Goal: Task Accomplishment & Management: Use online tool/utility

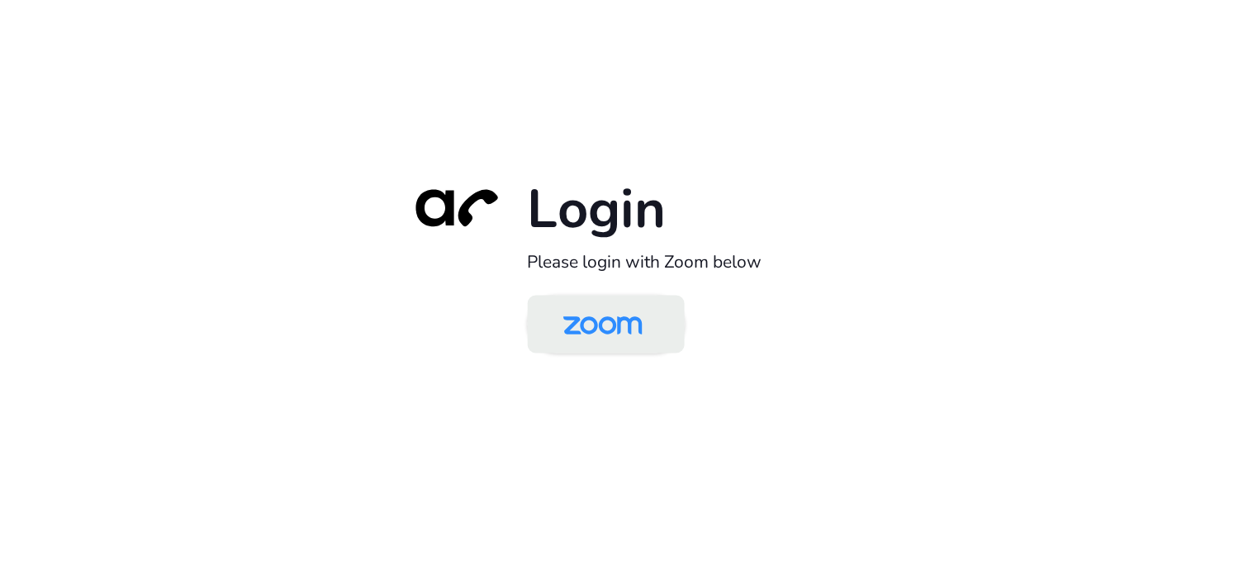
click at [631, 308] on img at bounding box center [603, 326] width 114 height 54
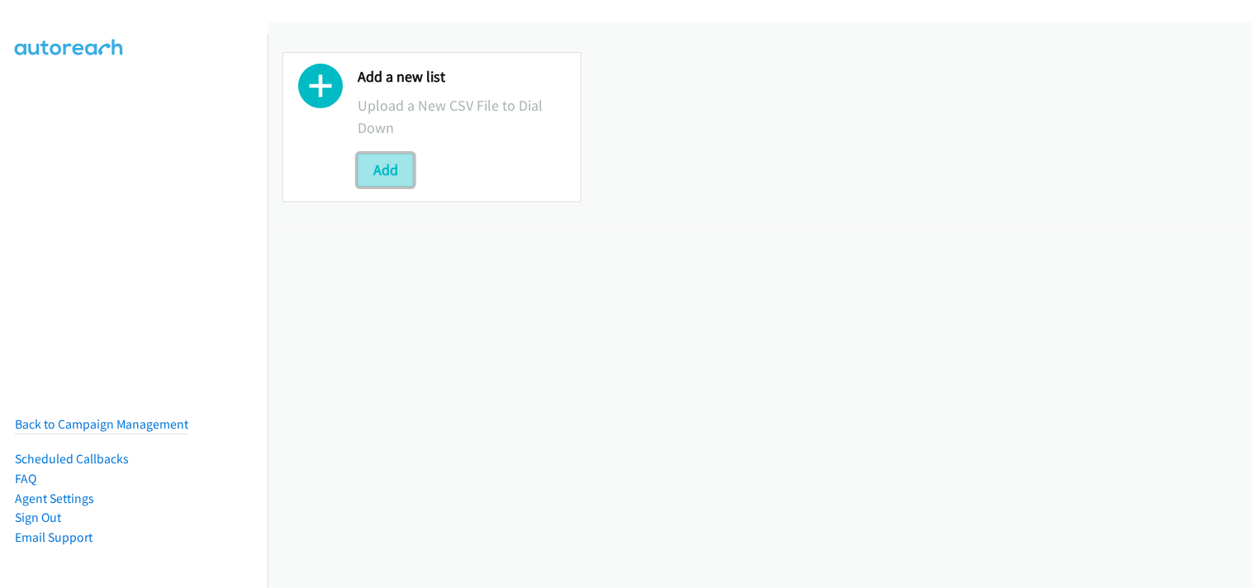
click at [375, 172] on button "Add" at bounding box center [386, 170] width 56 height 33
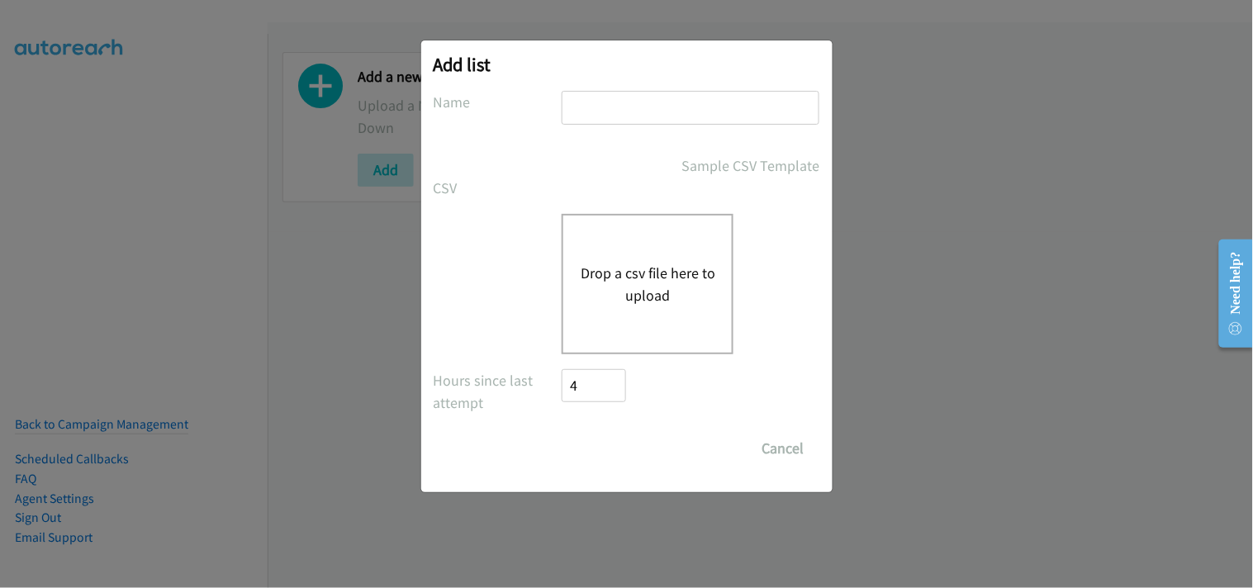
click at [634, 107] on input "text" at bounding box center [691, 108] width 258 height 34
click at [592, 107] on input "text" at bounding box center [691, 108] width 258 height 34
type input "Splunk"
click at [654, 284] on button "Drop a csv file here to upload" at bounding box center [647, 284] width 135 height 45
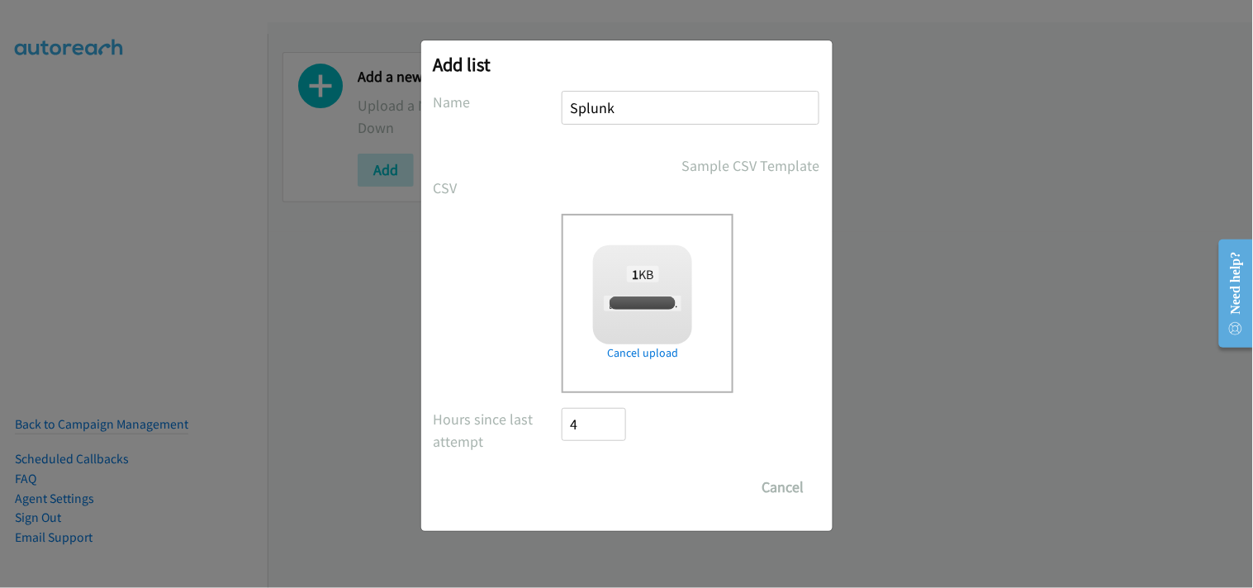
checkbox input "true"
click at [625, 481] on input "Save List" at bounding box center [606, 487] width 87 height 33
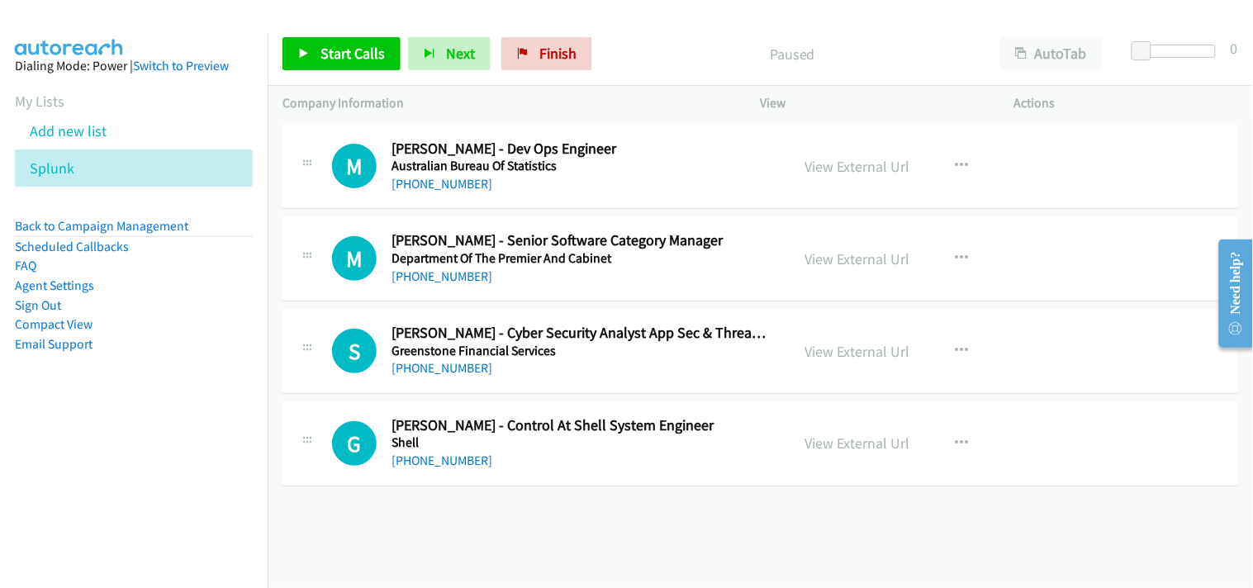
click at [145, 428] on nav "Dialing Mode: Power | Switch to Preview My Lists Add new list Splunk Back to Ca…" at bounding box center [134, 328] width 268 height 588
click at [771, 530] on div "[PHONE_NUMBER] Call failed - Please reload the list and try again The Callbar F…" at bounding box center [761, 355] width 986 height 468
click at [674, 524] on div "[PHONE_NUMBER] Call failed - Please reload the list and try again The Callbar F…" at bounding box center [761, 355] width 986 height 468
click at [873, 170] on link "View External Url" at bounding box center [857, 166] width 105 height 19
click at [80, 169] on icon at bounding box center [84, 170] width 12 height 12
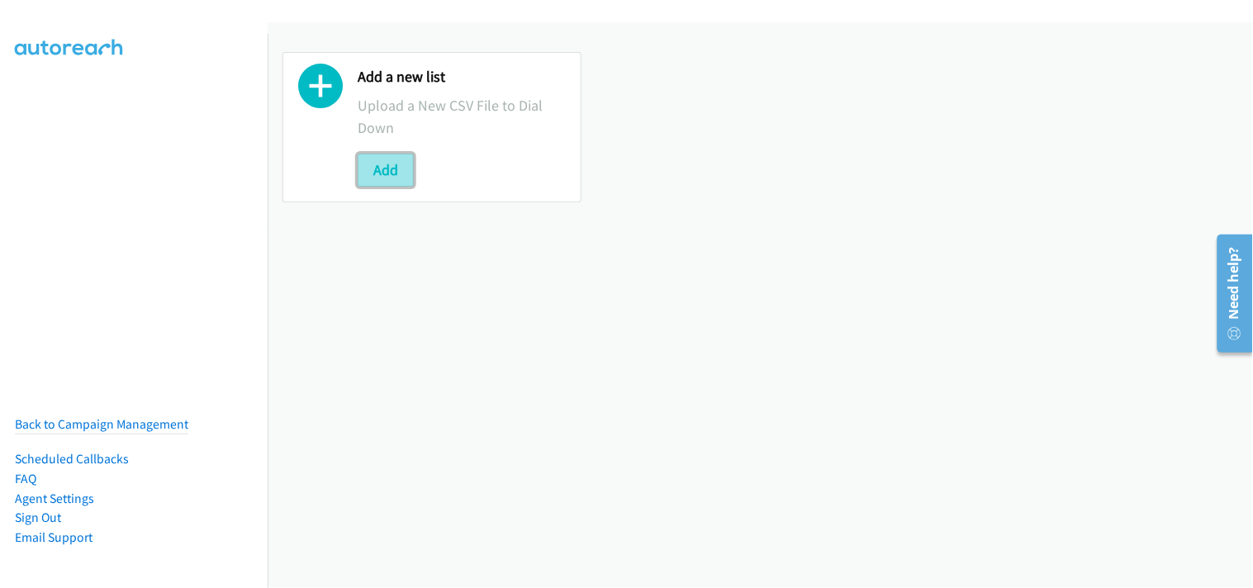
click at [366, 165] on button "Add" at bounding box center [386, 170] width 56 height 33
click at [378, 168] on button "Add" at bounding box center [386, 170] width 56 height 33
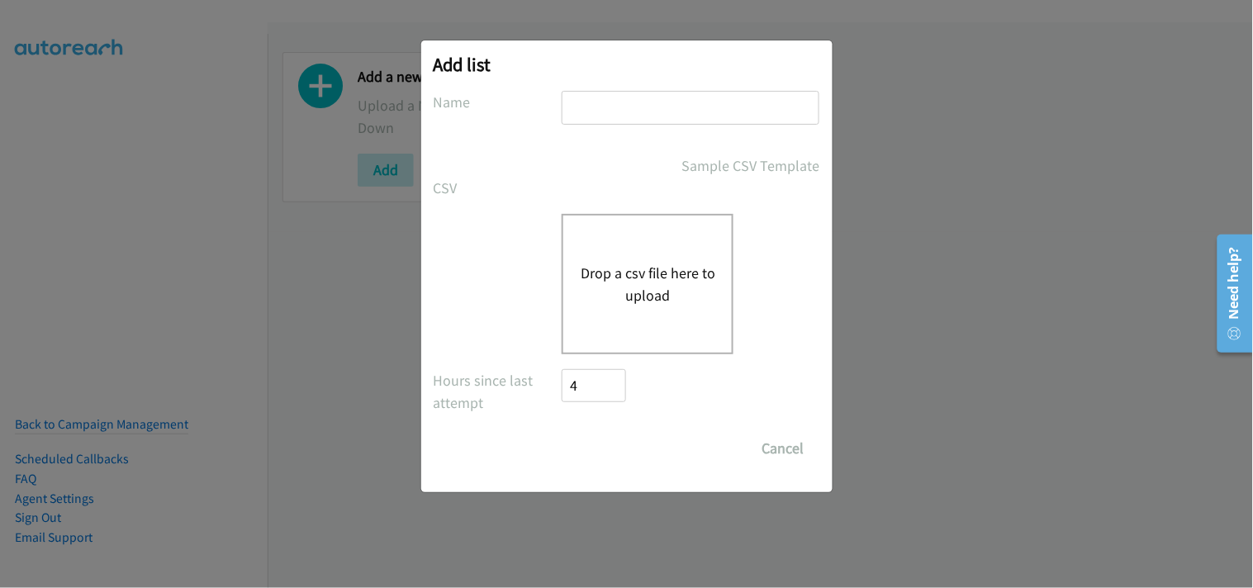
click at [607, 117] on input "text" at bounding box center [691, 108] width 258 height 34
type input "Splunk"
click at [650, 278] on button "Drop a csv file here to upload" at bounding box center [647, 284] width 135 height 45
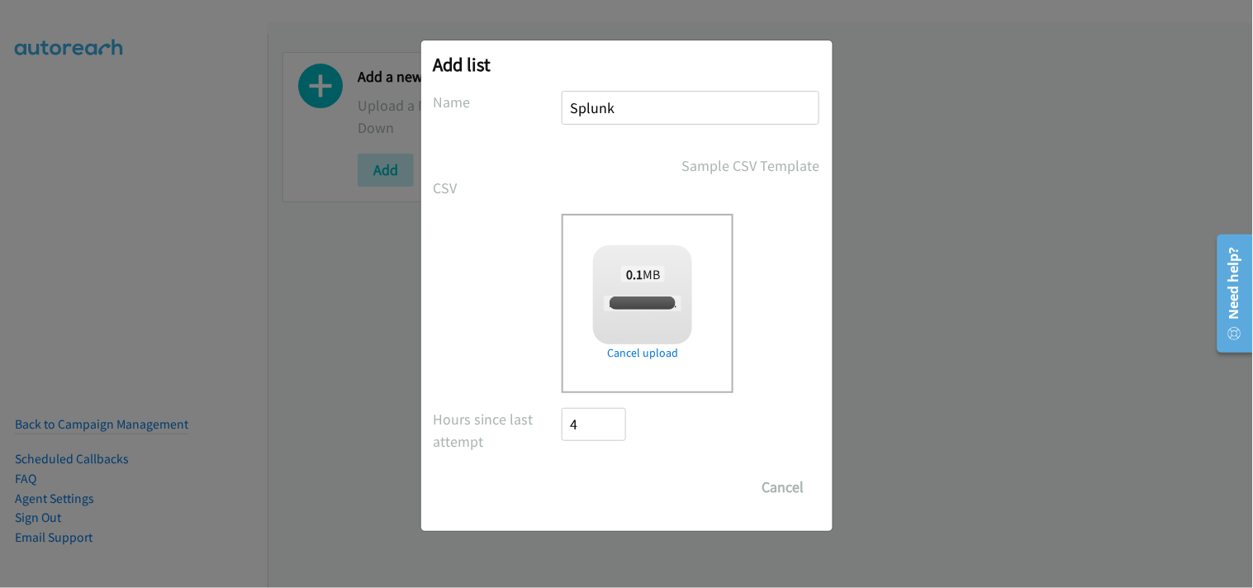
checkbox input "true"
click at [609, 496] on input "Save List" at bounding box center [606, 487] width 87 height 33
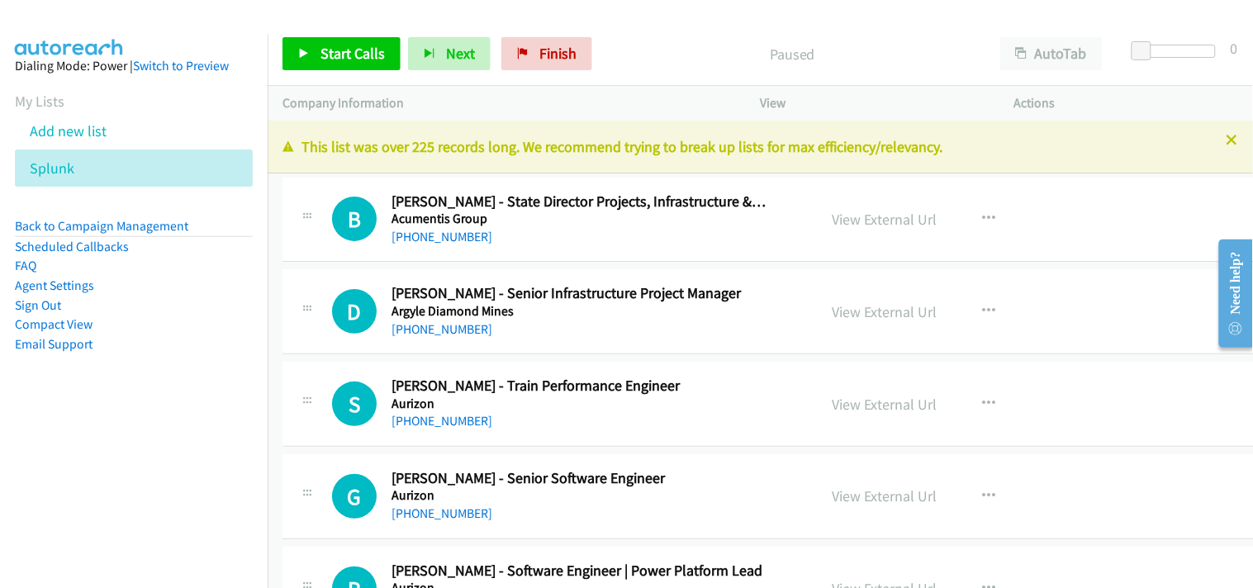
click at [1218, 146] on p "This list was over 225 records long. We recommend trying to break up lists for …" at bounding box center [761, 146] width 956 height 22
click at [1227, 138] on icon at bounding box center [1233, 141] width 12 height 12
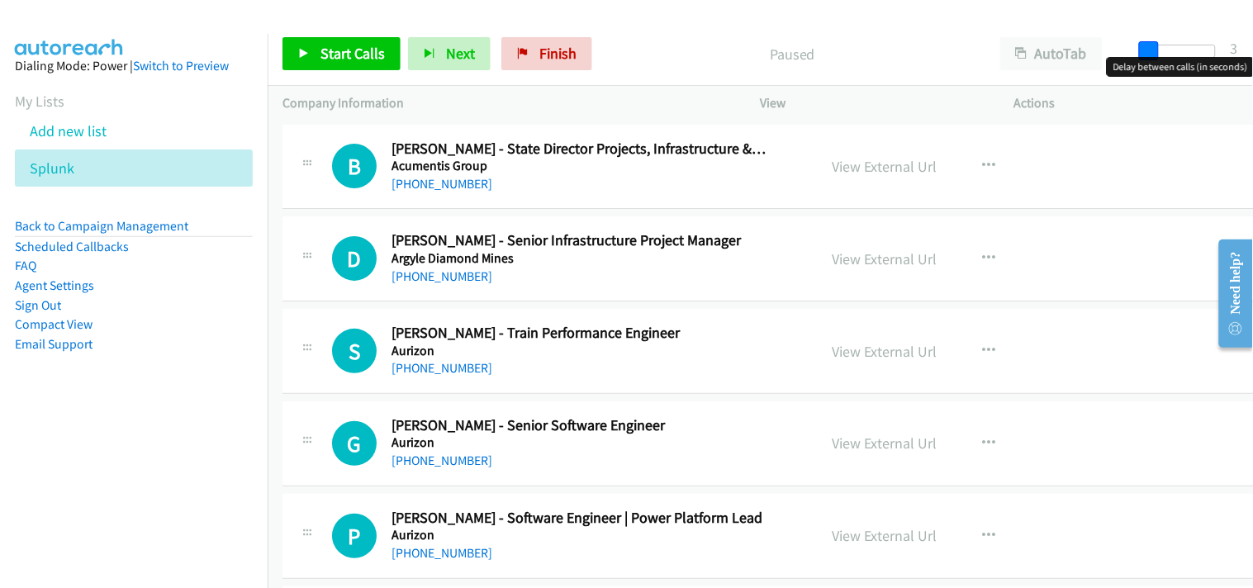
click at [1150, 45] on span at bounding box center [1149, 51] width 20 height 20
click at [1155, 46] on span at bounding box center [1154, 51] width 20 height 20
click at [343, 47] on span "Start Calls" at bounding box center [353, 53] width 64 height 19
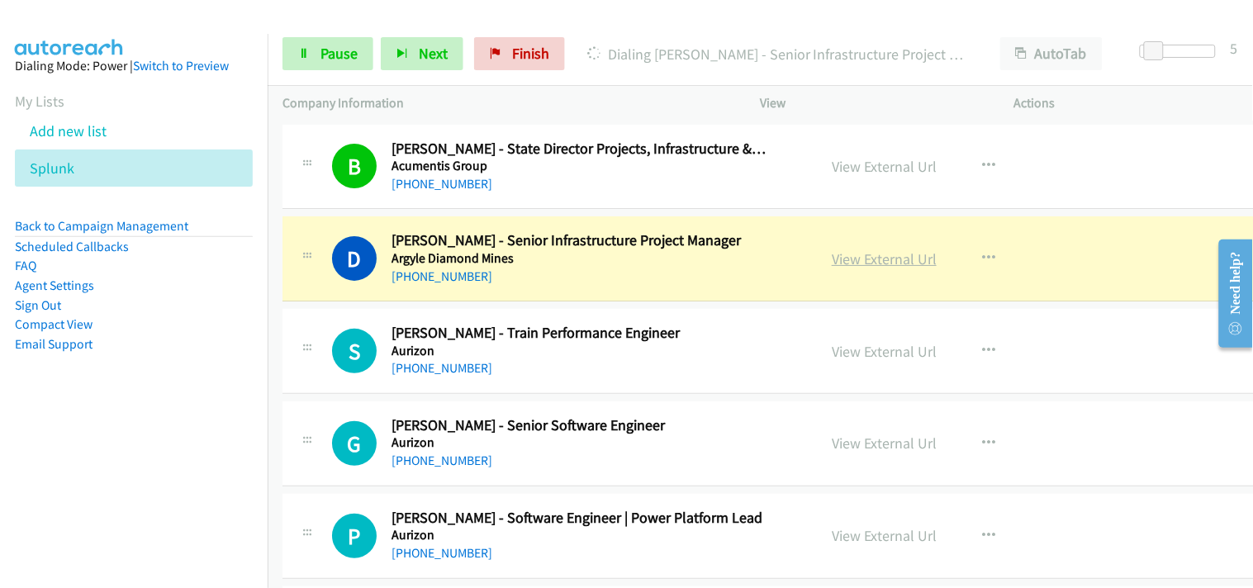
click at [915, 256] on link "View External Url" at bounding box center [884, 258] width 105 height 19
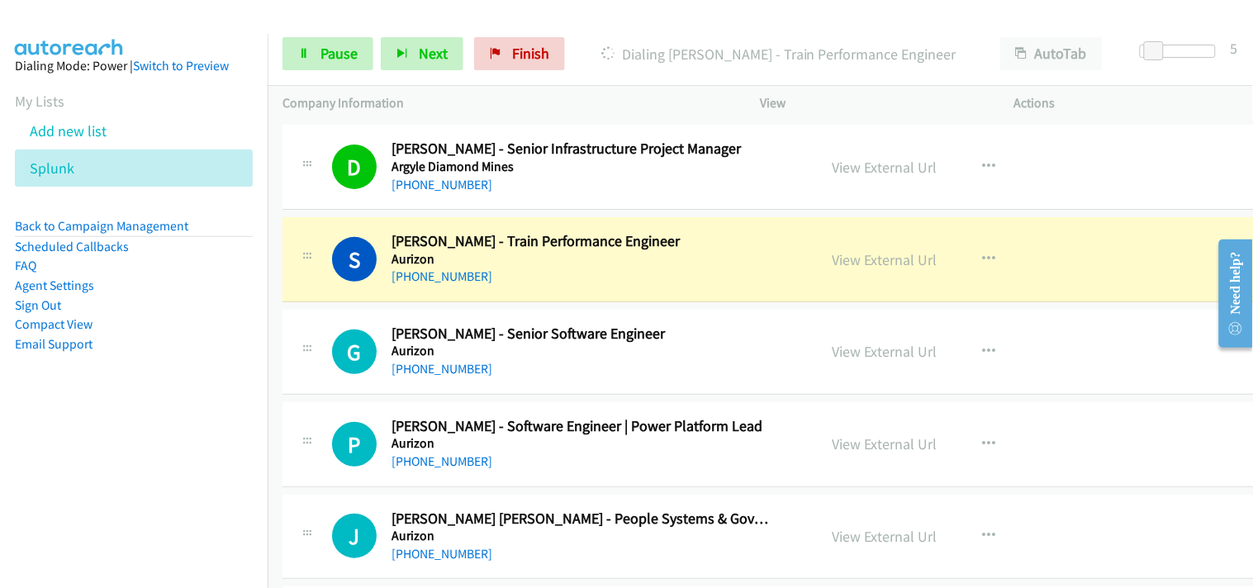
scroll to position [183, 0]
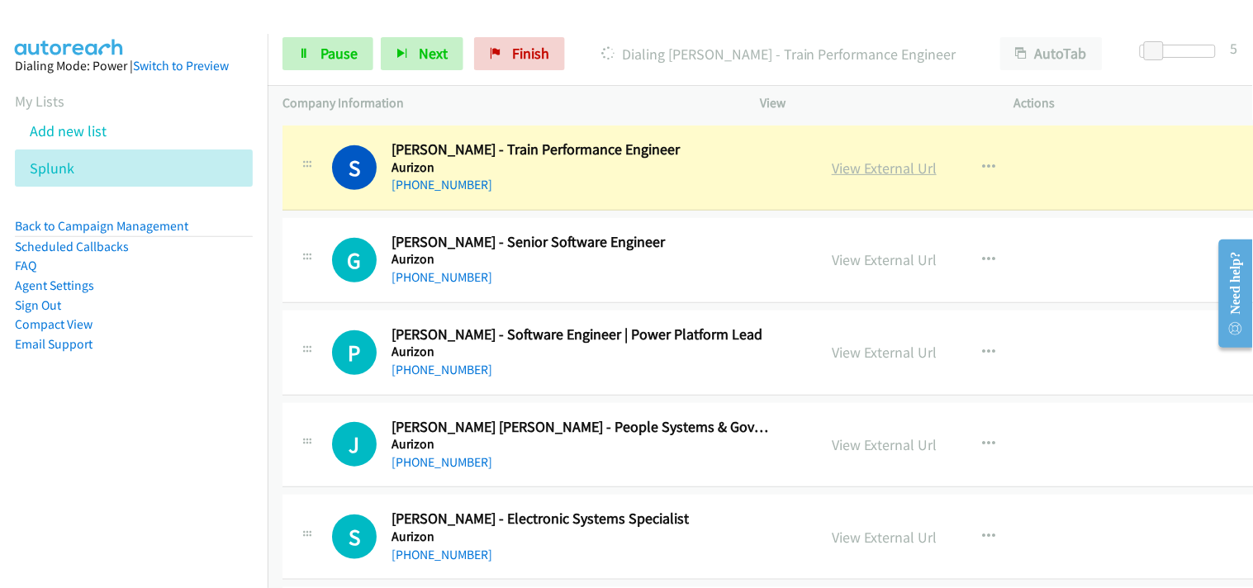
click at [877, 161] on link "View External Url" at bounding box center [884, 168] width 105 height 19
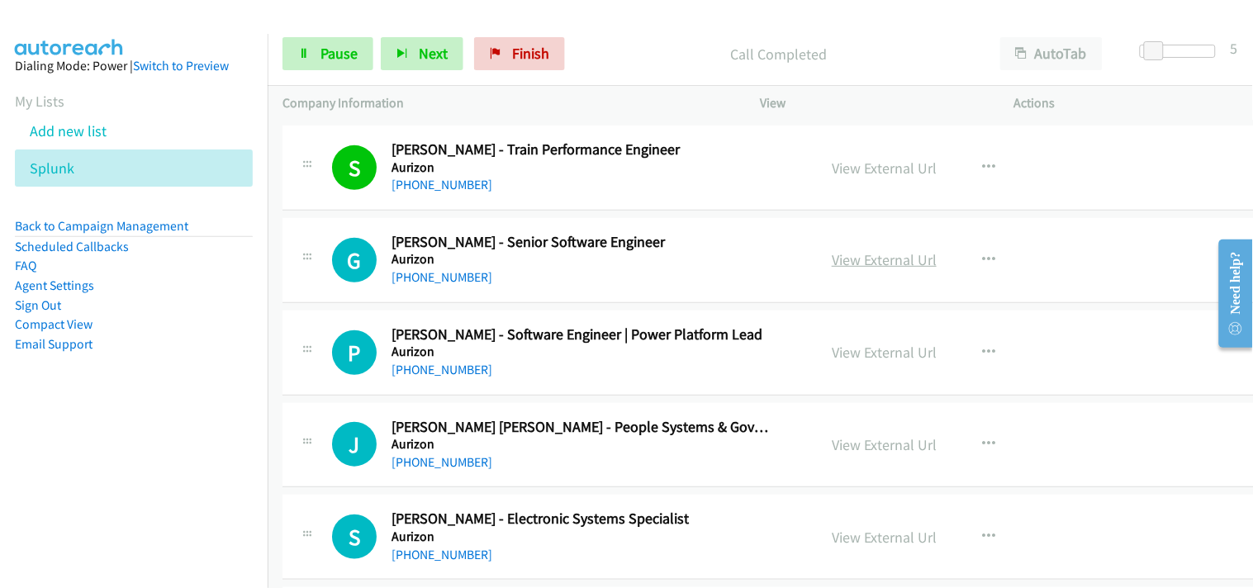
click at [856, 251] on link "View External Url" at bounding box center [884, 259] width 105 height 19
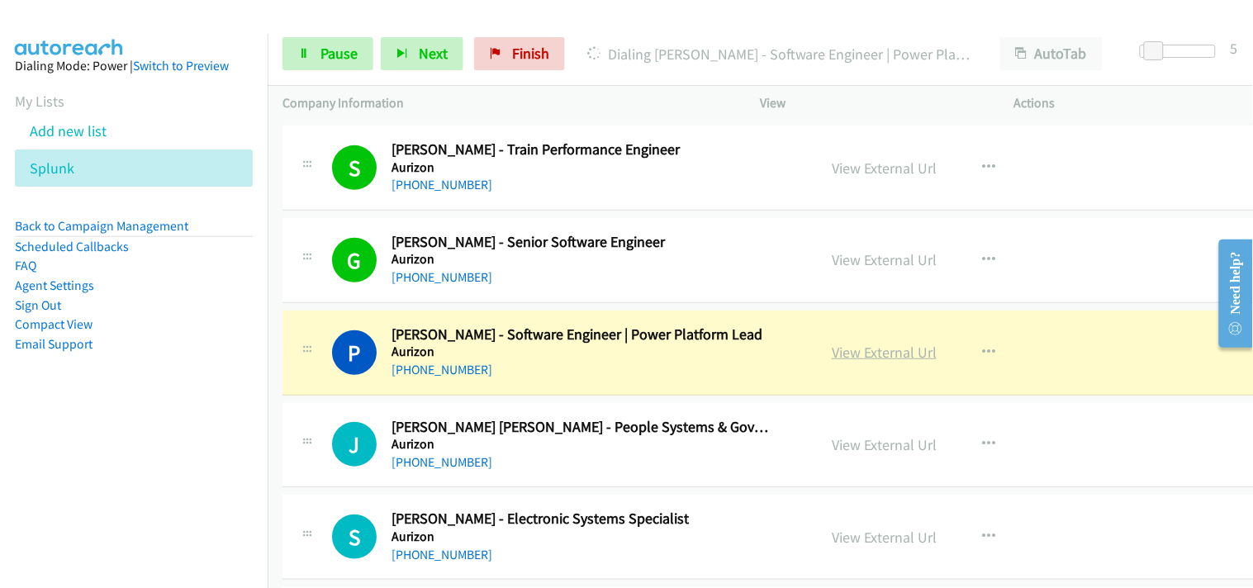
click at [862, 345] on link "View External Url" at bounding box center [884, 352] width 105 height 19
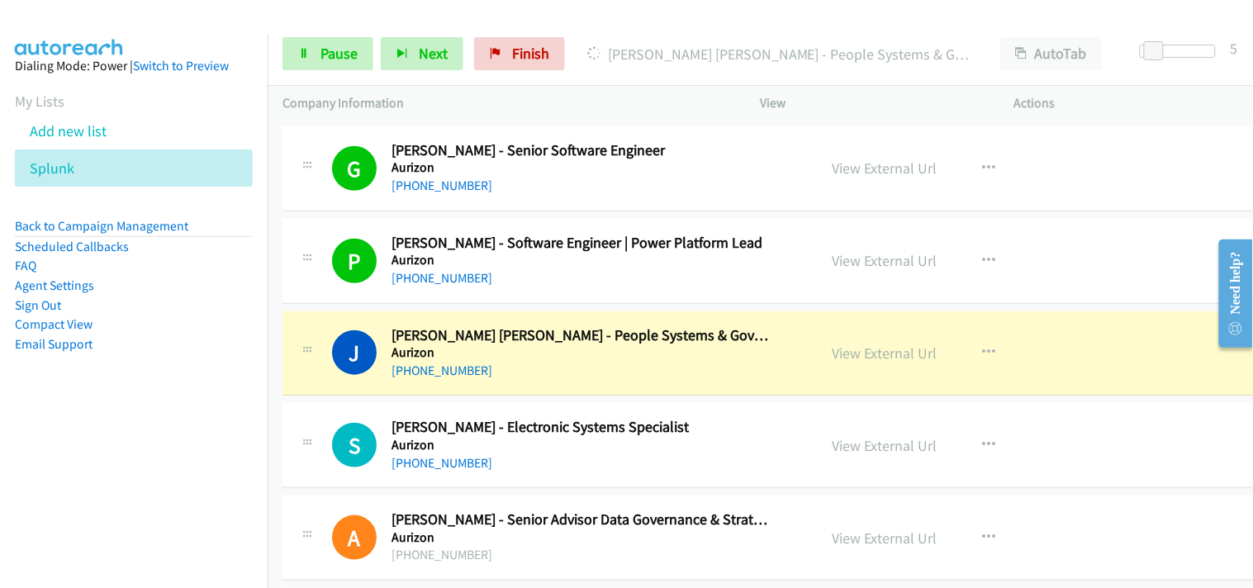
scroll to position [367, 0]
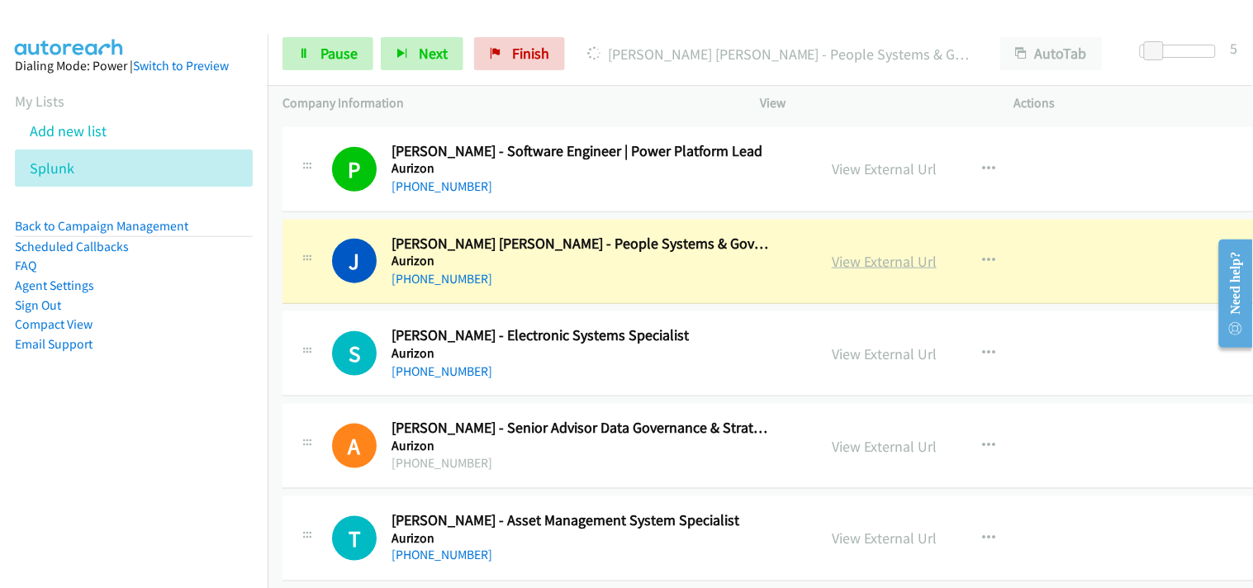
click at [886, 260] on link "View External Url" at bounding box center [884, 261] width 105 height 19
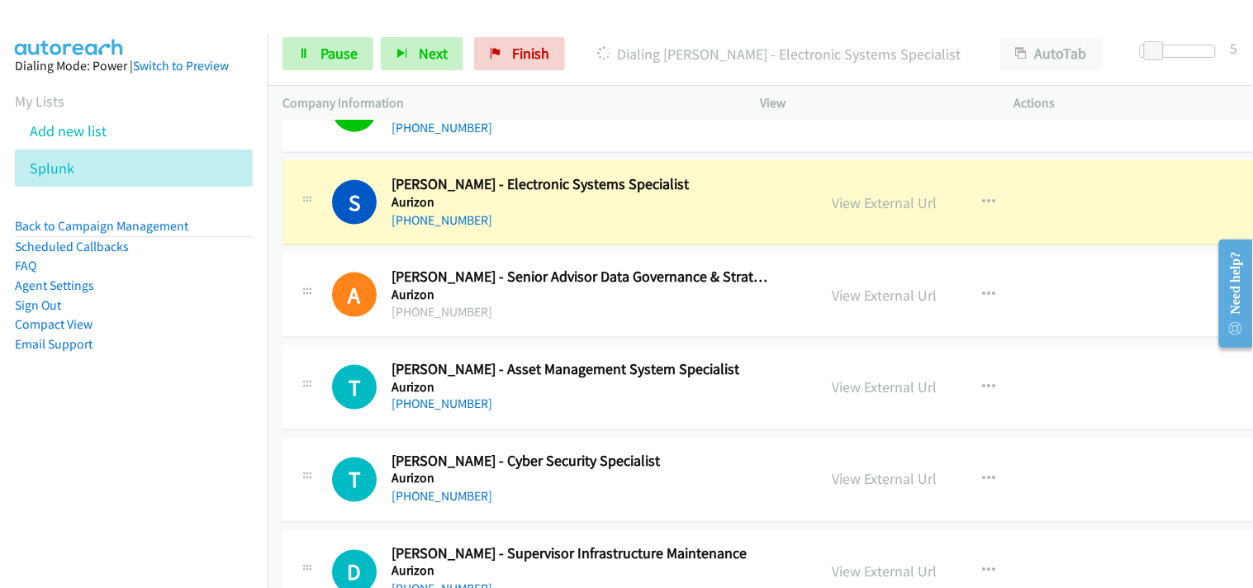
scroll to position [550, 0]
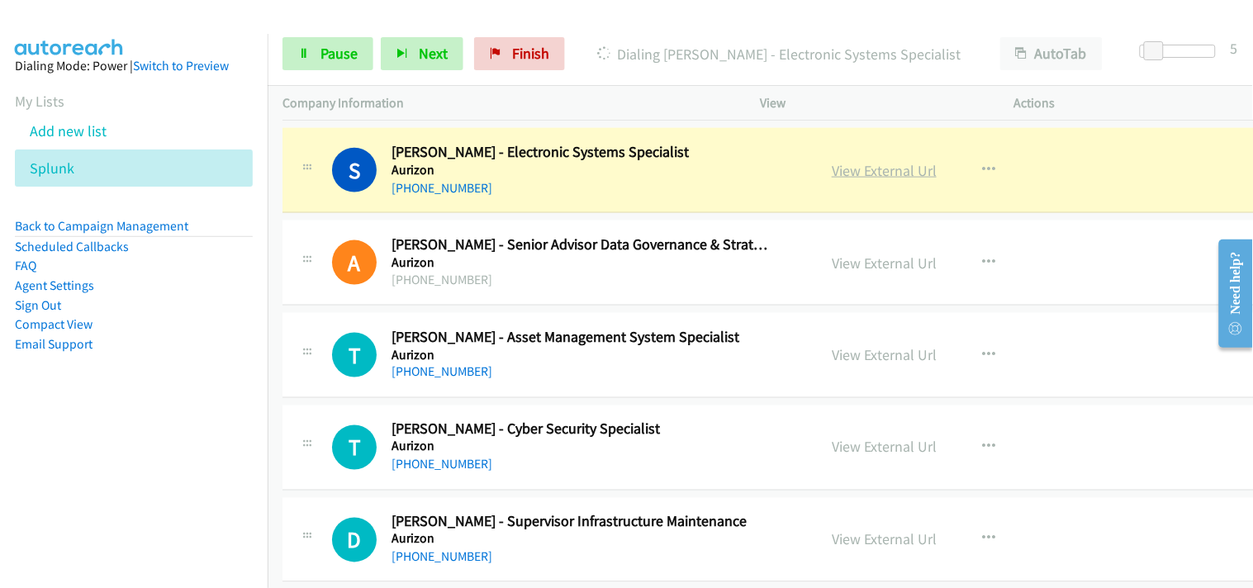
click at [864, 168] on link "View External Url" at bounding box center [884, 170] width 105 height 19
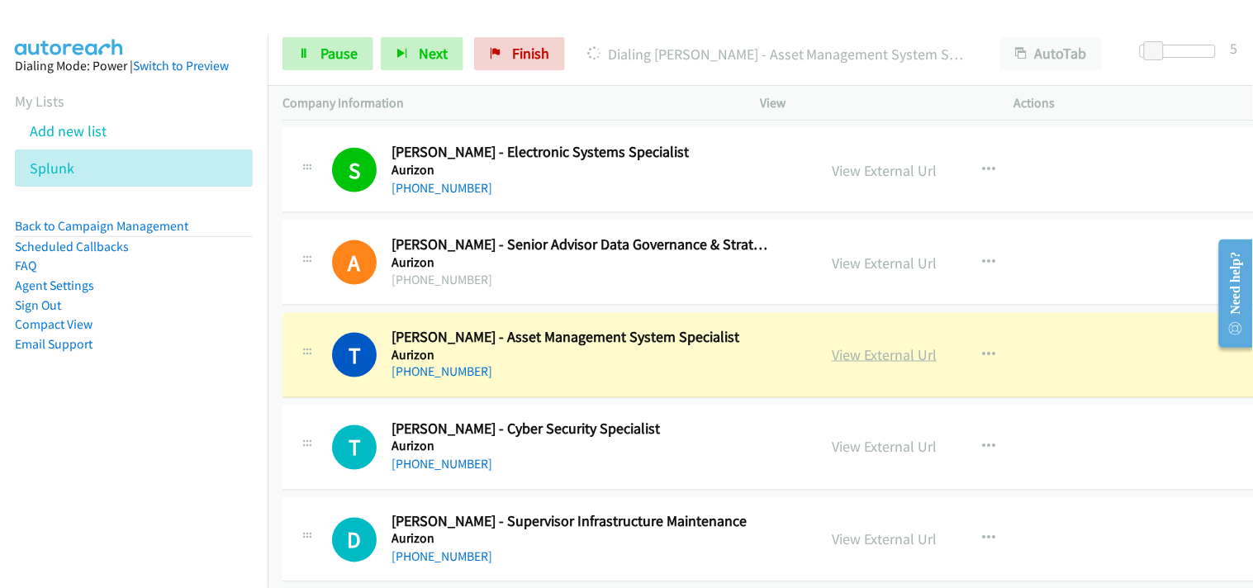
click at [881, 352] on link "View External Url" at bounding box center [884, 354] width 105 height 19
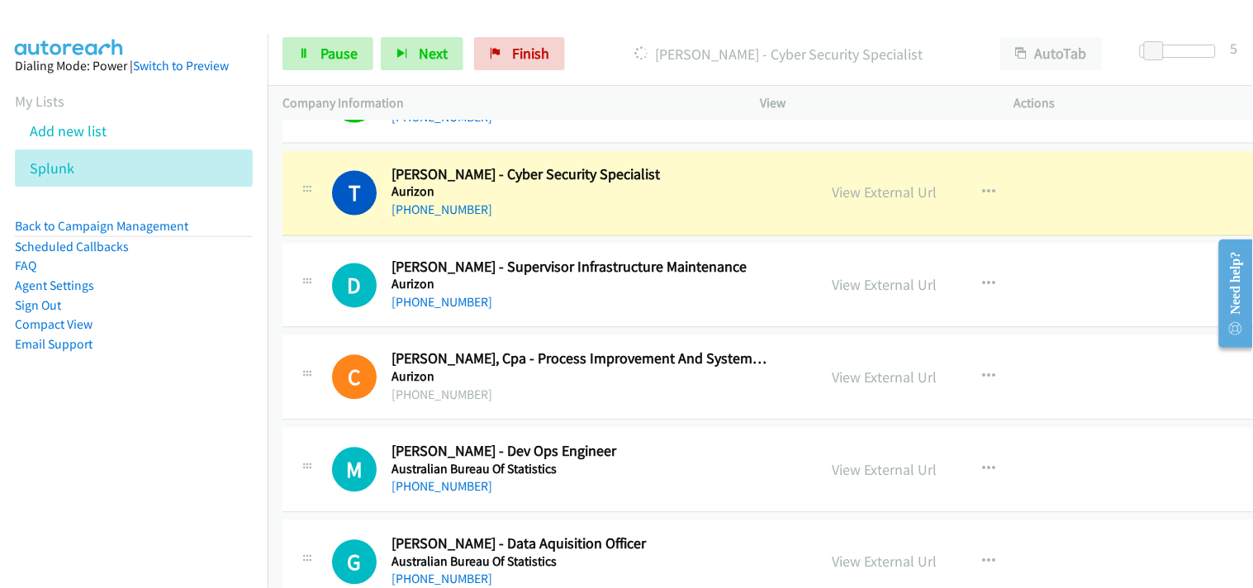
scroll to position [826, 0]
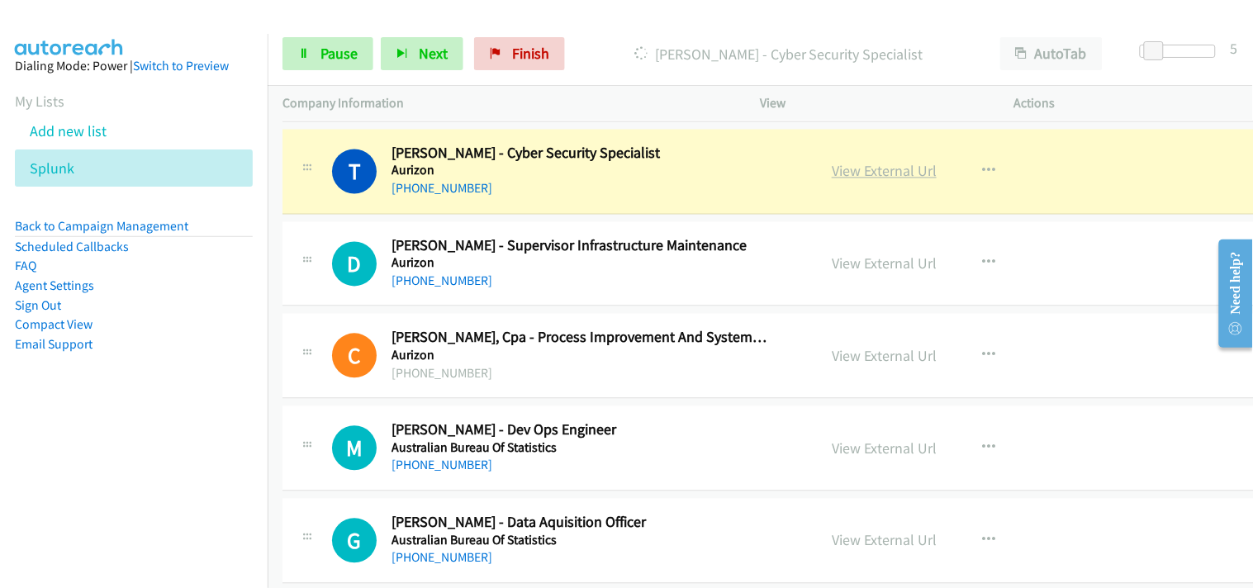
click at [882, 171] on link "View External Url" at bounding box center [884, 171] width 105 height 19
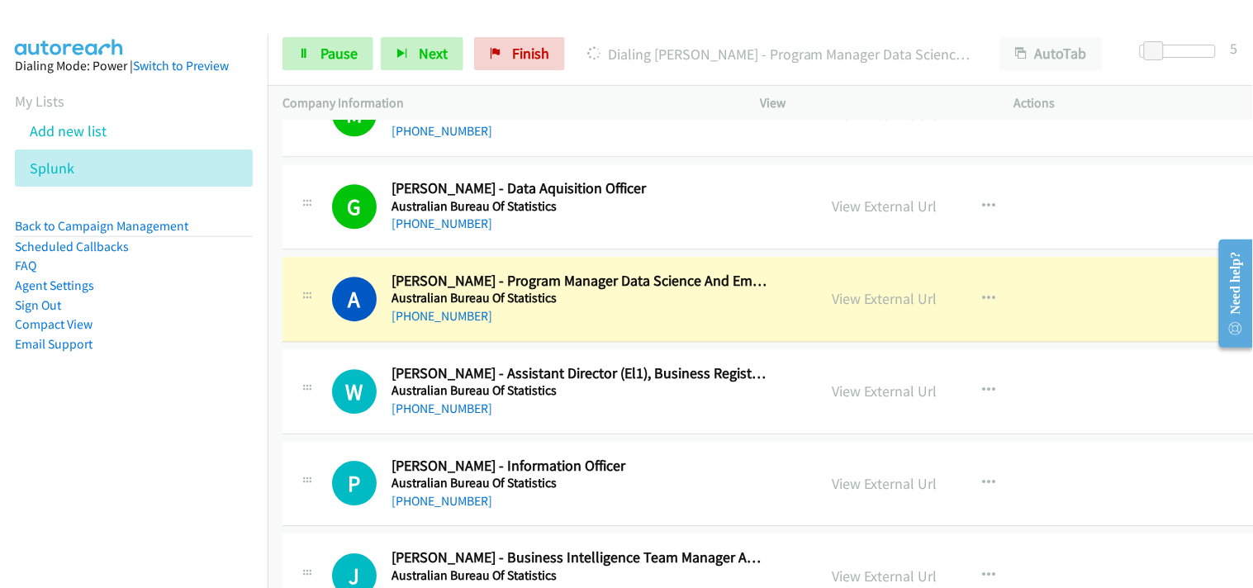
scroll to position [1193, 0]
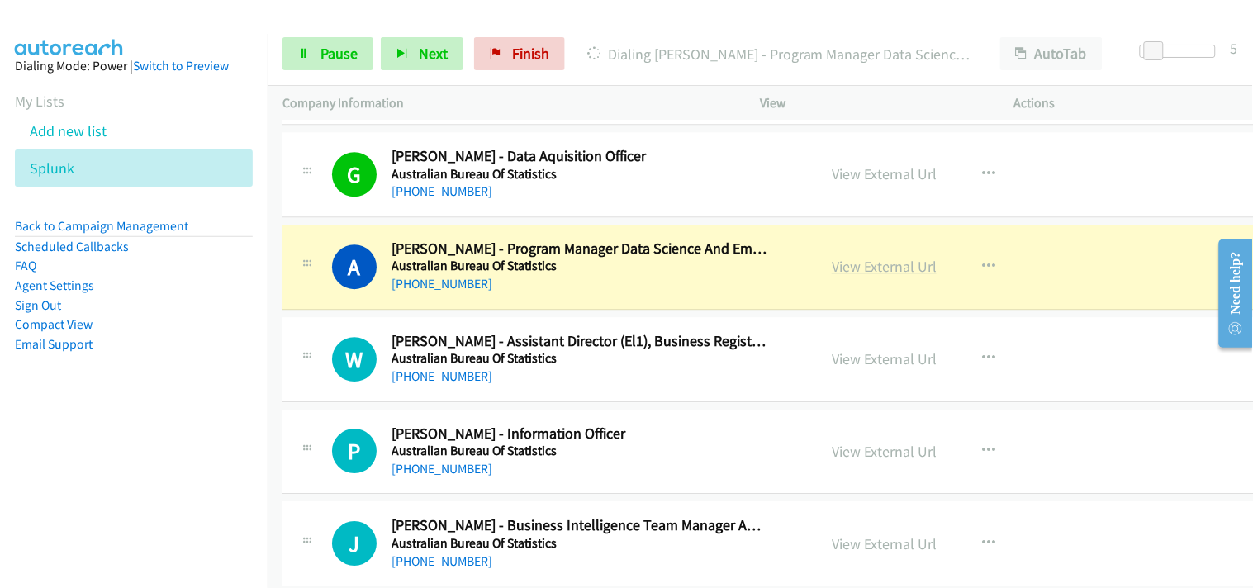
click at [845, 260] on link "View External Url" at bounding box center [884, 266] width 105 height 19
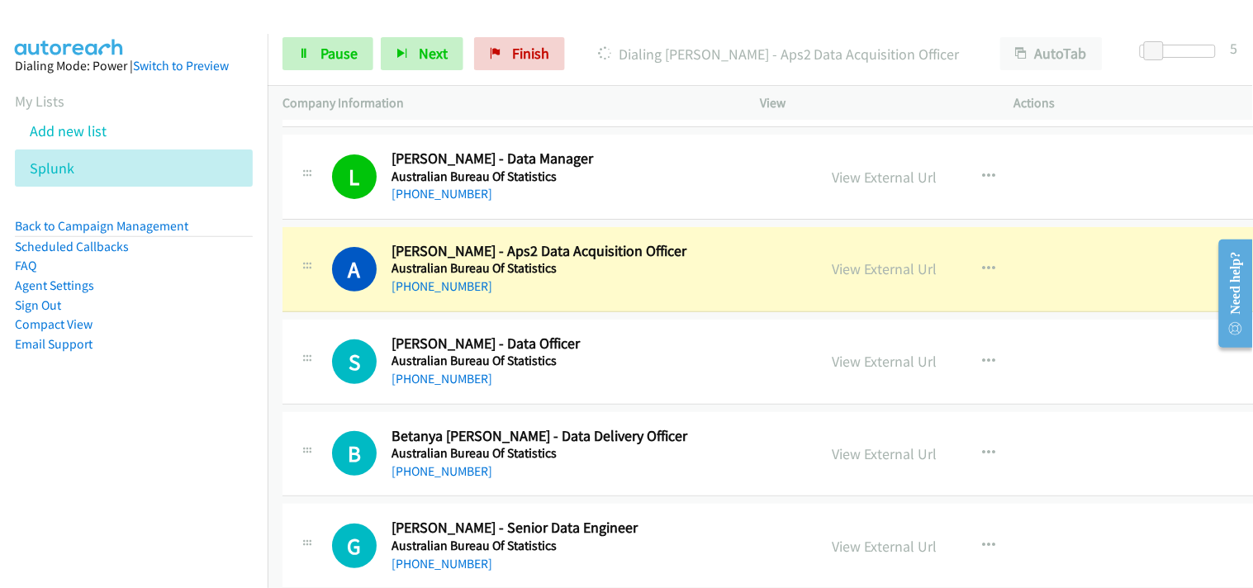
scroll to position [1744, 0]
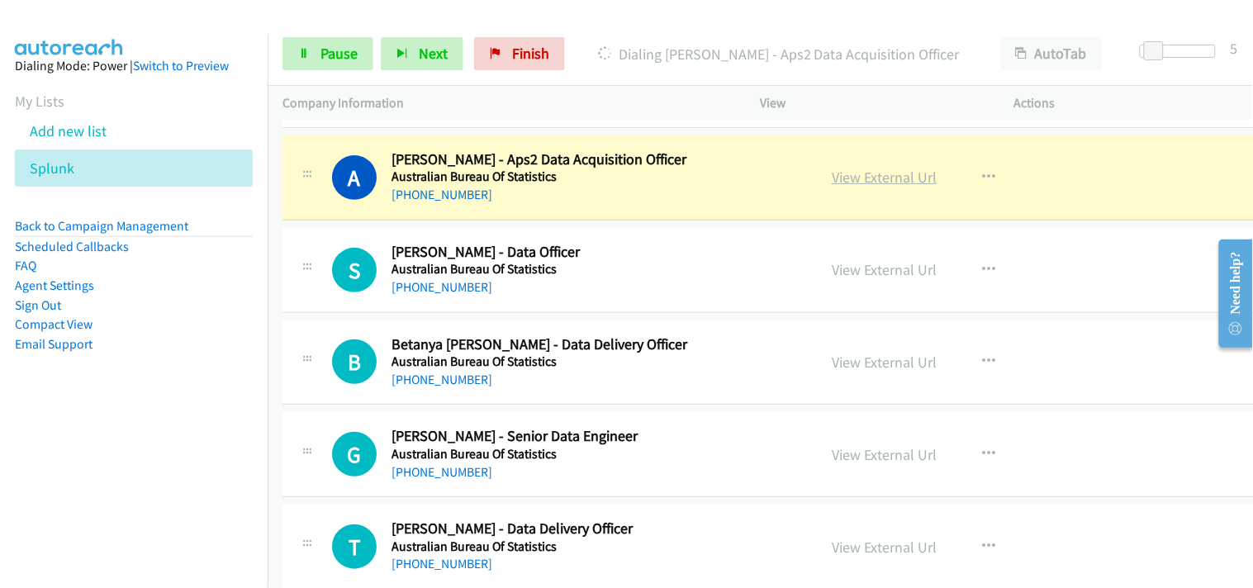
click at [894, 174] on link "View External Url" at bounding box center [884, 177] width 105 height 19
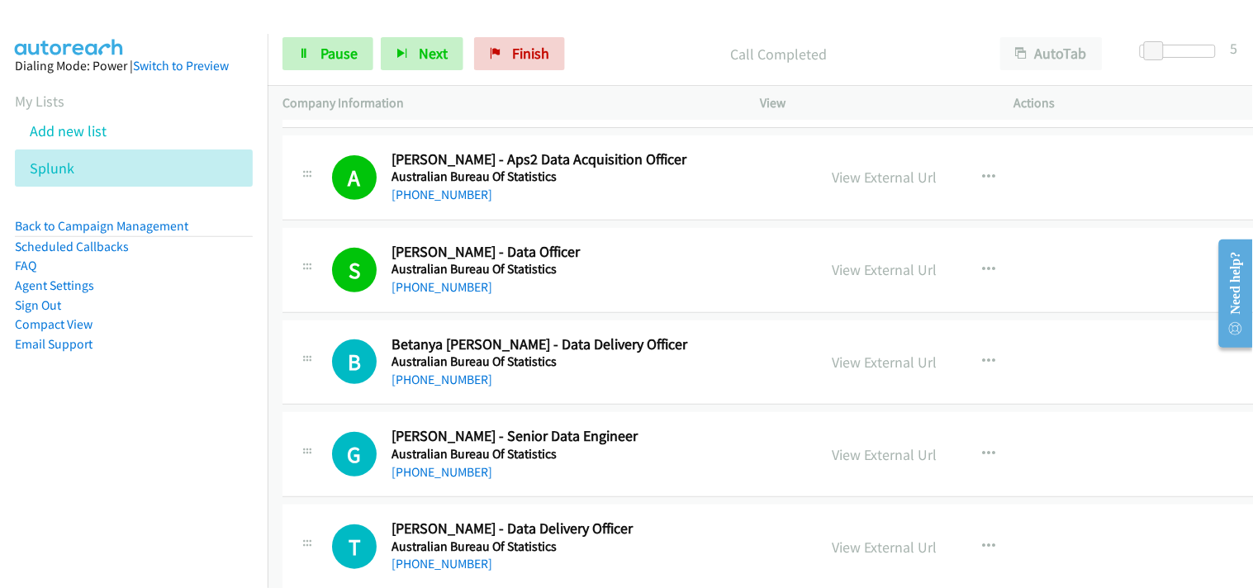
click at [345, 36] on div "Start Calls Pause Next Finish Call Completed AutoTab AutoTab 5" at bounding box center [761, 54] width 986 height 64
click at [345, 51] on span "Pause" at bounding box center [339, 53] width 37 height 19
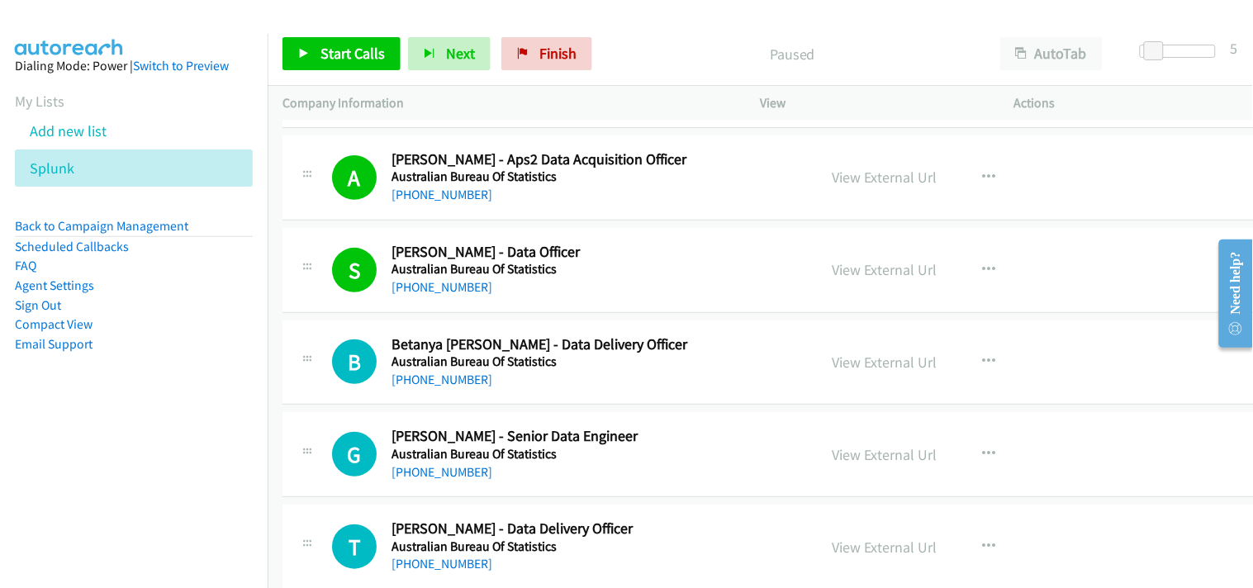
scroll to position [1836, 0]
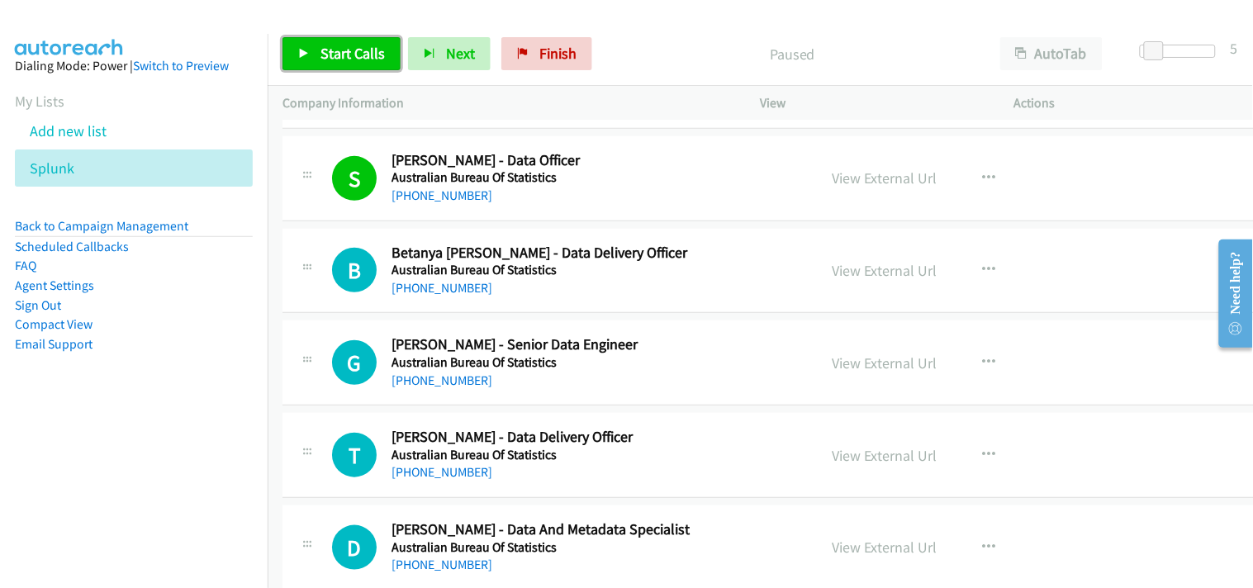
click at [347, 51] on span "Start Calls" at bounding box center [353, 53] width 64 height 19
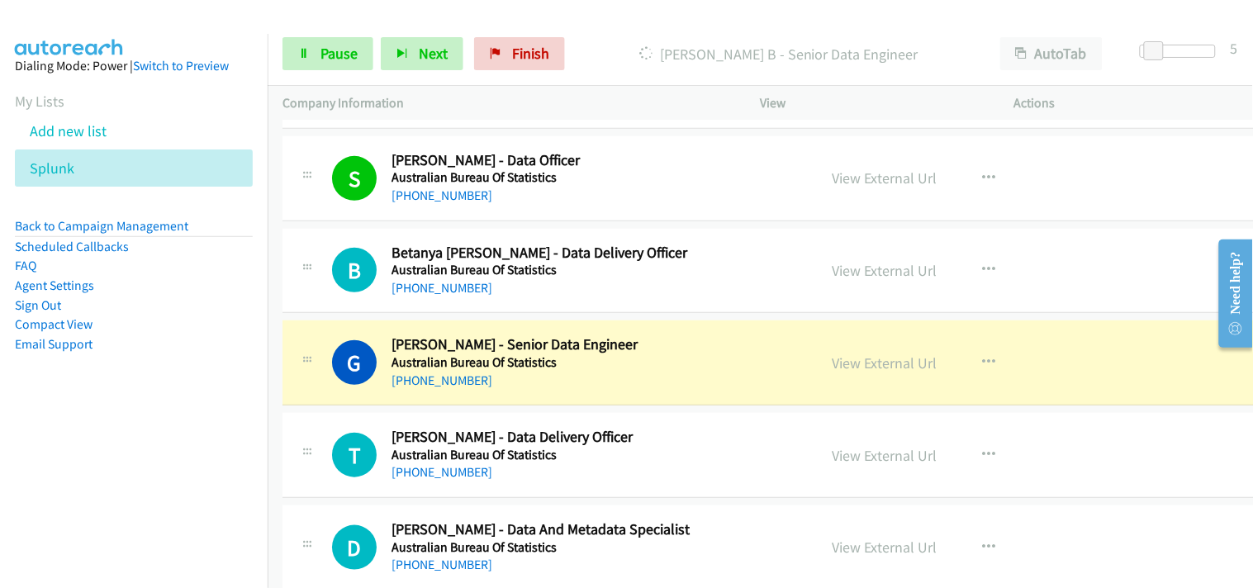
scroll to position [1927, 0]
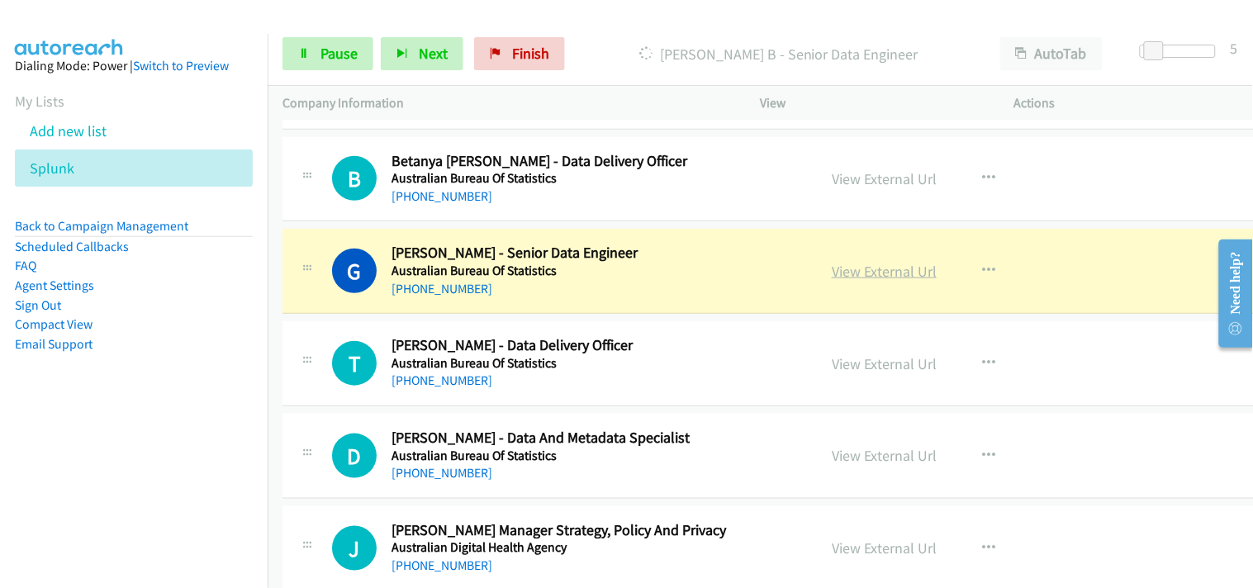
click at [857, 273] on link "View External Url" at bounding box center [884, 271] width 105 height 19
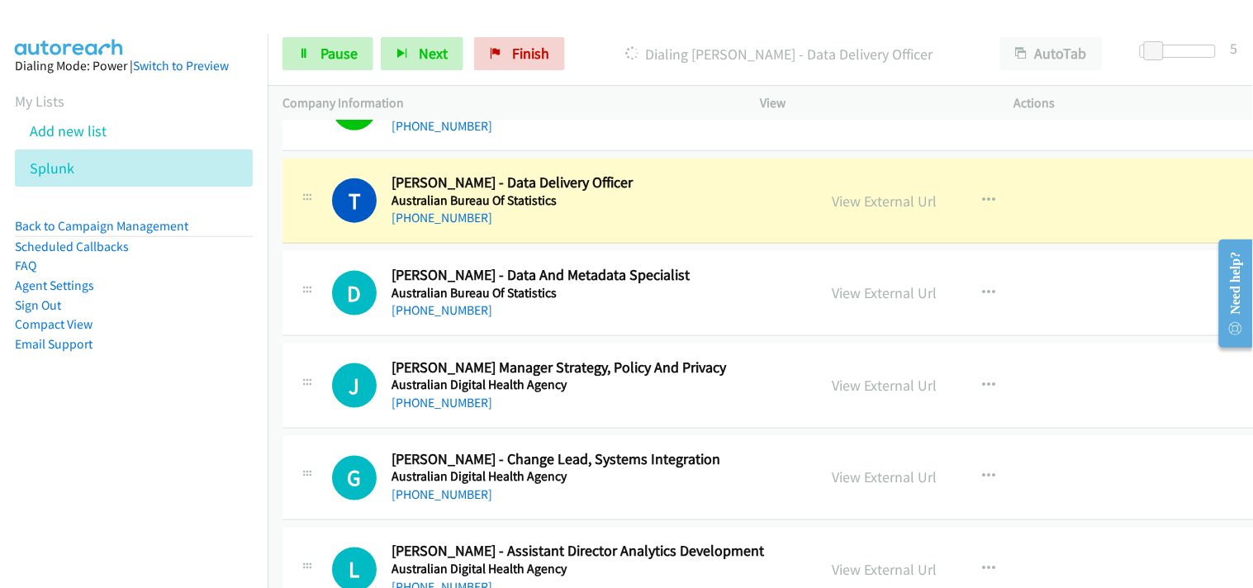
scroll to position [2111, 0]
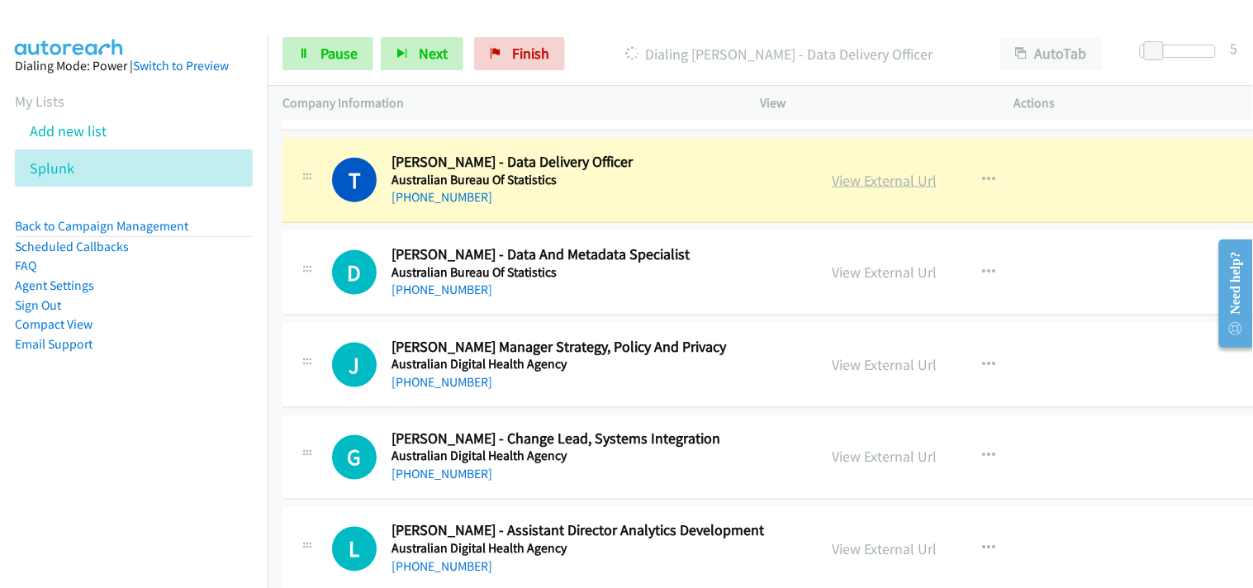
click at [878, 183] on link "View External Url" at bounding box center [884, 180] width 105 height 19
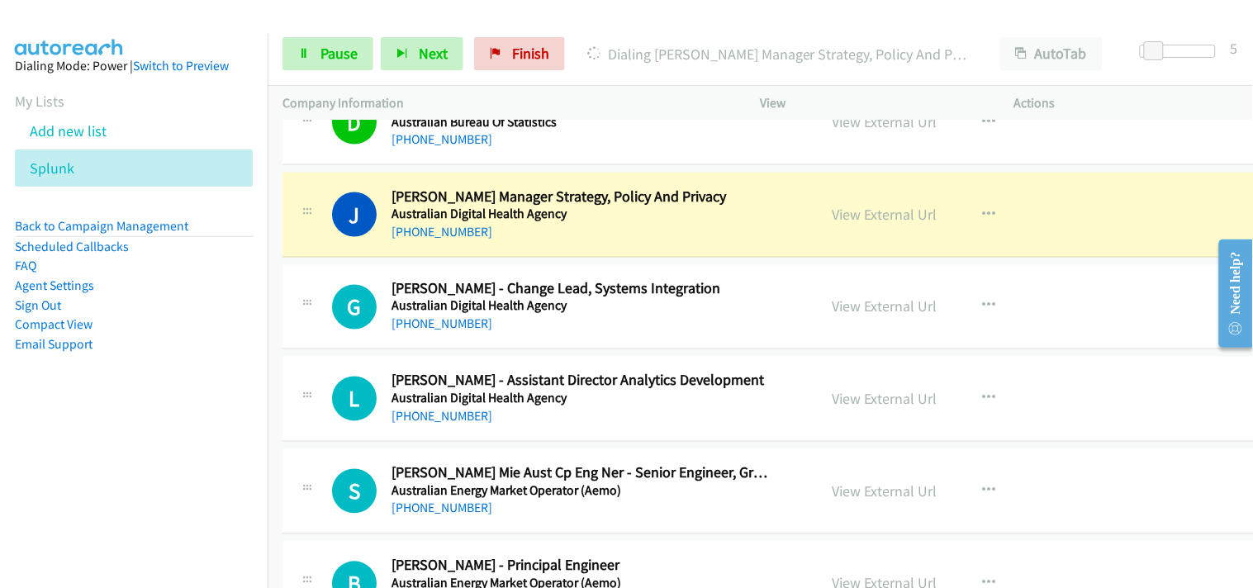
scroll to position [2294, 0]
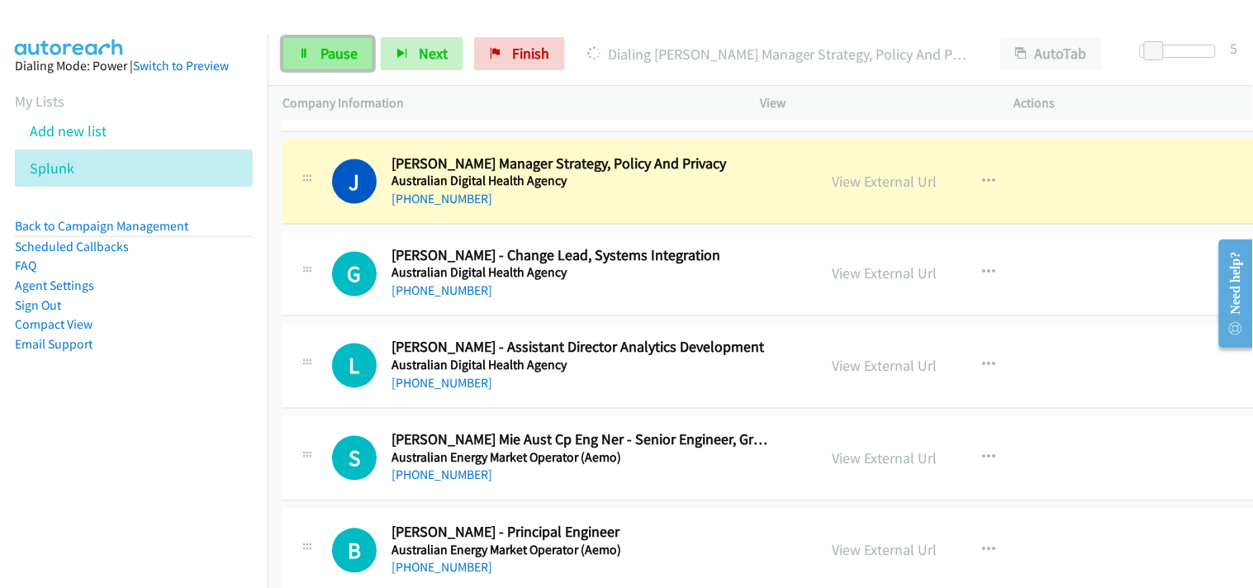
click at [321, 50] on span "Pause" at bounding box center [339, 53] width 37 height 19
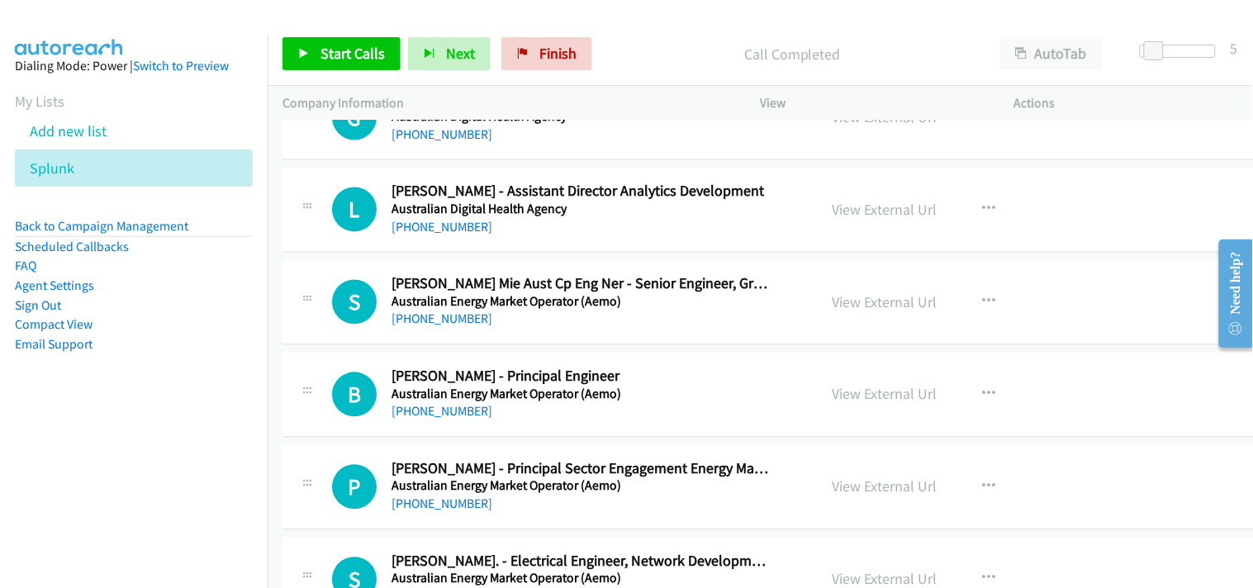
scroll to position [2478, 0]
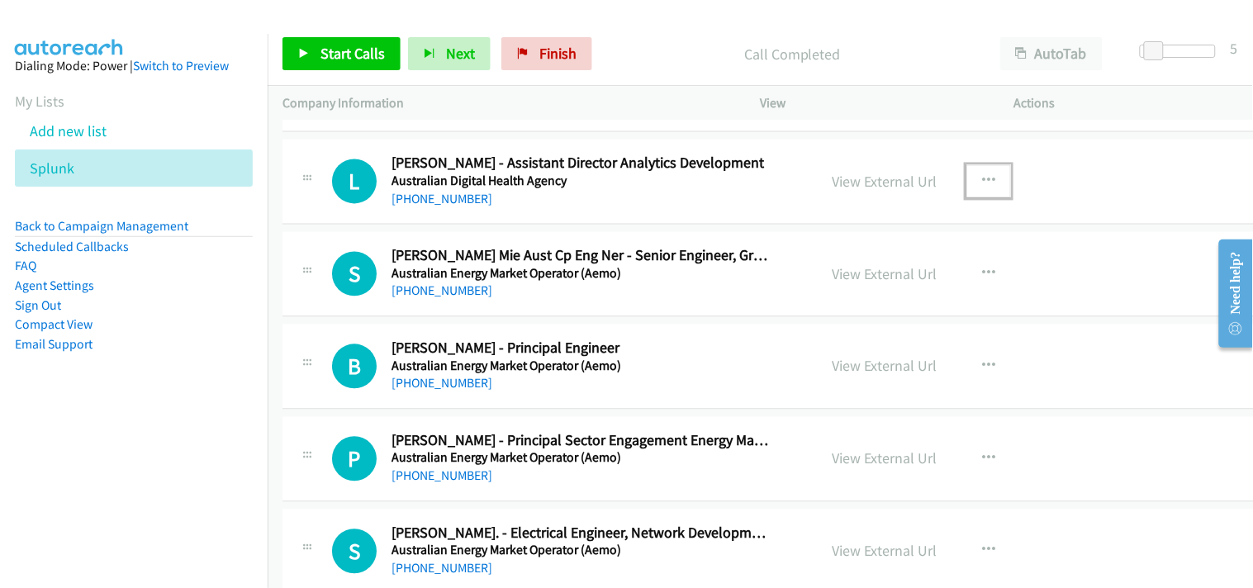
click at [986, 191] on button "button" at bounding box center [989, 181] width 45 height 33
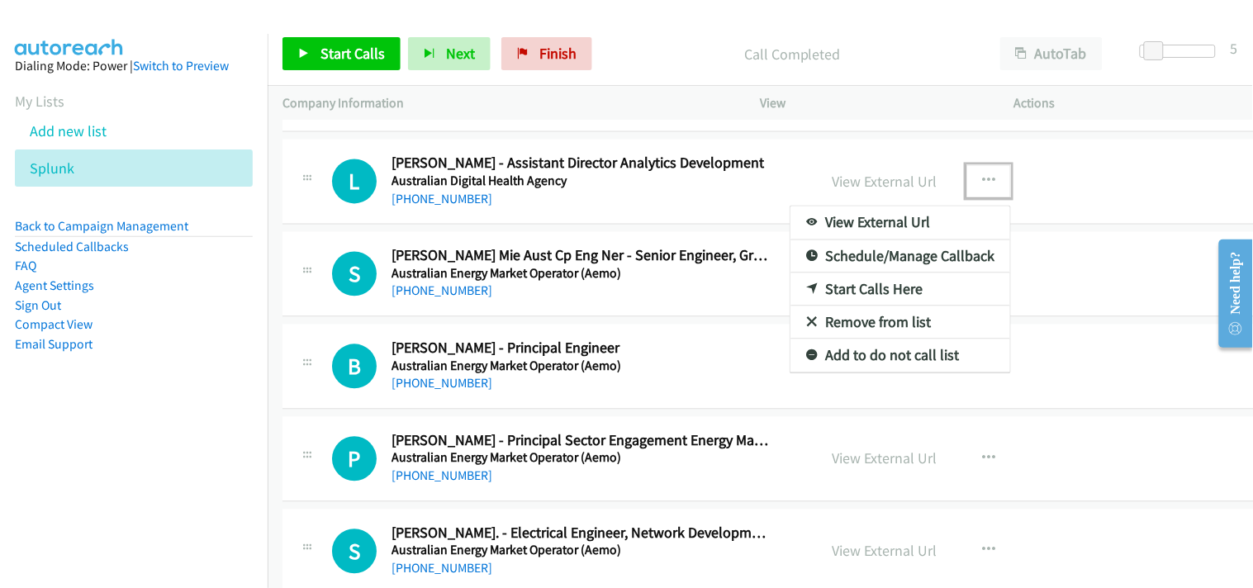
click at [840, 286] on link "Start Calls Here" at bounding box center [901, 289] width 220 height 33
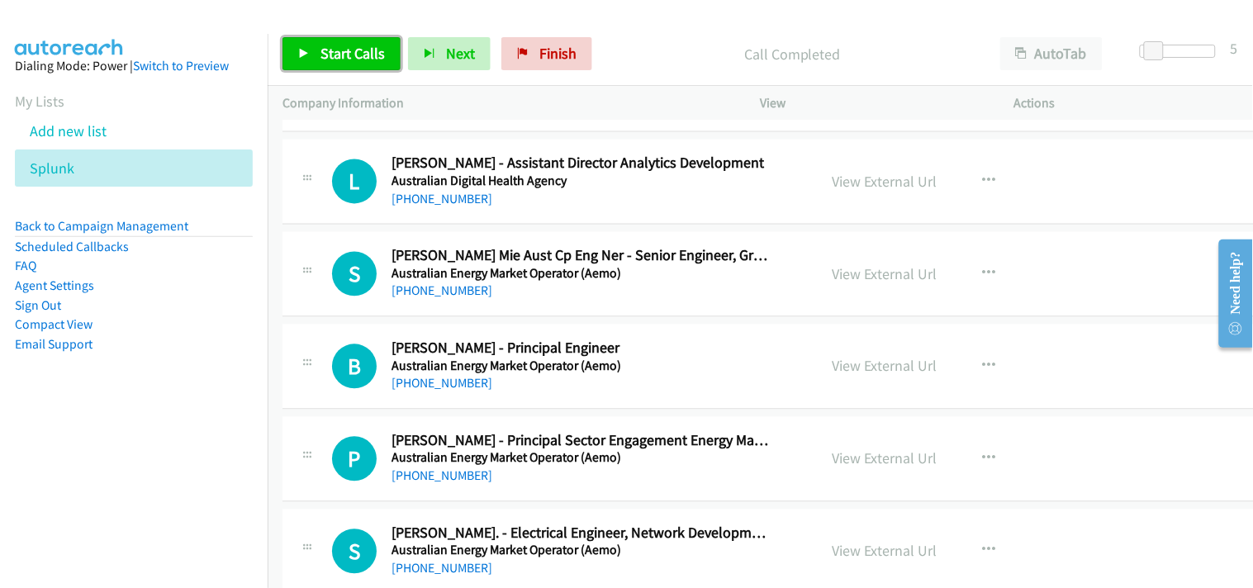
click at [345, 68] on link "Start Calls" at bounding box center [342, 53] width 118 height 33
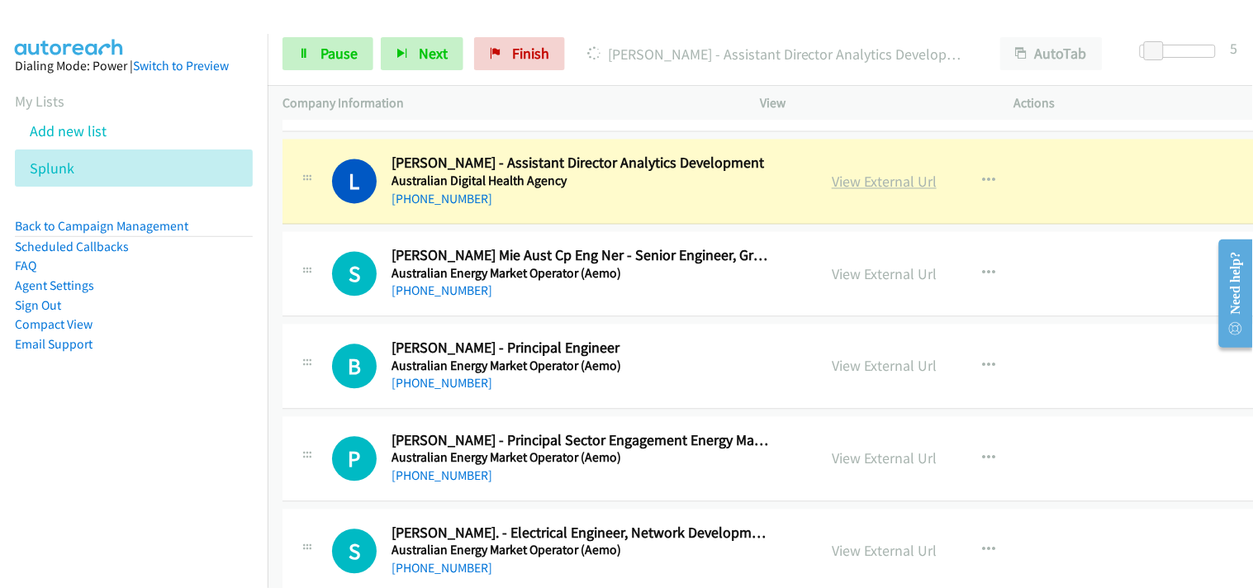
click at [867, 183] on link "View External Url" at bounding box center [884, 182] width 105 height 19
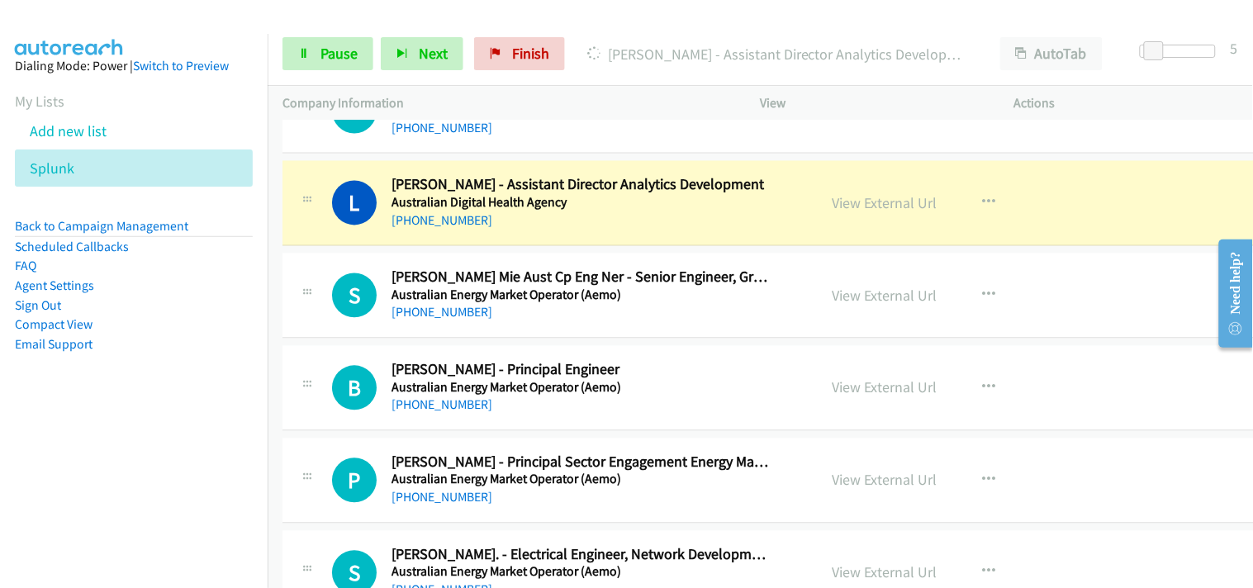
scroll to position [2478, 0]
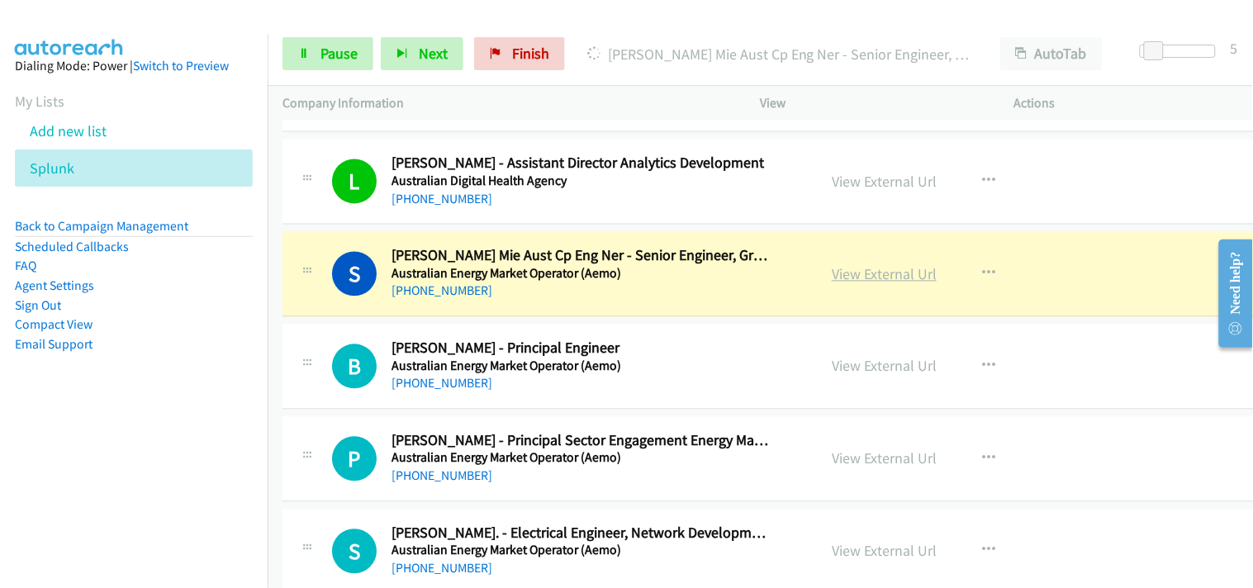
click at [856, 273] on link "View External Url" at bounding box center [884, 274] width 105 height 19
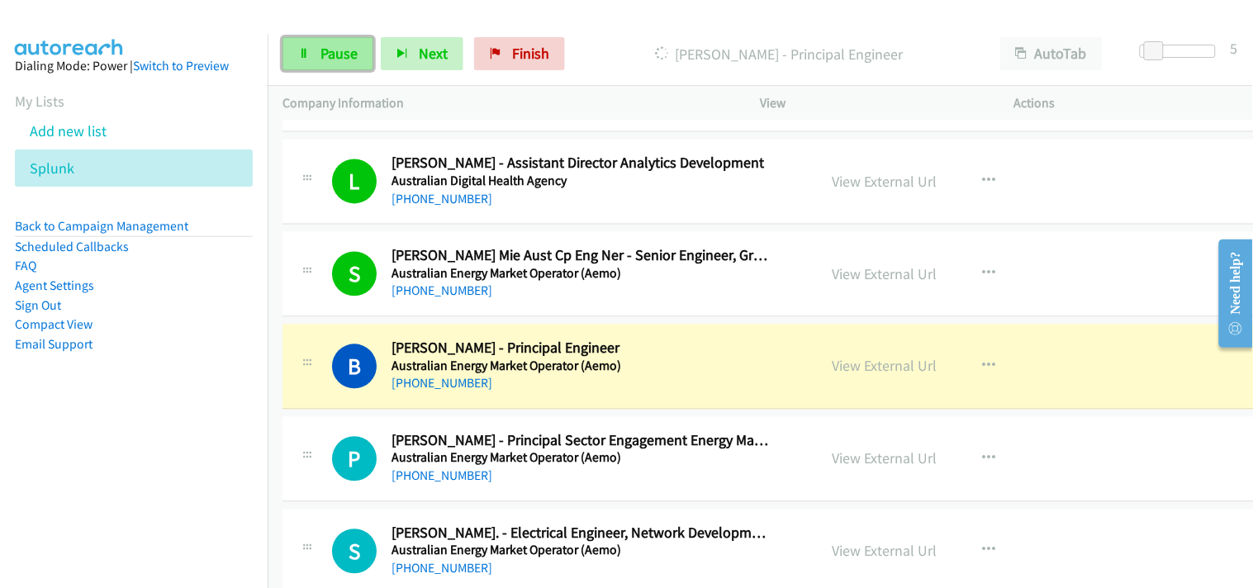
click at [337, 39] on link "Pause" at bounding box center [328, 53] width 91 height 33
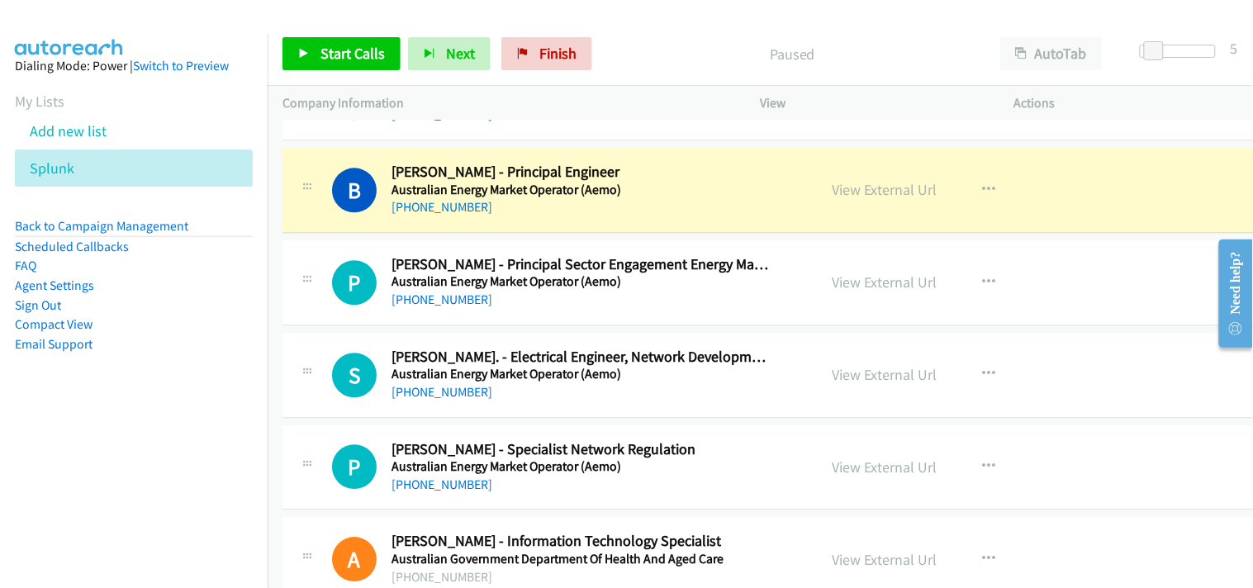
scroll to position [2662, 0]
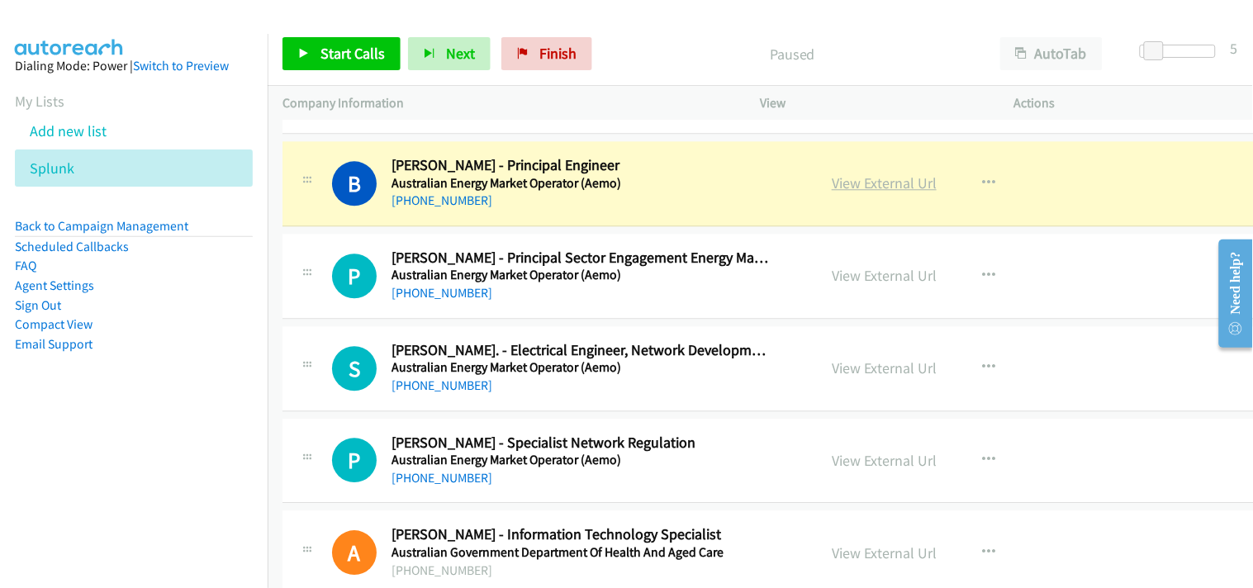
click at [869, 182] on link "View External Url" at bounding box center [884, 182] width 105 height 19
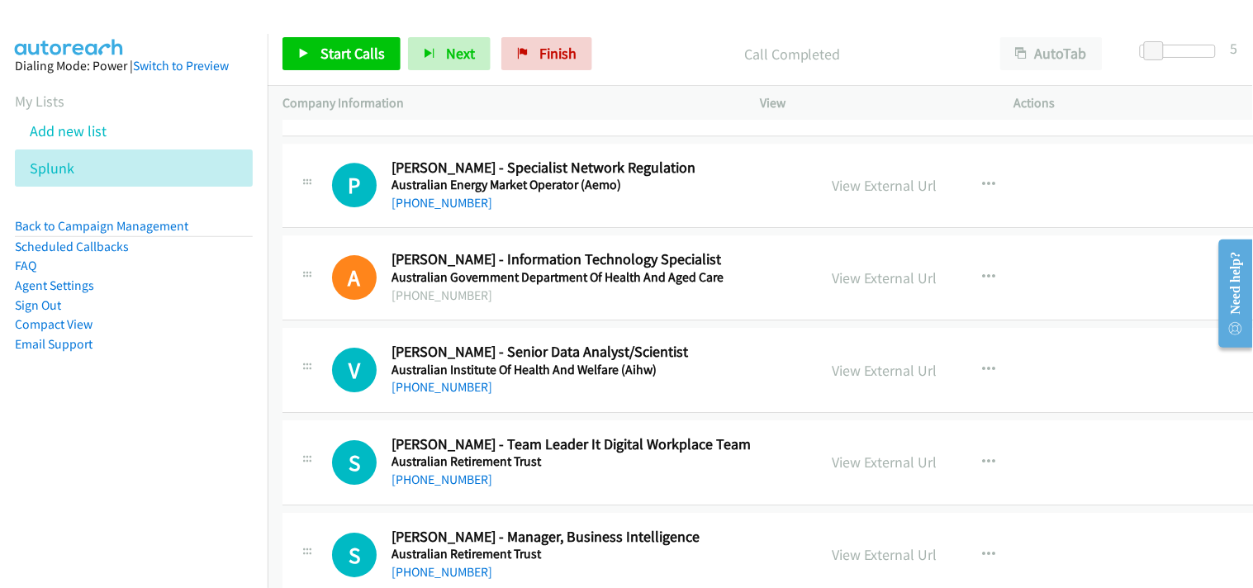
scroll to position [2754, 0]
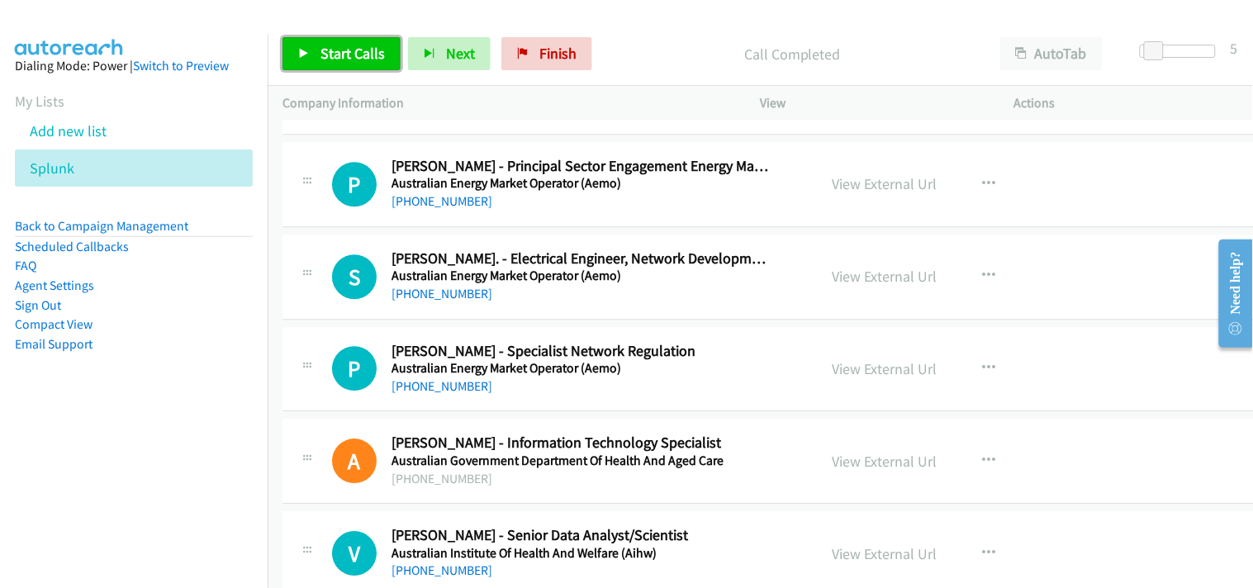
click at [367, 69] on link "Start Calls" at bounding box center [342, 53] width 118 height 33
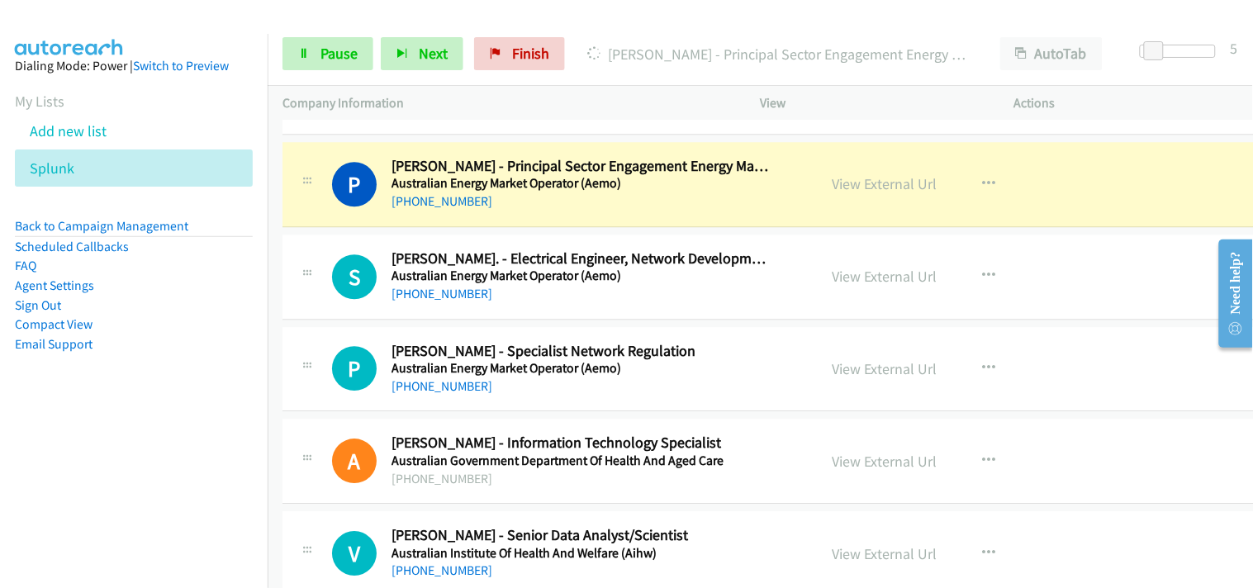
scroll to position [2662, 0]
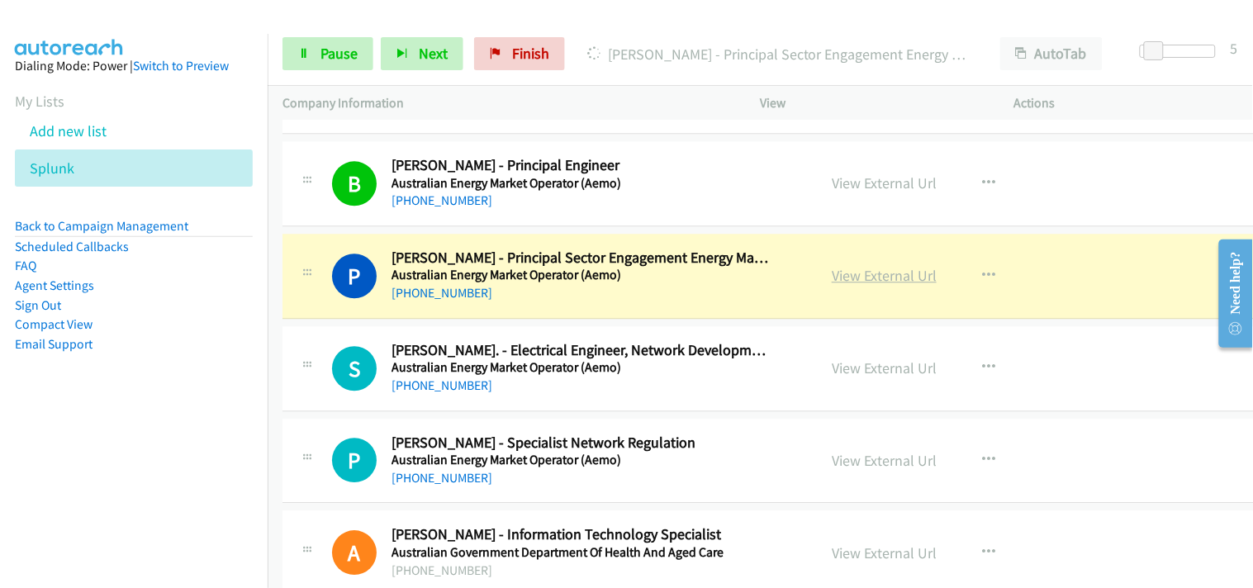
click at [866, 271] on link "View External Url" at bounding box center [884, 275] width 105 height 19
click at [324, 55] on span "Pause" at bounding box center [339, 53] width 37 height 19
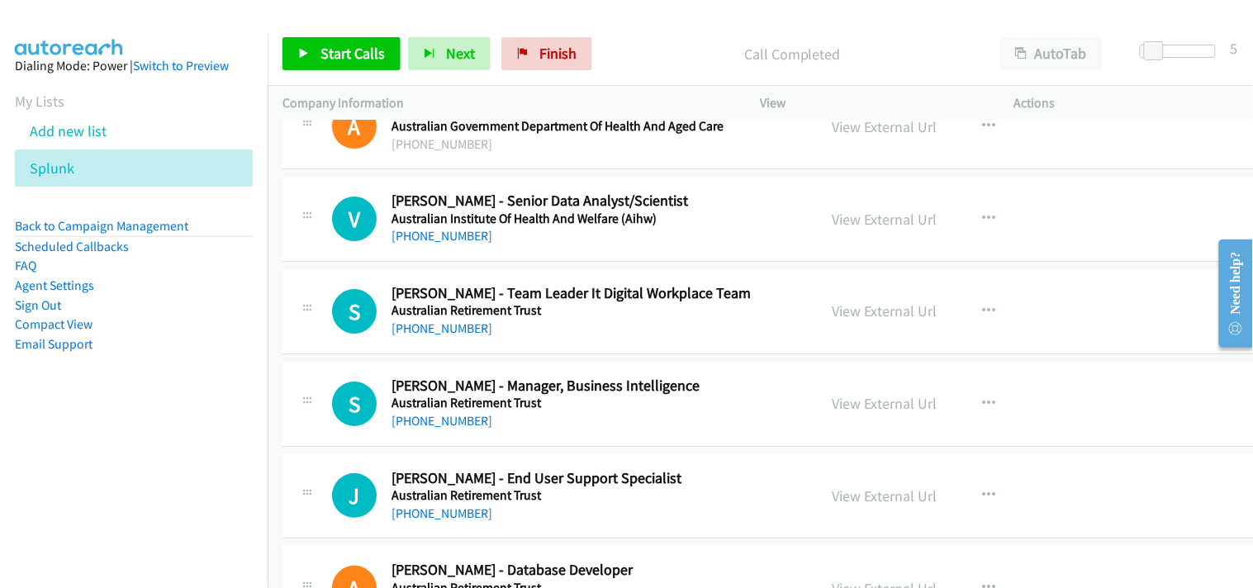
scroll to position [3120, 0]
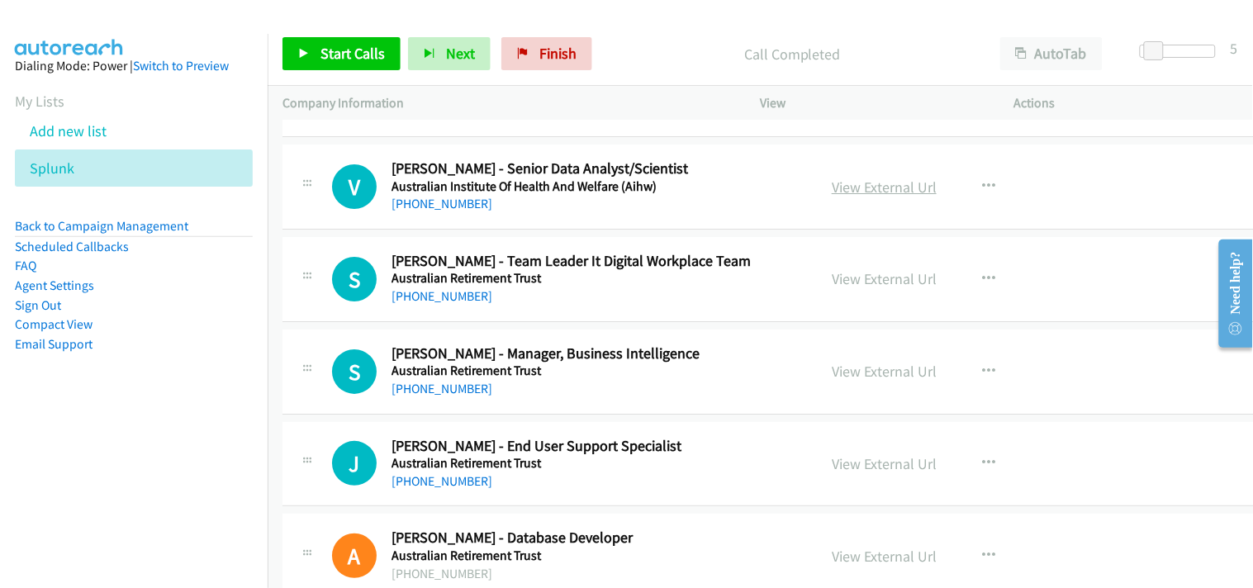
click at [901, 190] on link "View External Url" at bounding box center [884, 187] width 105 height 19
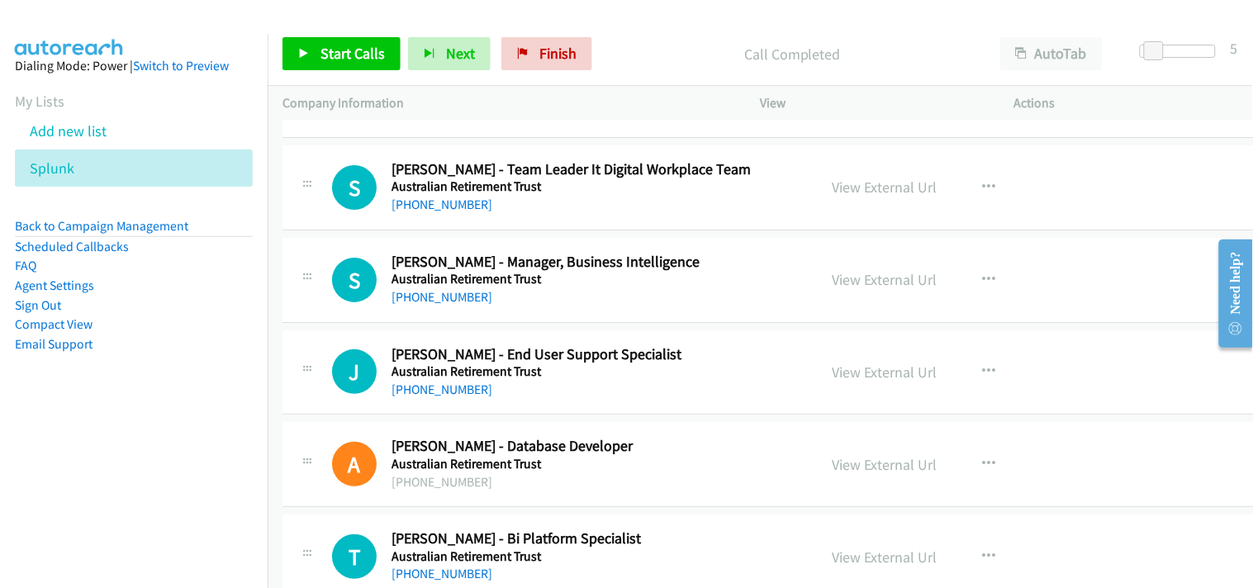
scroll to position [3305, 0]
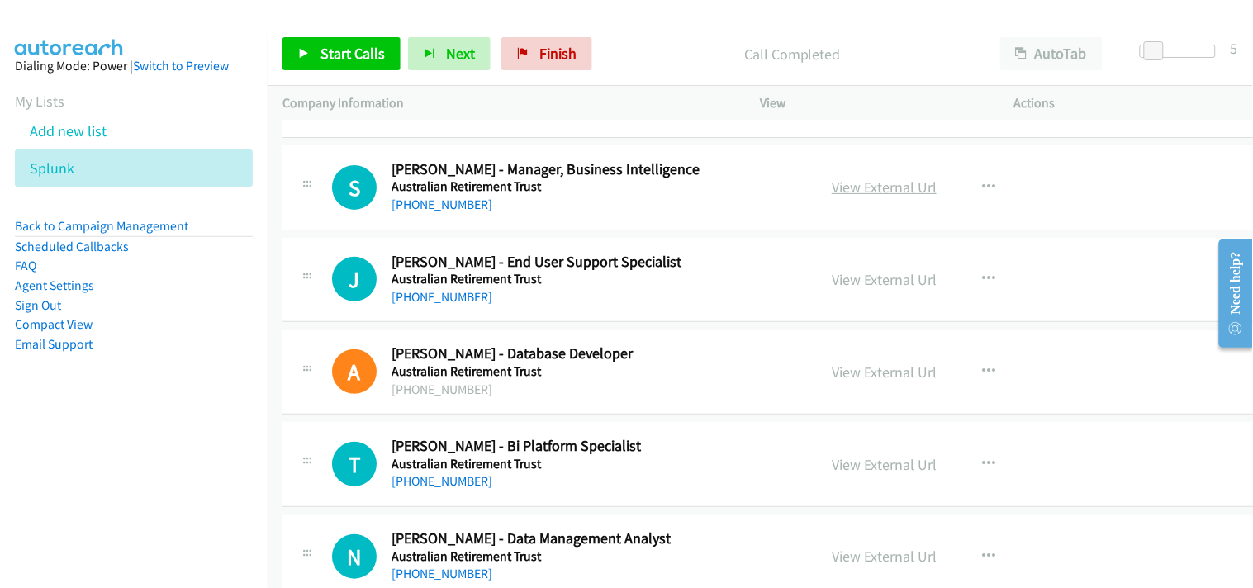
click at [861, 188] on link "View External Url" at bounding box center [884, 187] width 105 height 19
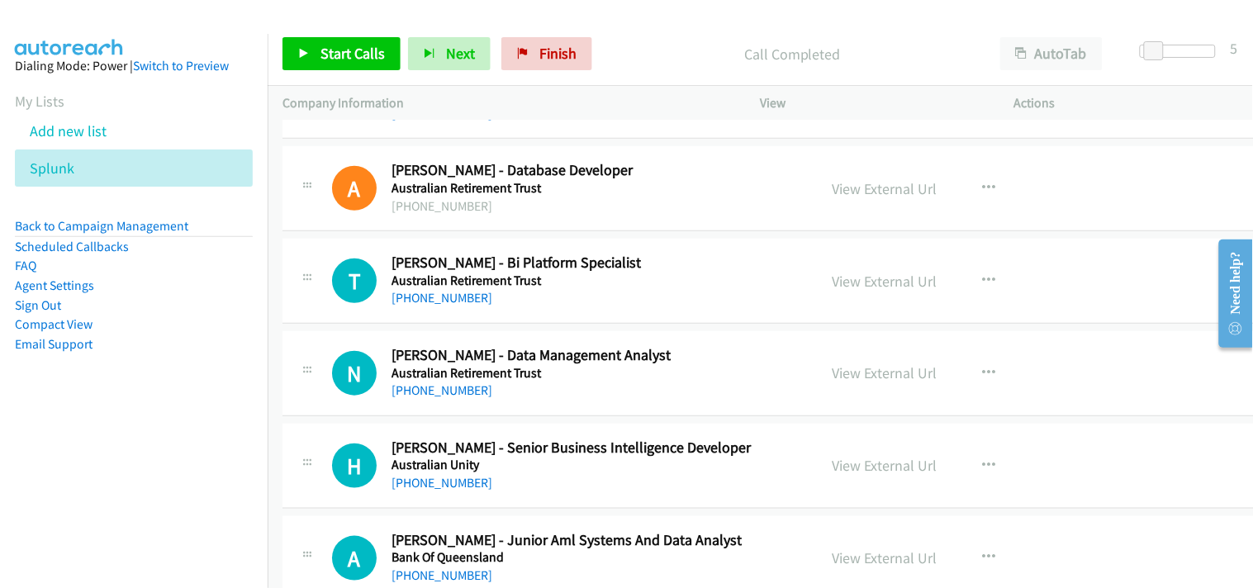
scroll to position [3396, 0]
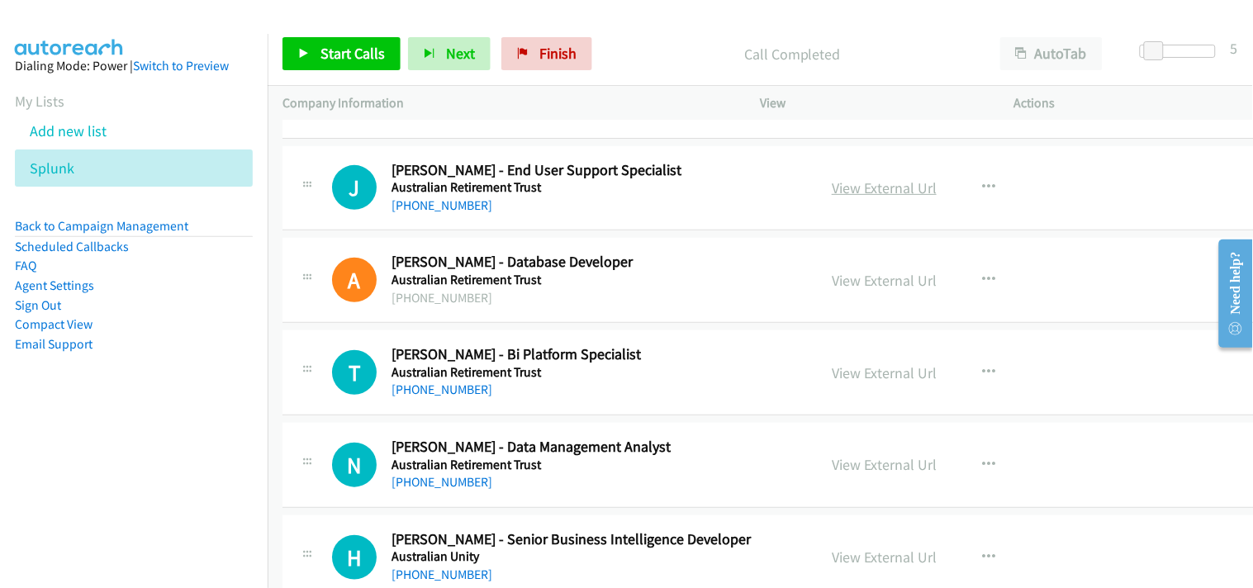
click at [887, 192] on link "View External Url" at bounding box center [884, 187] width 105 height 19
click at [428, 198] on link "[PHONE_NUMBER]" at bounding box center [442, 205] width 101 height 16
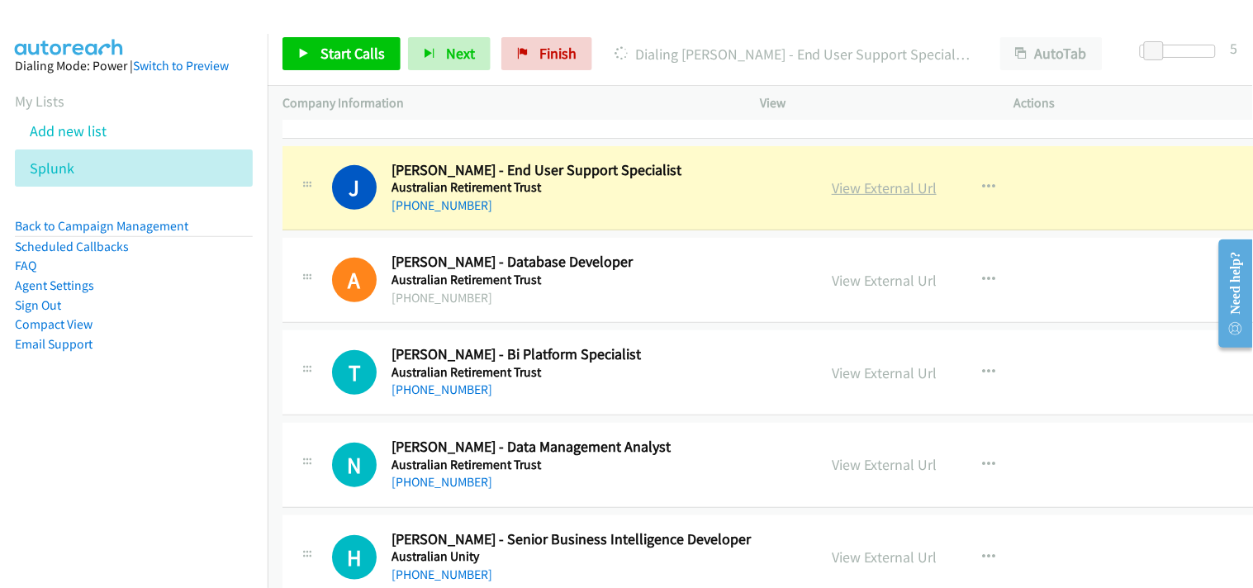
click at [853, 188] on link "View External Url" at bounding box center [884, 187] width 105 height 19
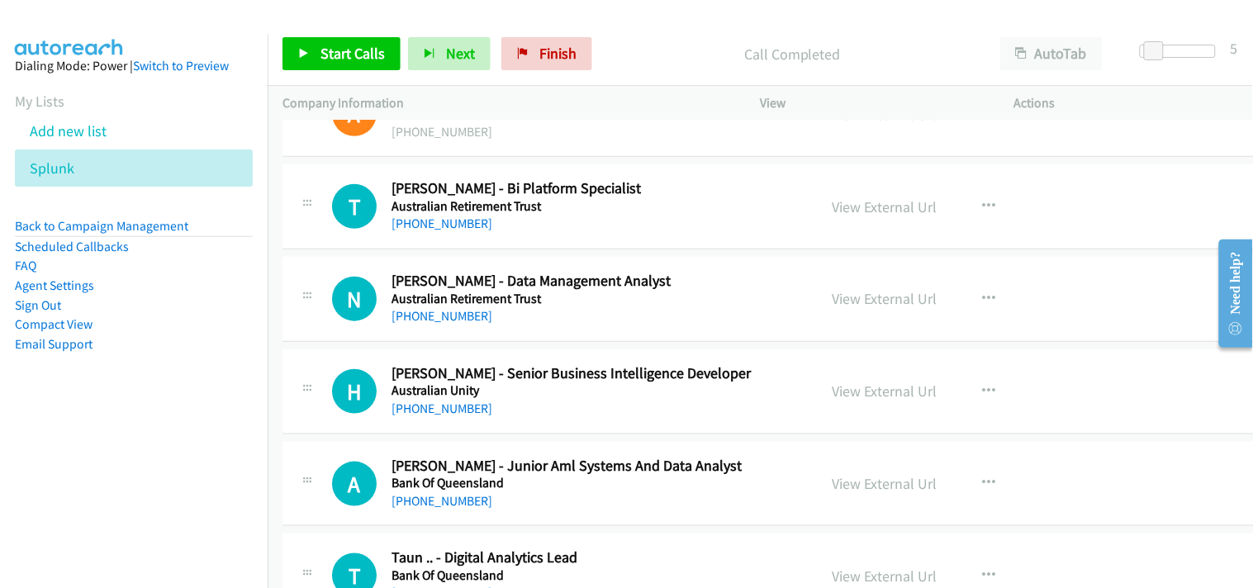
scroll to position [3580, 0]
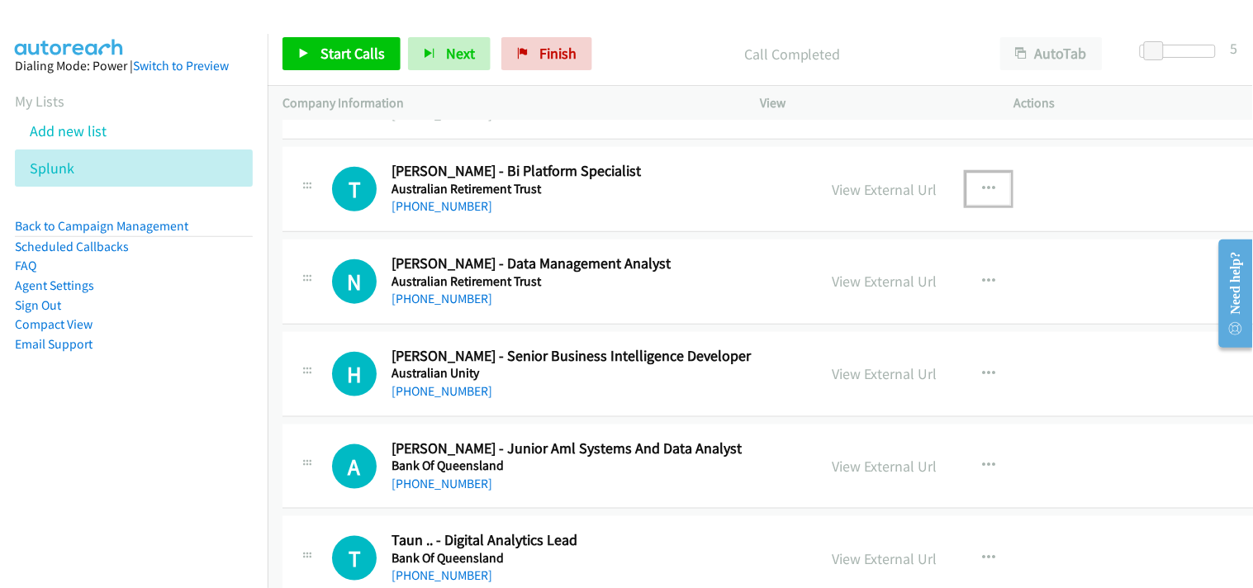
click at [995, 190] on icon "button" at bounding box center [988, 189] width 13 height 13
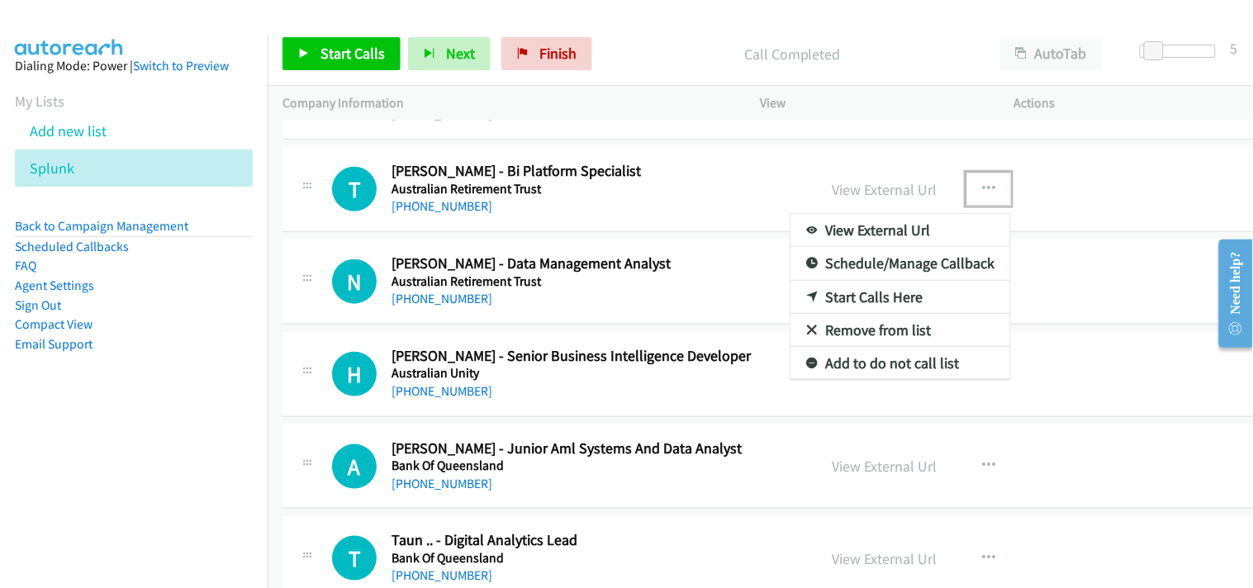
click at [863, 288] on link "Start Calls Here" at bounding box center [901, 297] width 220 height 33
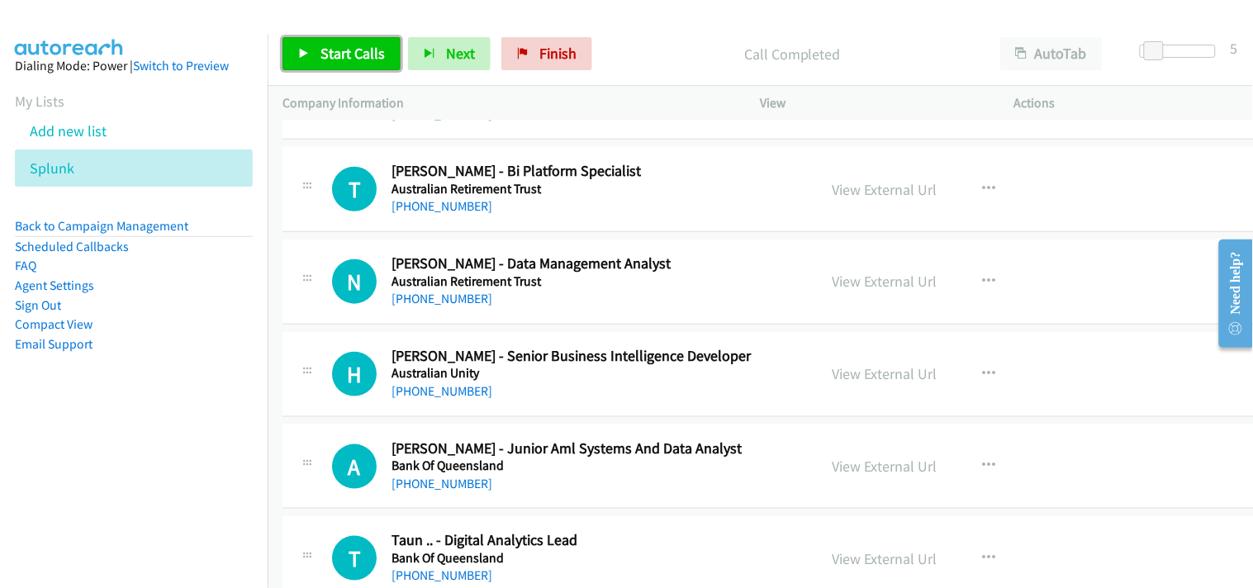
click at [357, 59] on span "Start Calls" at bounding box center [353, 53] width 64 height 19
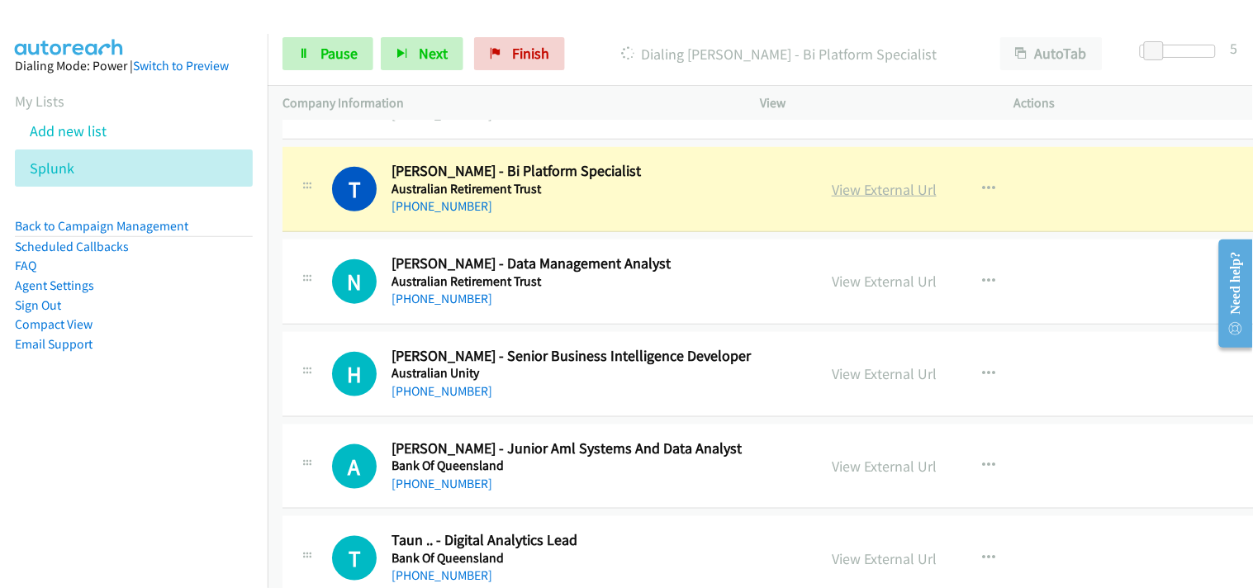
click at [844, 195] on link "View External Url" at bounding box center [884, 189] width 105 height 19
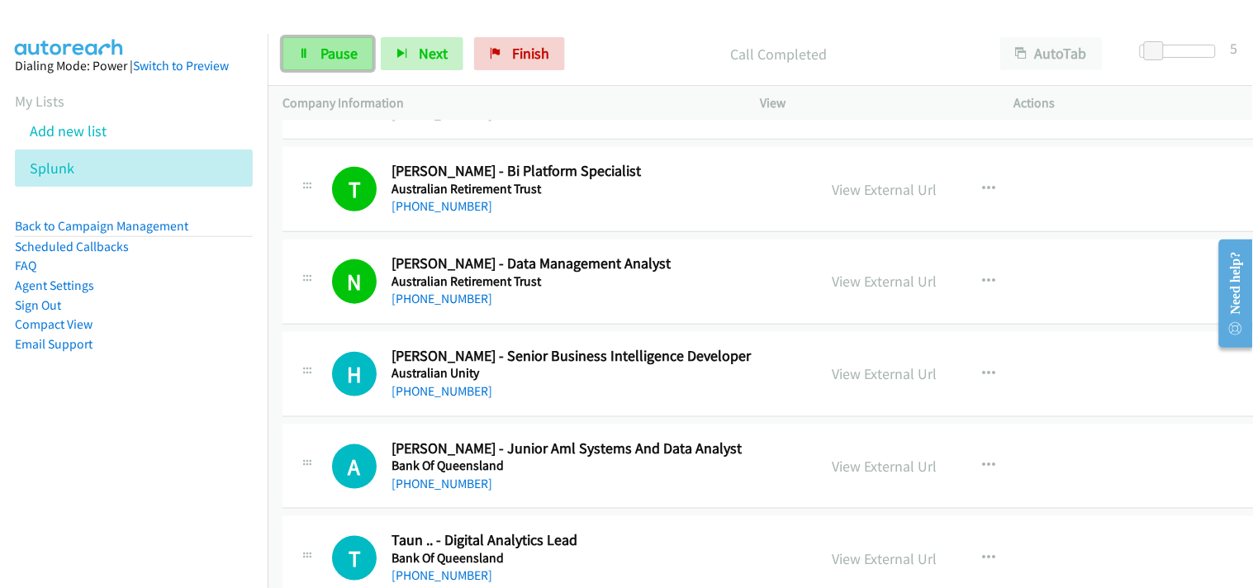
click at [300, 64] on link "Pause" at bounding box center [328, 53] width 91 height 33
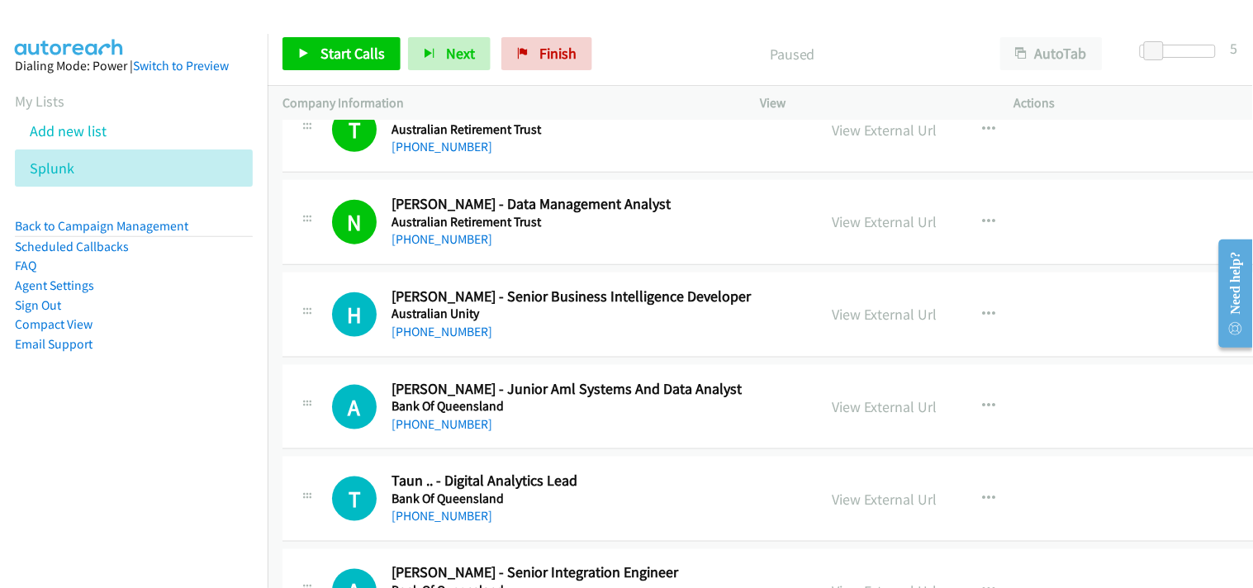
scroll to position [3671, 0]
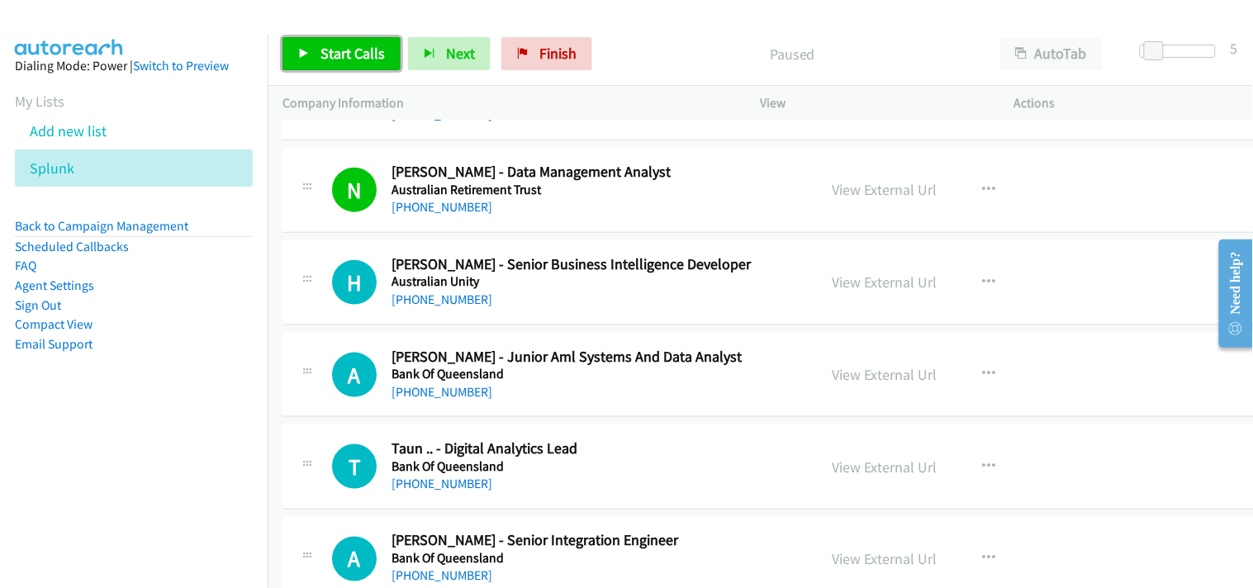
click at [352, 54] on span "Start Calls" at bounding box center [353, 53] width 64 height 19
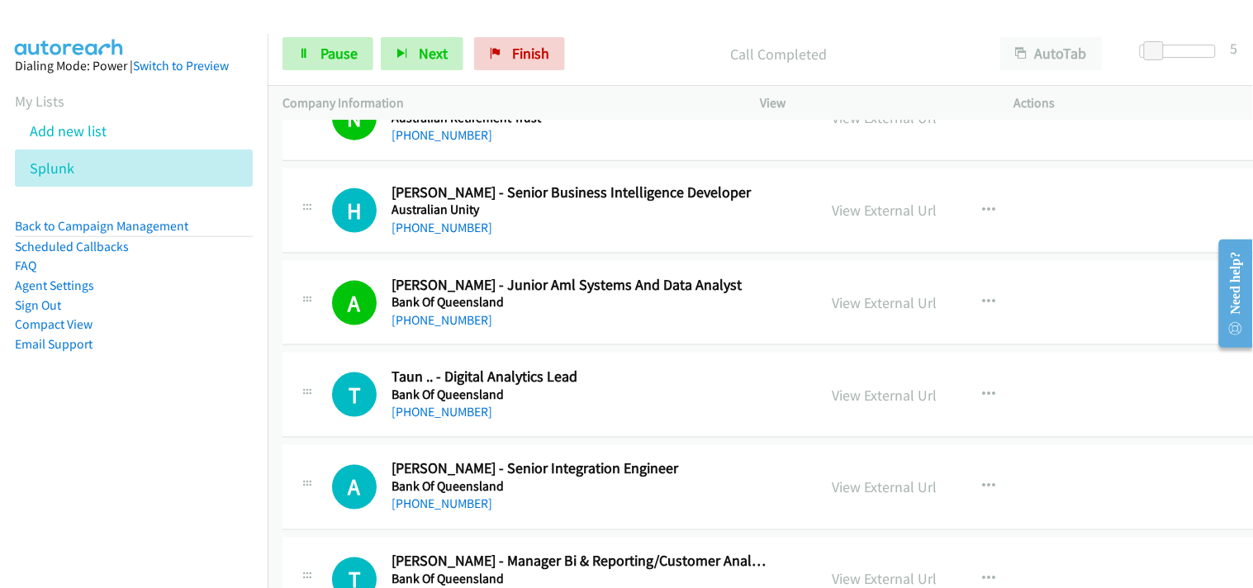
scroll to position [3763, 0]
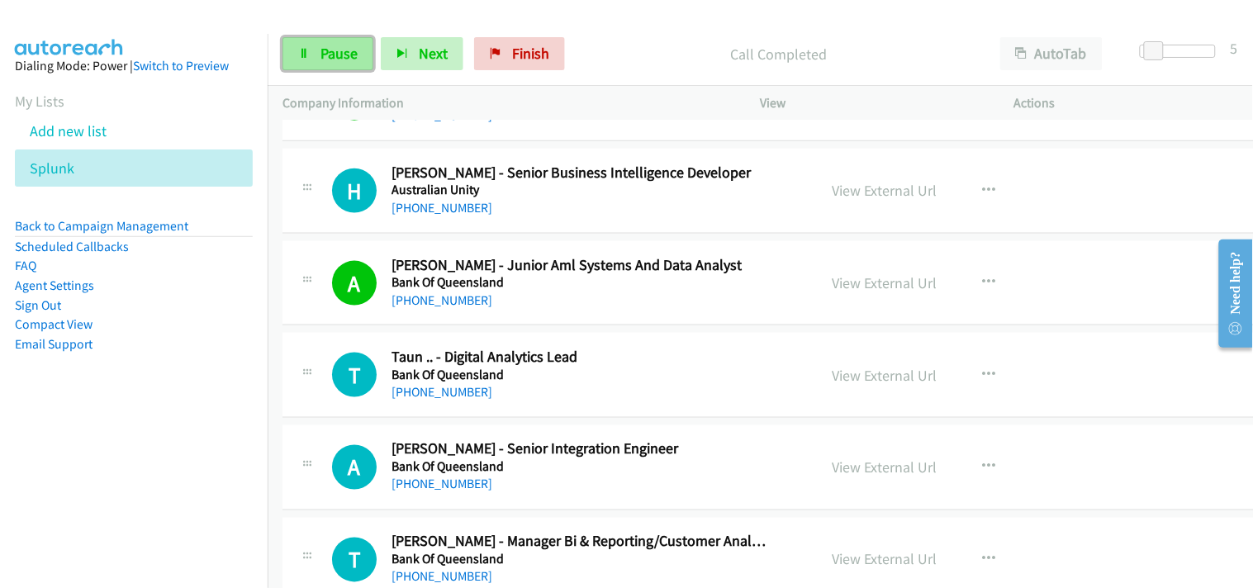
click at [327, 55] on span "Pause" at bounding box center [339, 53] width 37 height 19
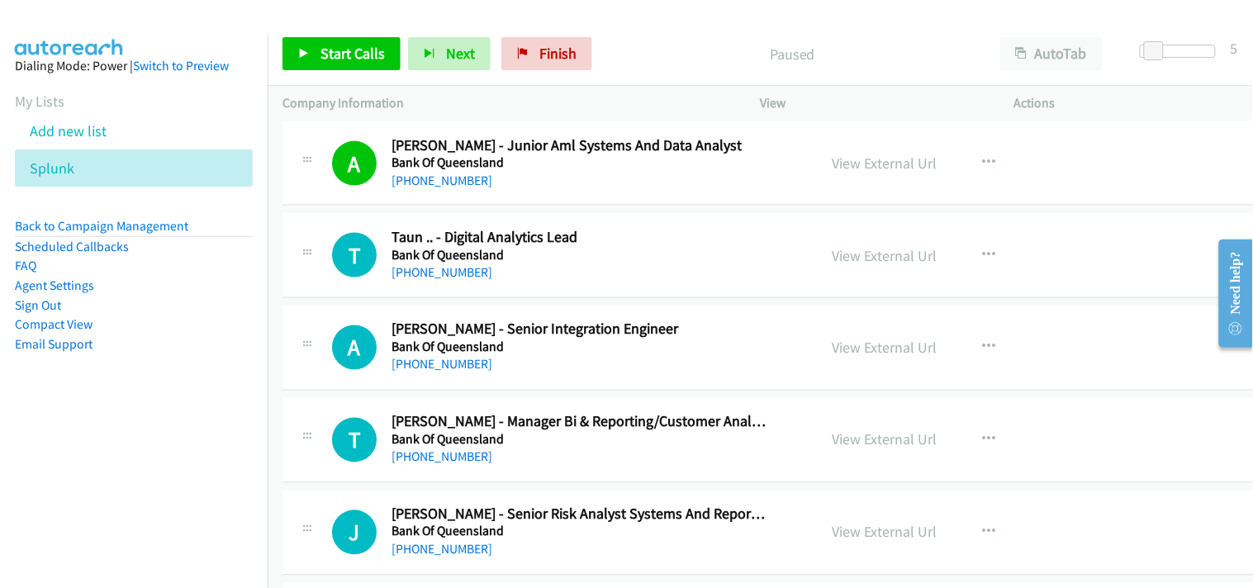
scroll to position [3855, 0]
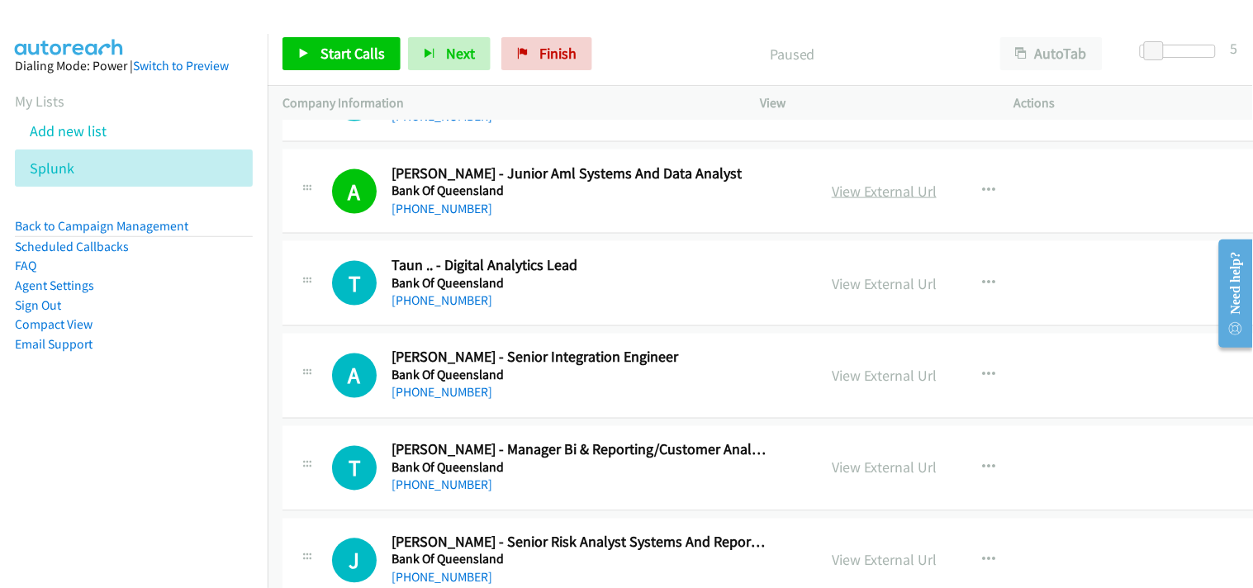
click at [840, 192] on link "View External Url" at bounding box center [884, 191] width 105 height 19
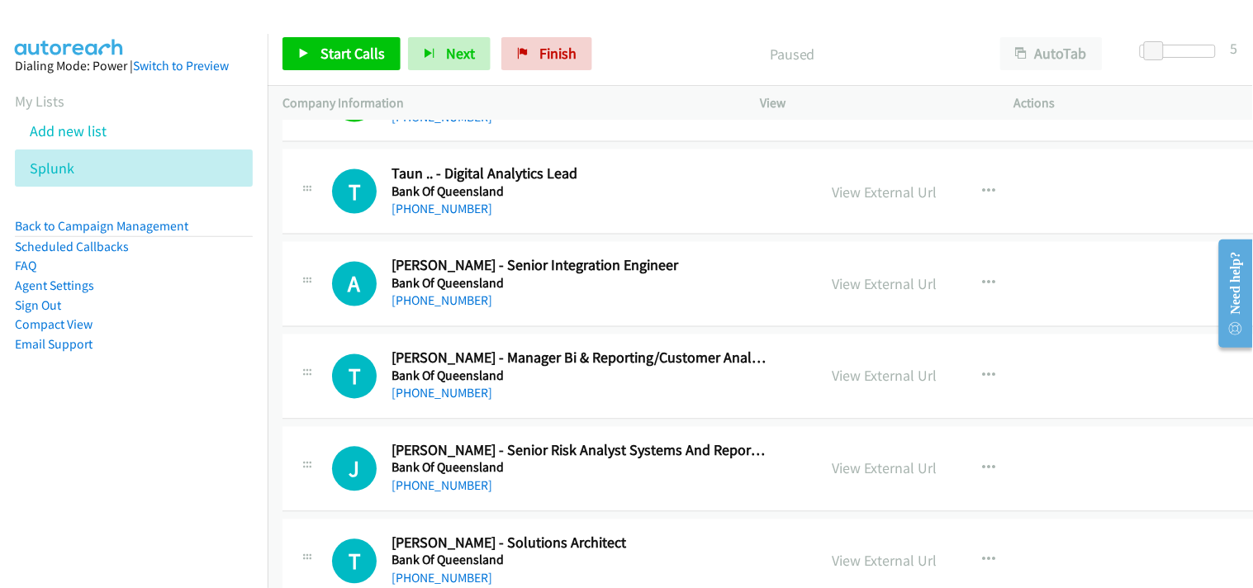
scroll to position [4038, 0]
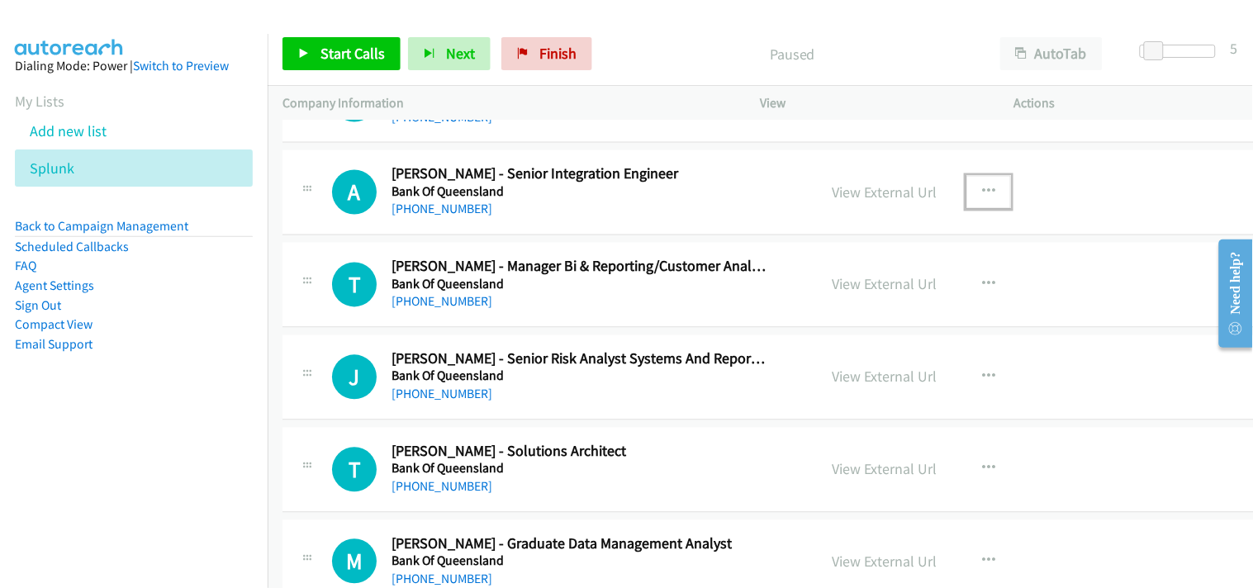
click at [983, 191] on button "button" at bounding box center [989, 192] width 45 height 33
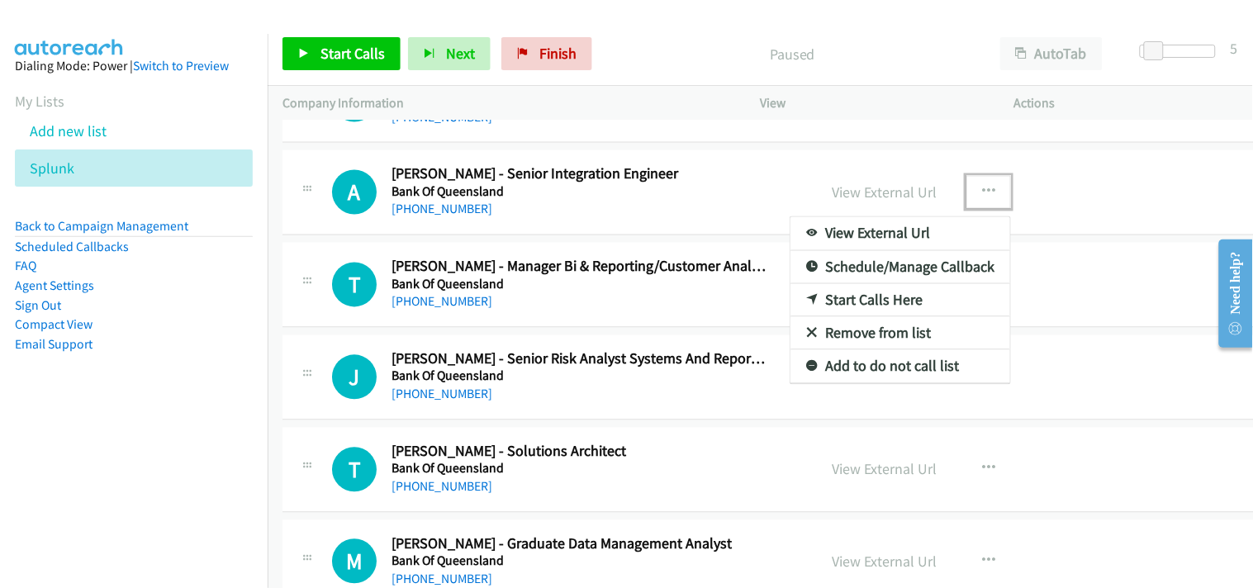
click at [844, 297] on link "Start Calls Here" at bounding box center [901, 300] width 220 height 33
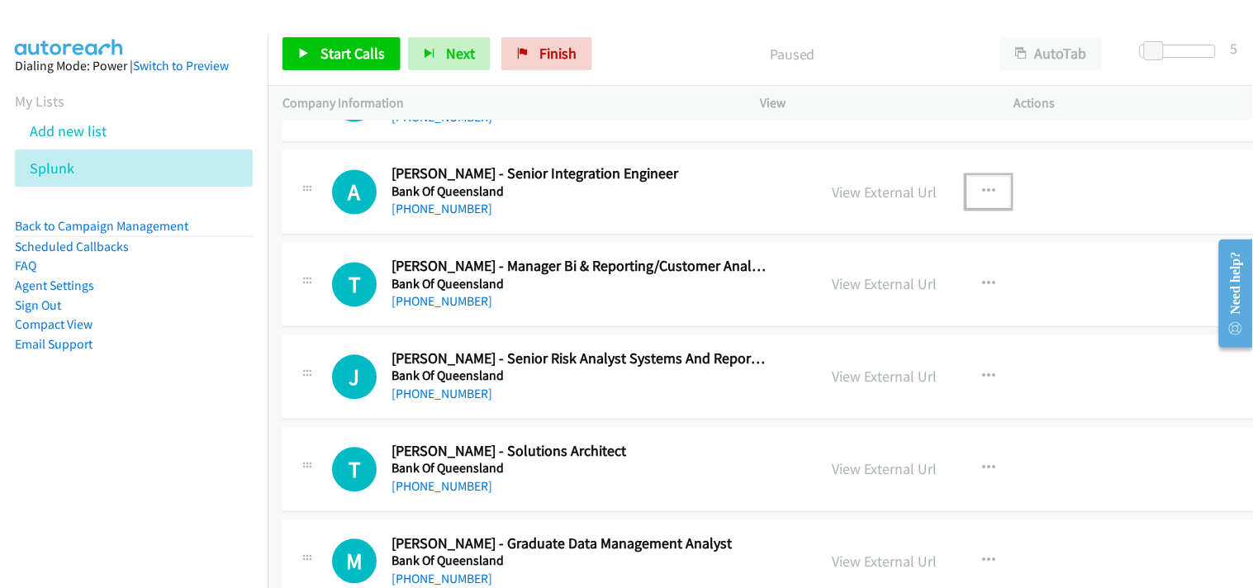
click at [994, 190] on icon "button" at bounding box center [988, 192] width 13 height 13
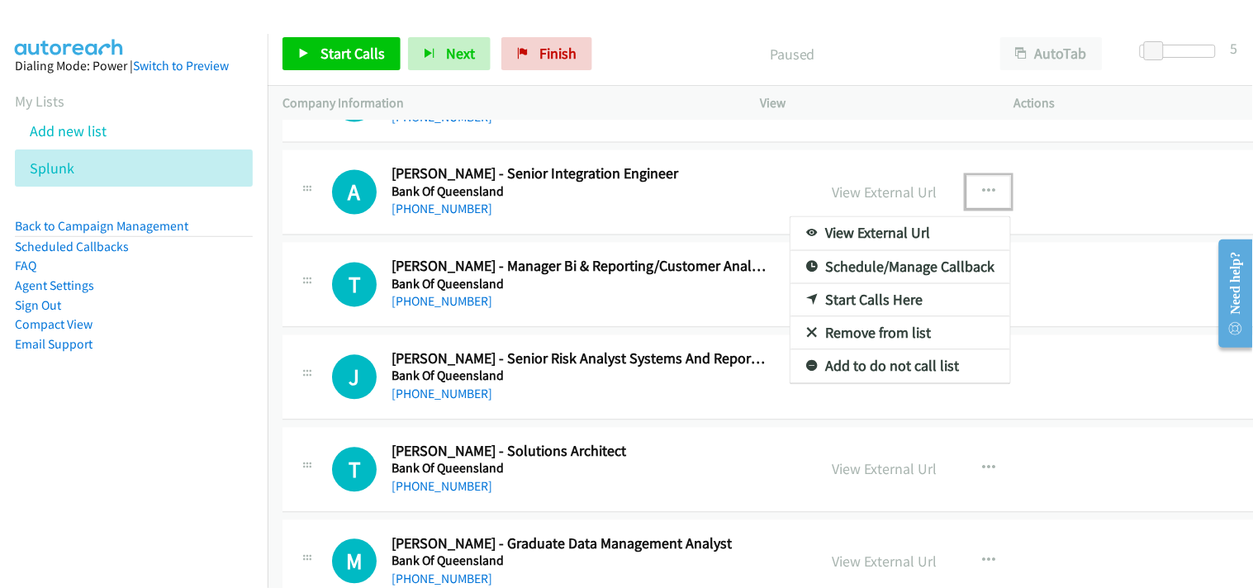
drag, startPoint x: 878, startPoint y: 291, endPoint x: 761, endPoint y: 267, distance: 119.7
click at [326, 51] on div at bounding box center [626, 294] width 1253 height 588
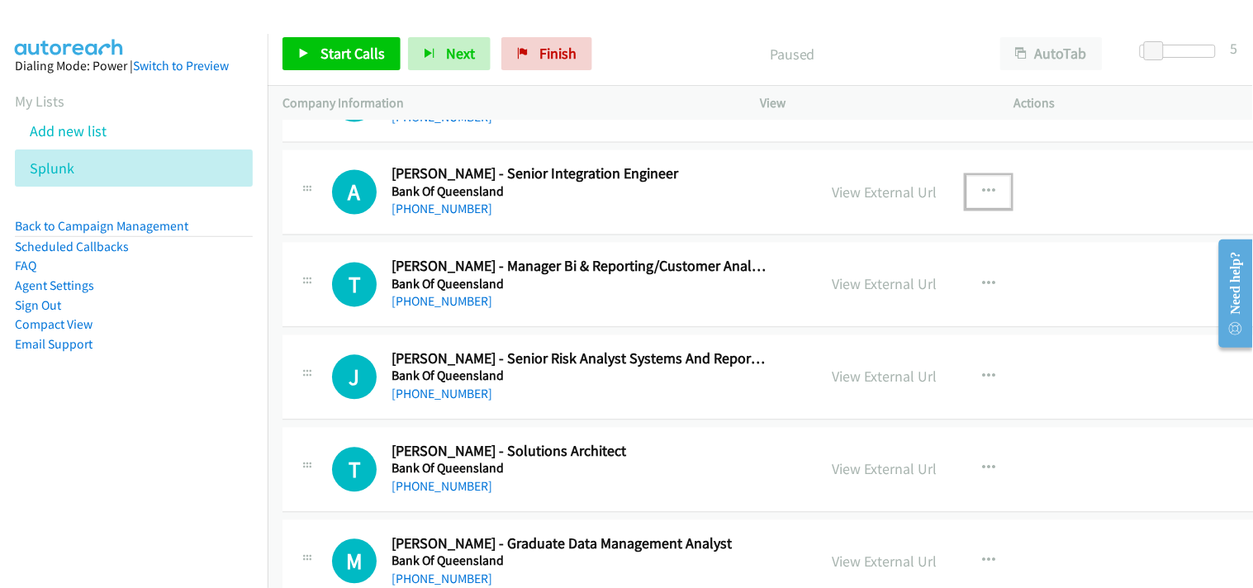
click at [994, 184] on button "button" at bounding box center [989, 192] width 45 height 33
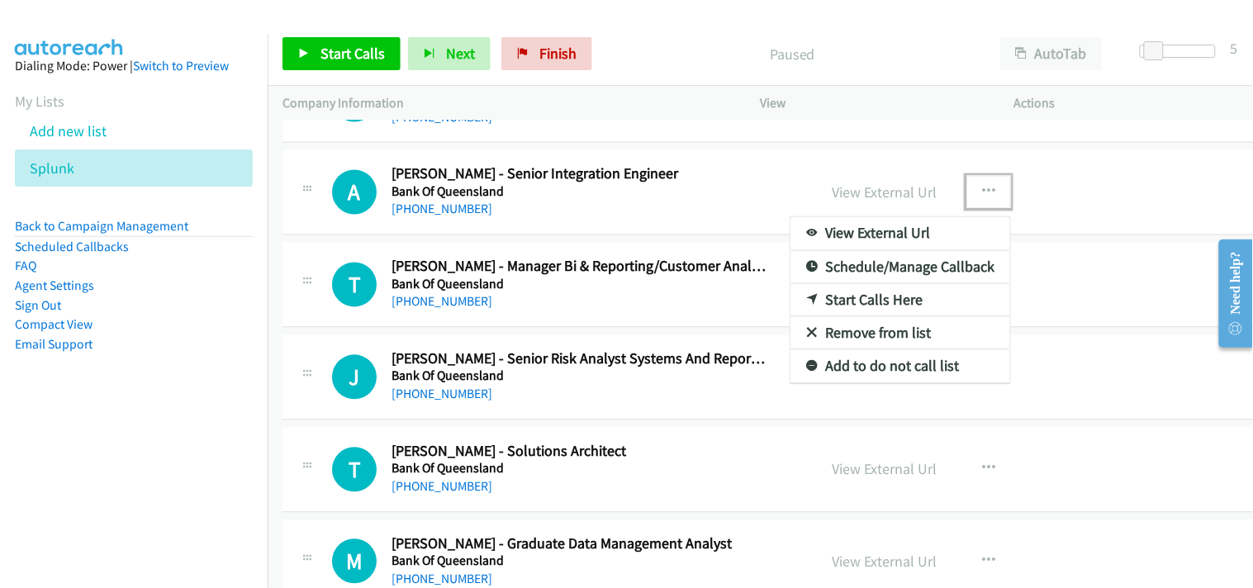
click at [853, 301] on link "Start Calls Here" at bounding box center [901, 300] width 220 height 33
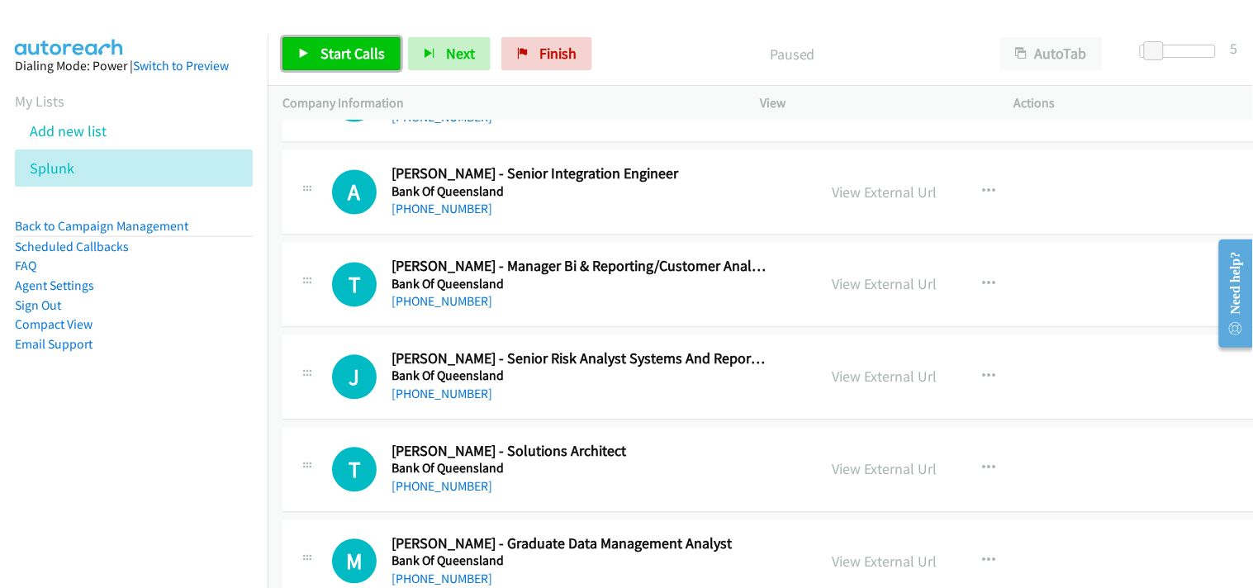
click at [309, 59] on icon at bounding box center [304, 55] width 12 height 12
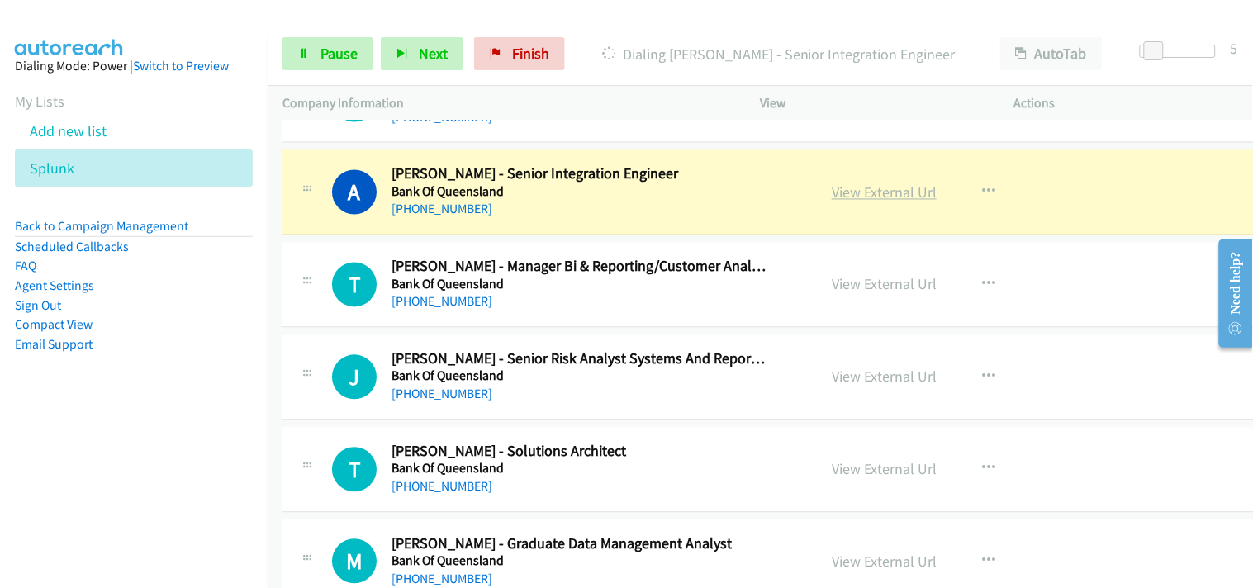
click at [839, 194] on link "View External Url" at bounding box center [884, 192] width 105 height 19
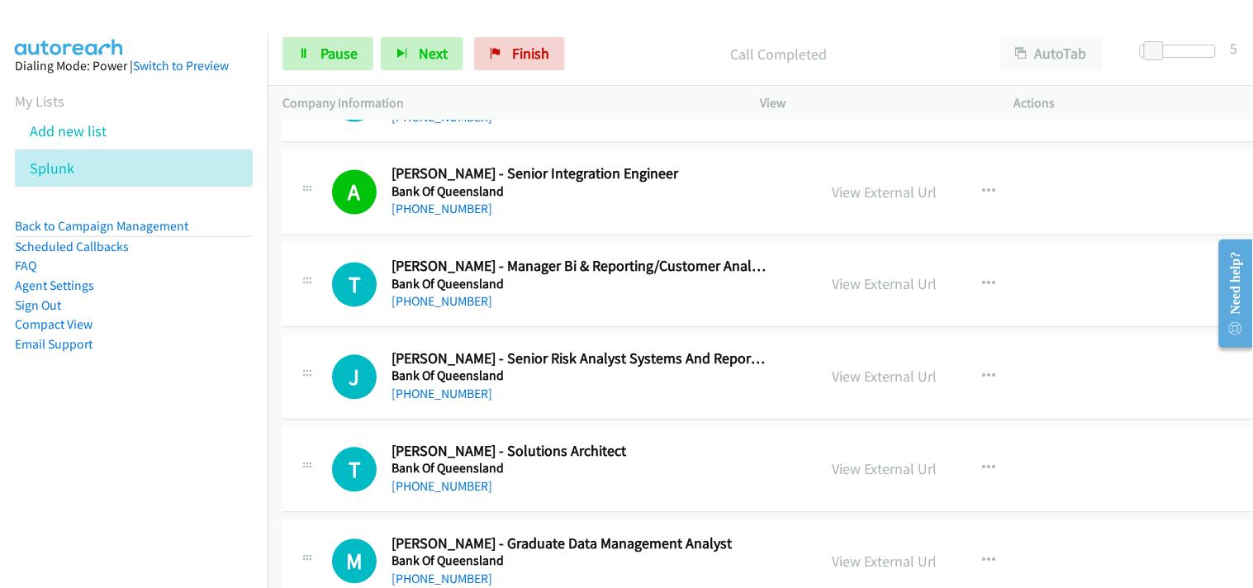
scroll to position [4131, 0]
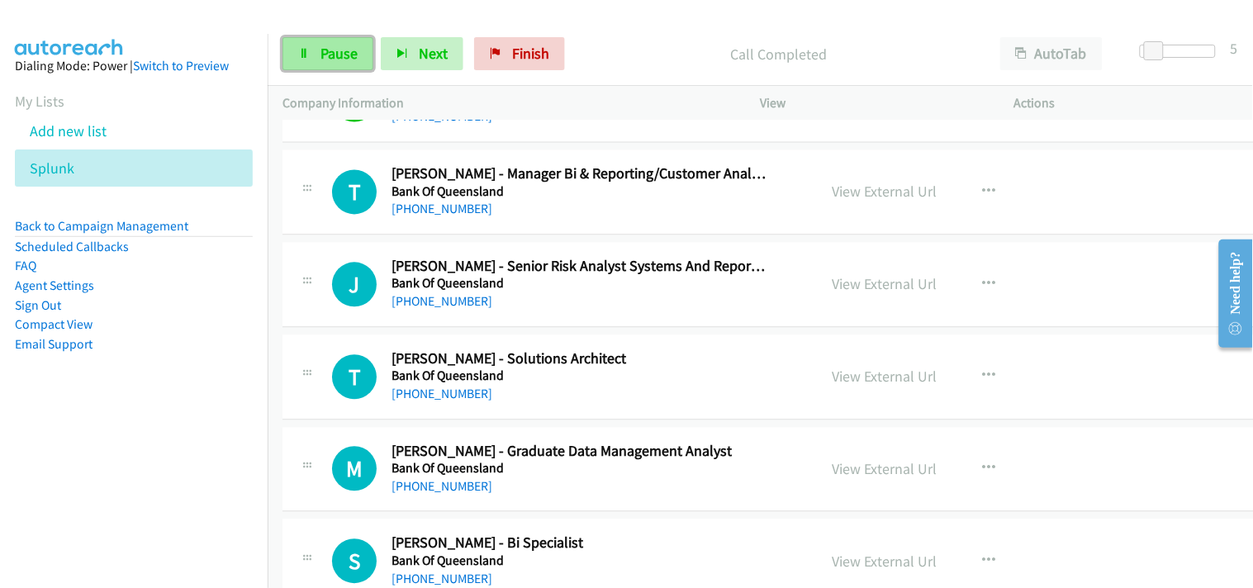
click at [341, 68] on link "Pause" at bounding box center [328, 53] width 91 height 33
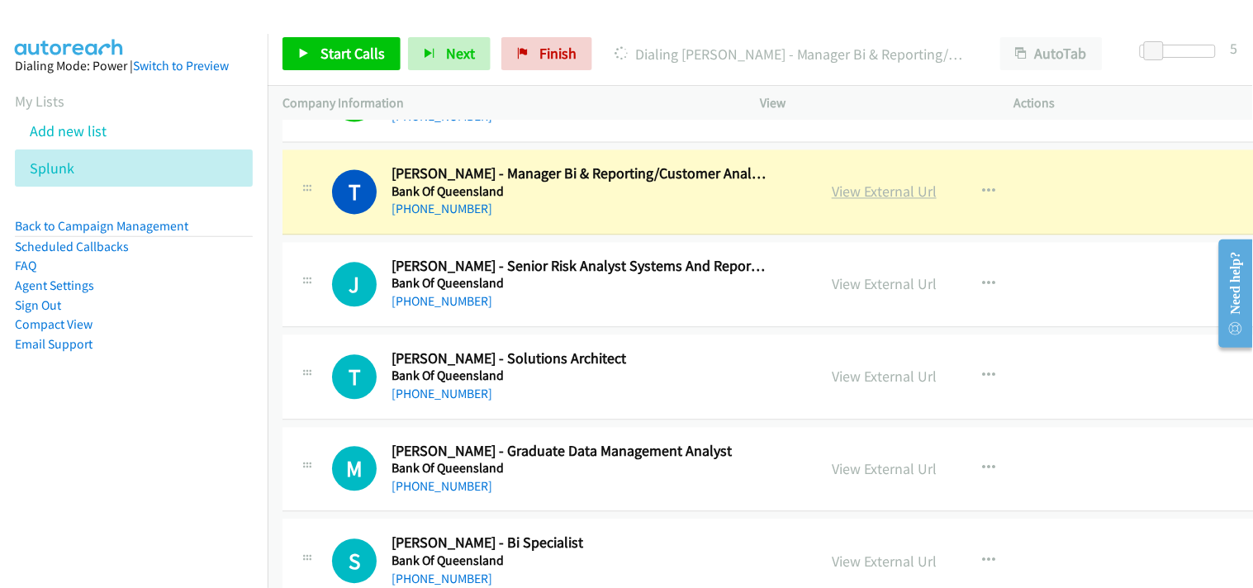
click at [886, 184] on link "View External Url" at bounding box center [884, 192] width 105 height 19
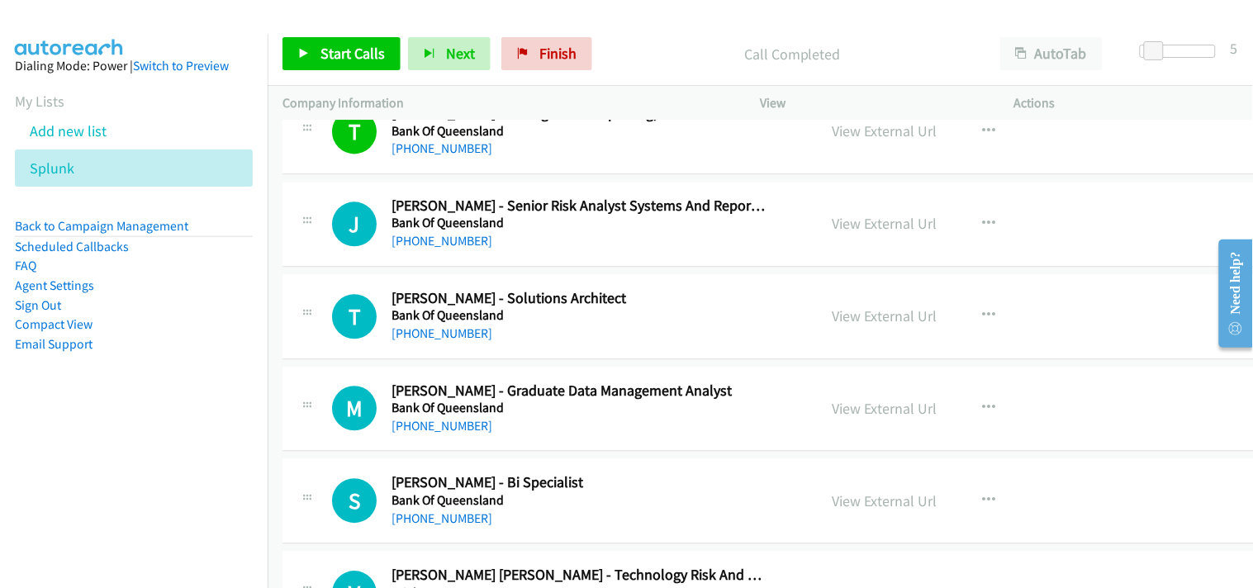
scroll to position [4222, 0]
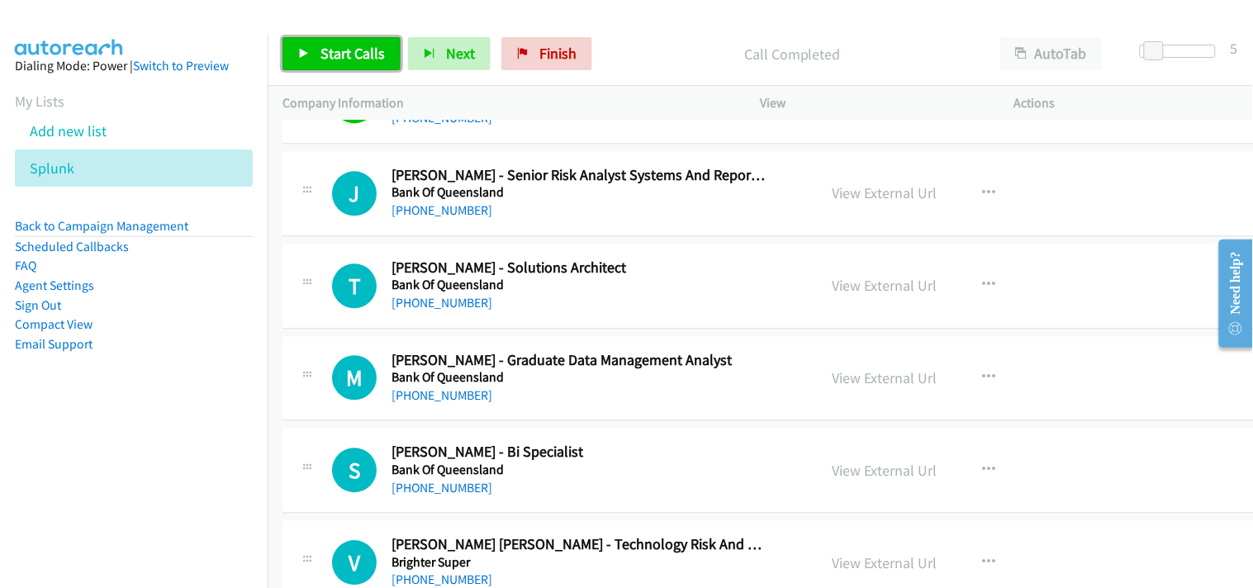
click at [349, 51] on span "Start Calls" at bounding box center [353, 53] width 64 height 19
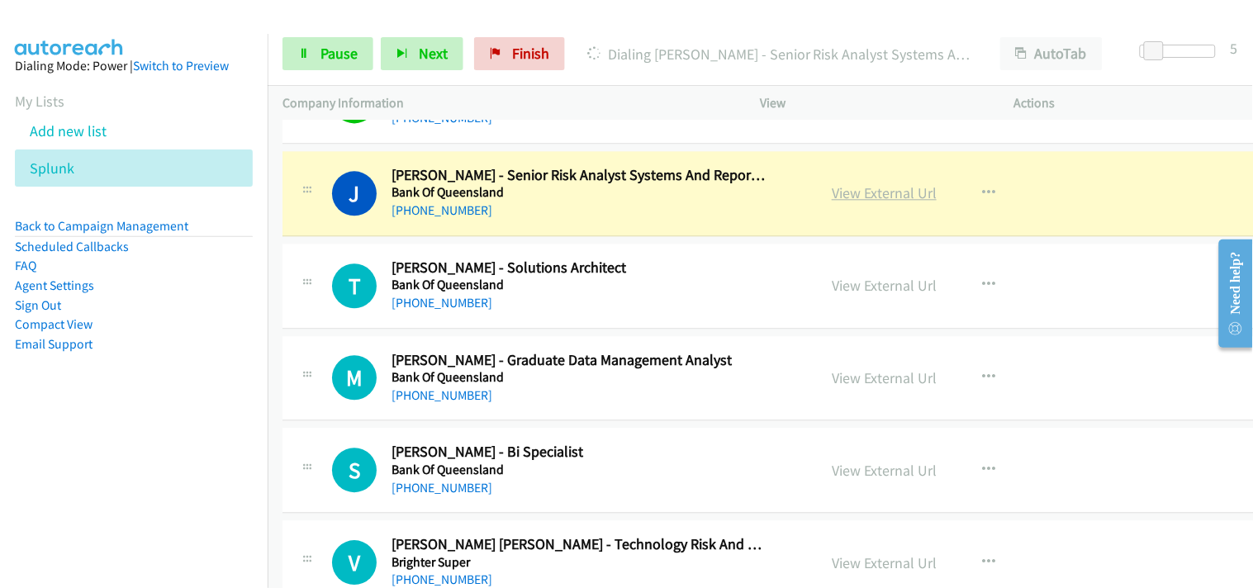
click at [886, 188] on link "View External Url" at bounding box center [884, 192] width 105 height 19
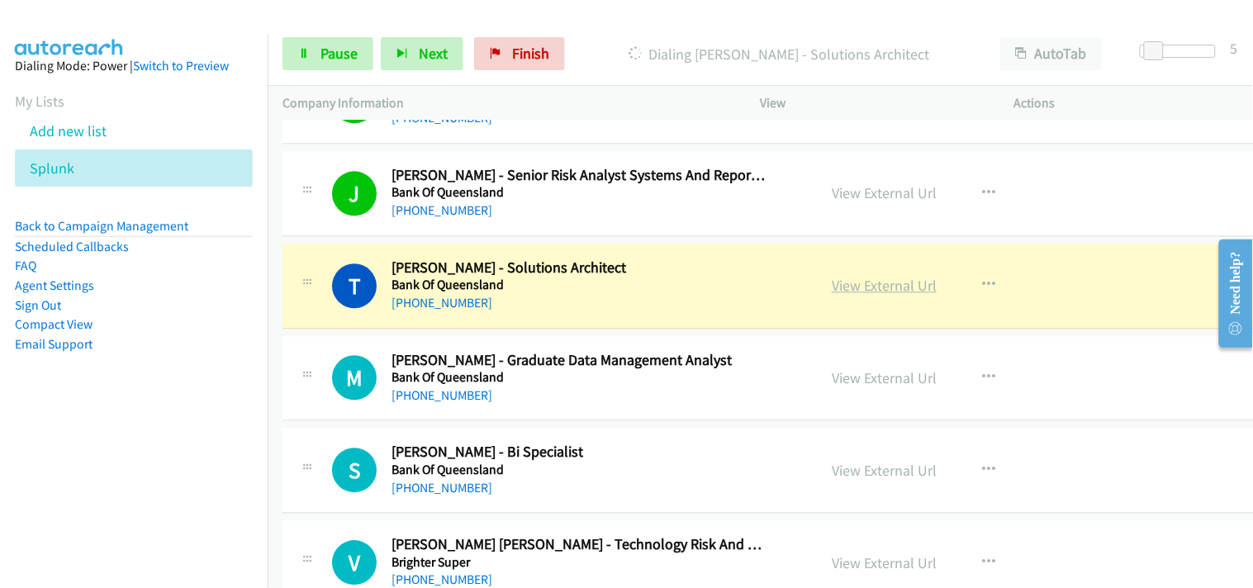
click at [896, 291] on link "View External Url" at bounding box center [884, 285] width 105 height 19
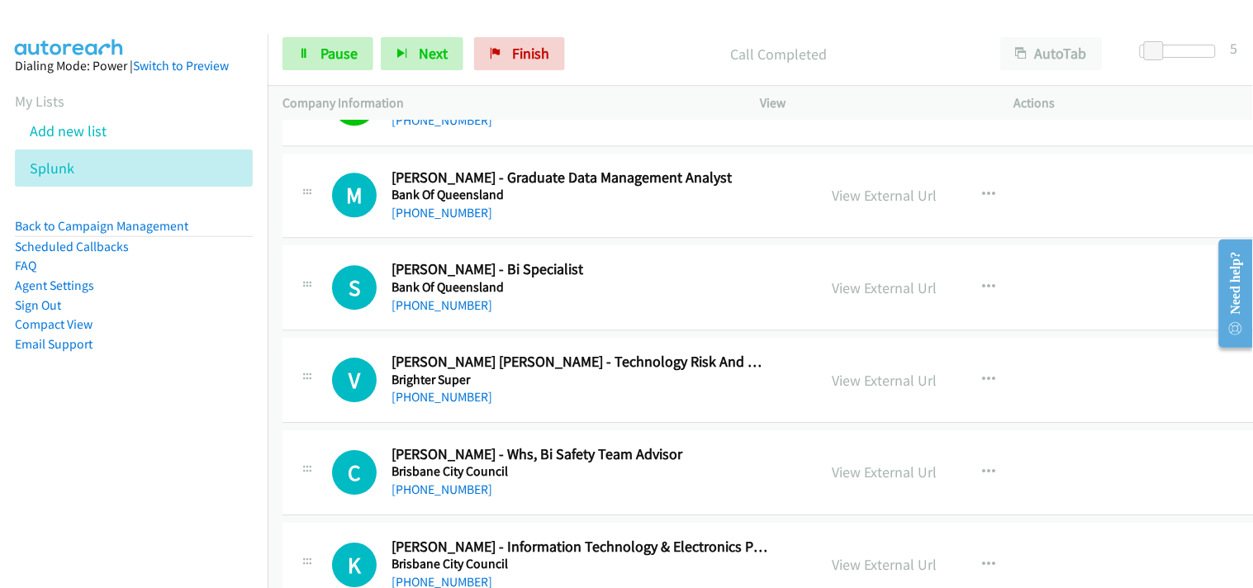
scroll to position [4406, 0]
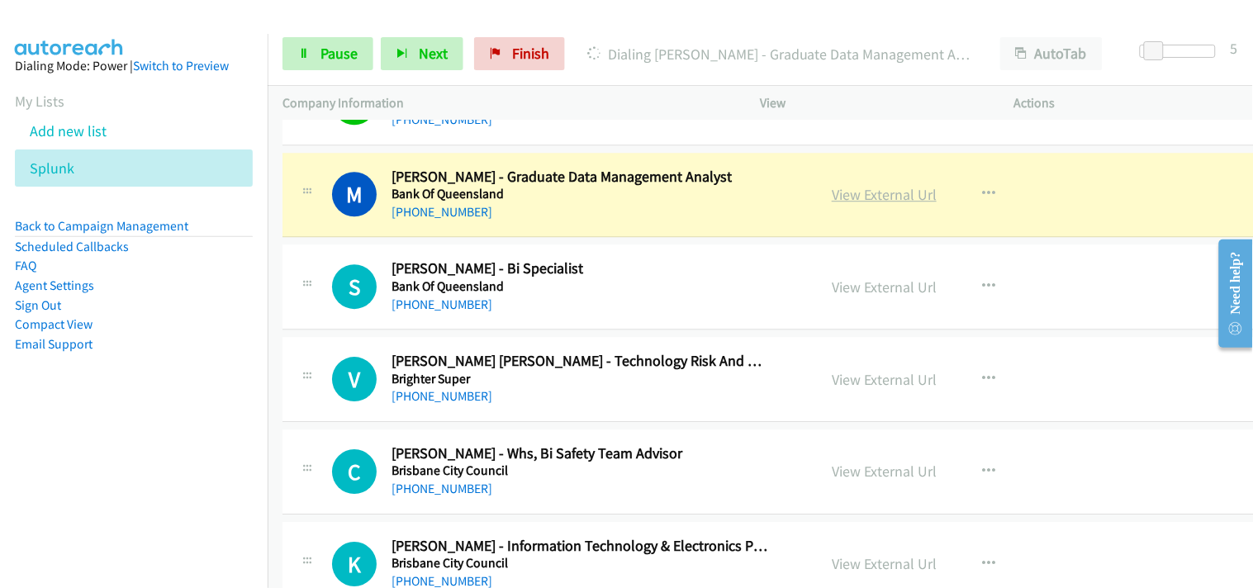
click at [891, 194] on link "View External Url" at bounding box center [884, 194] width 105 height 19
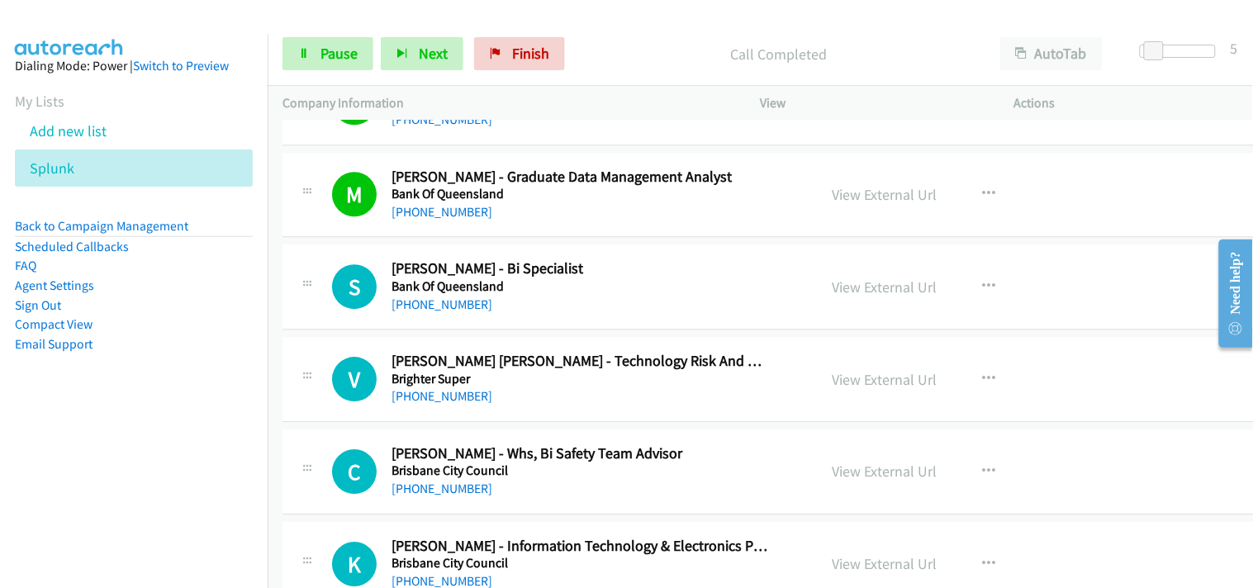
scroll to position [4498, 0]
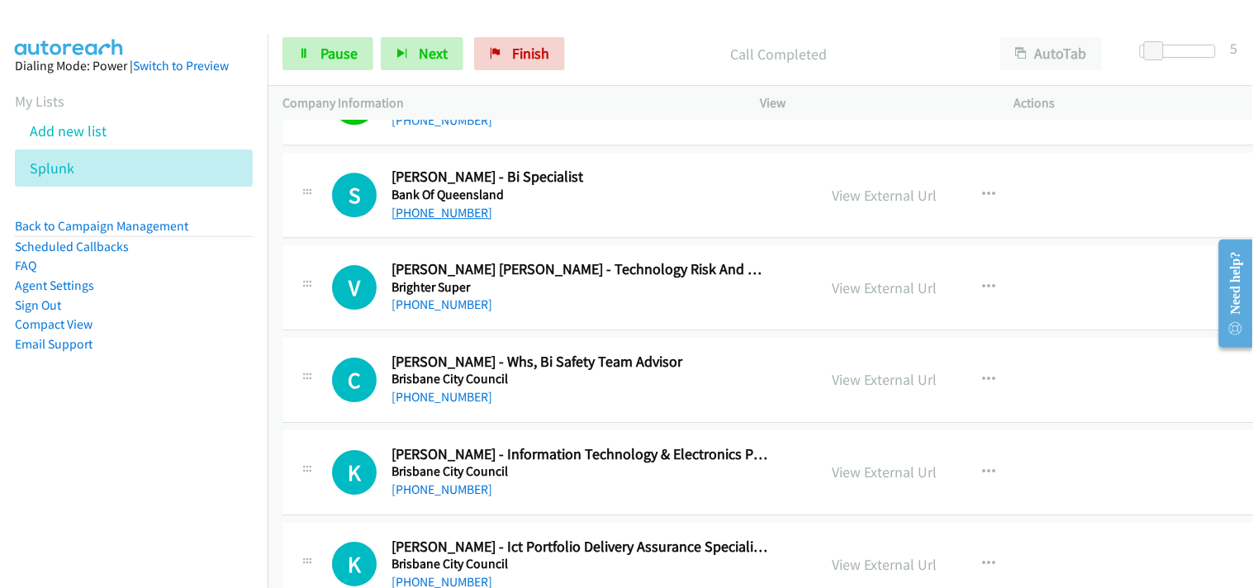
click at [440, 217] on link "[PHONE_NUMBER]" at bounding box center [442, 213] width 101 height 16
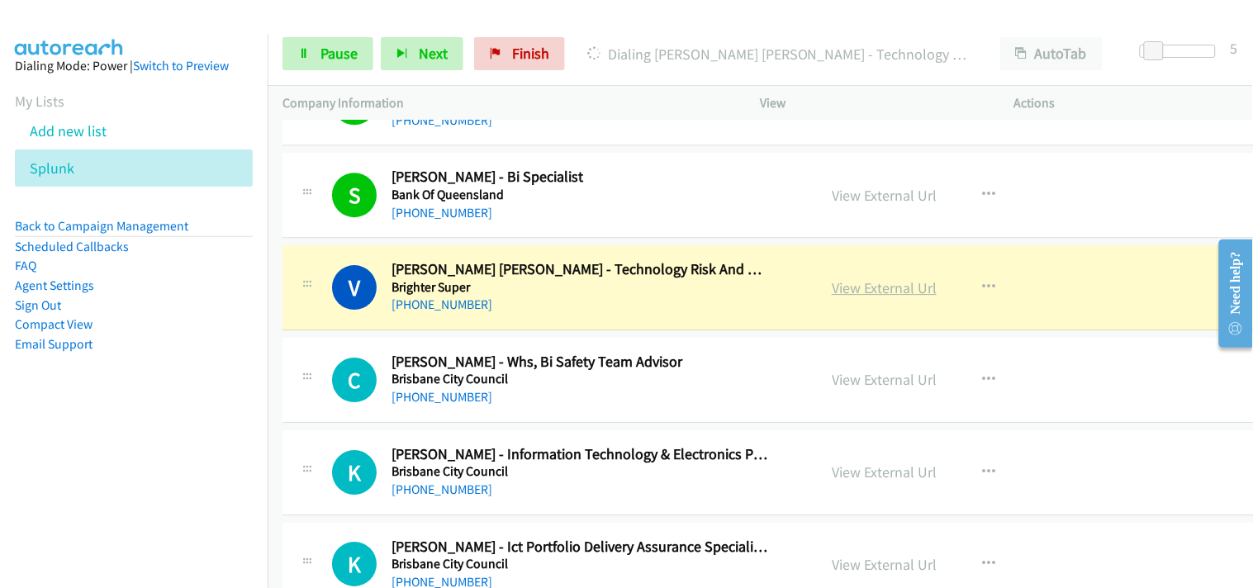
click at [877, 285] on link "View External Url" at bounding box center [884, 287] width 105 height 19
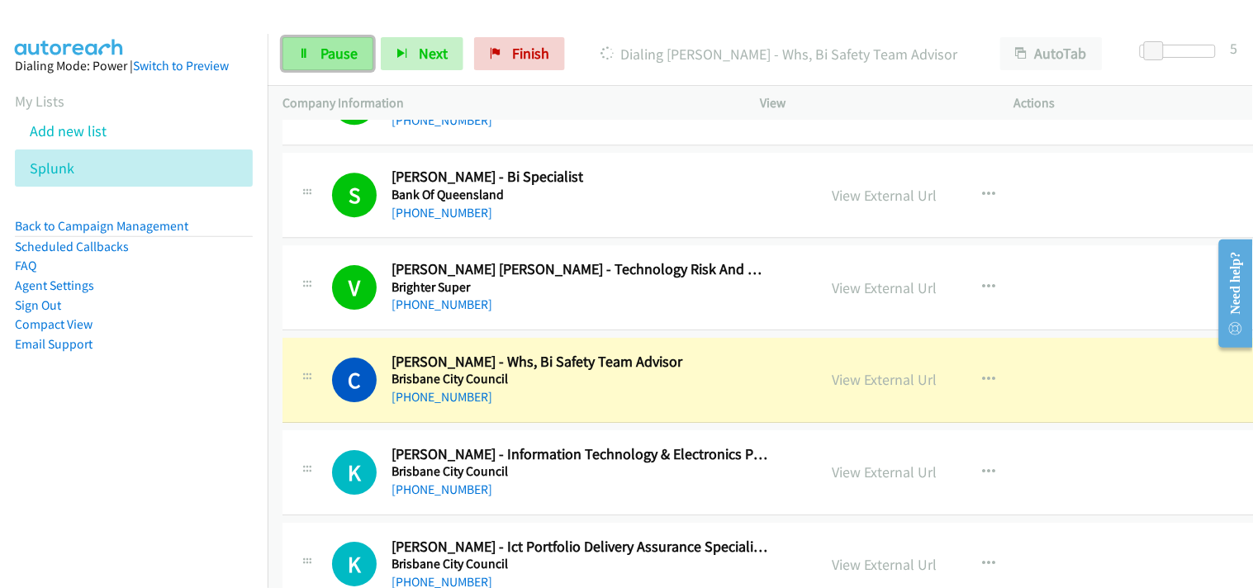
click at [318, 50] on link "Pause" at bounding box center [328, 53] width 91 height 33
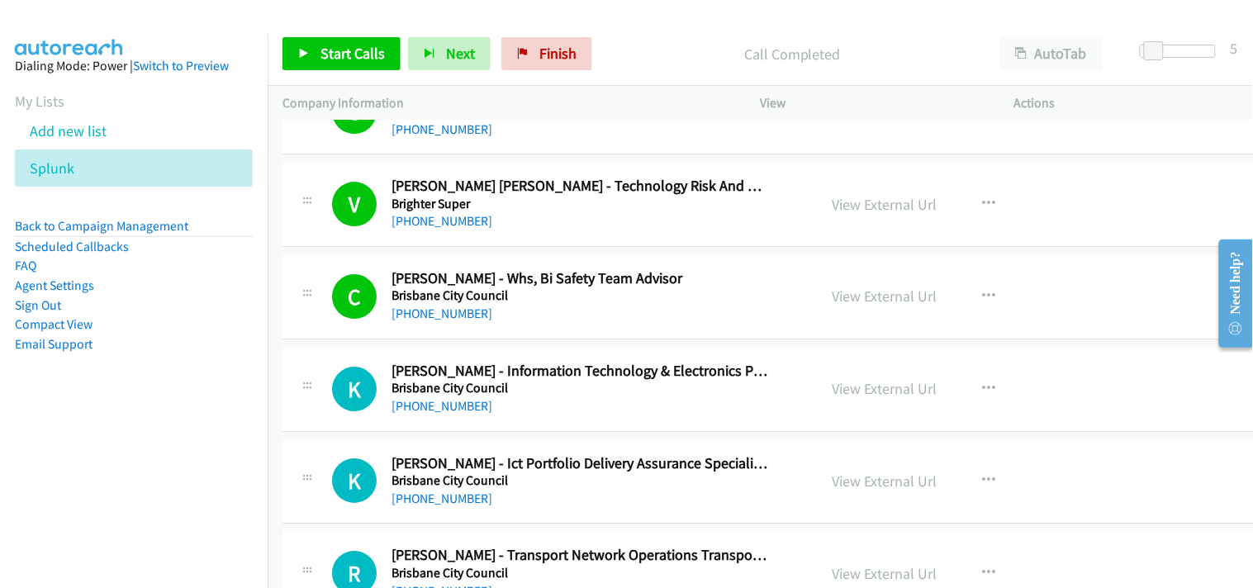
scroll to position [4589, 0]
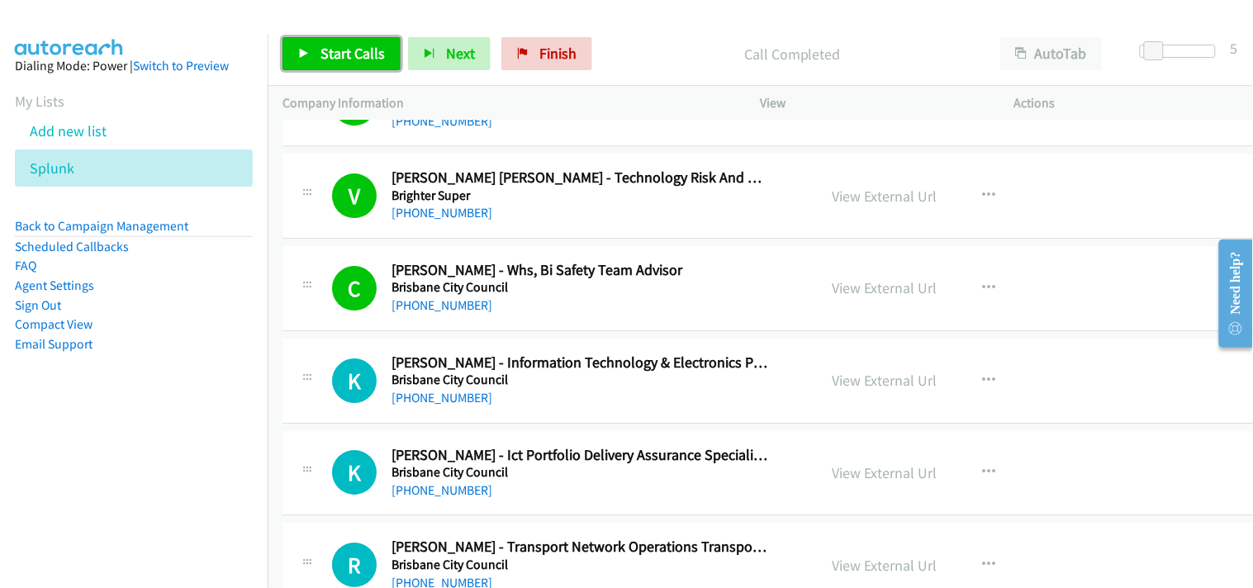
click at [334, 51] on span "Start Calls" at bounding box center [353, 53] width 64 height 19
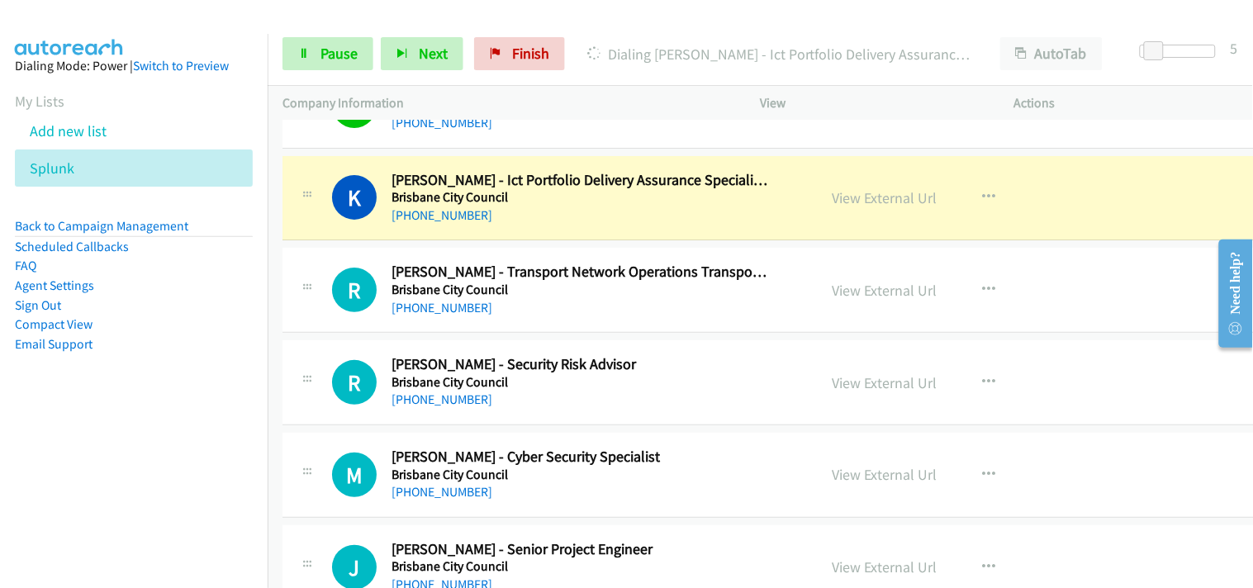
scroll to position [4773, 0]
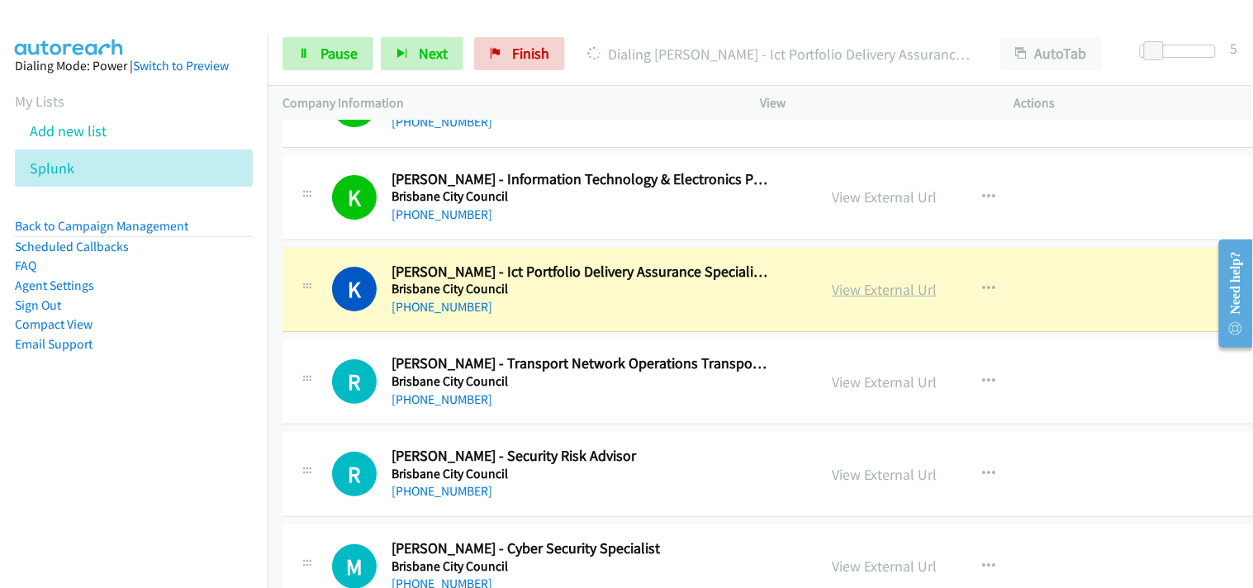
click at [848, 292] on link "View External Url" at bounding box center [884, 289] width 105 height 19
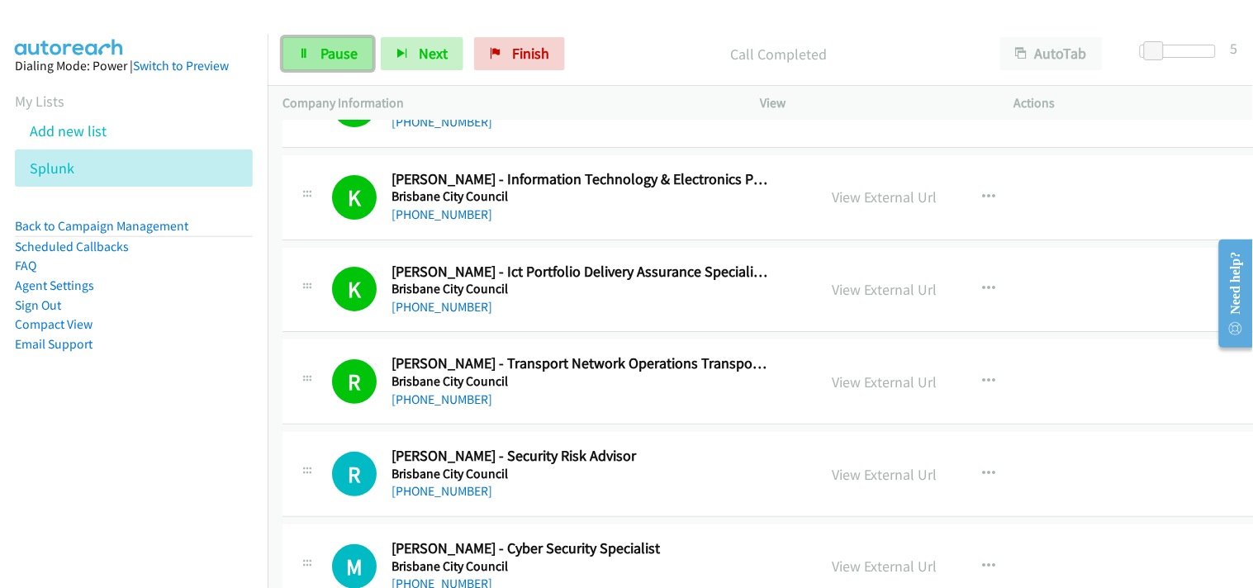
click at [332, 66] on link "Pause" at bounding box center [328, 53] width 91 height 33
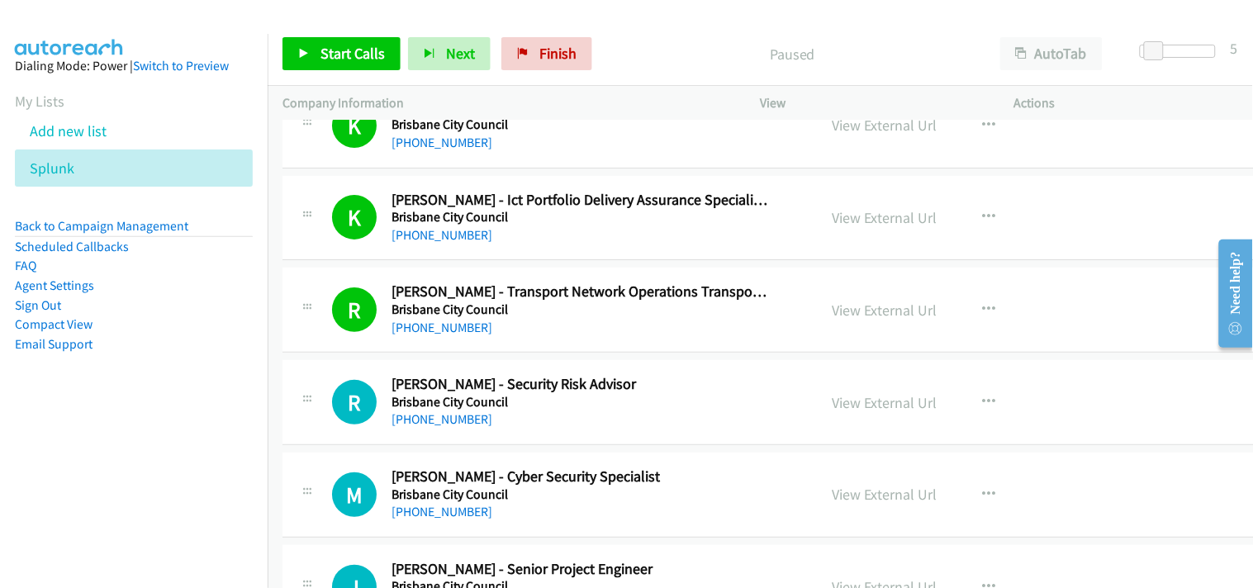
scroll to position [4864, 0]
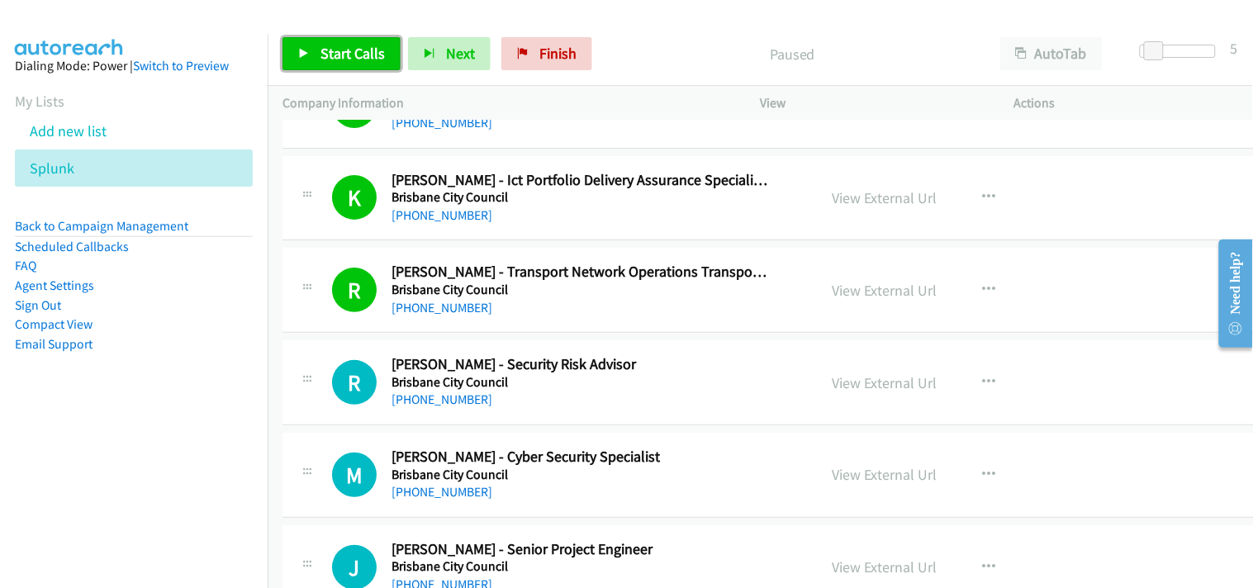
click at [298, 58] on icon at bounding box center [304, 55] width 12 height 12
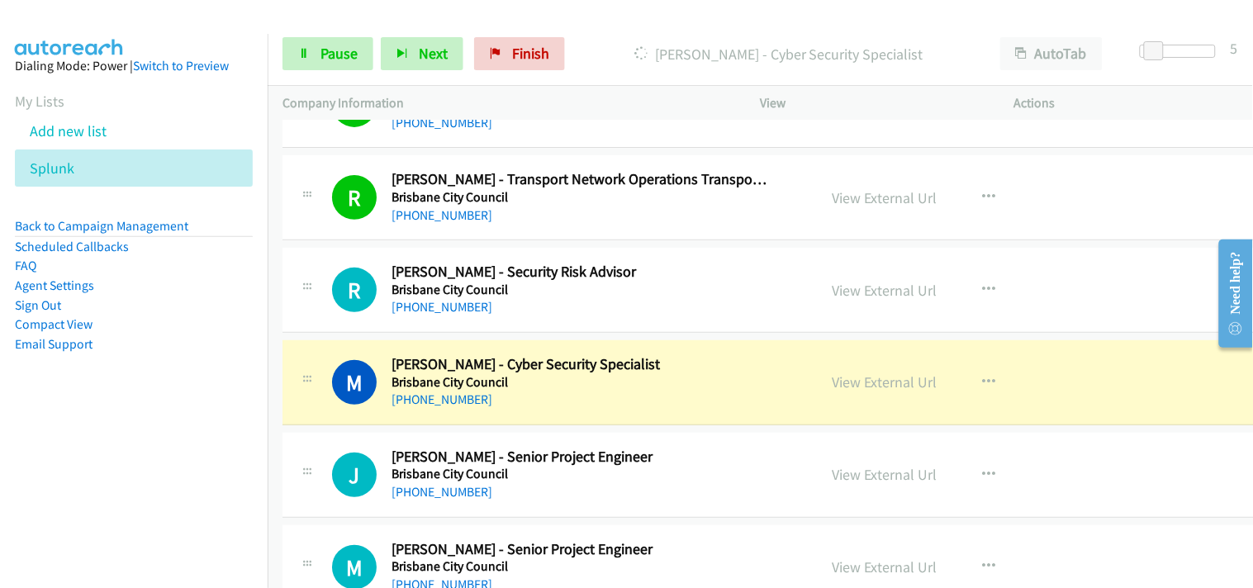
scroll to position [5049, 0]
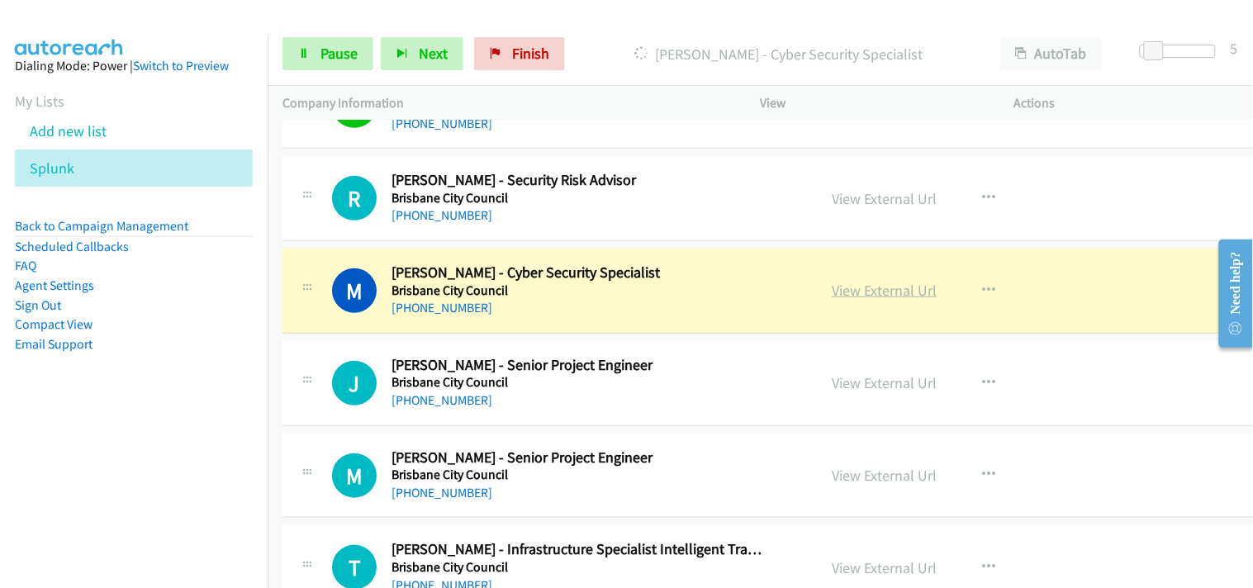
click at [865, 295] on link "View External Url" at bounding box center [884, 290] width 105 height 19
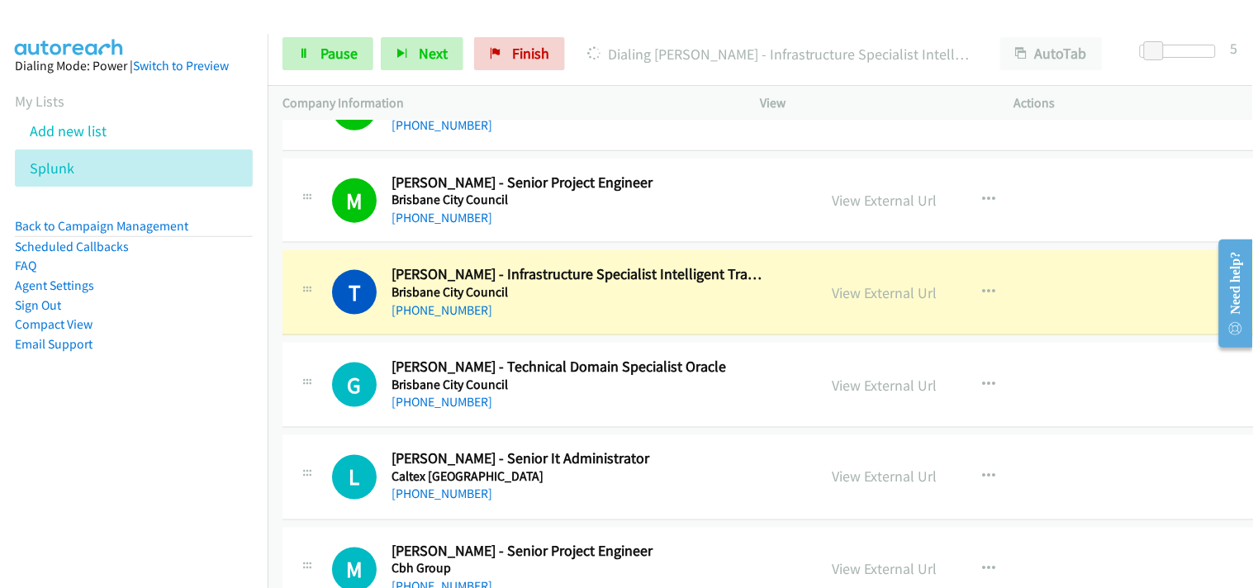
scroll to position [5415, 0]
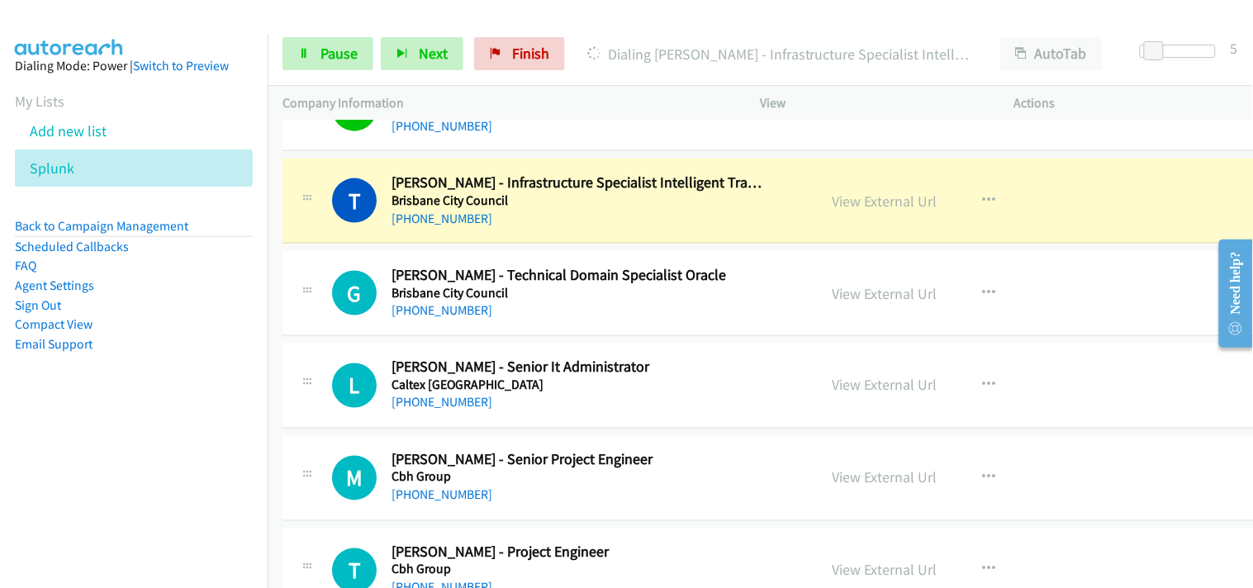
click at [886, 191] on div "View External Url" at bounding box center [884, 201] width 105 height 22
click at [871, 203] on link "View External Url" at bounding box center [884, 201] width 105 height 19
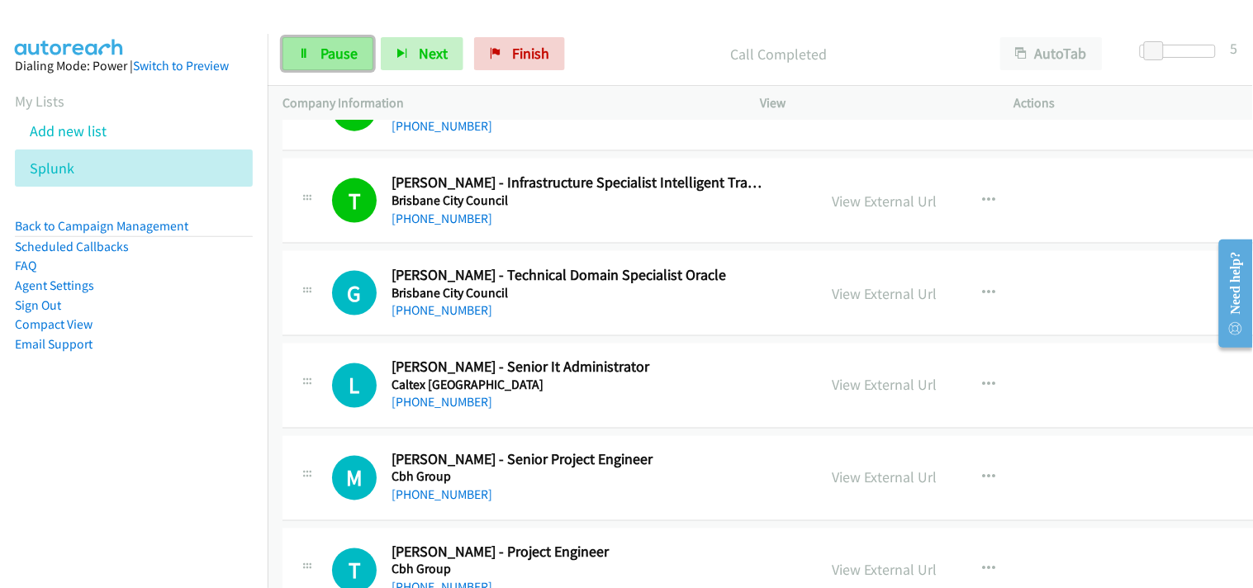
click at [355, 51] on span "Pause" at bounding box center [339, 53] width 37 height 19
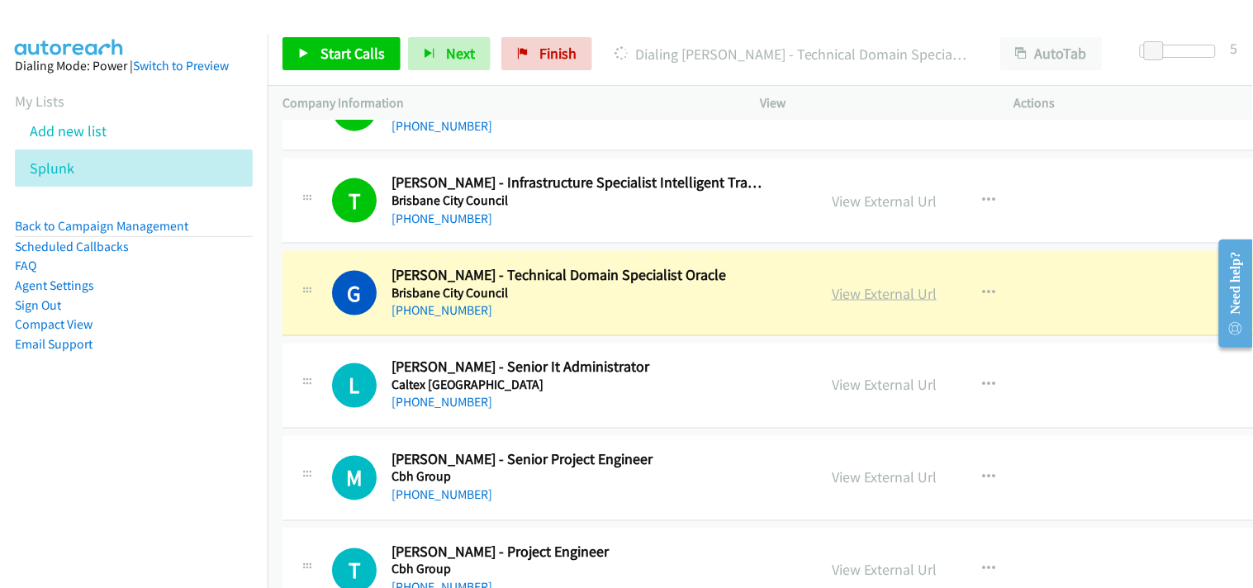
click at [877, 300] on link "View External Url" at bounding box center [884, 293] width 105 height 19
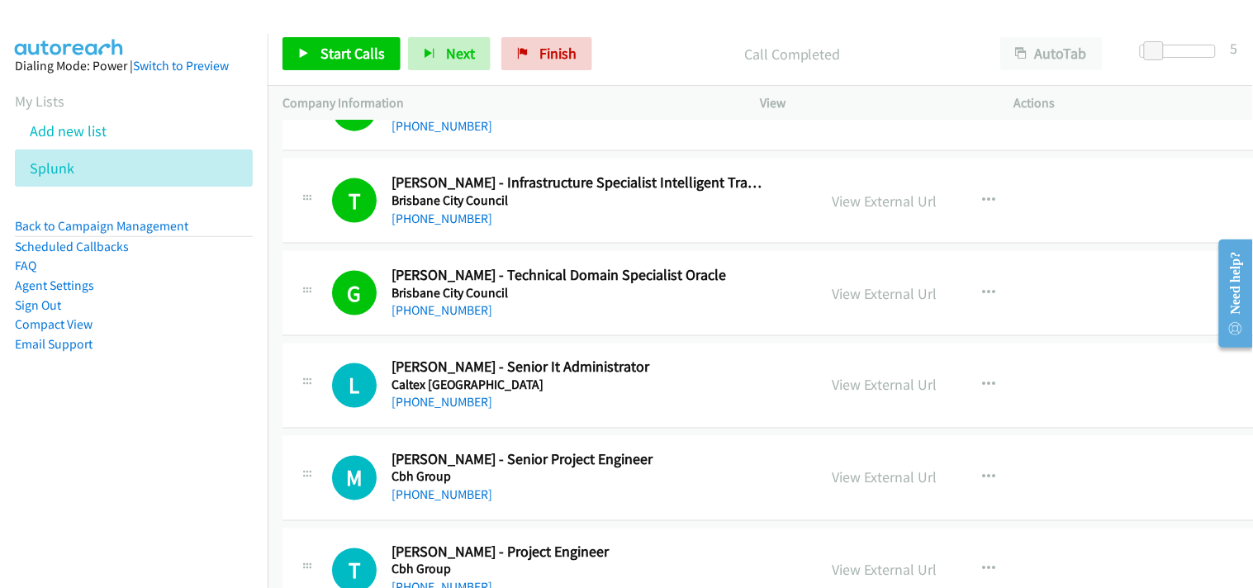
scroll to position [5599, 0]
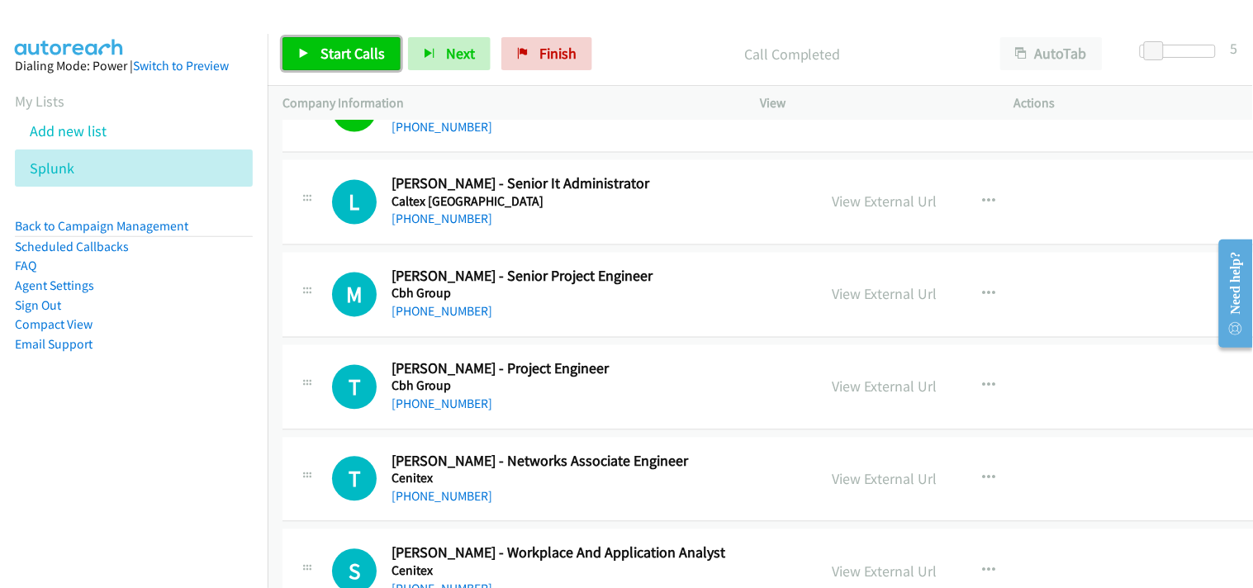
click at [358, 53] on span "Start Calls" at bounding box center [353, 53] width 64 height 19
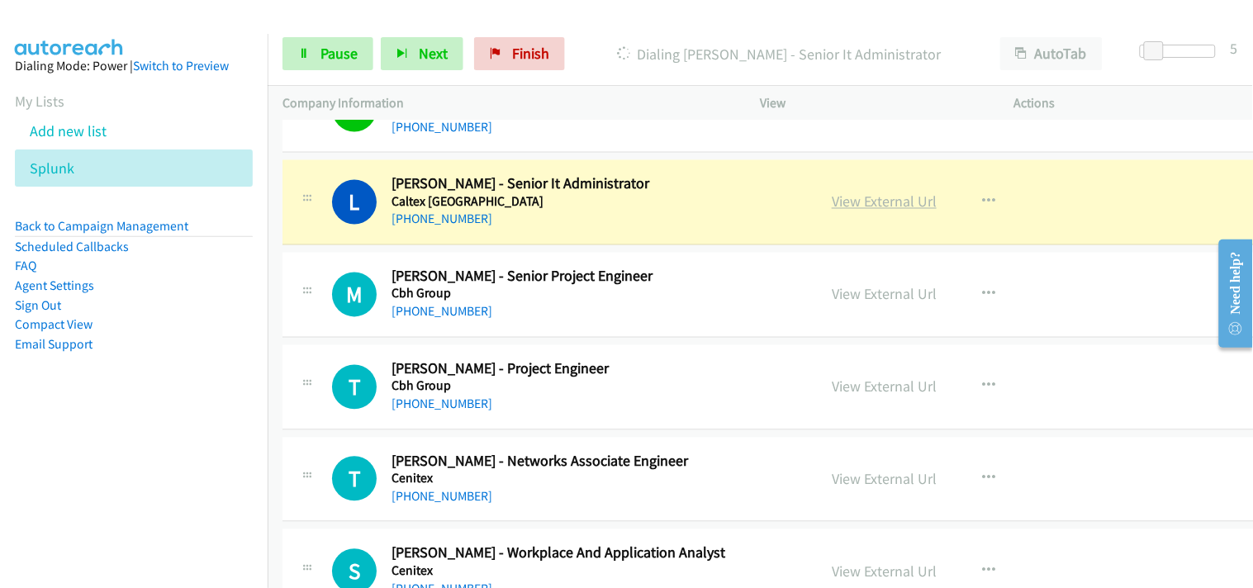
click at [861, 201] on link "View External Url" at bounding box center [884, 201] width 105 height 19
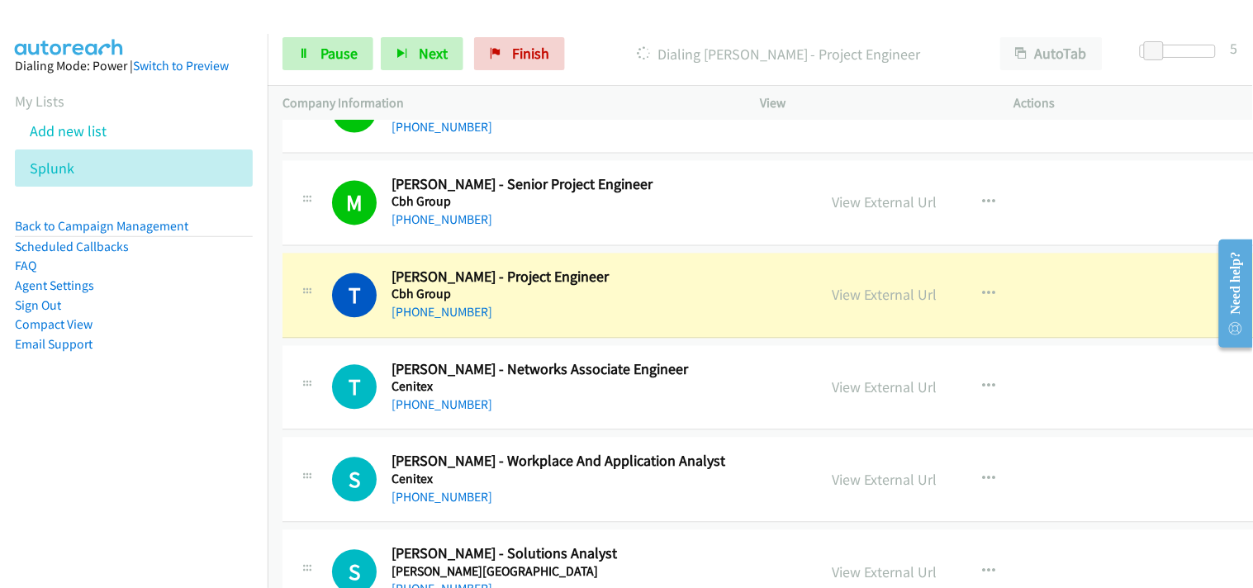
scroll to position [5783, 0]
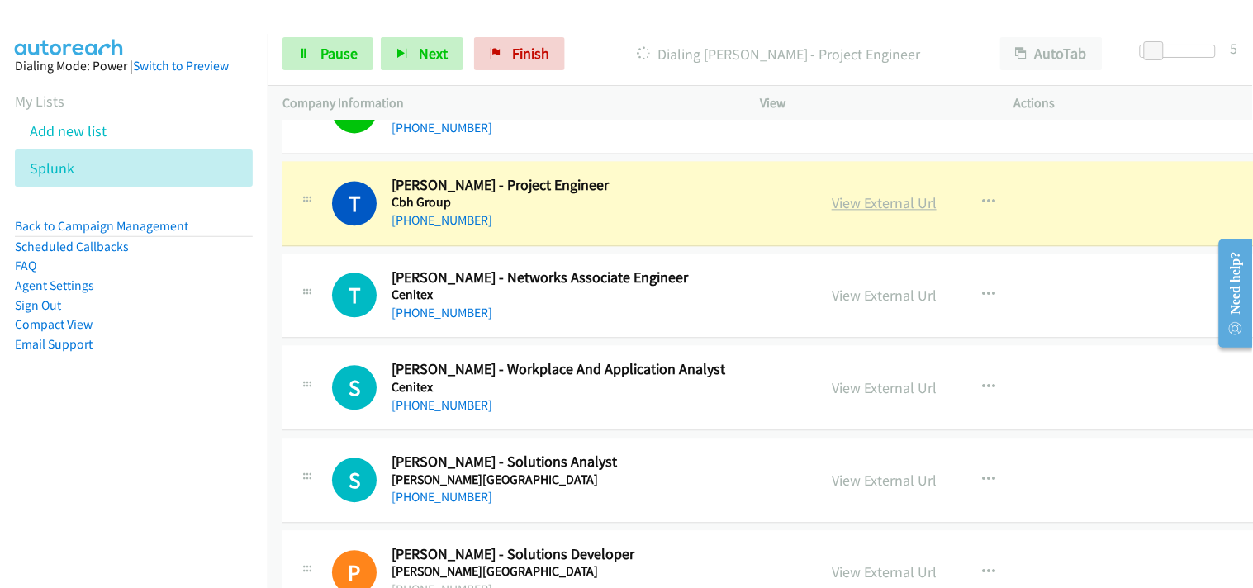
click at [863, 198] on link "View External Url" at bounding box center [884, 202] width 105 height 19
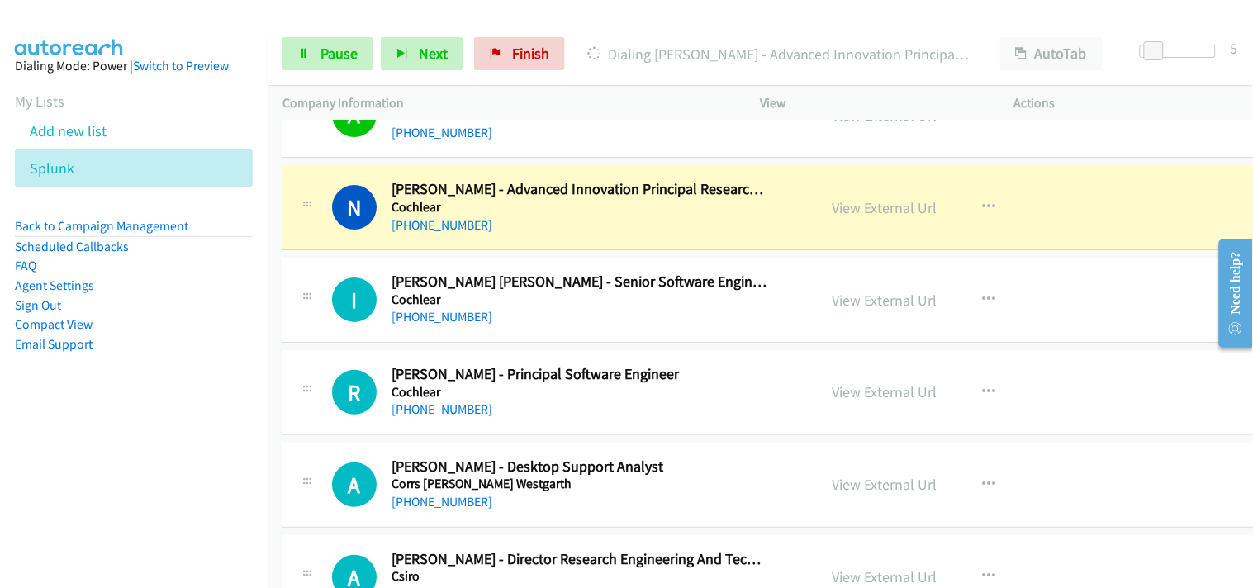
scroll to position [6333, 0]
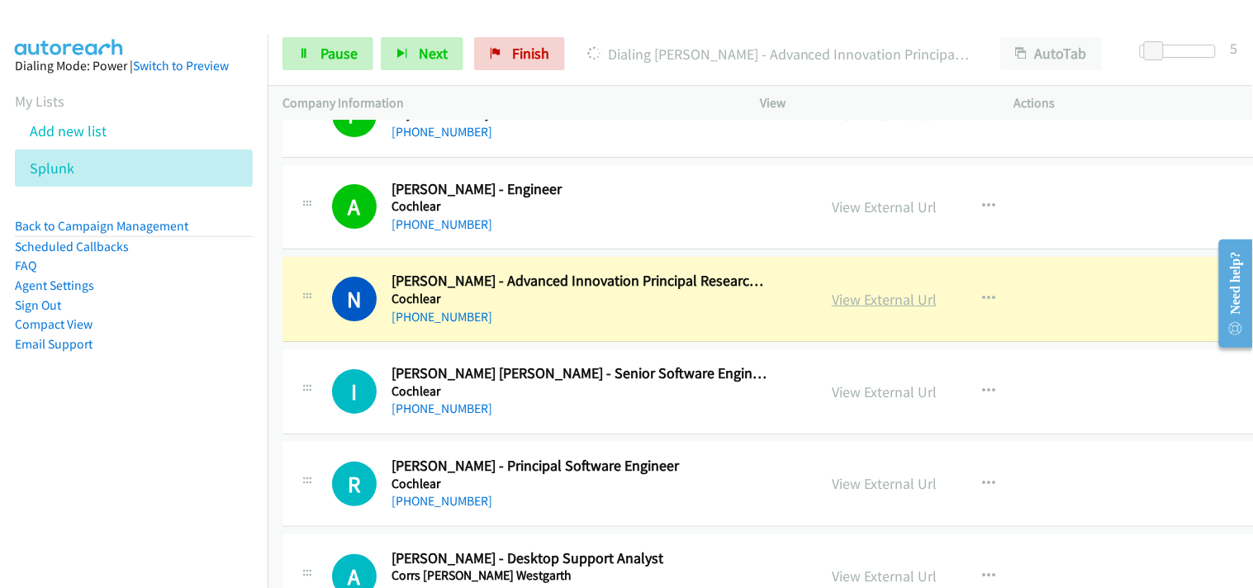
click at [862, 300] on link "View External Url" at bounding box center [884, 299] width 105 height 19
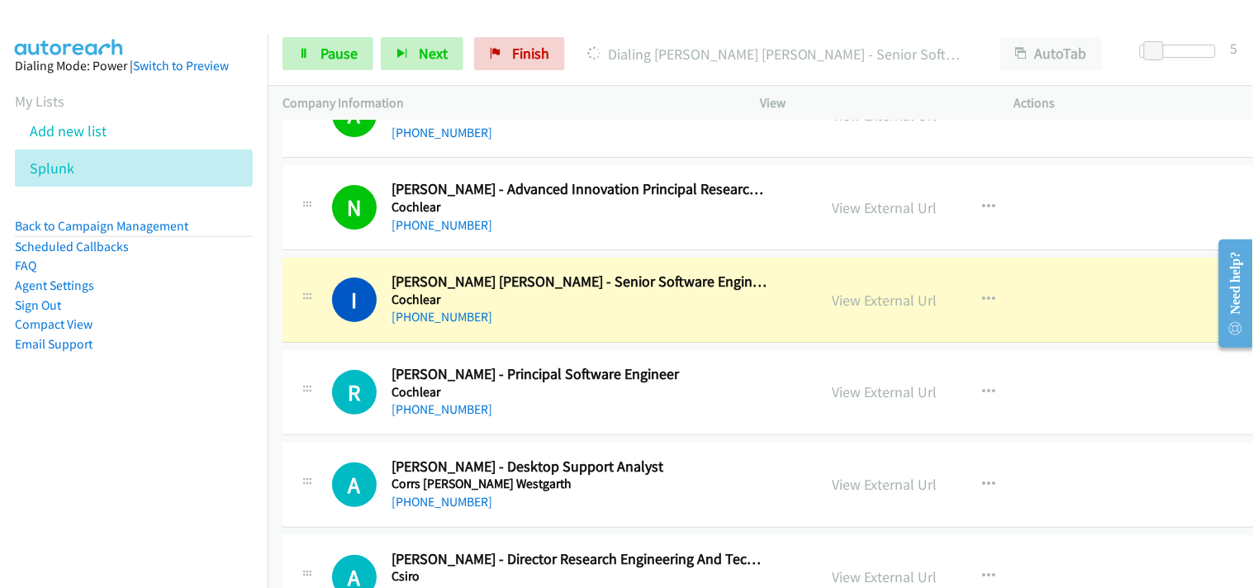
scroll to position [6517, 0]
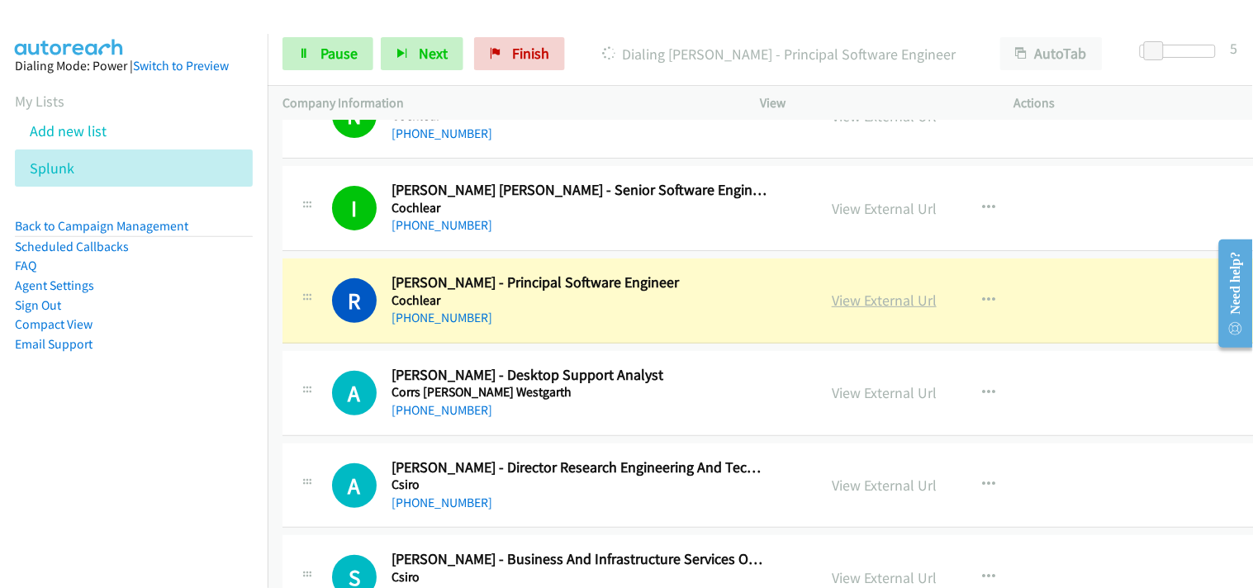
click at [892, 298] on link "View External Url" at bounding box center [884, 300] width 105 height 19
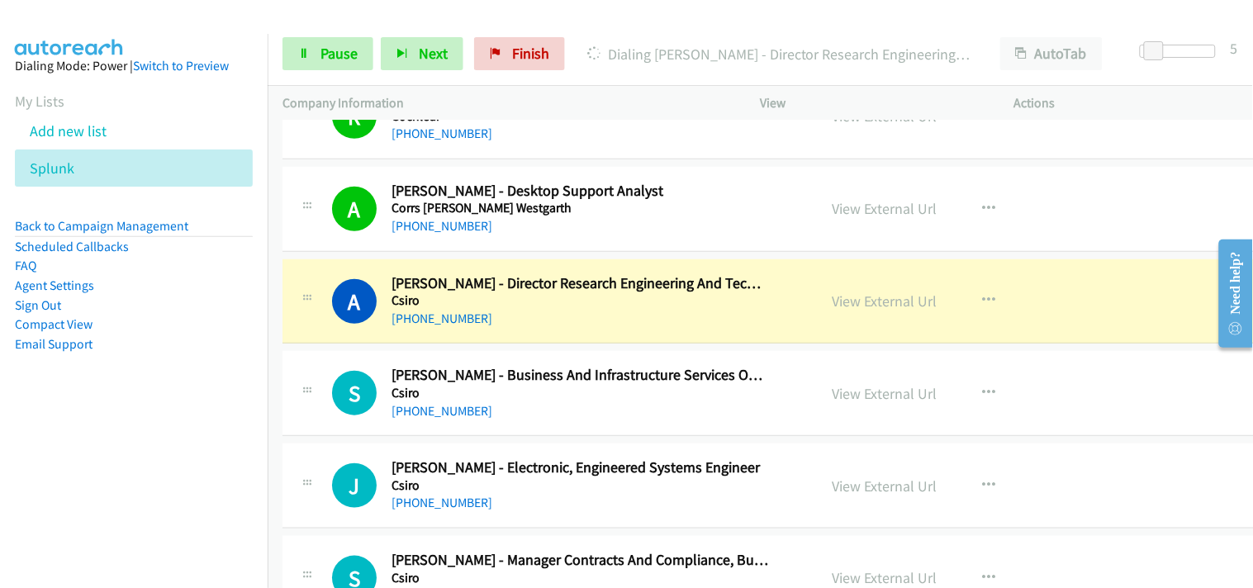
scroll to position [6793, 0]
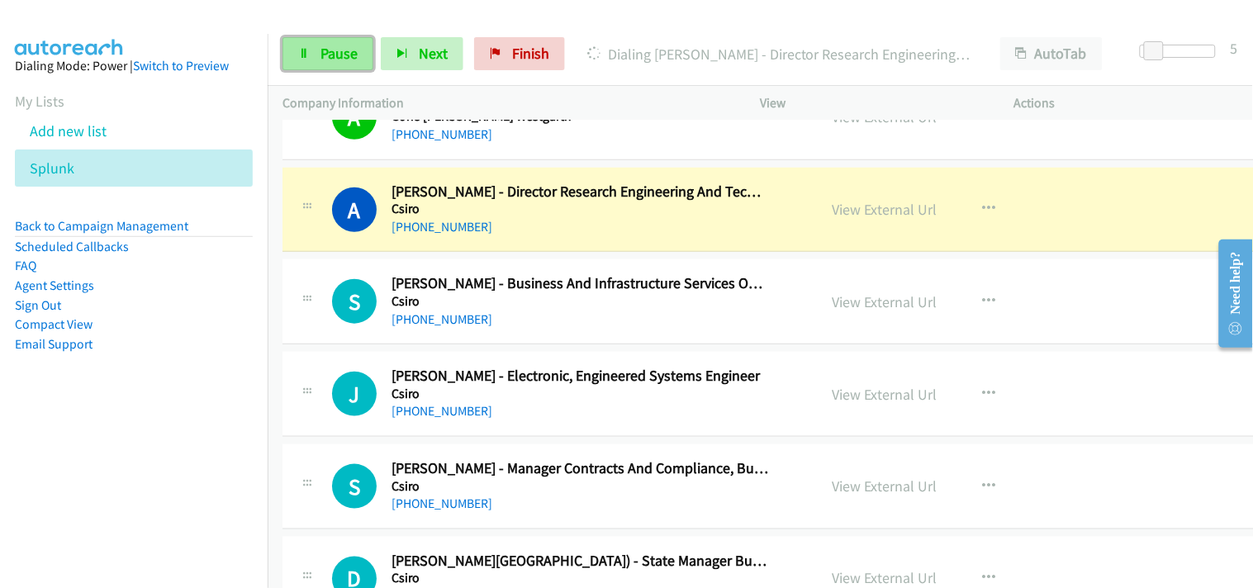
click at [354, 50] on span "Pause" at bounding box center [339, 53] width 37 height 19
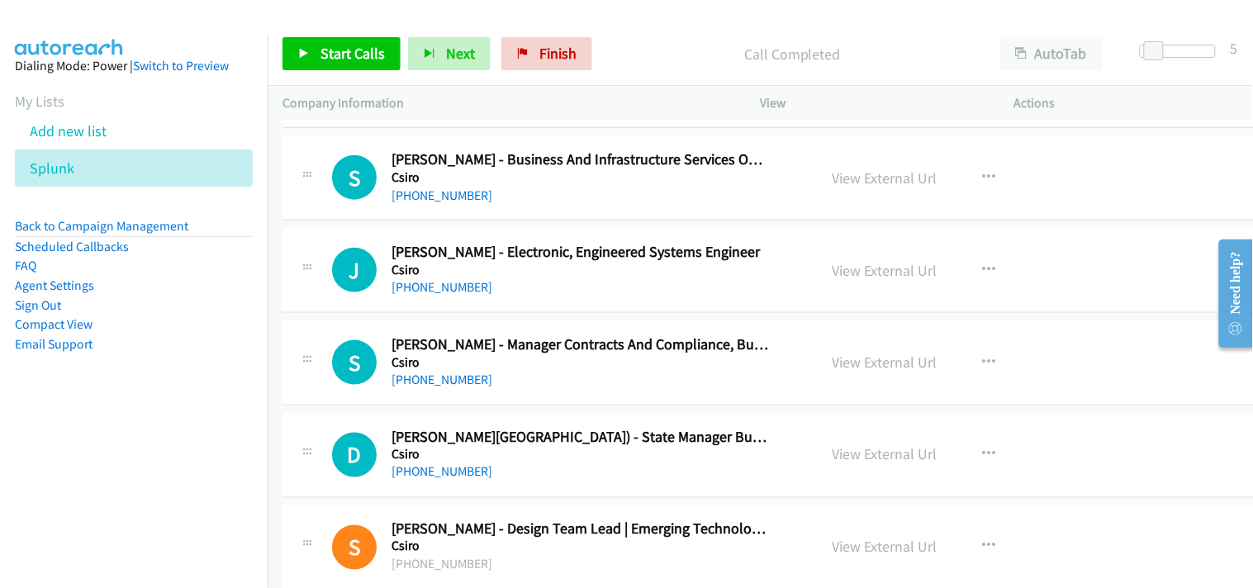
scroll to position [6884, 0]
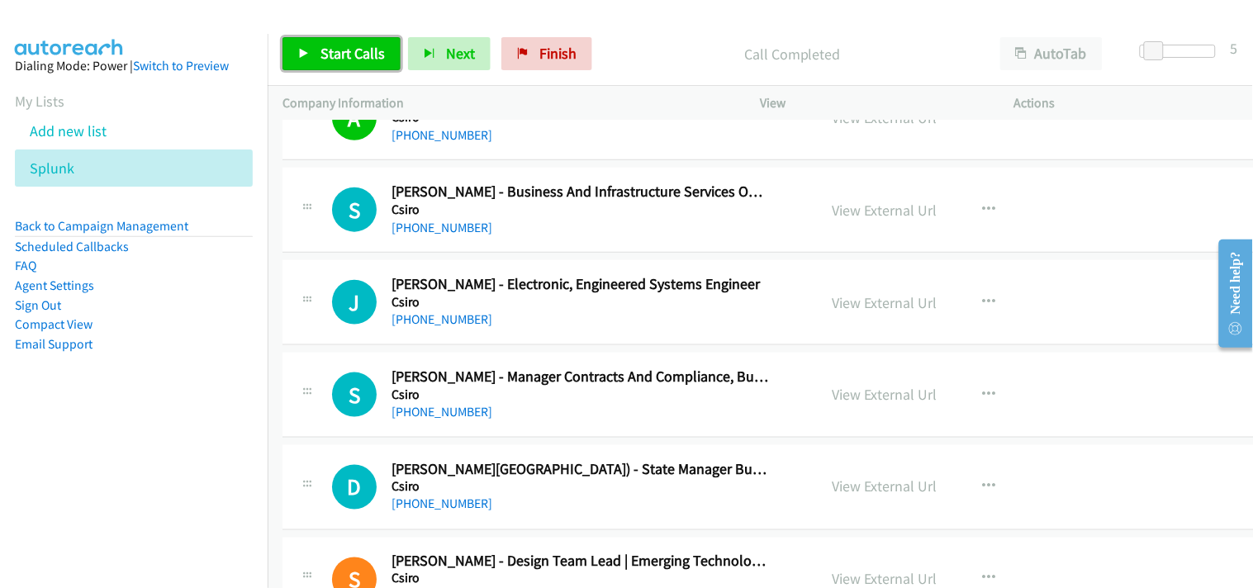
click at [316, 43] on link "Start Calls" at bounding box center [342, 53] width 118 height 33
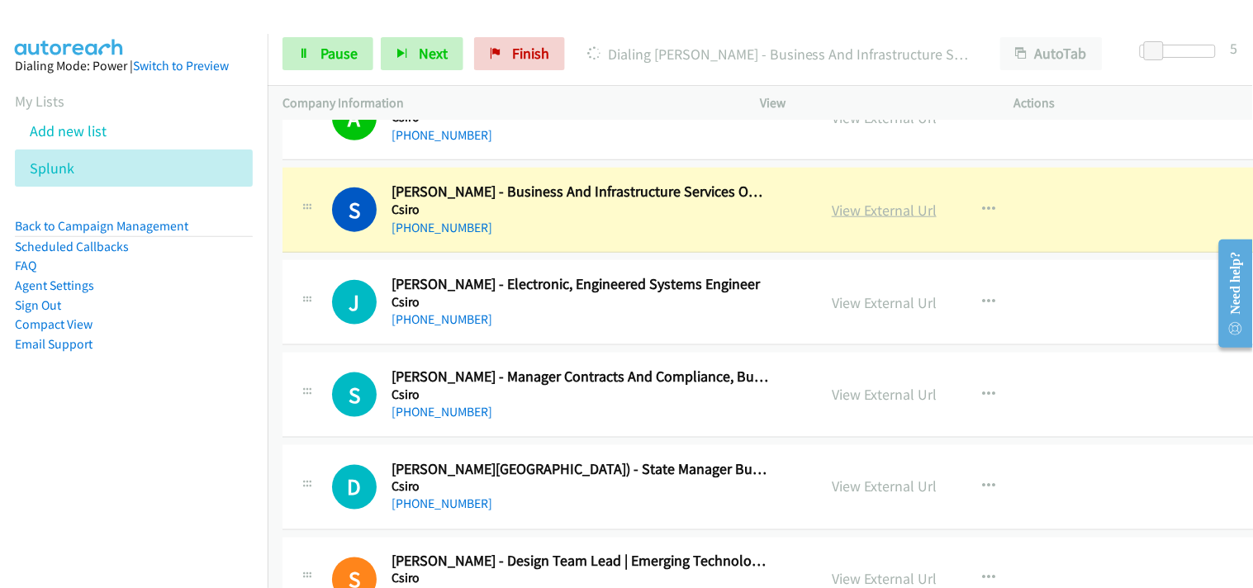
click at [884, 211] on link "View External Url" at bounding box center [884, 210] width 105 height 19
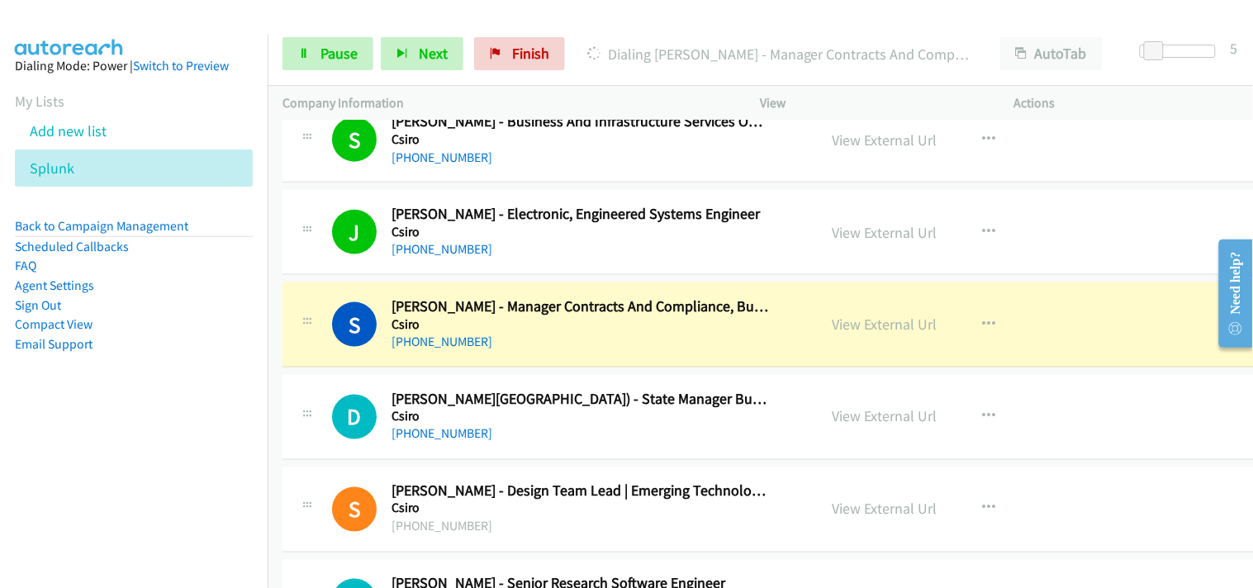
scroll to position [6976, 0]
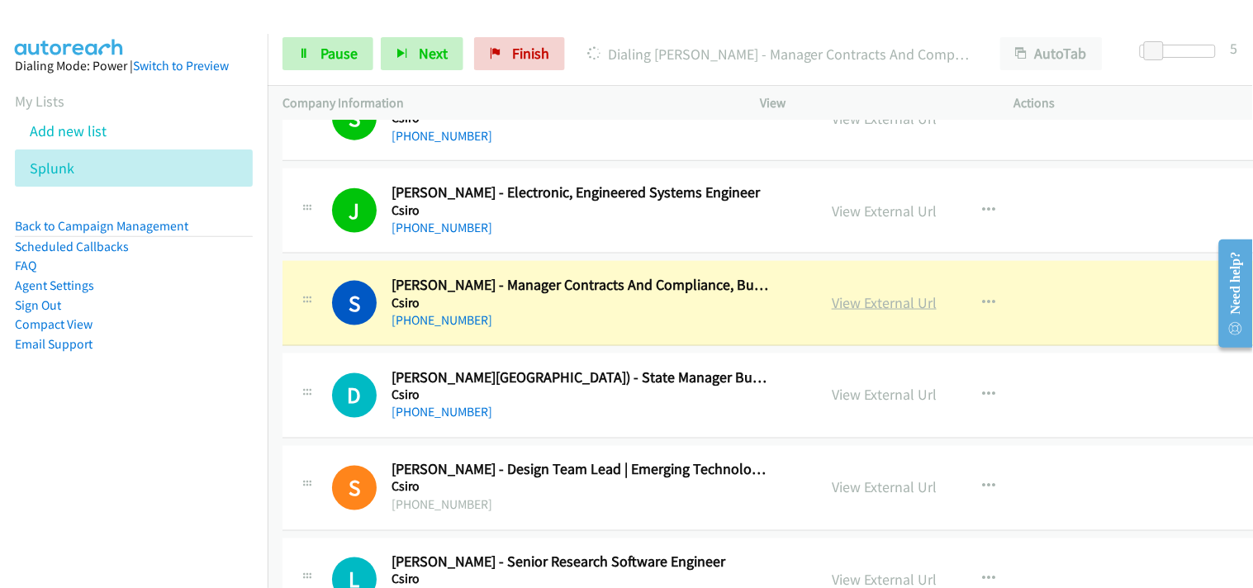
click at [853, 303] on link "View External Url" at bounding box center [884, 302] width 105 height 19
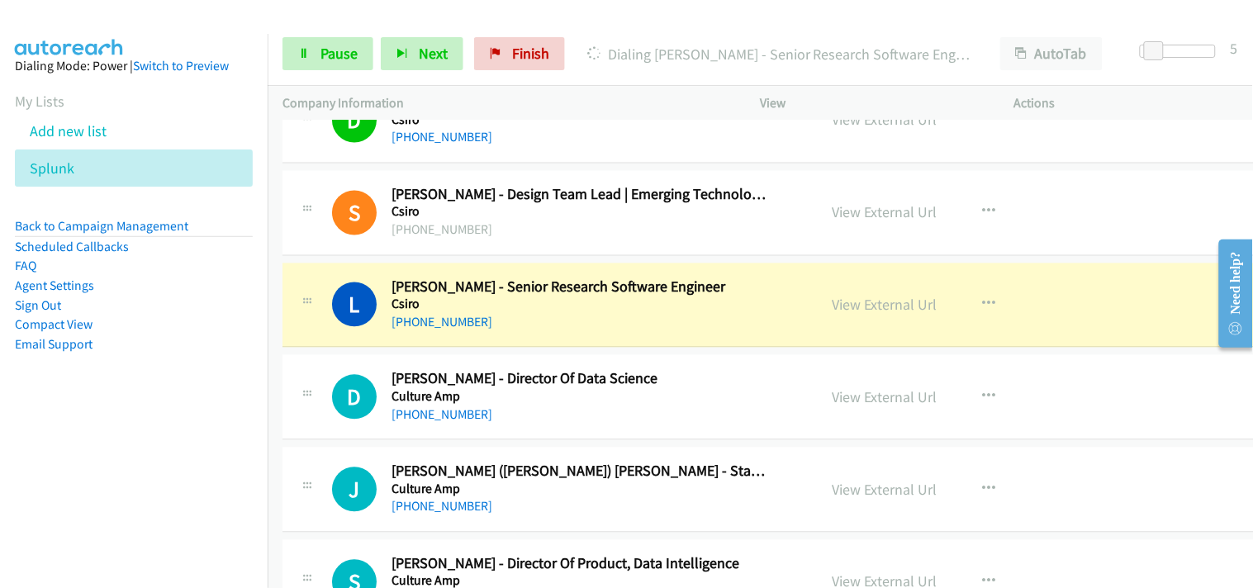
scroll to position [7343, 0]
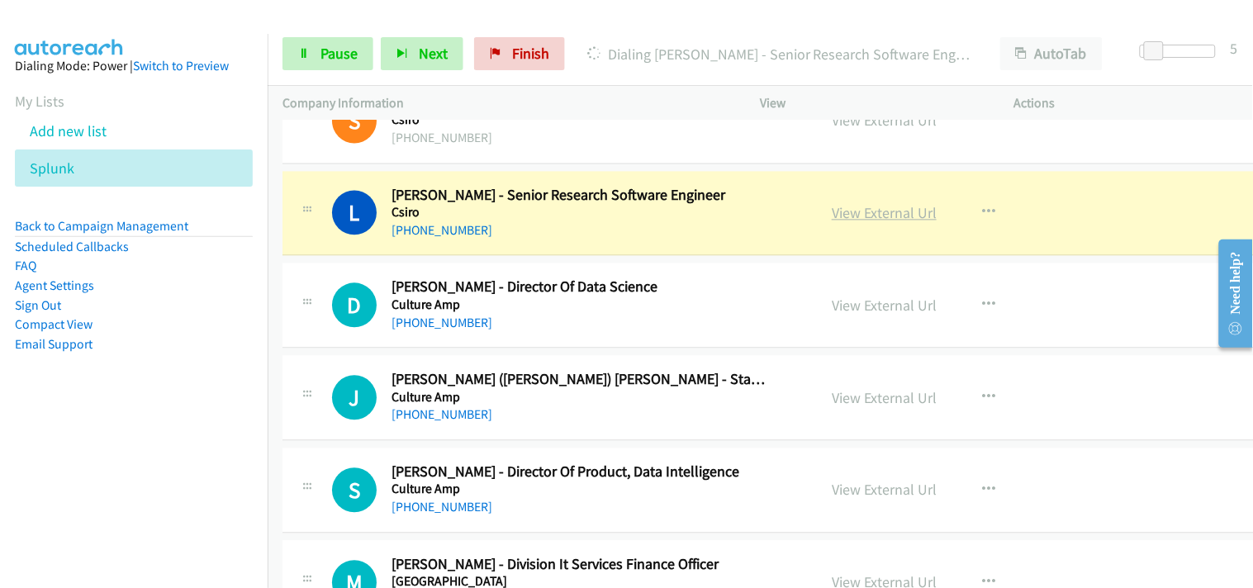
click at [921, 217] on link "View External Url" at bounding box center [884, 213] width 105 height 19
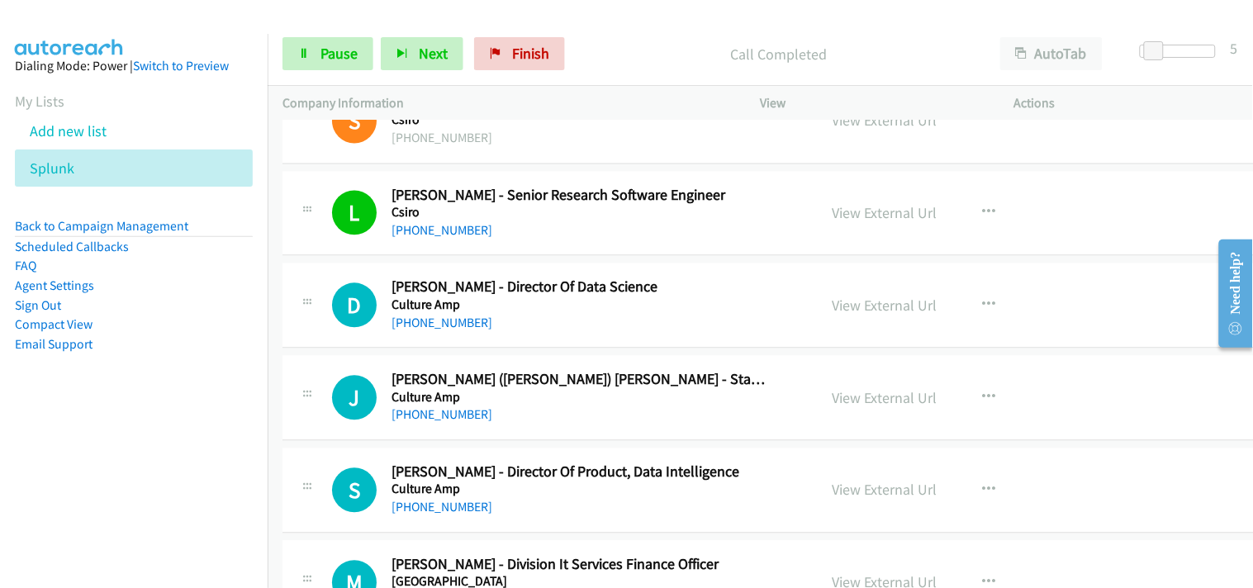
scroll to position [7435, 0]
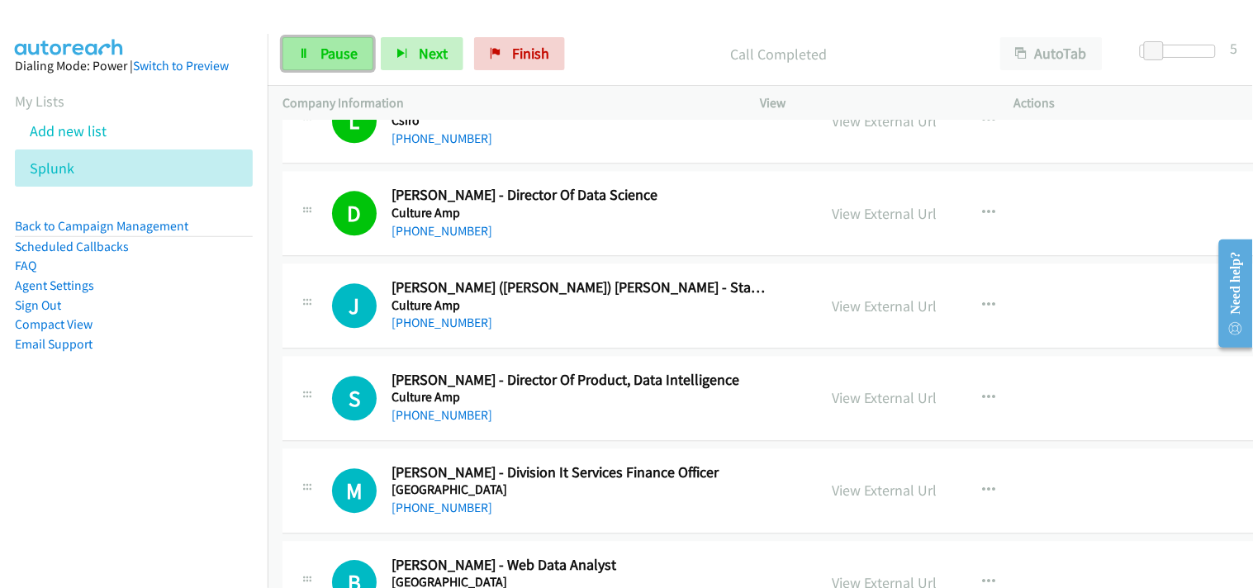
click at [316, 54] on link "Pause" at bounding box center [328, 53] width 91 height 33
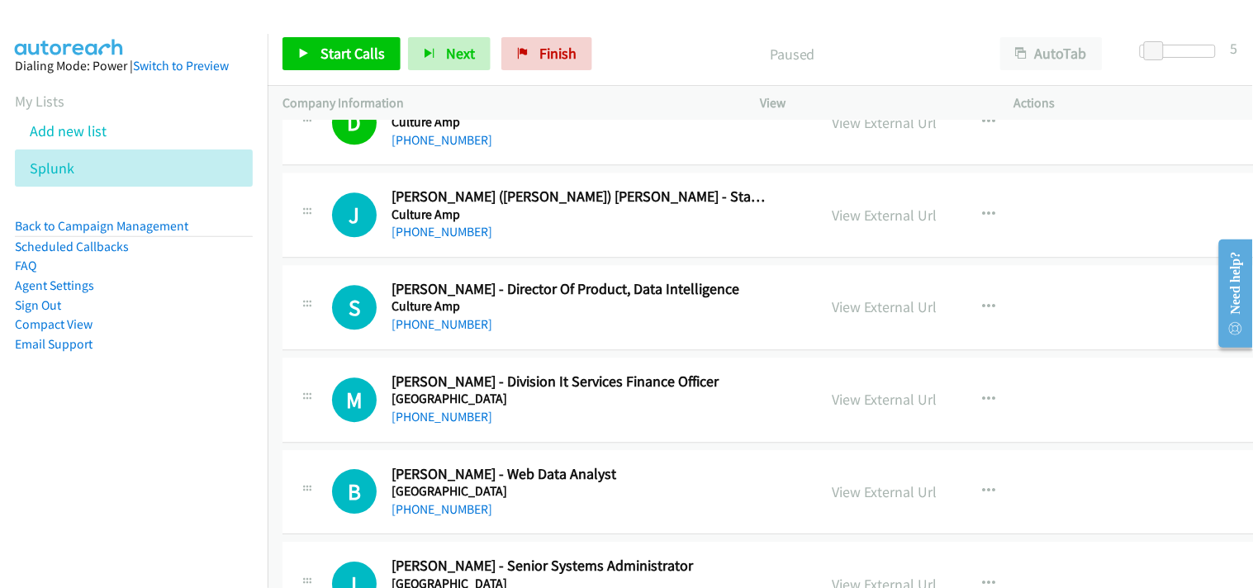
scroll to position [7527, 0]
click at [418, 230] on link "[PHONE_NUMBER]" at bounding box center [442, 231] width 101 height 16
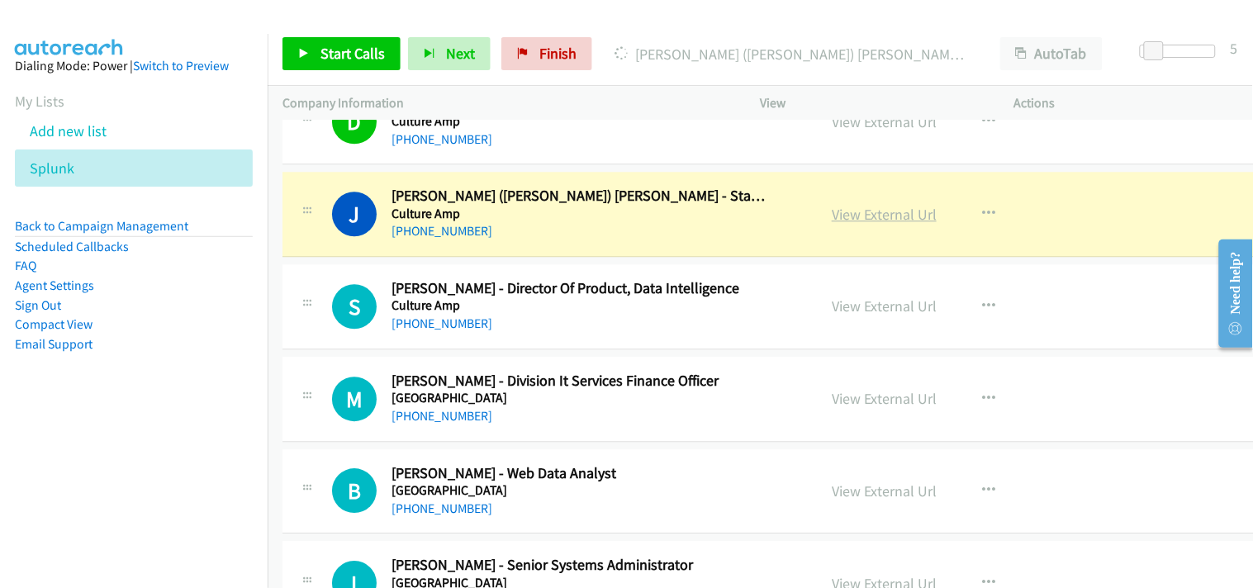
click at [863, 212] on link "View External Url" at bounding box center [884, 214] width 105 height 19
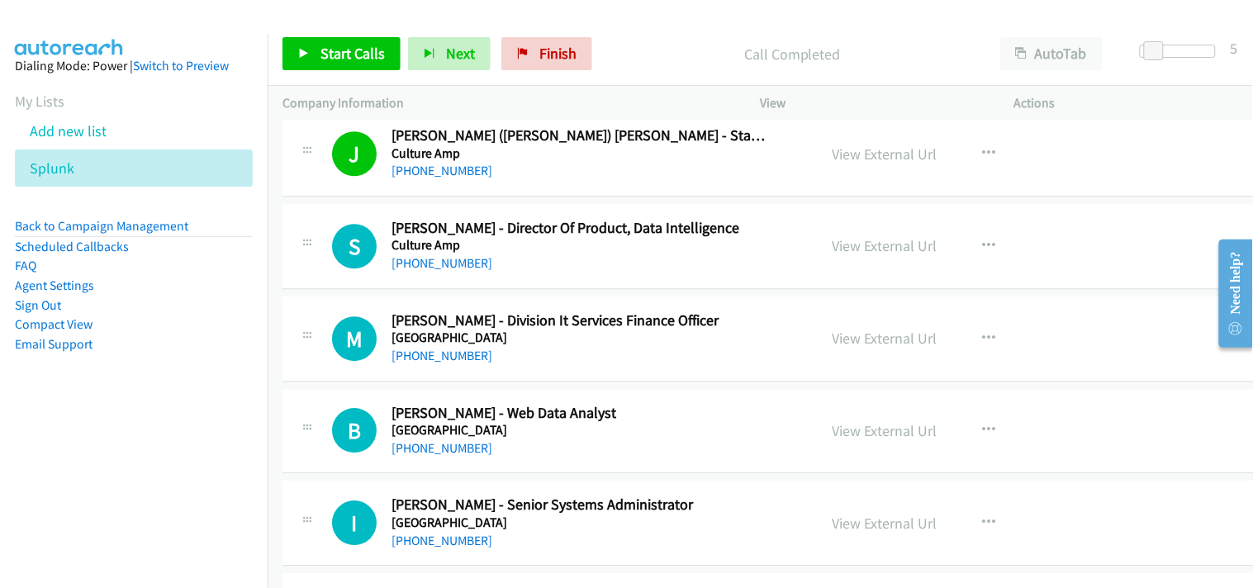
scroll to position [7619, 0]
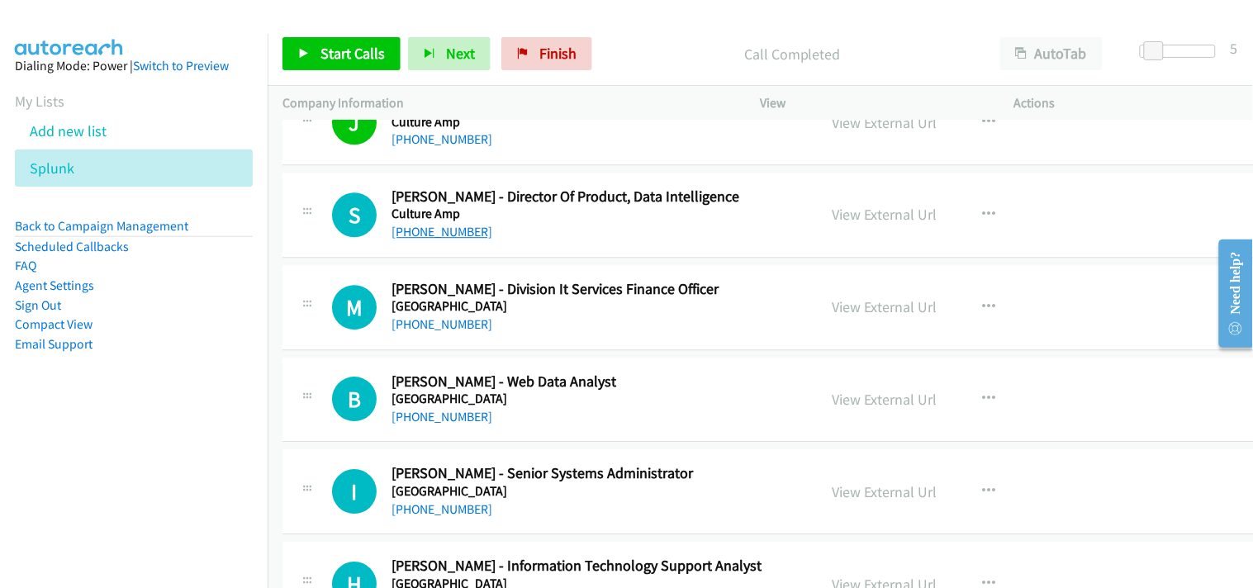
click at [440, 226] on link "[PHONE_NUMBER]" at bounding box center [442, 232] width 101 height 16
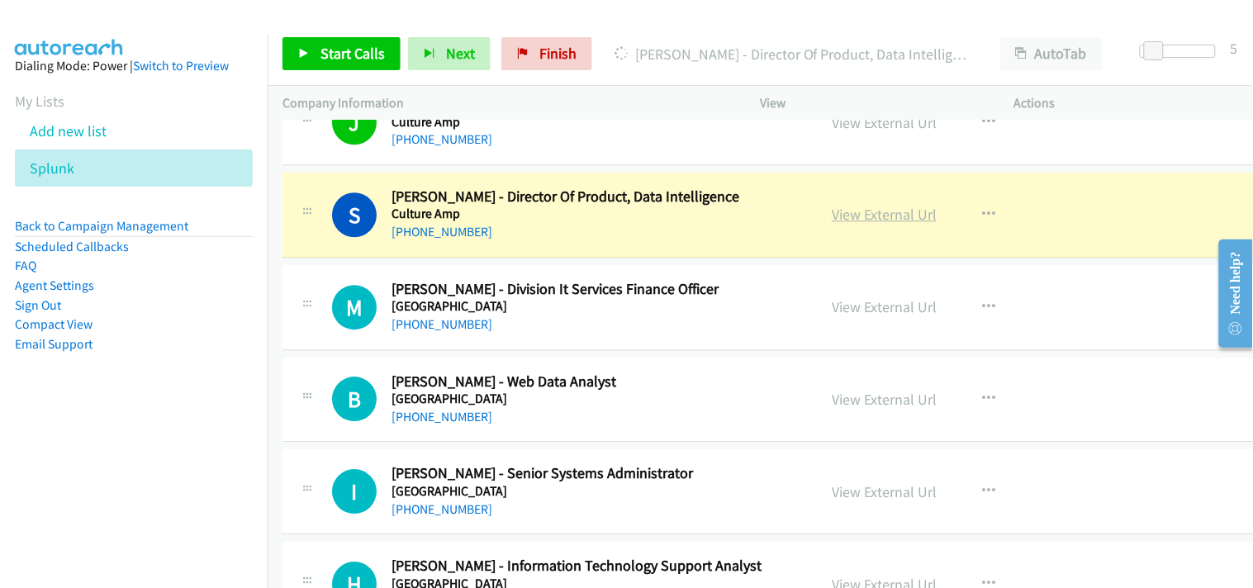
click at [886, 219] on link "View External Url" at bounding box center [884, 214] width 105 height 19
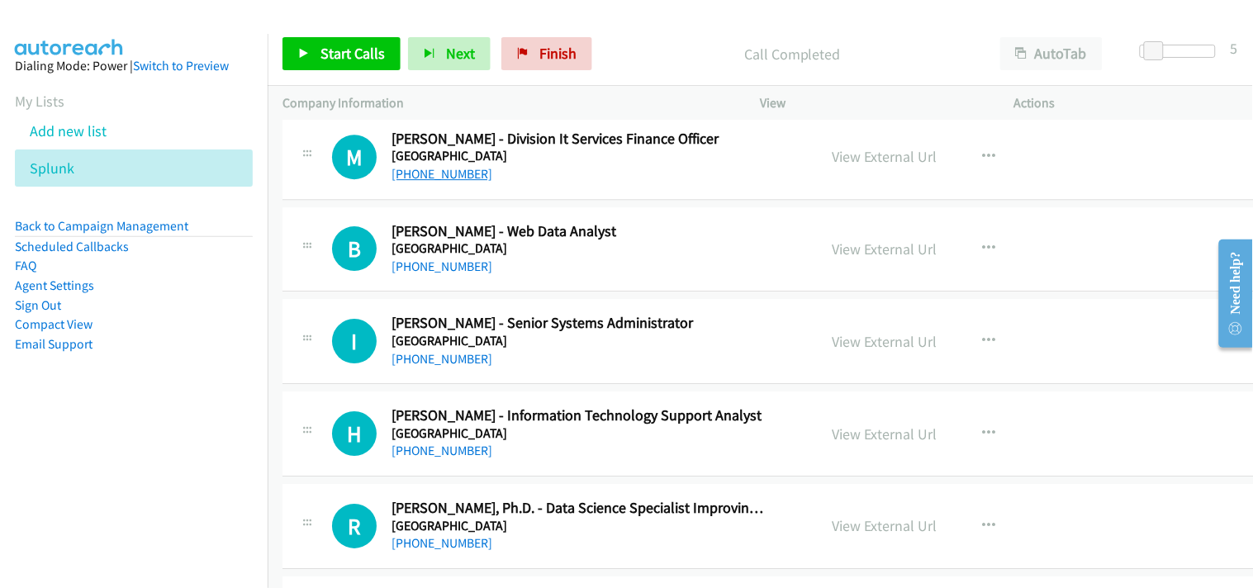
scroll to position [7802, 0]
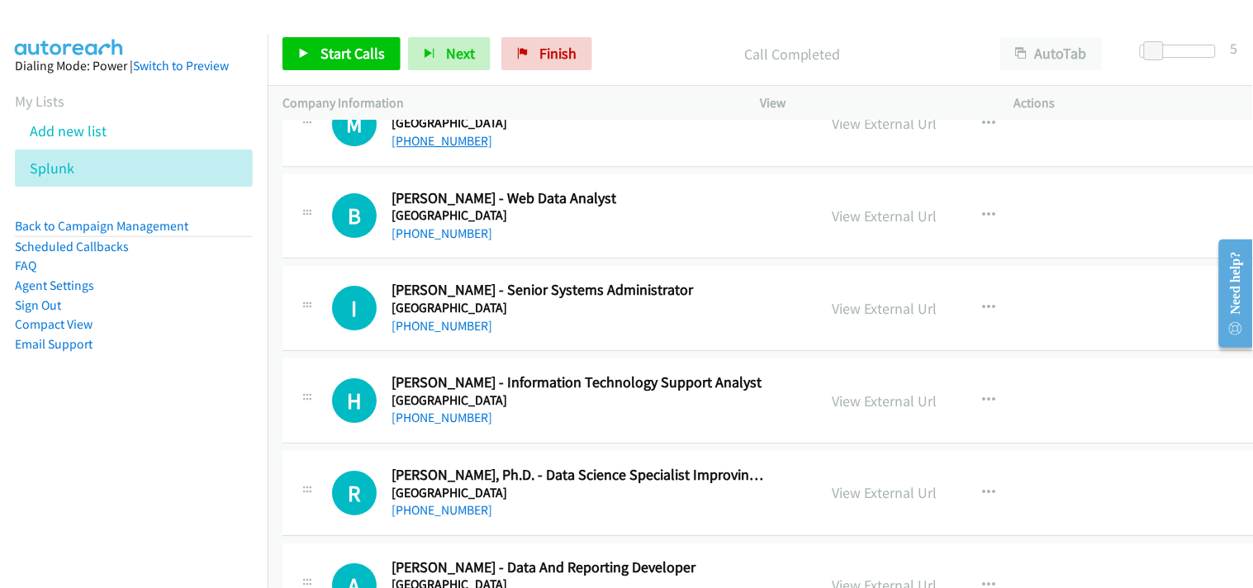
click at [444, 231] on link "[PHONE_NUMBER]" at bounding box center [442, 234] width 101 height 16
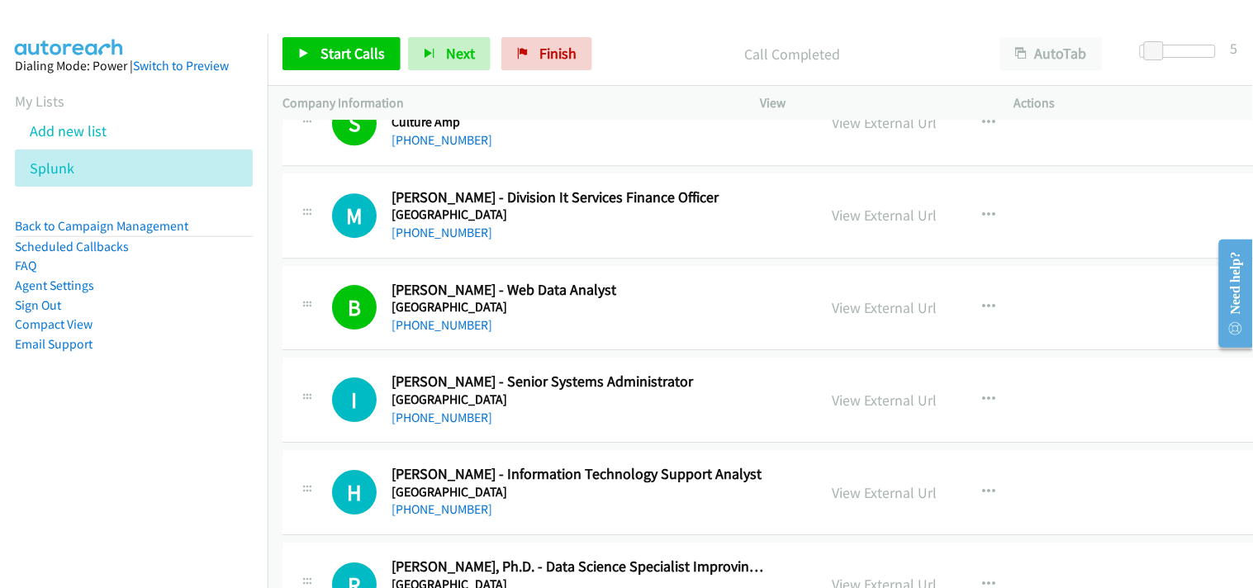
scroll to position [7894, 0]
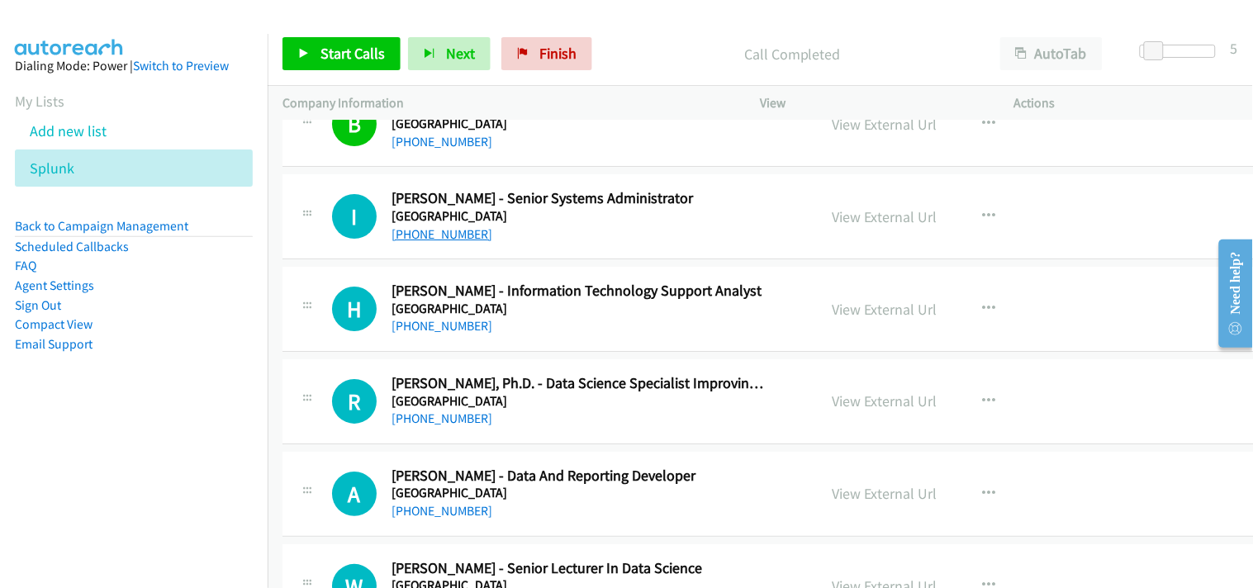
click at [439, 238] on link "[PHONE_NUMBER]" at bounding box center [442, 234] width 101 height 16
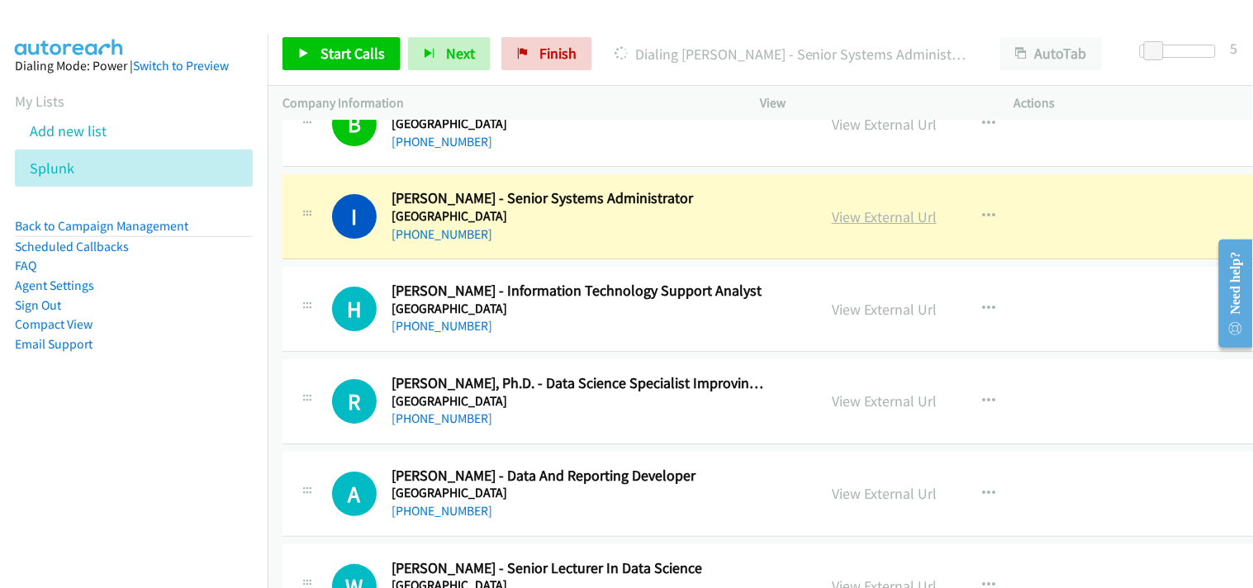
click at [891, 221] on link "View External Url" at bounding box center [884, 216] width 105 height 19
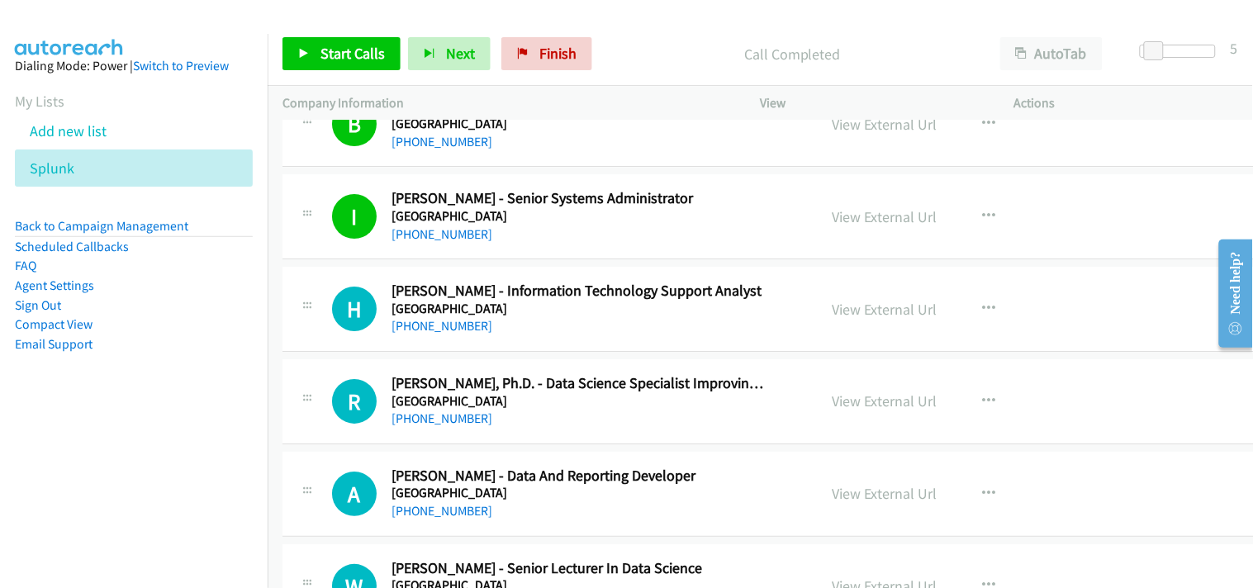
scroll to position [7986, 0]
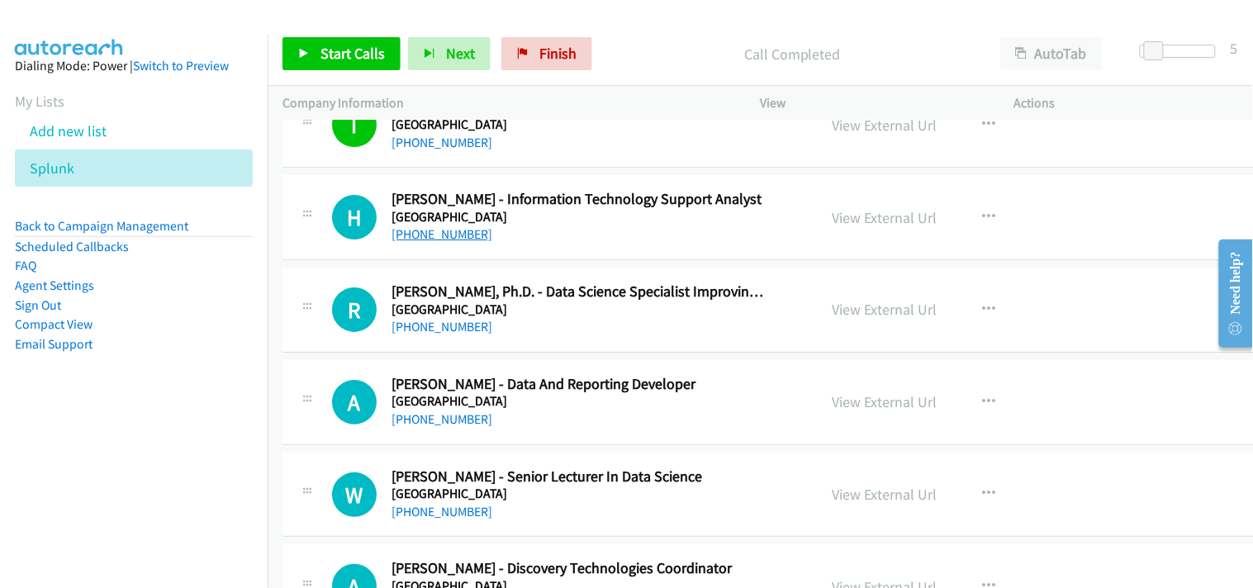
click at [440, 240] on link "[PHONE_NUMBER]" at bounding box center [442, 234] width 101 height 16
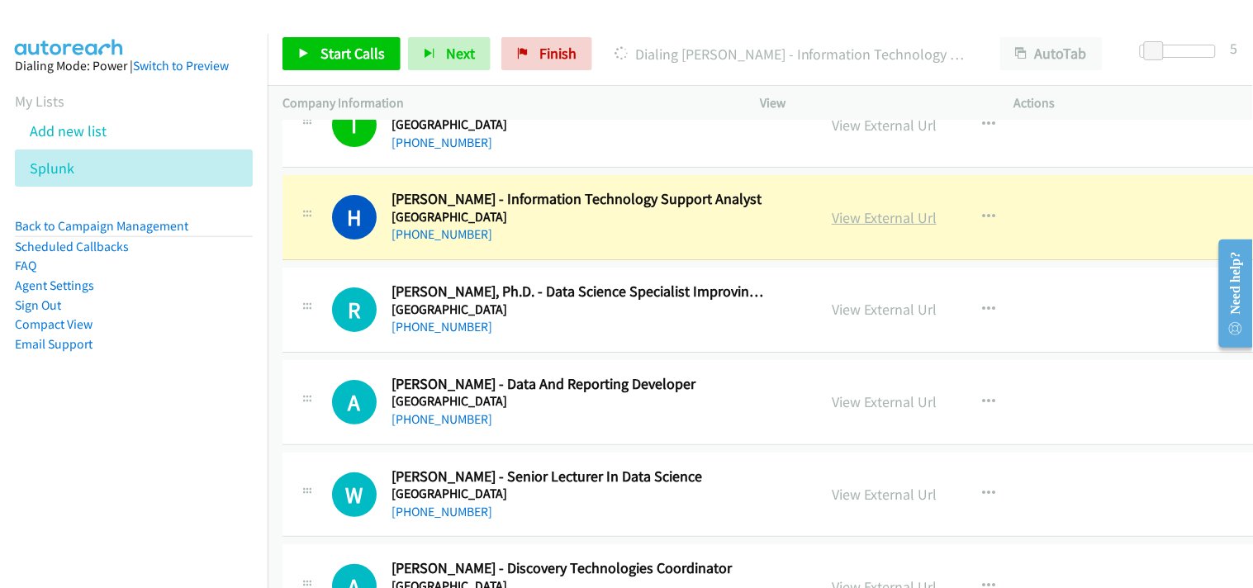
click at [878, 217] on link "View External Url" at bounding box center [884, 217] width 105 height 19
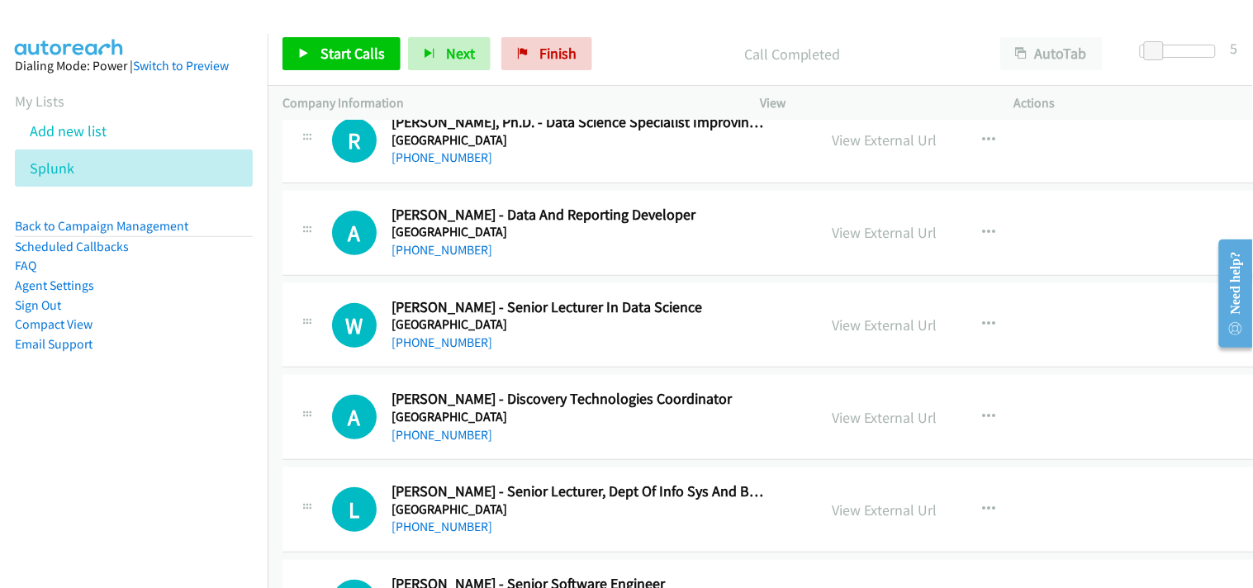
scroll to position [8169, 0]
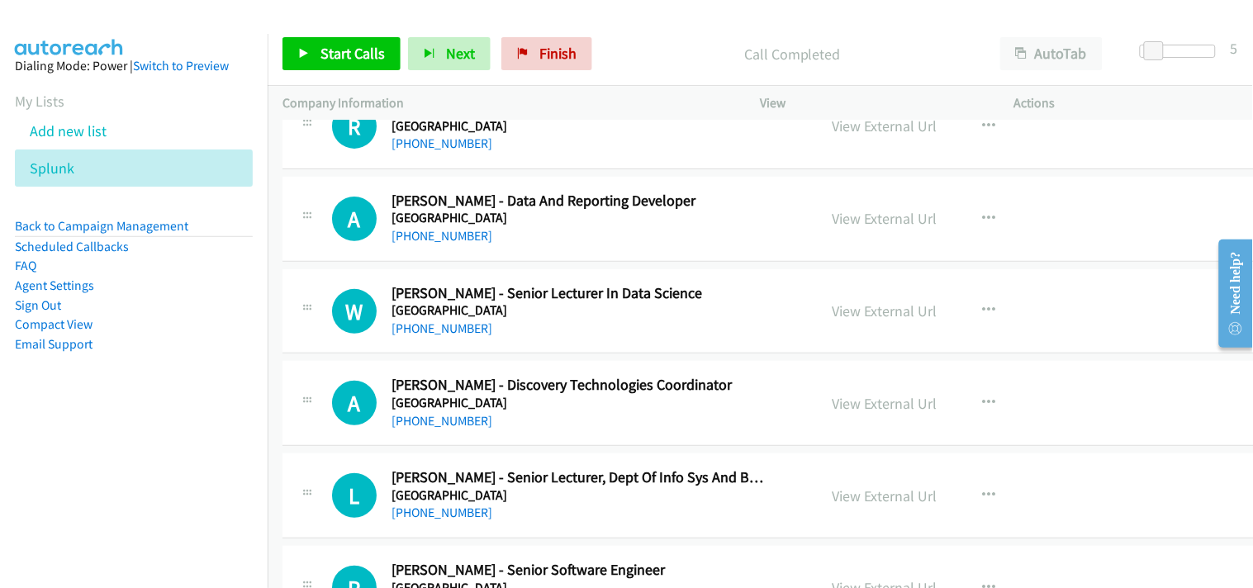
click at [438, 157] on div "R Callback Scheduled [PERSON_NAME], Ph.D. - Data Science Specialist Improving O…" at bounding box center [788, 126] width 1010 height 85
click at [433, 147] on link "[PHONE_NUMBER]" at bounding box center [442, 143] width 101 height 16
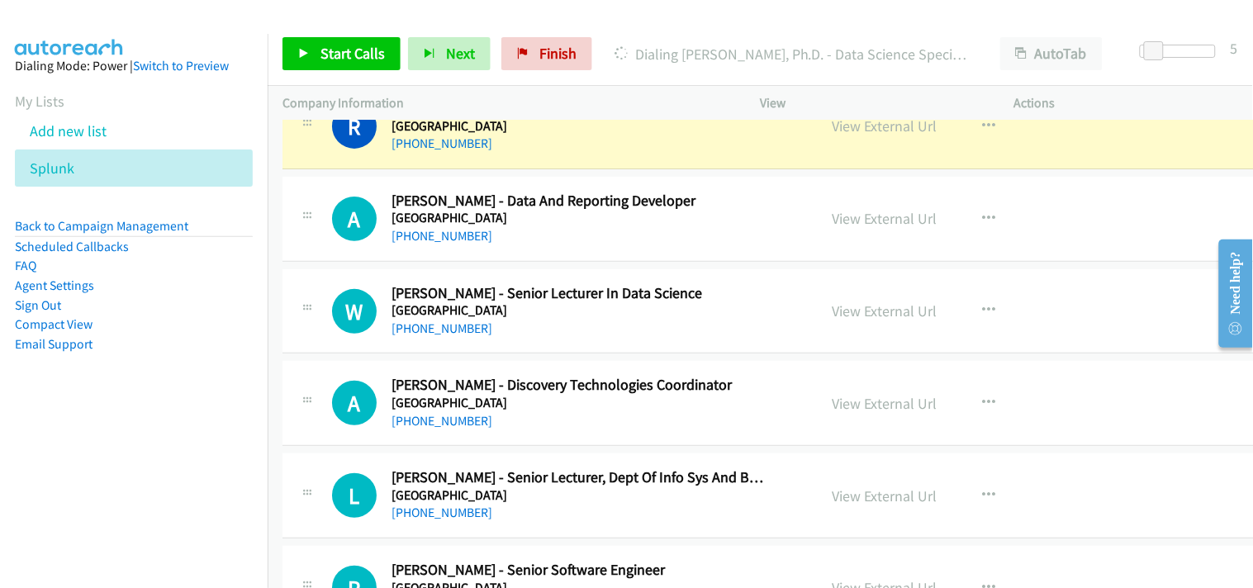
scroll to position [8077, 0]
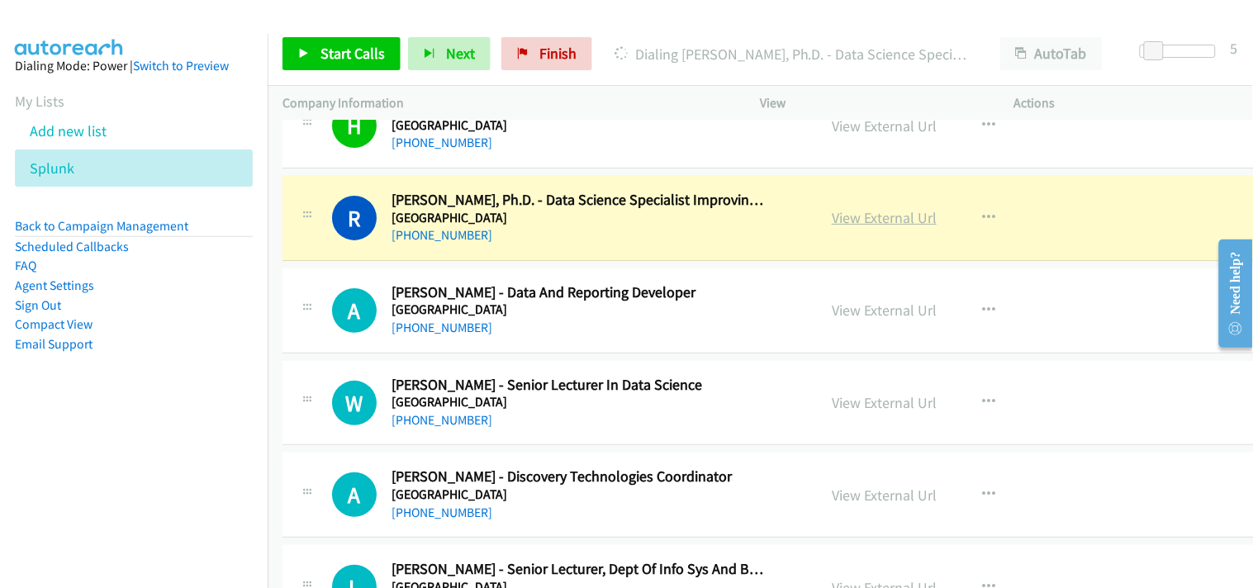
click at [849, 218] on link "View External Url" at bounding box center [884, 217] width 105 height 19
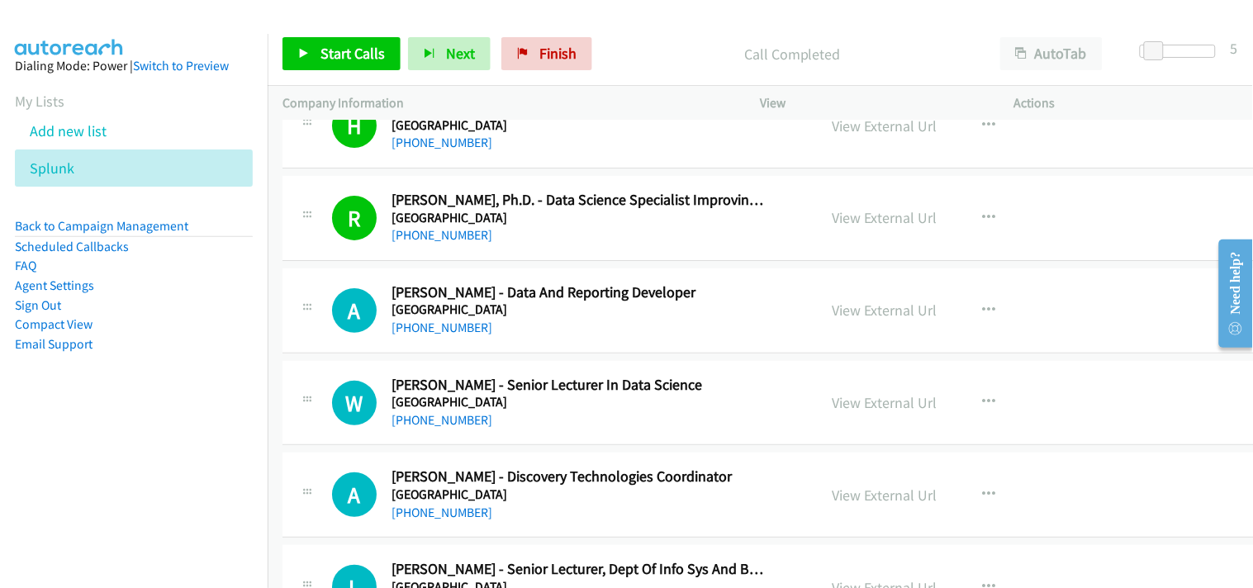
scroll to position [8169, 0]
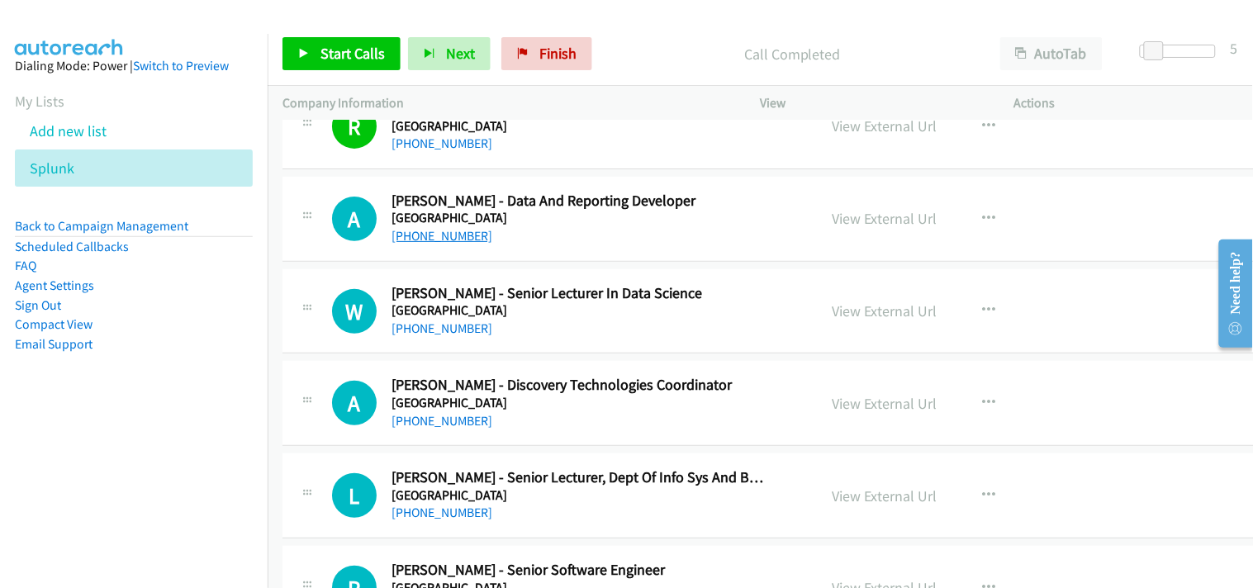
click at [426, 240] on link "[PHONE_NUMBER]" at bounding box center [442, 236] width 101 height 16
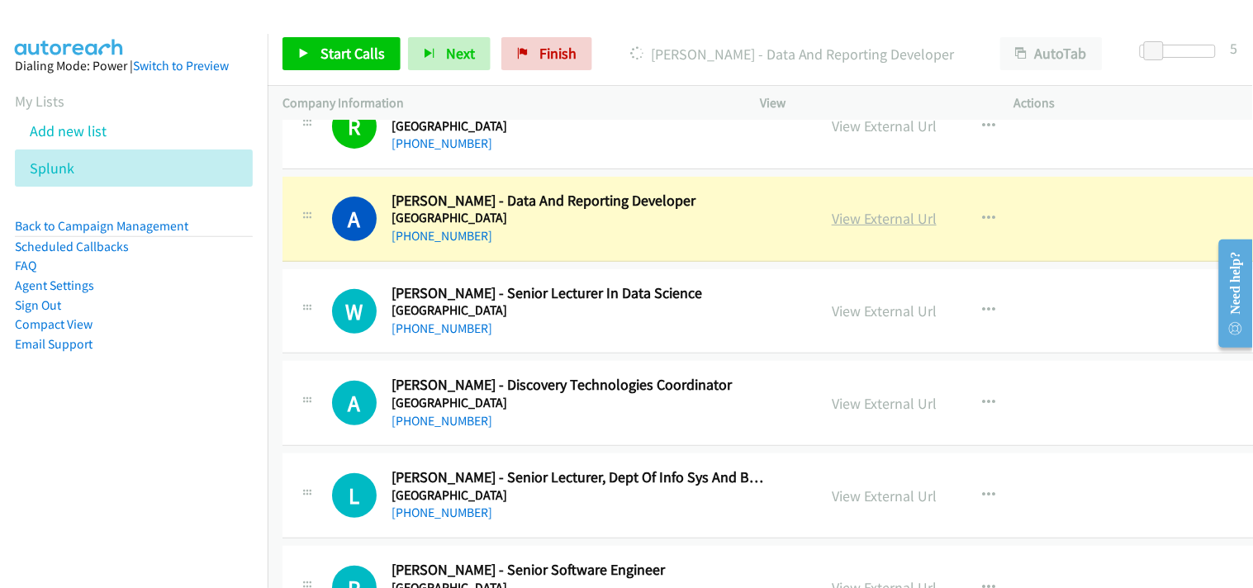
click at [863, 221] on link "View External Url" at bounding box center [884, 218] width 105 height 19
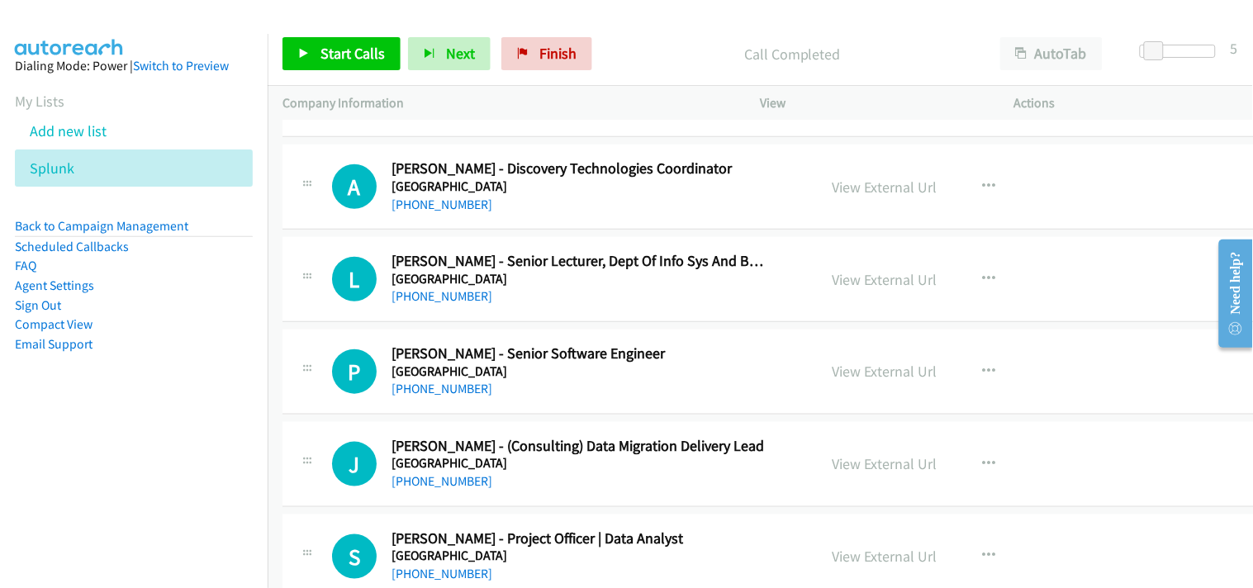
scroll to position [8353, 0]
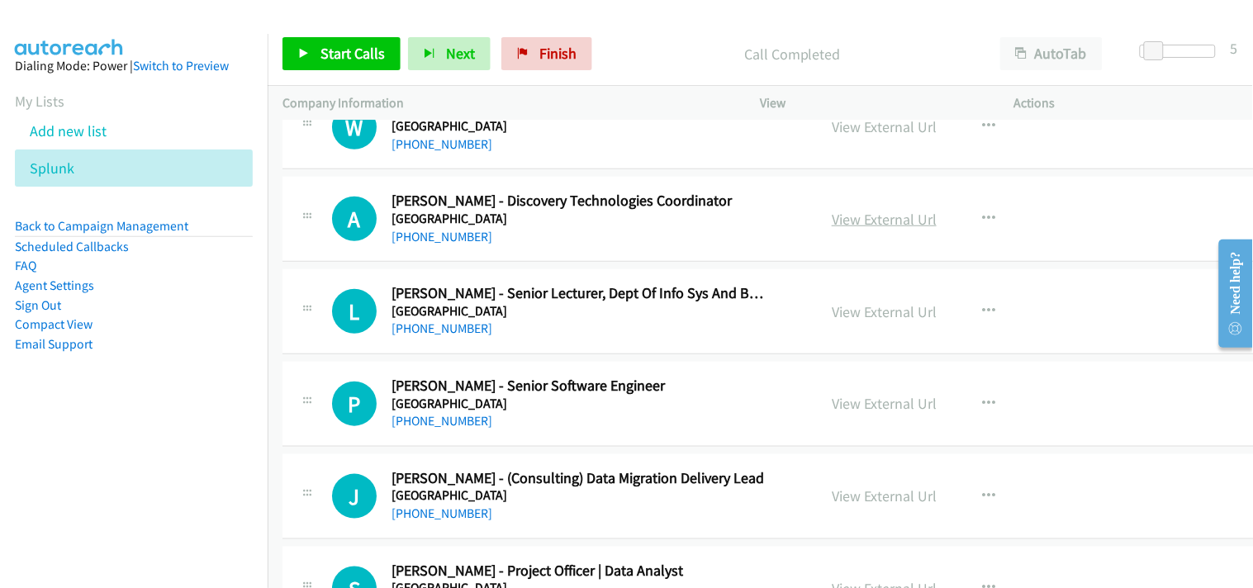
click at [913, 229] on link "View External Url" at bounding box center [884, 219] width 105 height 19
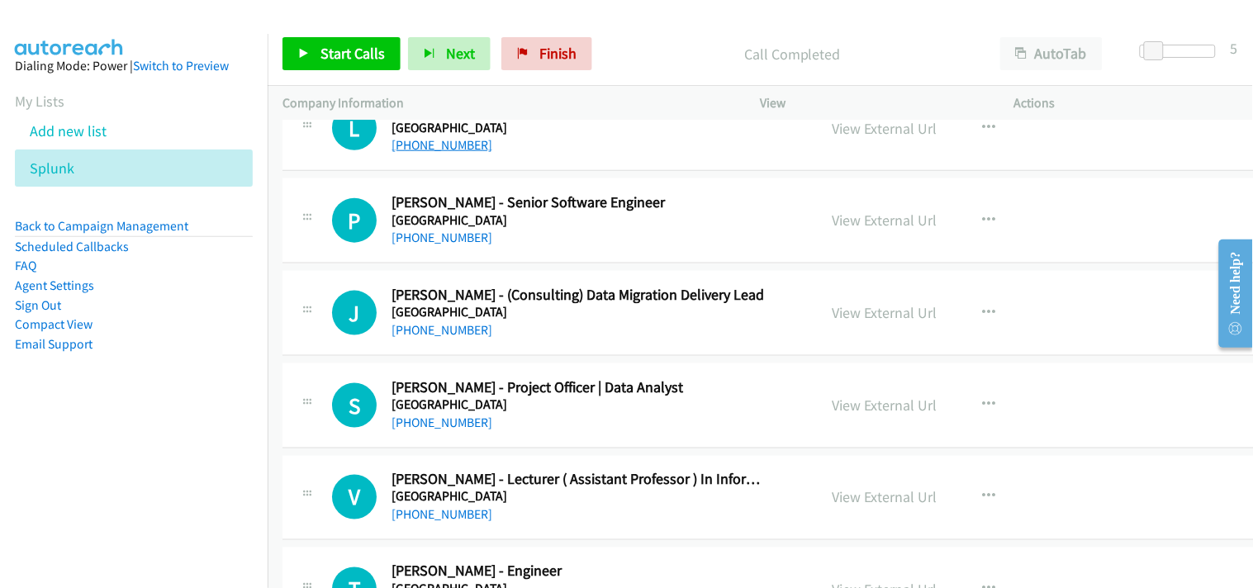
scroll to position [8445, 0]
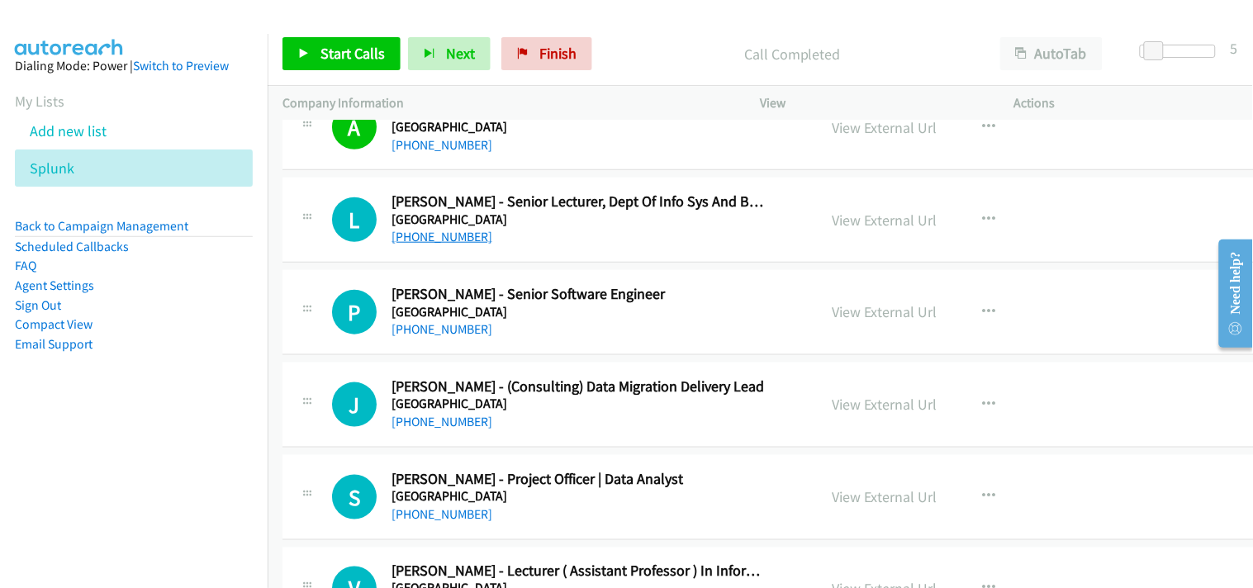
click at [439, 242] on link "[PHONE_NUMBER]" at bounding box center [442, 237] width 101 height 16
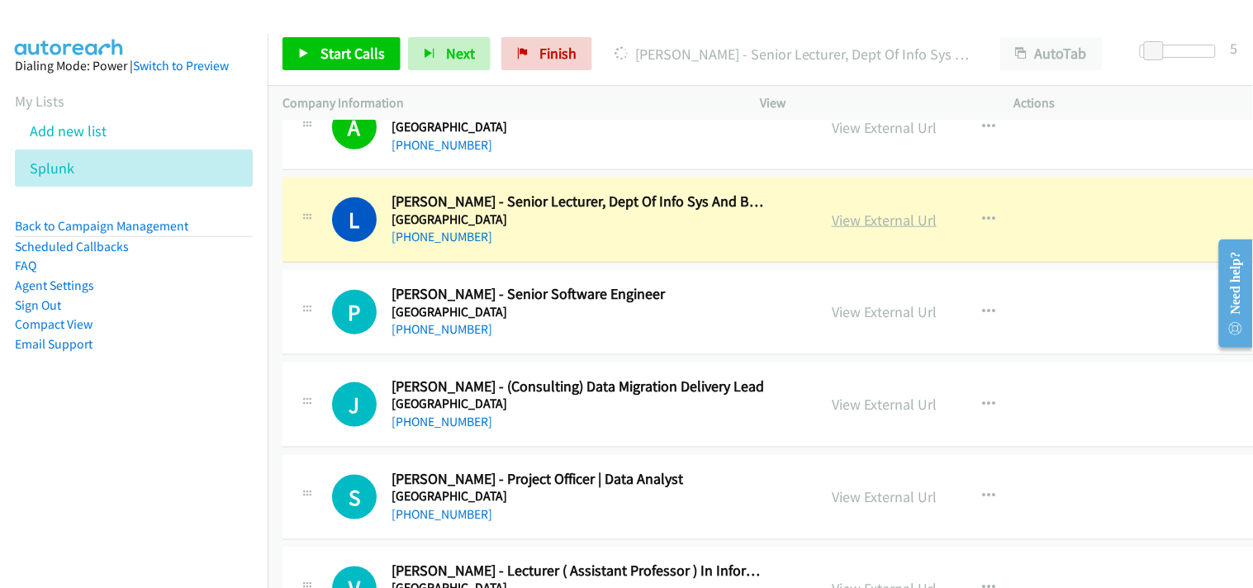
click at [881, 221] on link "View External Url" at bounding box center [884, 220] width 105 height 19
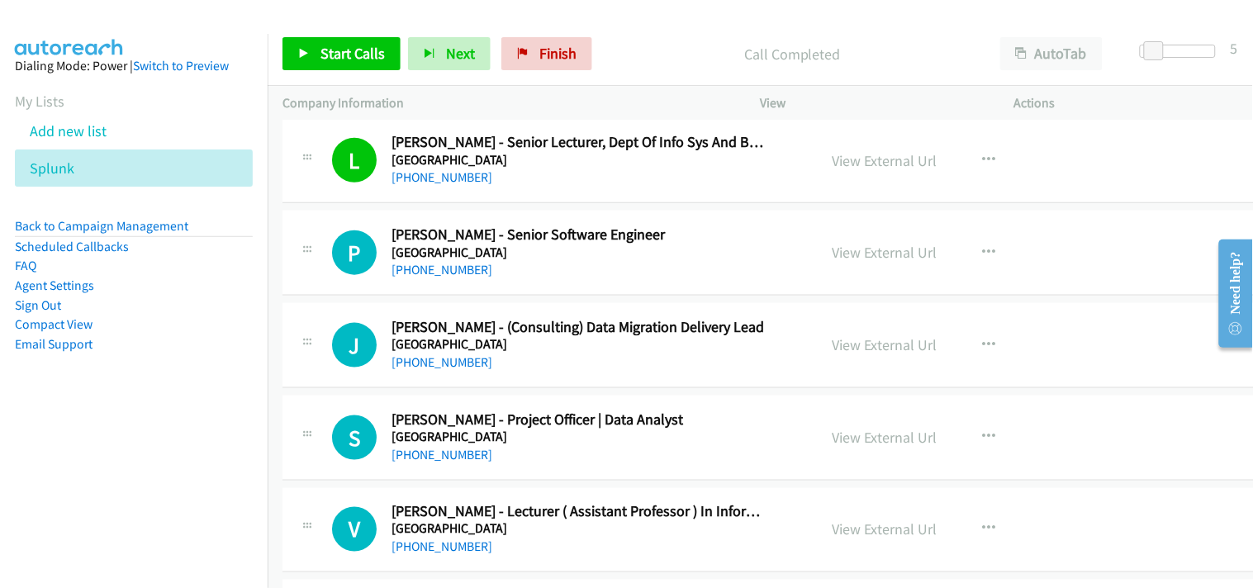
scroll to position [8537, 0]
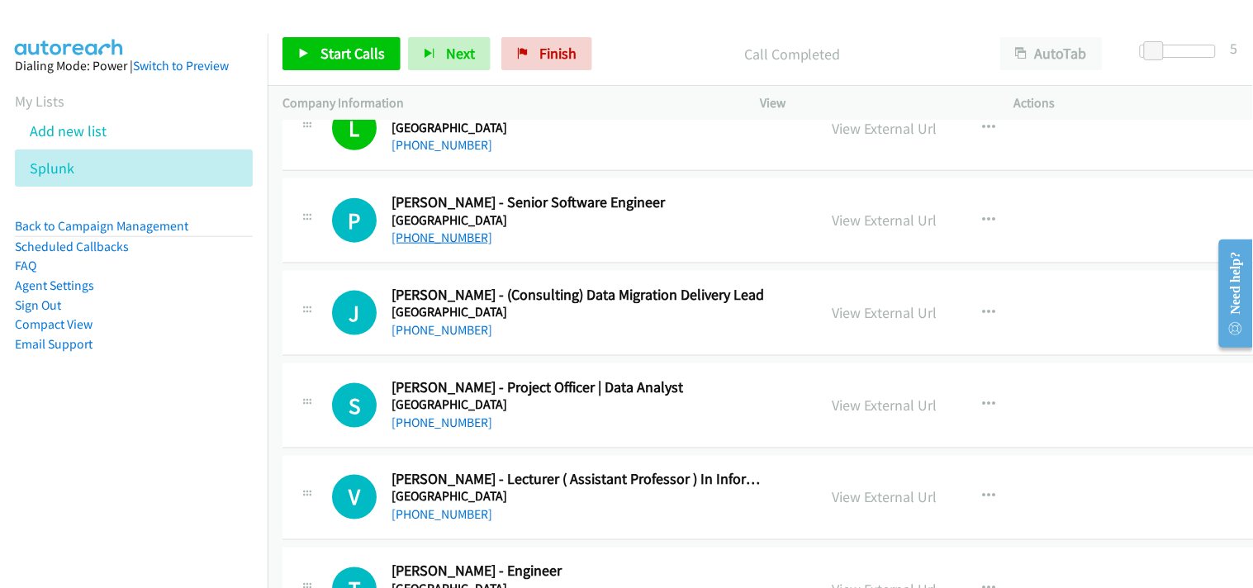
click at [444, 245] on link "[PHONE_NUMBER]" at bounding box center [442, 238] width 101 height 16
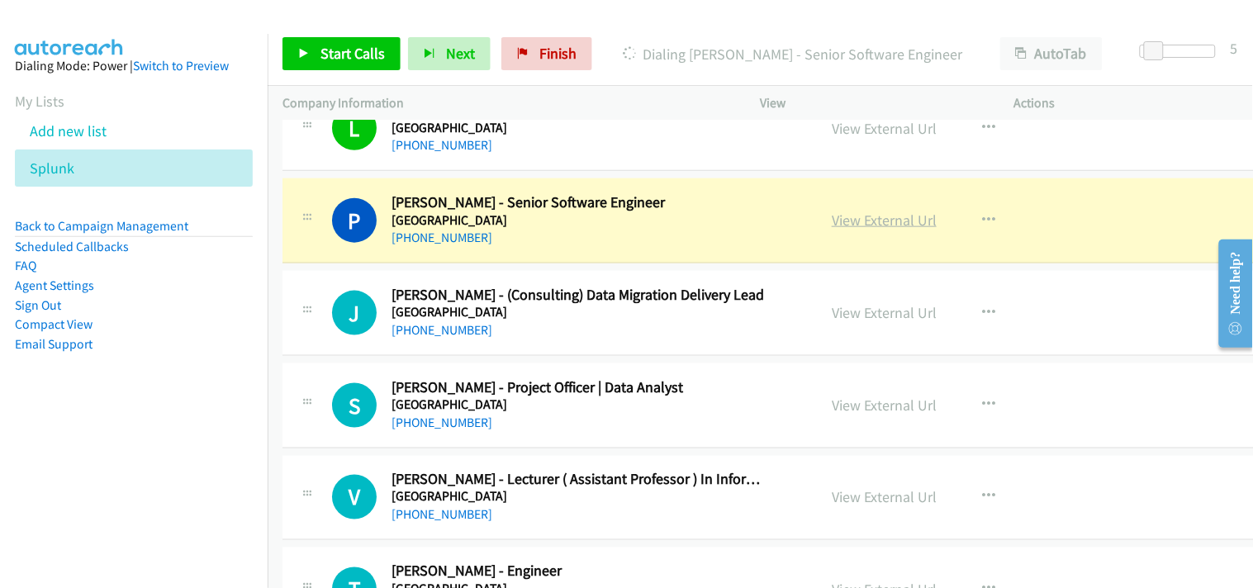
click at [878, 218] on link "View External Url" at bounding box center [884, 220] width 105 height 19
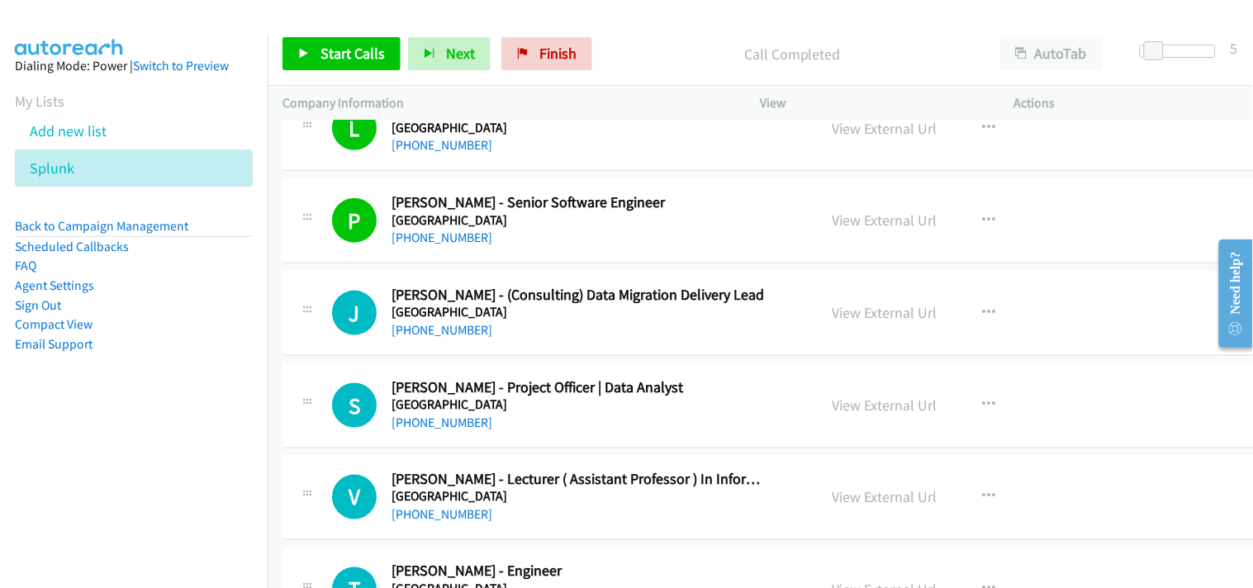
scroll to position [8628, 0]
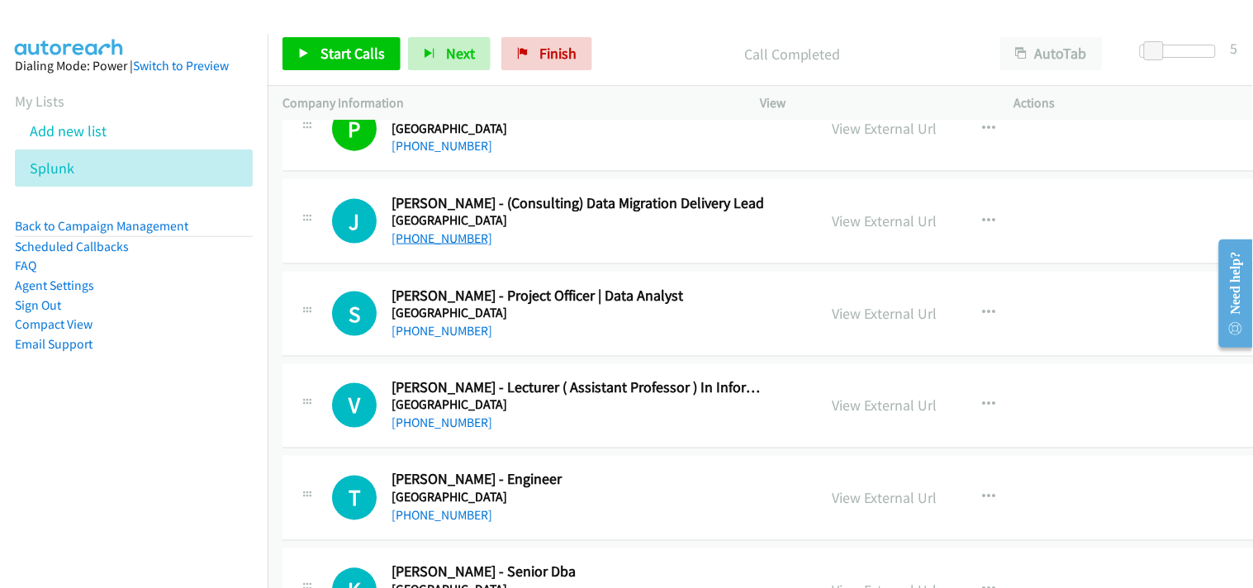
click at [441, 246] on link "[PHONE_NUMBER]" at bounding box center [442, 238] width 101 height 16
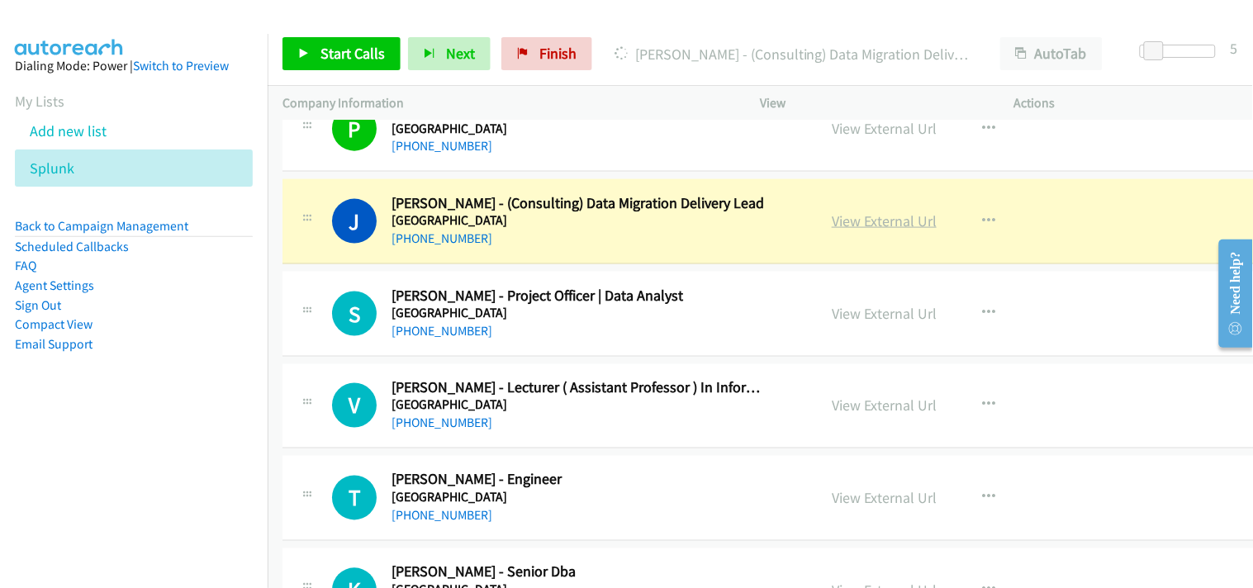
click at [915, 226] on link "View External Url" at bounding box center [884, 220] width 105 height 19
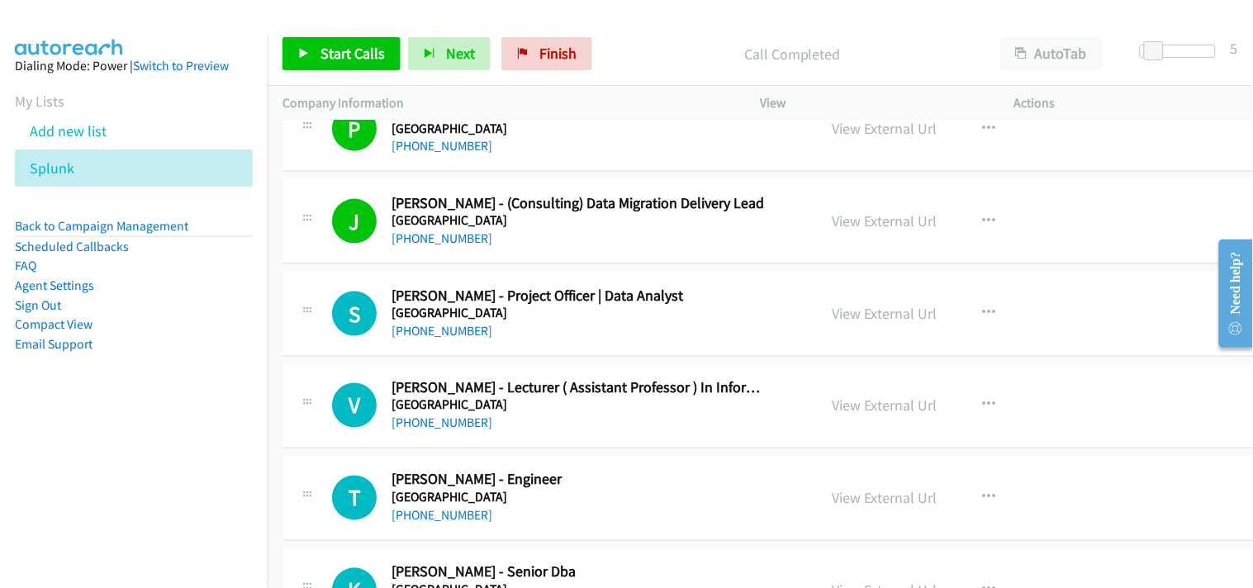
scroll to position [8720, 0]
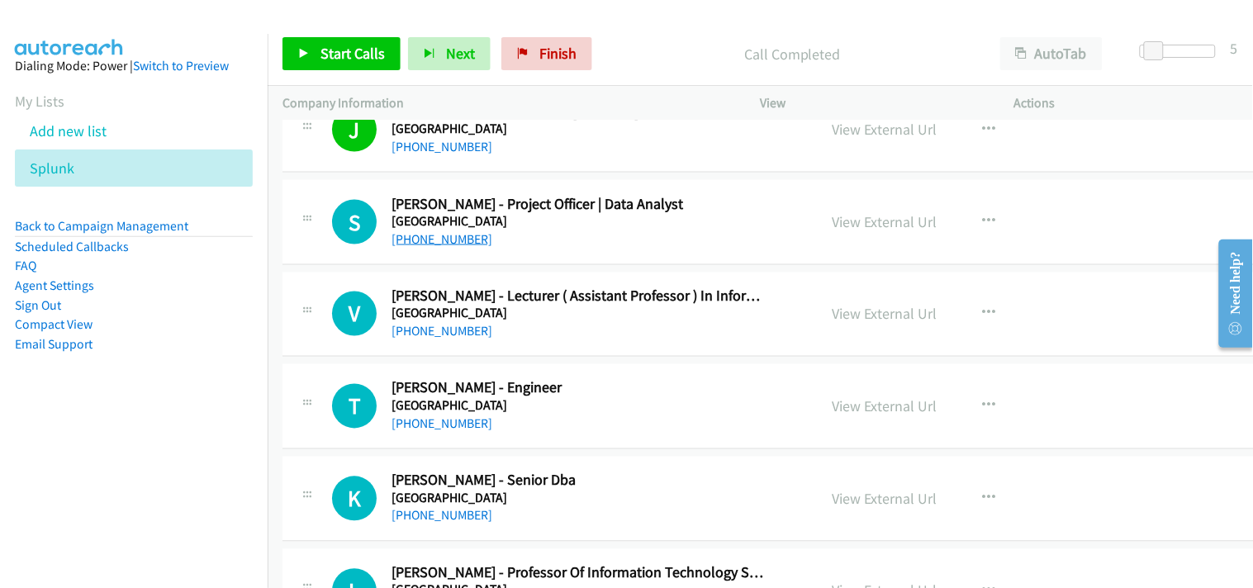
click at [425, 241] on link "[PHONE_NUMBER]" at bounding box center [442, 239] width 101 height 16
click at [447, 242] on link "[PHONE_NUMBER]" at bounding box center [442, 239] width 101 height 16
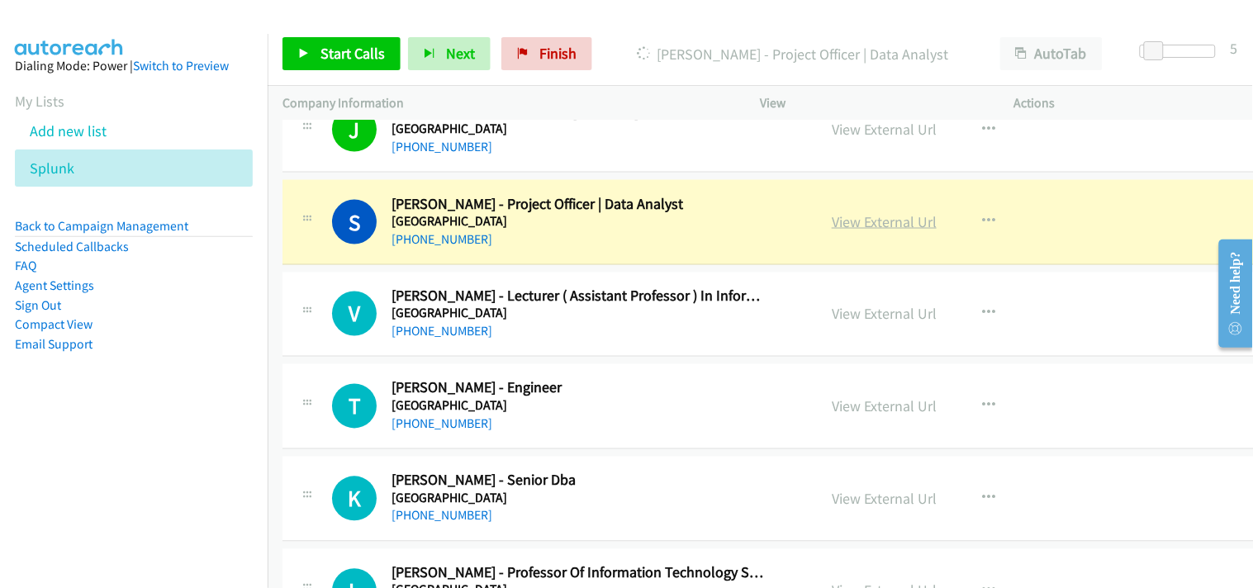
click at [865, 224] on link "View External Url" at bounding box center [884, 221] width 105 height 19
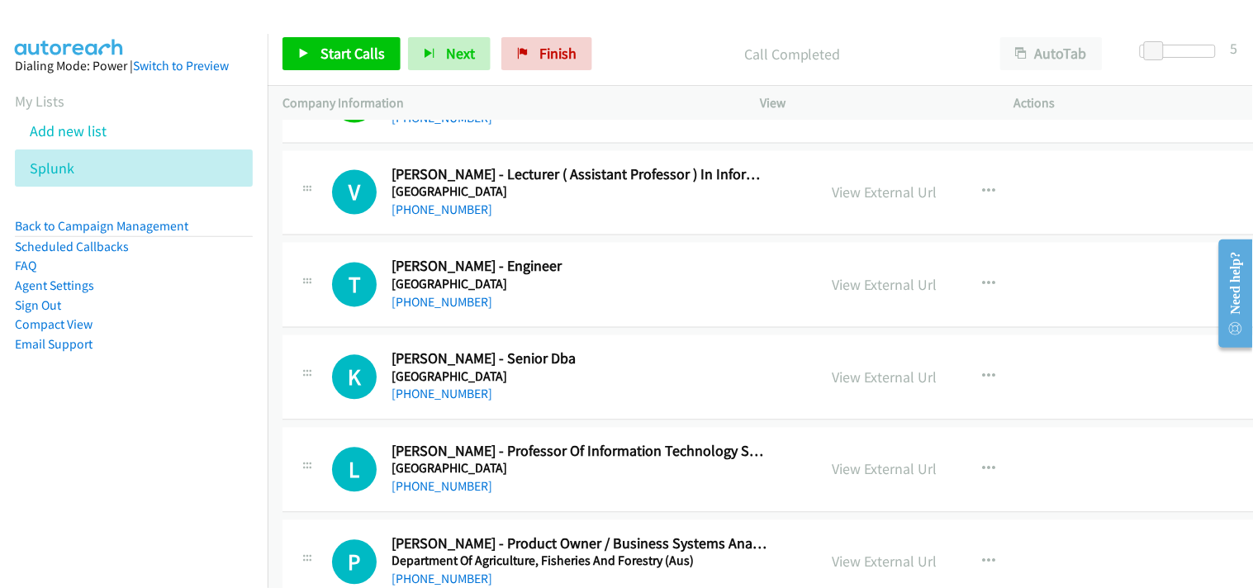
scroll to position [8812, 0]
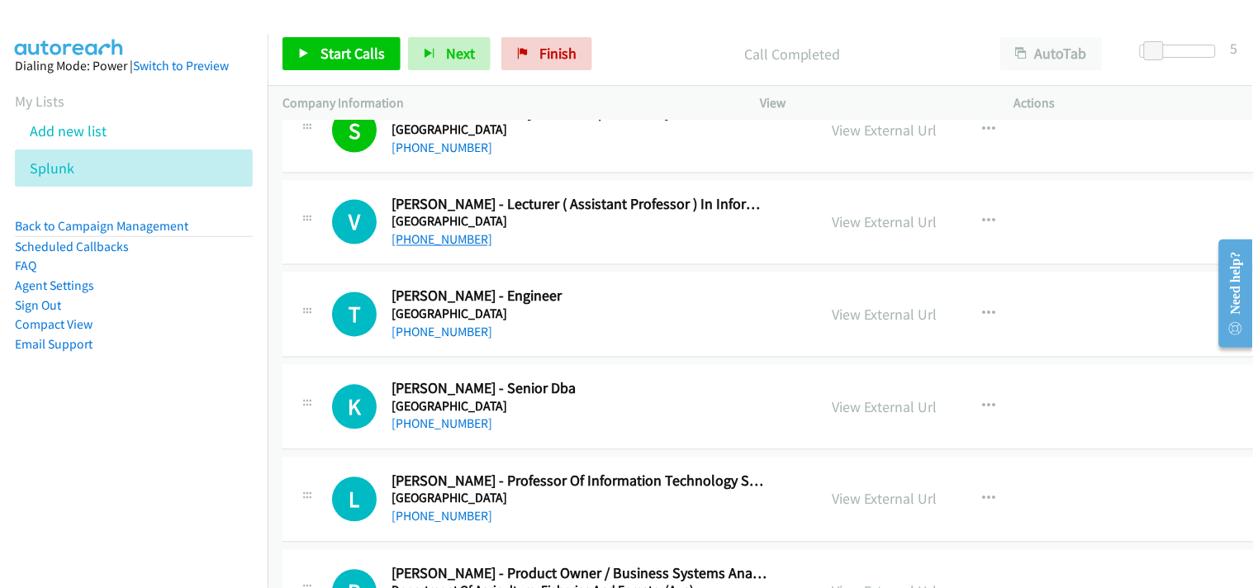
click at [458, 235] on link "[PHONE_NUMBER]" at bounding box center [442, 240] width 101 height 16
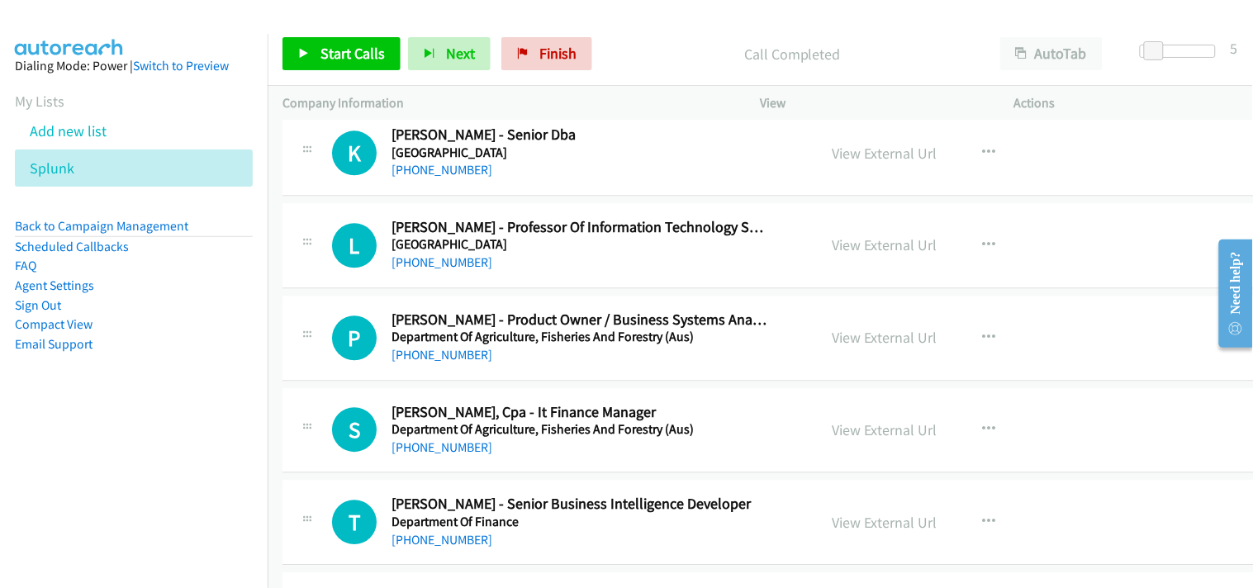
scroll to position [9088, 0]
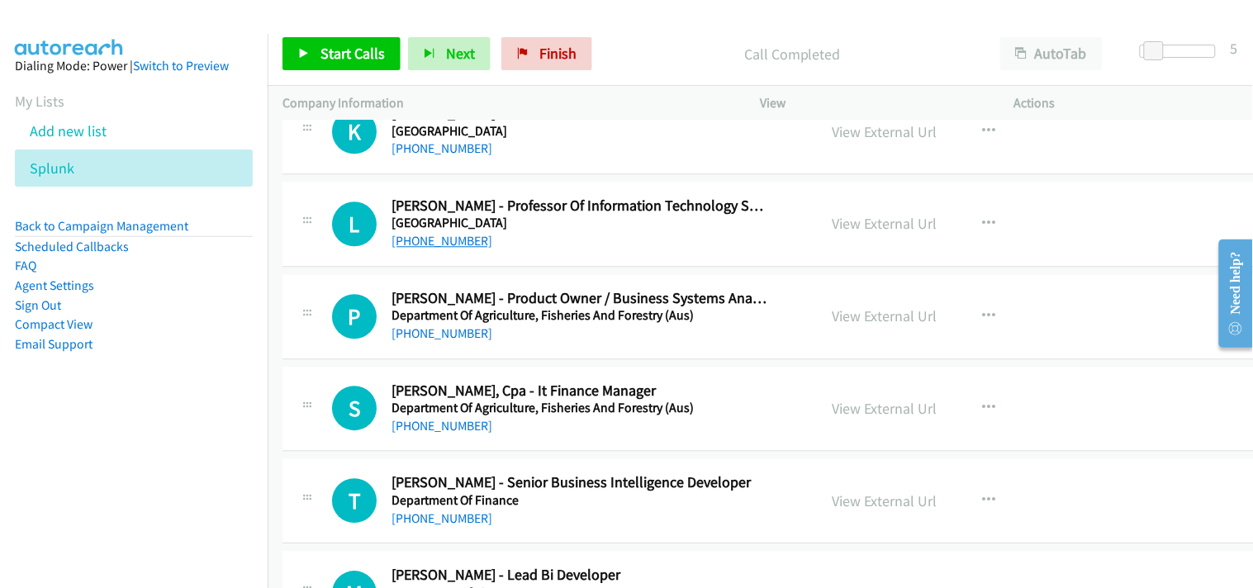
click at [409, 240] on link "[PHONE_NUMBER]" at bounding box center [442, 241] width 101 height 16
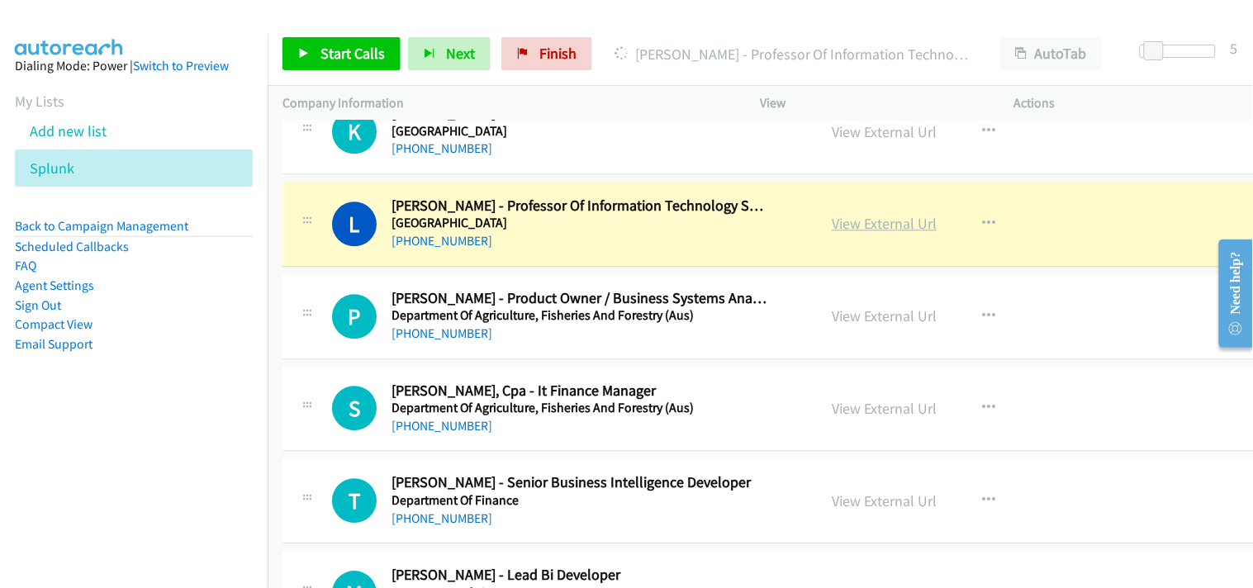
click at [889, 226] on link "View External Url" at bounding box center [884, 223] width 105 height 19
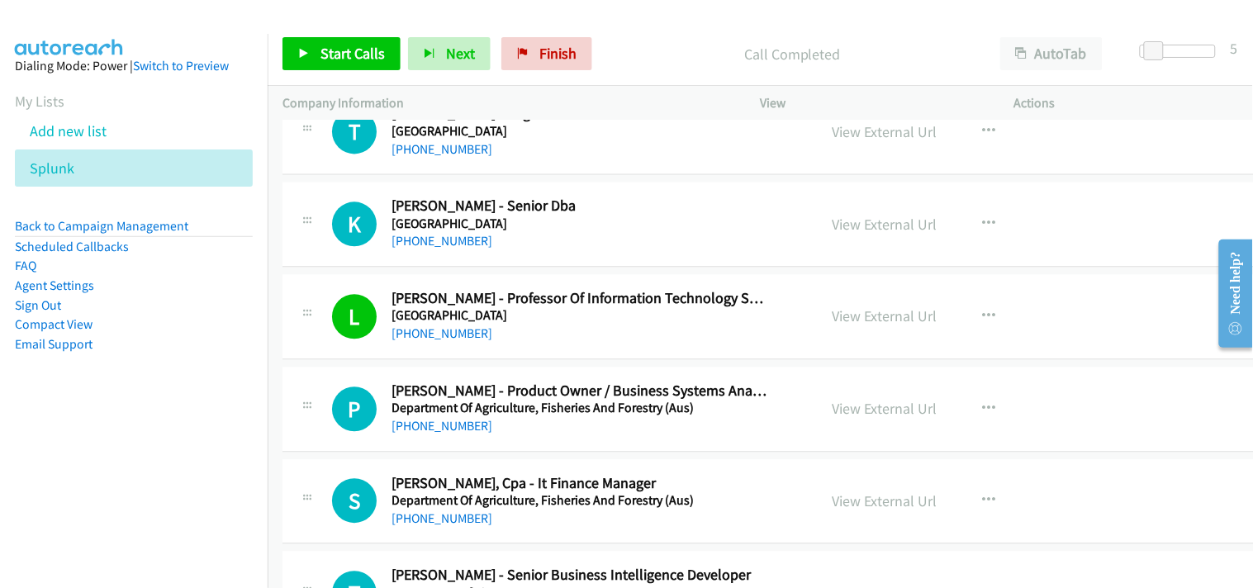
scroll to position [8903, 0]
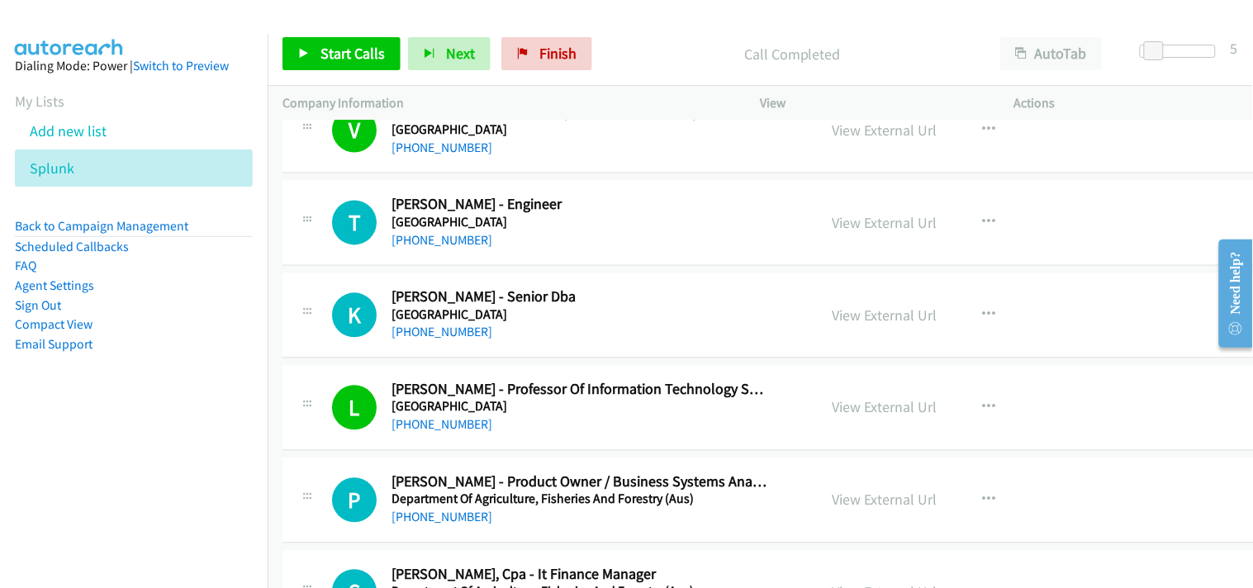
click at [446, 345] on div "K Callback Scheduled [PERSON_NAME] - Senior Dba [GEOGRAPHIC_DATA] [GEOGRAPHIC_D…" at bounding box center [788, 315] width 1010 height 85
click at [442, 340] on link "[PHONE_NUMBER]" at bounding box center [442, 333] width 101 height 16
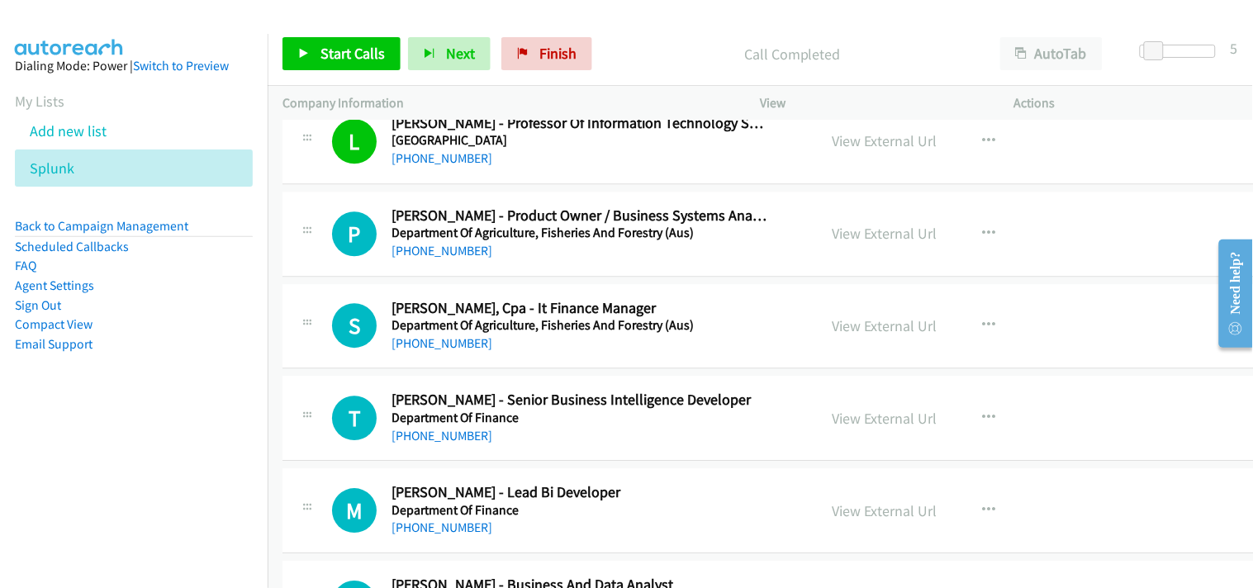
scroll to position [9179, 0]
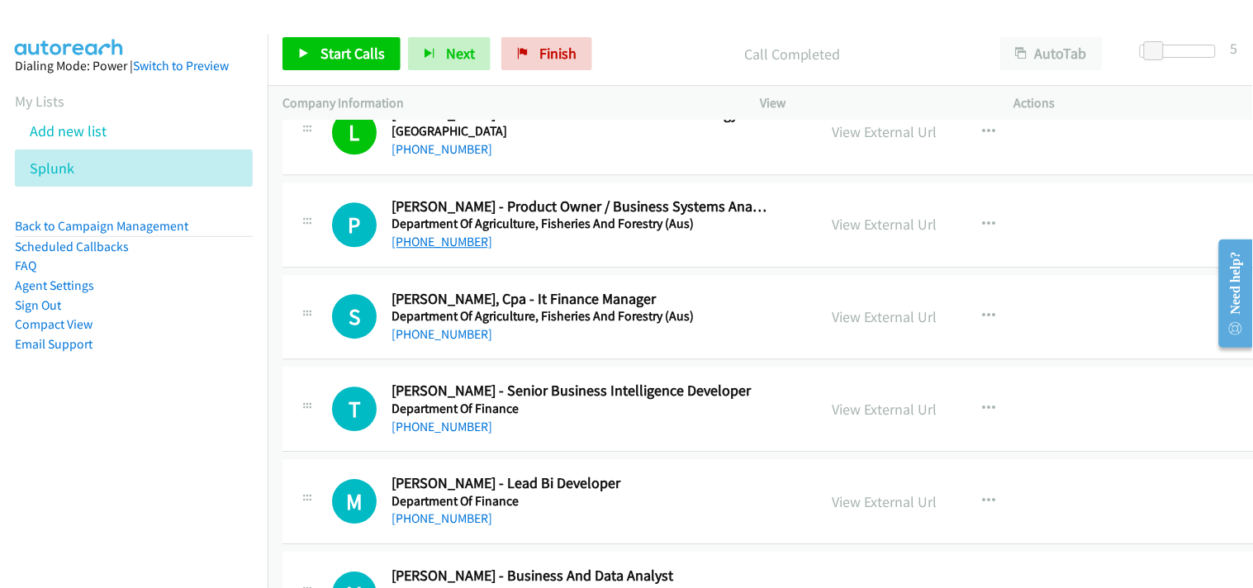
click at [449, 241] on link "[PHONE_NUMBER]" at bounding box center [442, 242] width 101 height 16
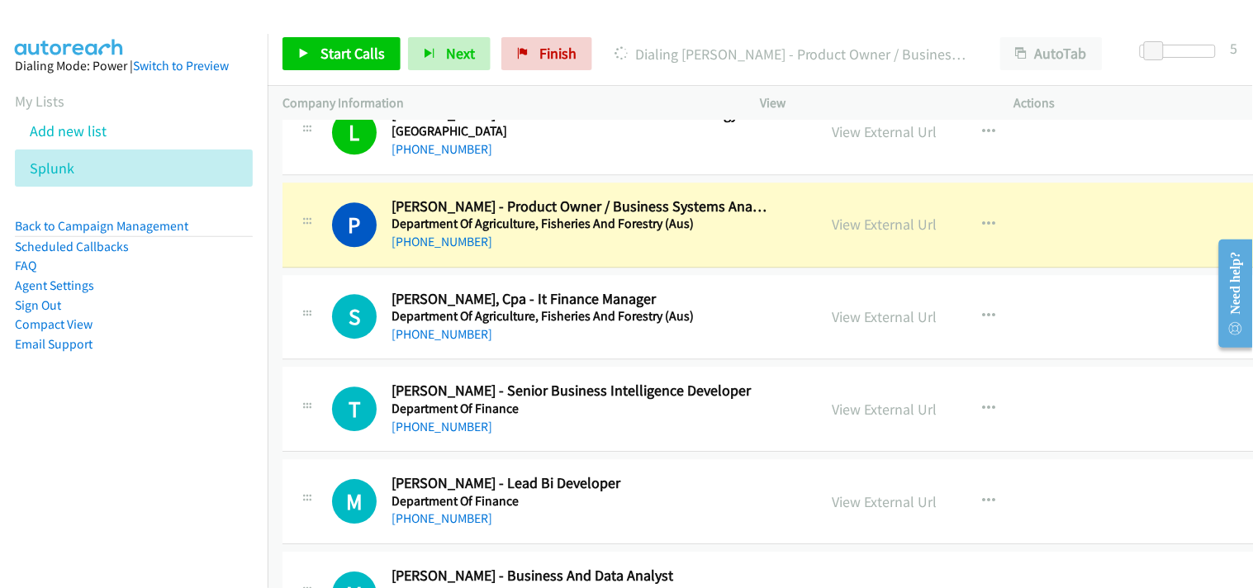
scroll to position [9271, 0]
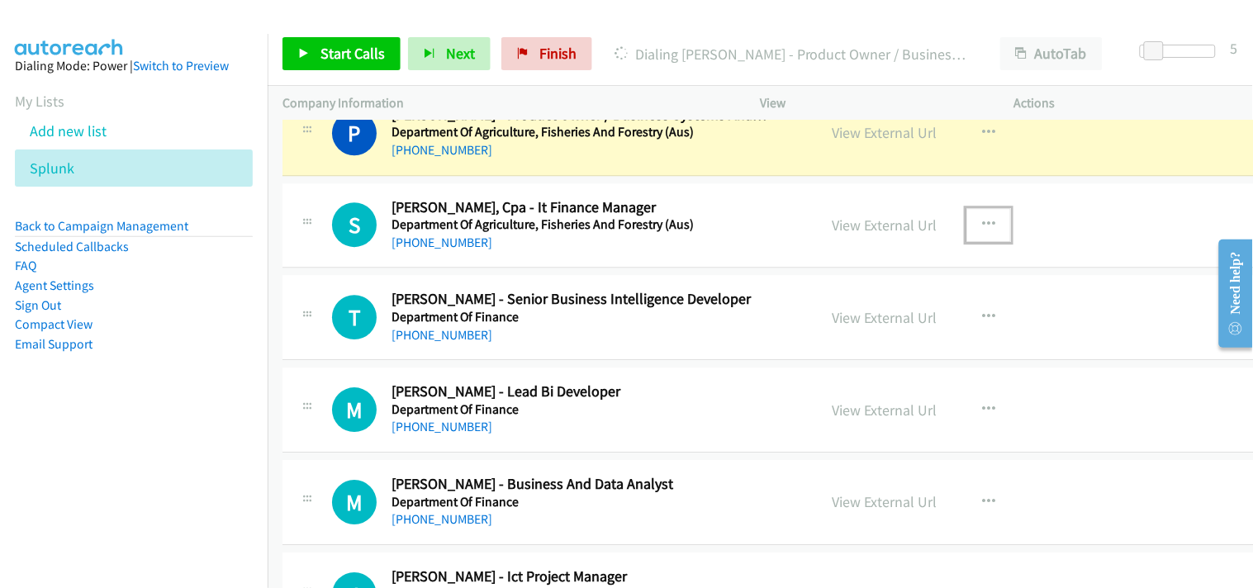
click at [984, 217] on button "button" at bounding box center [989, 224] width 45 height 33
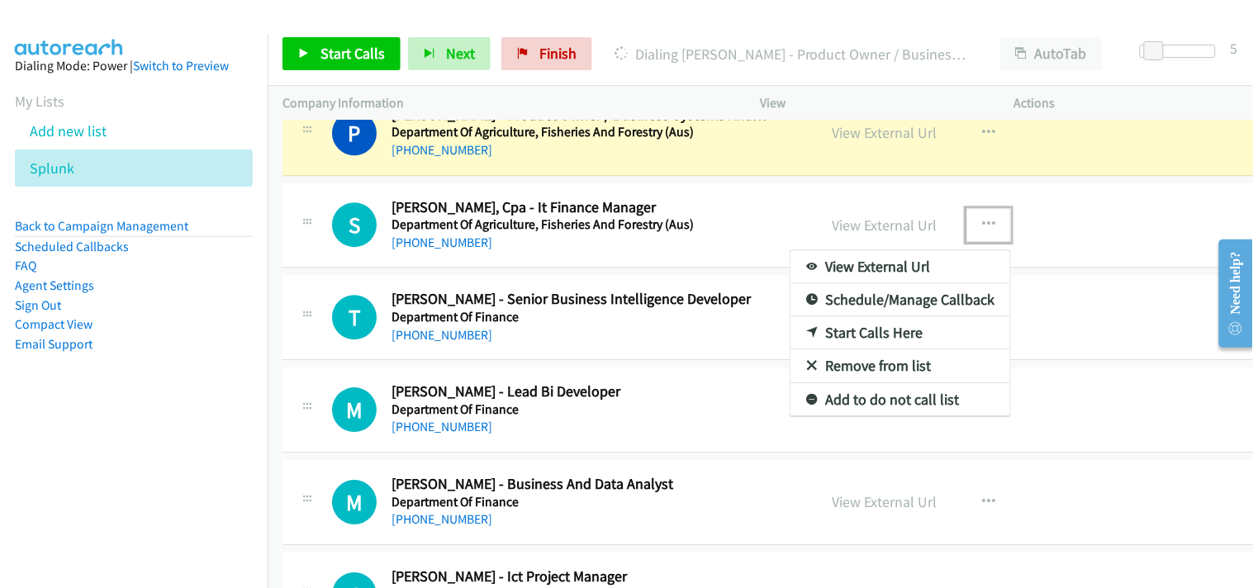
click at [830, 324] on link "Start Calls Here" at bounding box center [901, 332] width 220 height 33
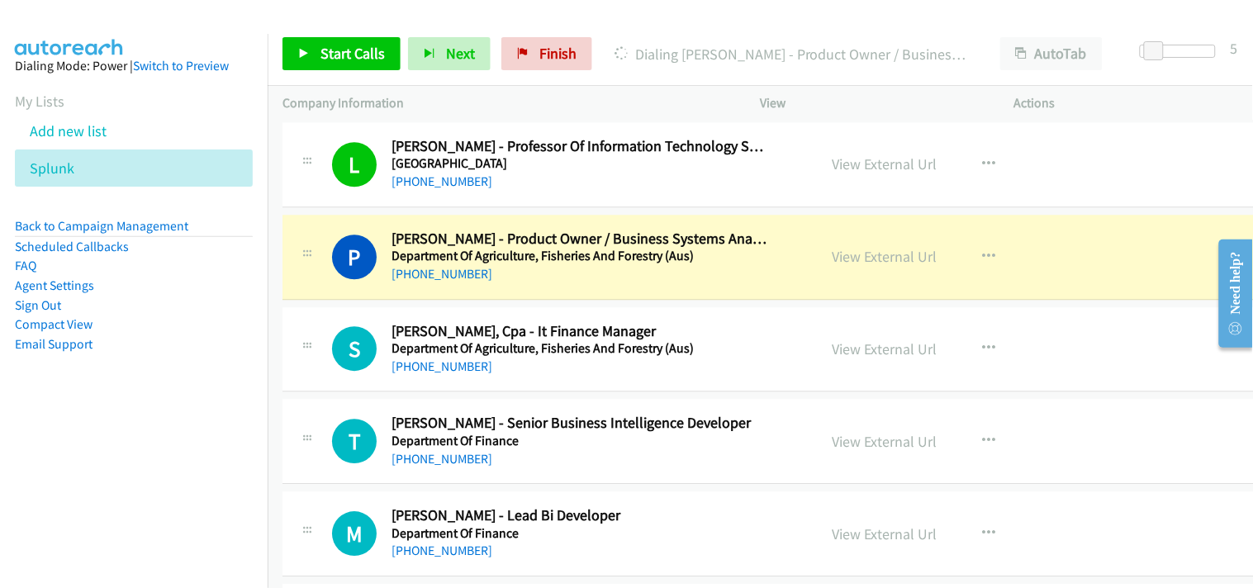
scroll to position [9179, 0]
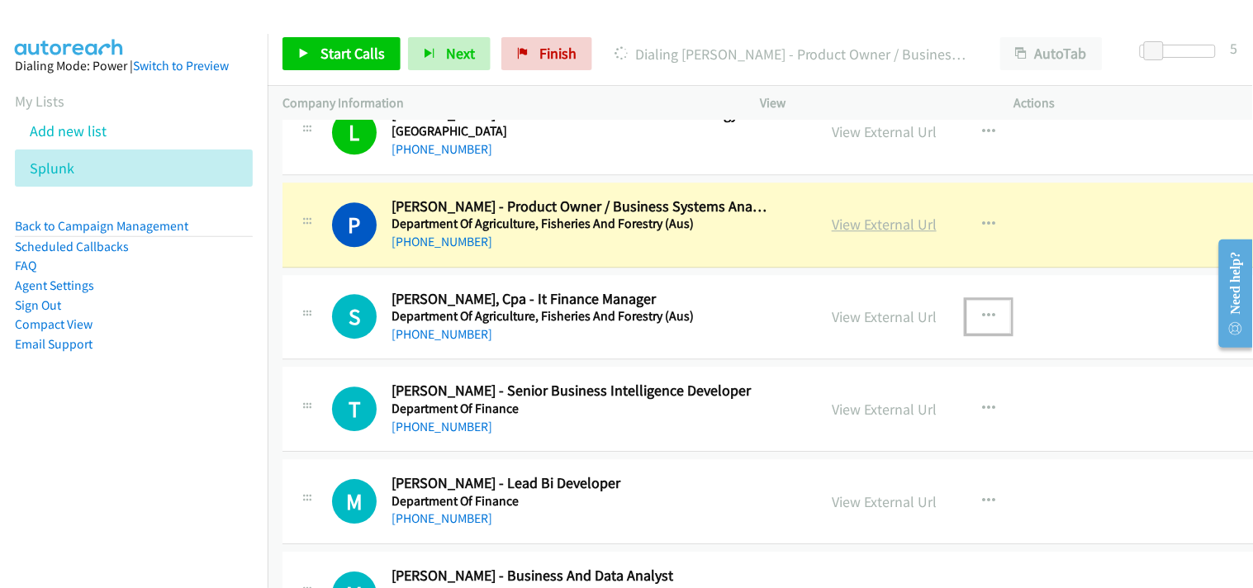
click at [896, 223] on link "View External Url" at bounding box center [884, 224] width 105 height 19
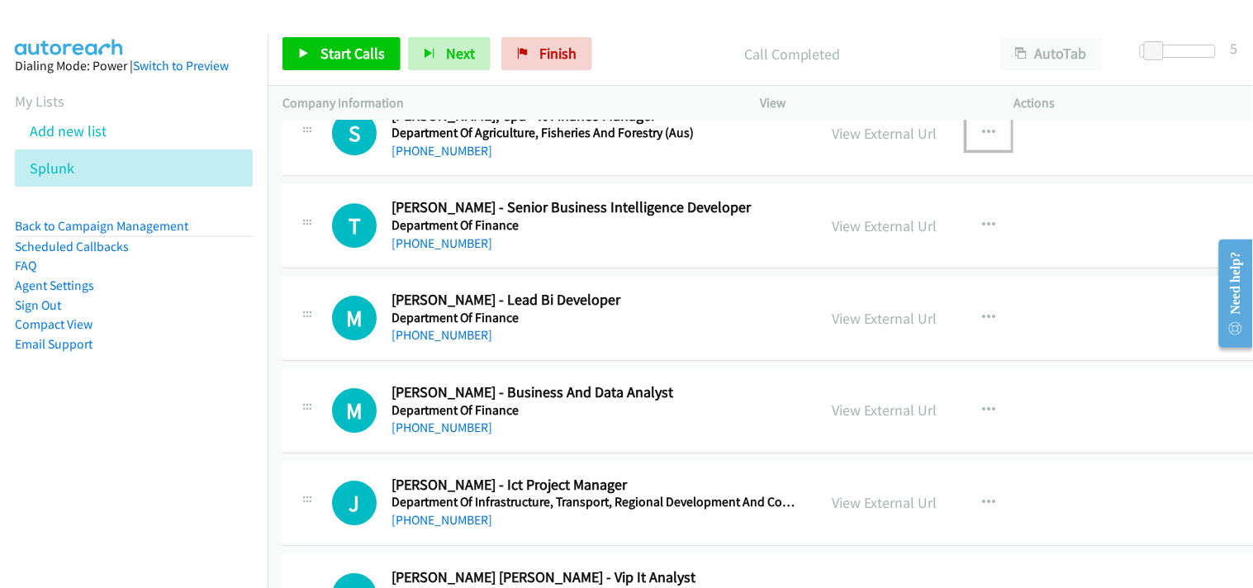
scroll to position [9455, 0]
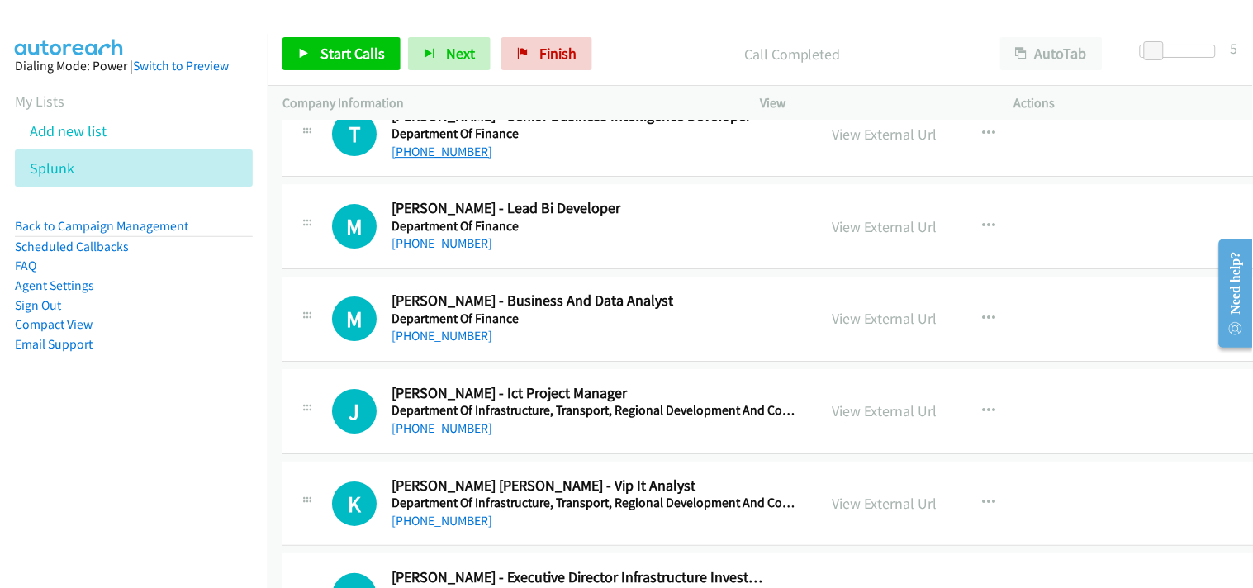
click at [433, 152] on link "[PHONE_NUMBER]" at bounding box center [442, 152] width 101 height 16
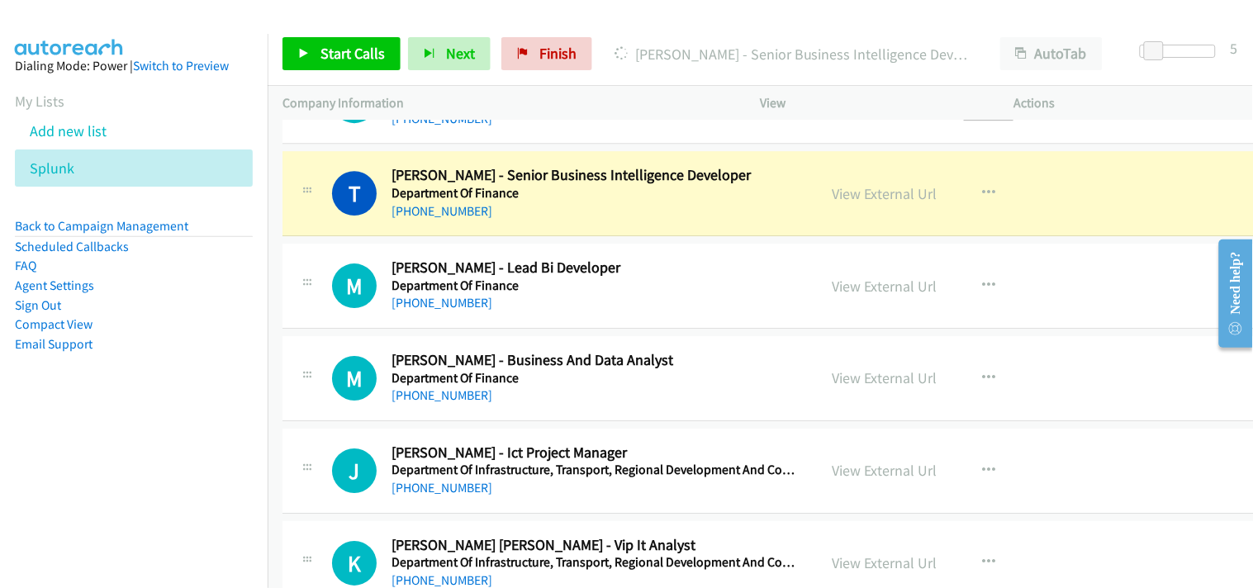
scroll to position [9363, 0]
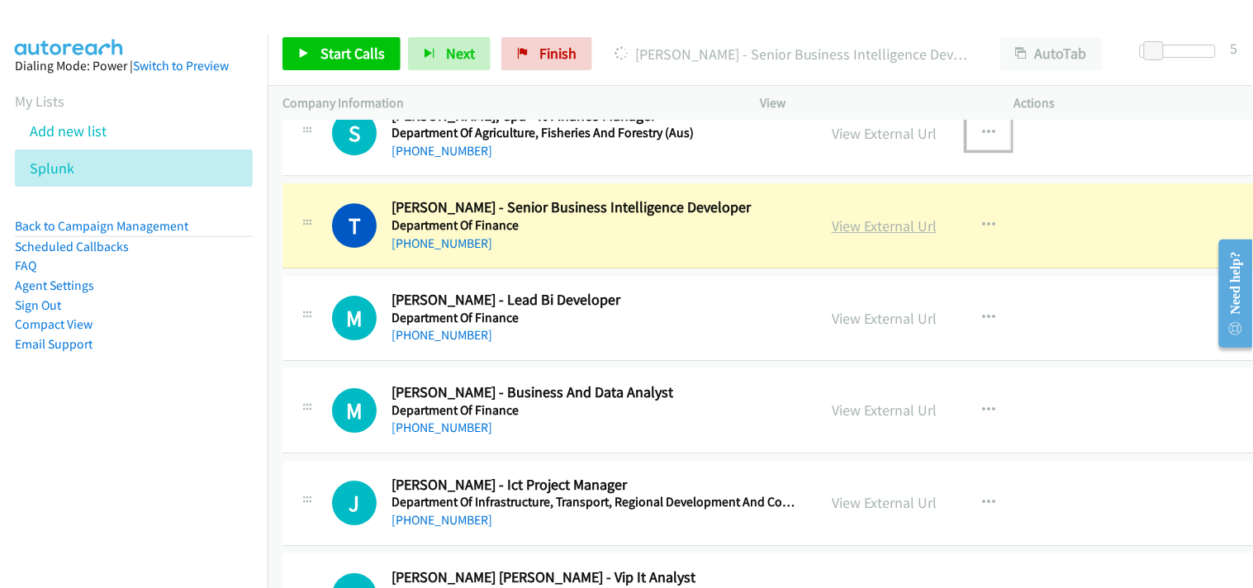
click at [882, 235] on link "View External Url" at bounding box center [884, 225] width 105 height 19
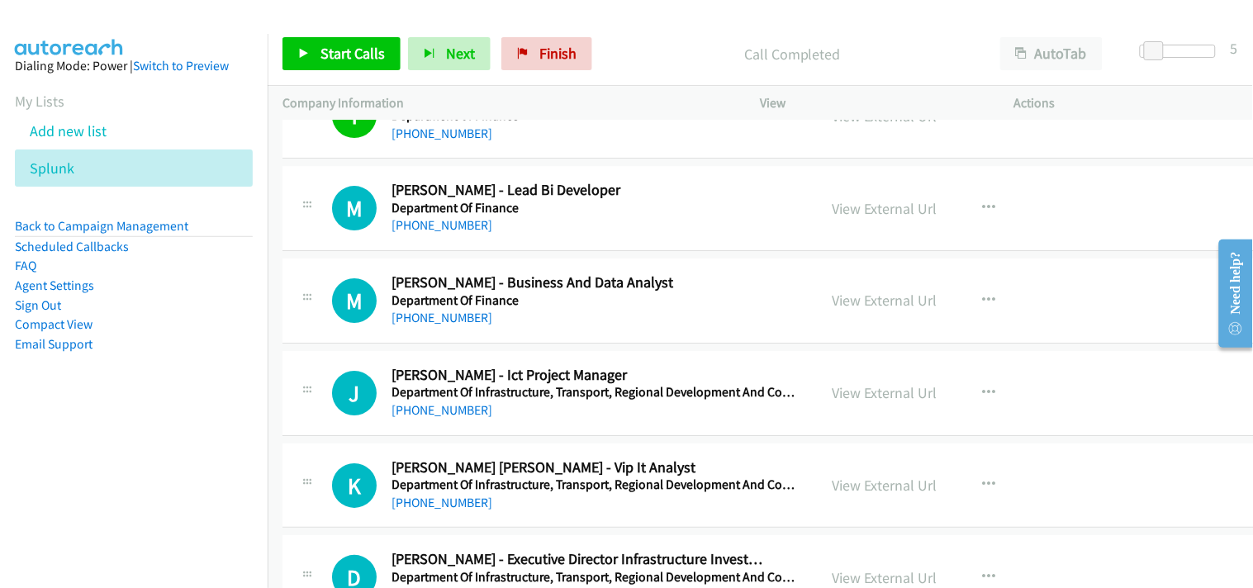
scroll to position [9455, 0]
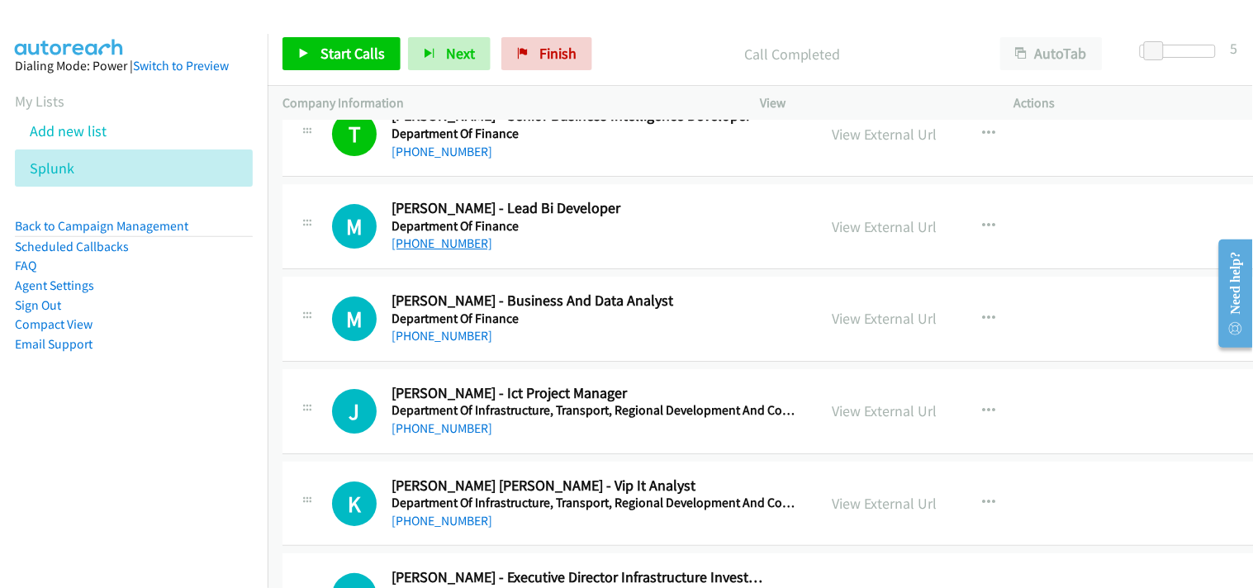
click at [465, 250] on link "[PHONE_NUMBER]" at bounding box center [442, 243] width 101 height 16
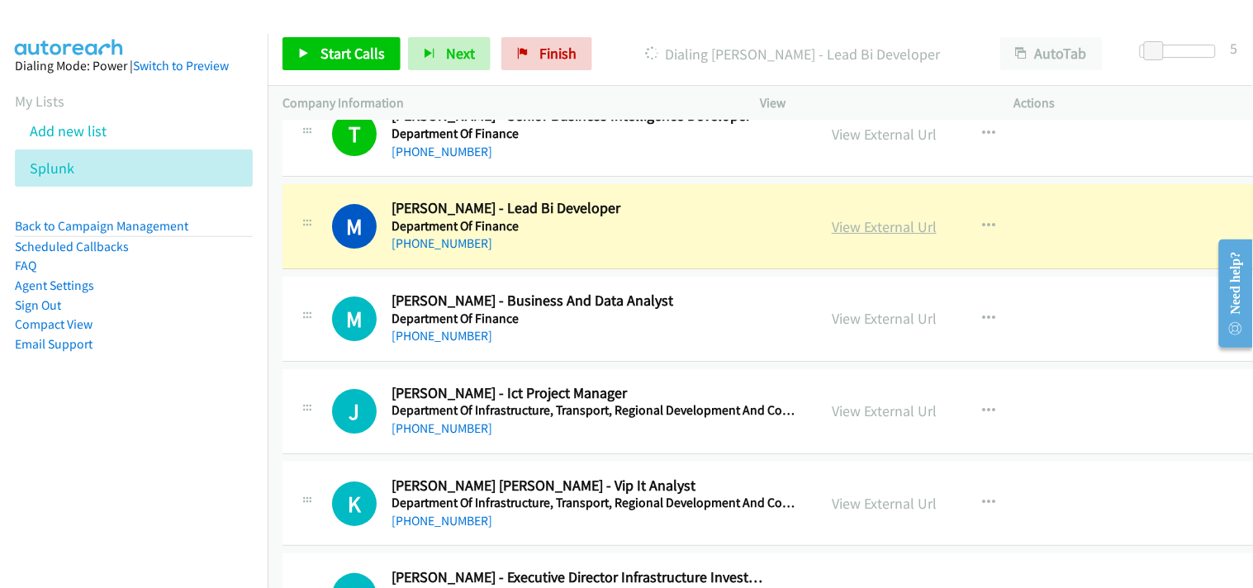
click at [841, 233] on link "View External Url" at bounding box center [884, 226] width 105 height 19
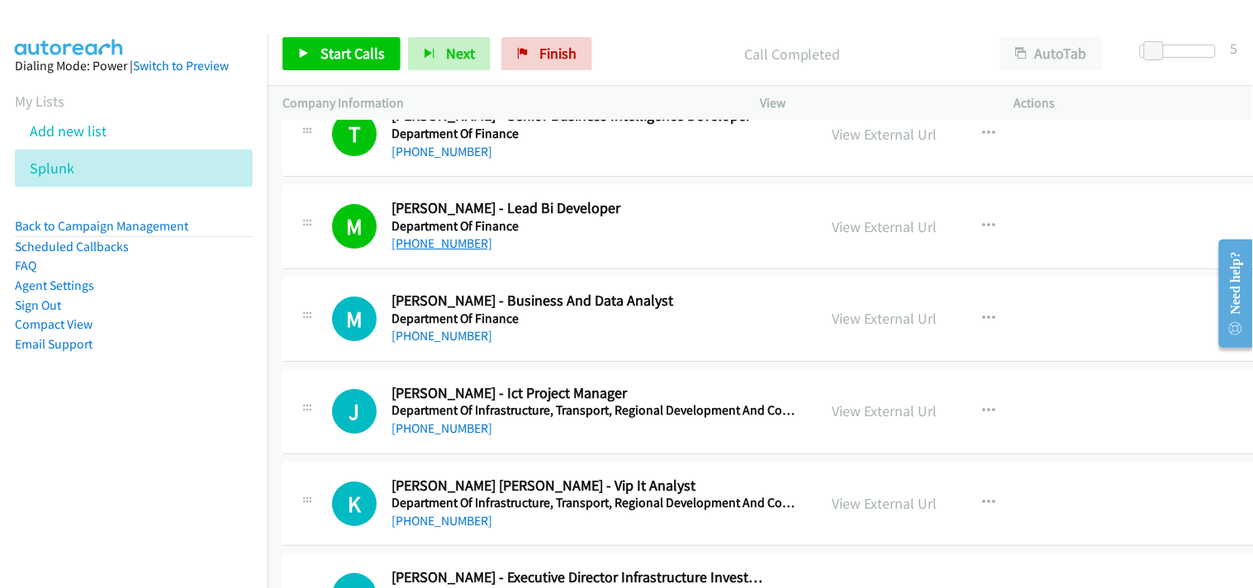
click at [440, 249] on link "[PHONE_NUMBER]" at bounding box center [442, 243] width 101 height 16
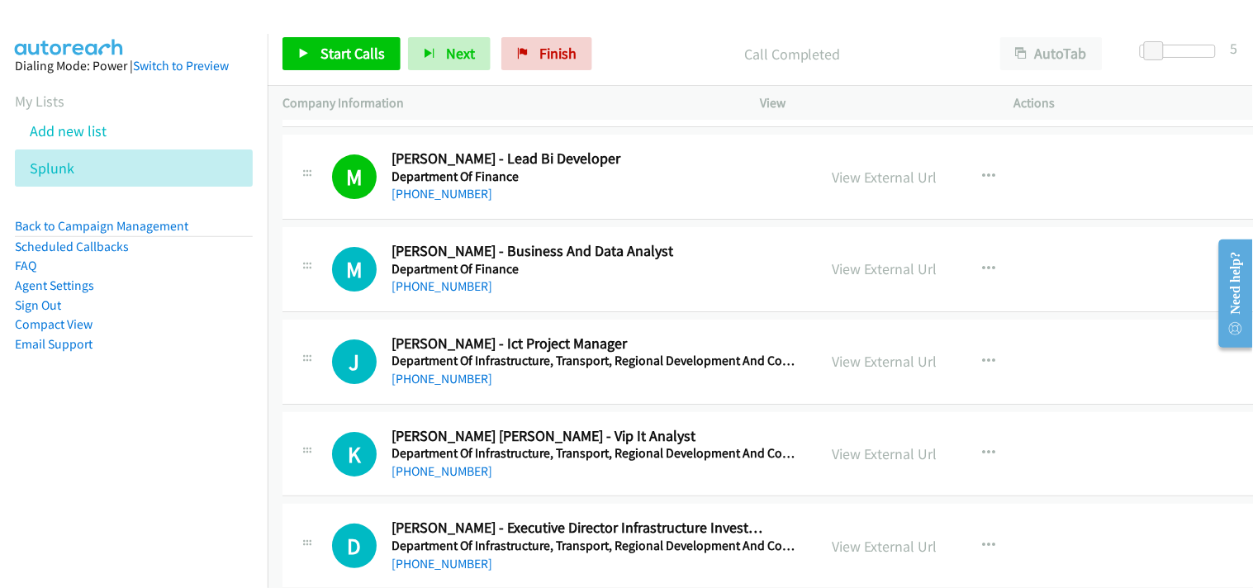
scroll to position [9546, 0]
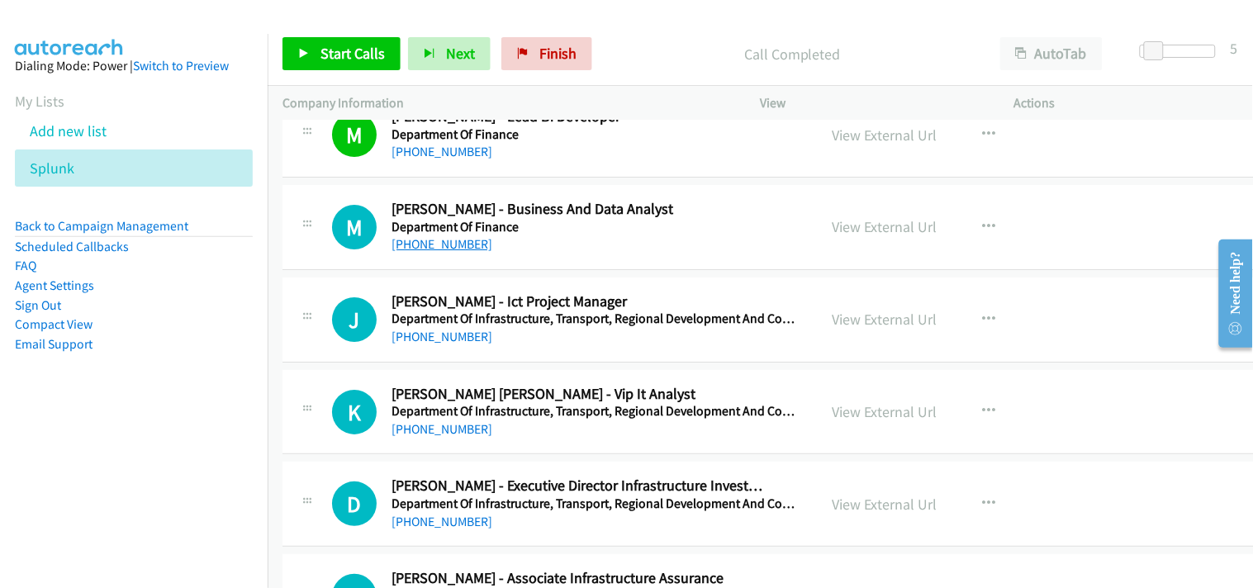
click at [446, 242] on link "[PHONE_NUMBER]" at bounding box center [442, 244] width 101 height 16
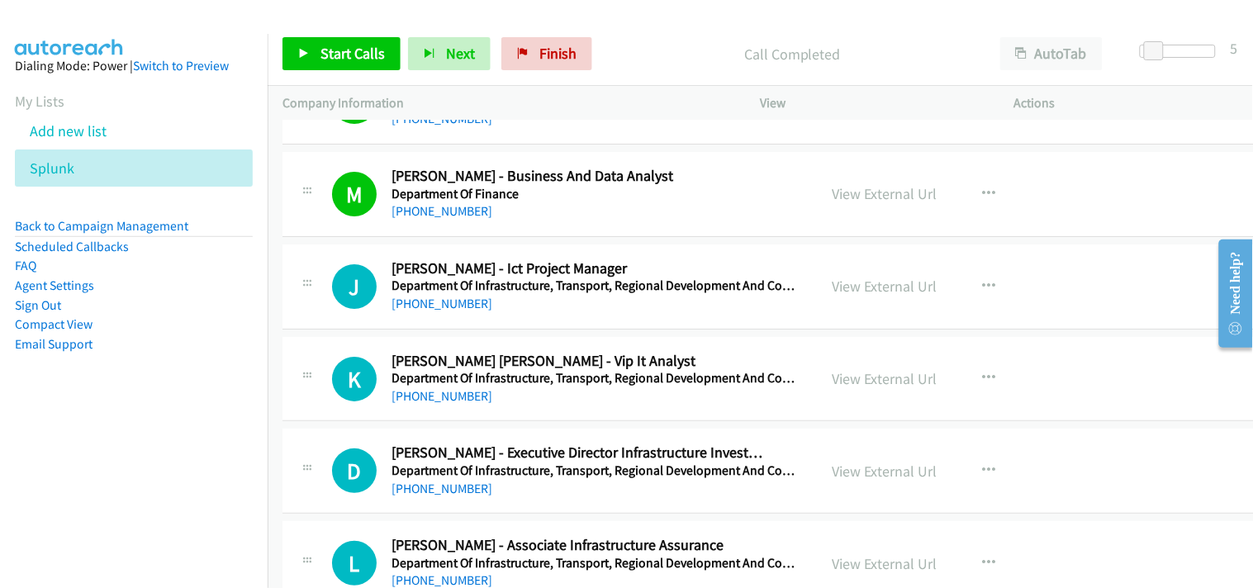
scroll to position [9638, 0]
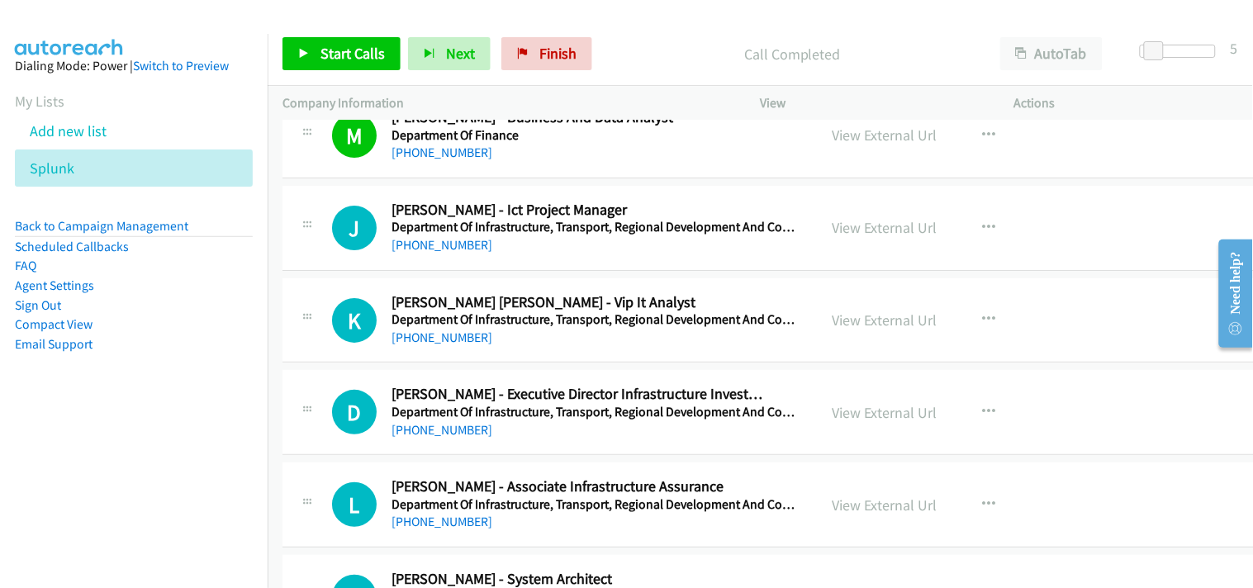
click at [730, 78] on html "Start Calls Pause Next Finish Call Completed AutoTab AutoTab 5 Company Informat…" at bounding box center [626, 39] width 1253 height 78
drag, startPoint x: 675, startPoint y: 463, endPoint x: 207, endPoint y: 456, distance: 467.6
click at [207, 456] on nav "Dialing Mode: Power | Switch to Preview My Lists Add new list Splunk Back to Ca…" at bounding box center [134, 328] width 268 height 588
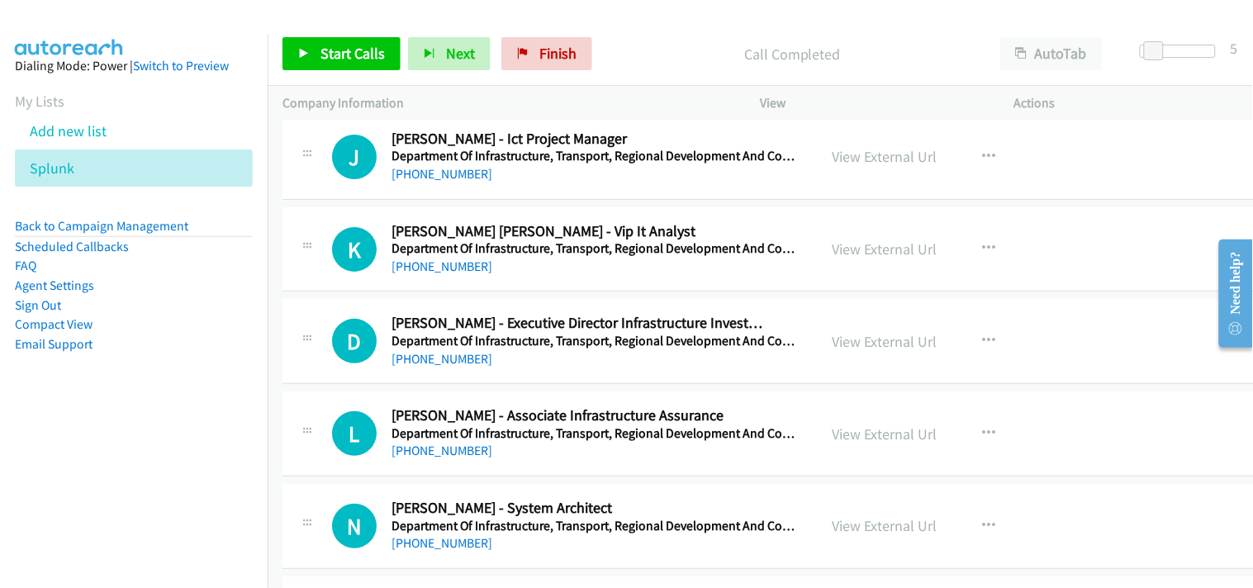
scroll to position [9730, 0]
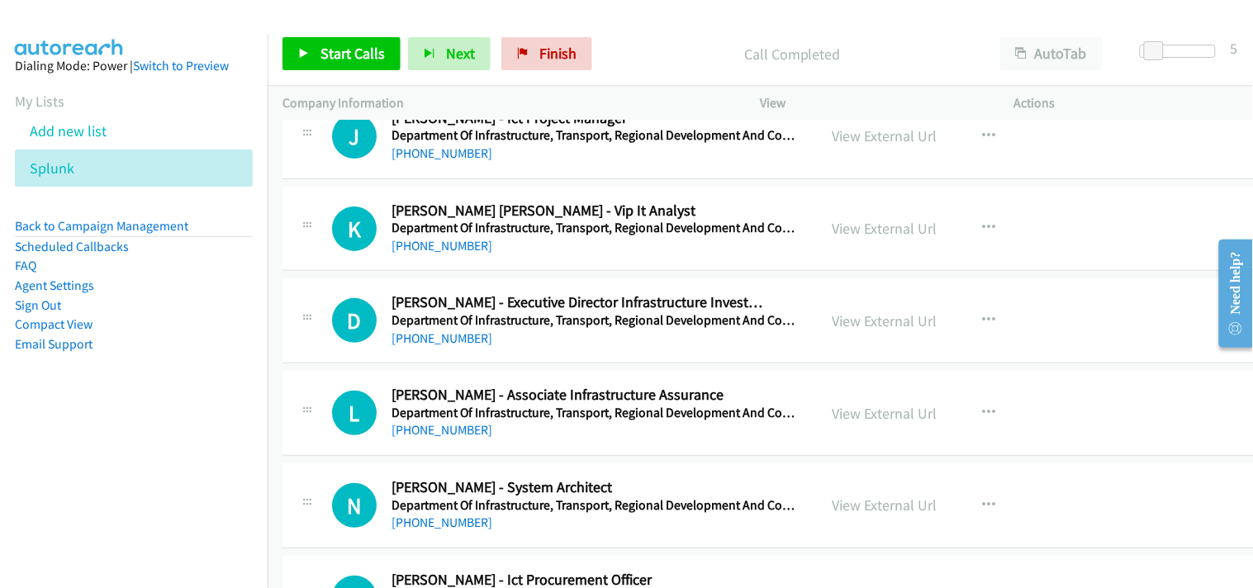
click at [439, 271] on div "K Callback Scheduled [PERSON_NAME] [PERSON_NAME] - Vip It Analyst Department Of…" at bounding box center [788, 229] width 1010 height 85
drag, startPoint x: 453, startPoint y: 223, endPoint x: 226, endPoint y: 418, distance: 299.4
drag, startPoint x: 226, startPoint y: 418, endPoint x: 200, endPoint y: 435, distance: 30.5
click at [201, 440] on nav "Dialing Mode: Power | Switch to Preview My Lists Add new list Splunk Back to Ca…" at bounding box center [134, 328] width 268 height 588
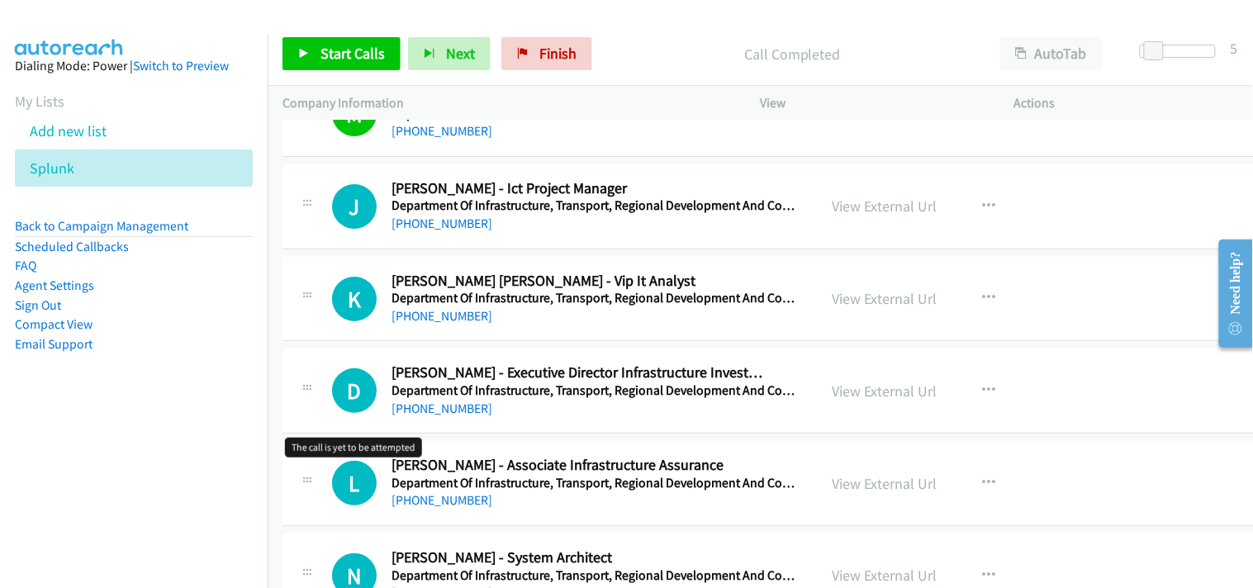
scroll to position [9638, 0]
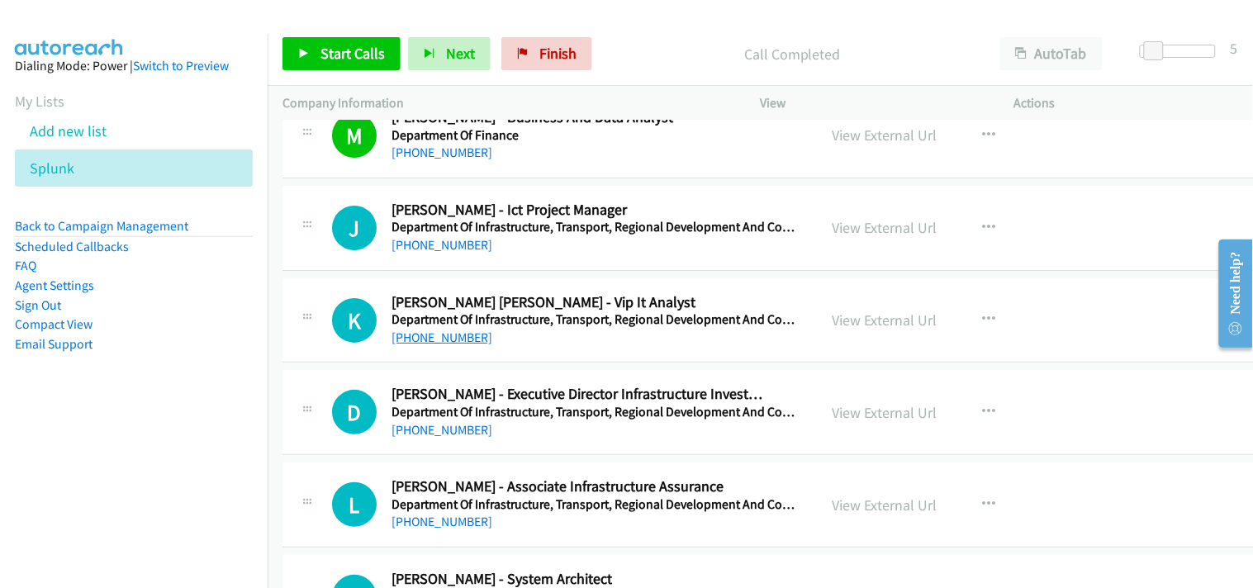
click at [401, 339] on link "[PHONE_NUMBER]" at bounding box center [442, 338] width 101 height 16
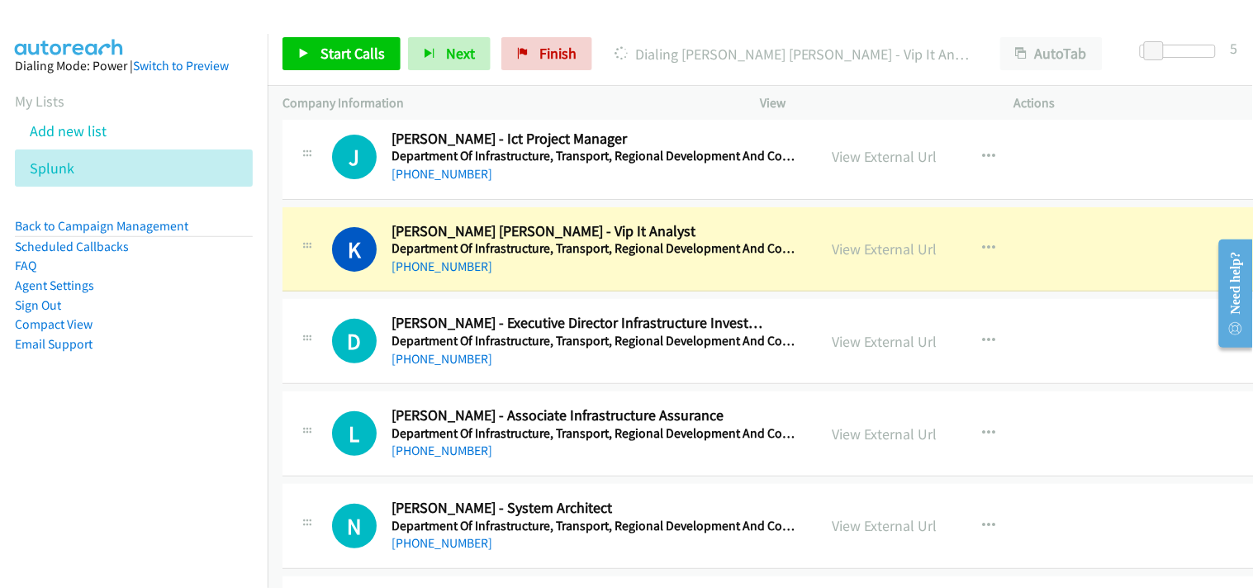
scroll to position [9730, 0]
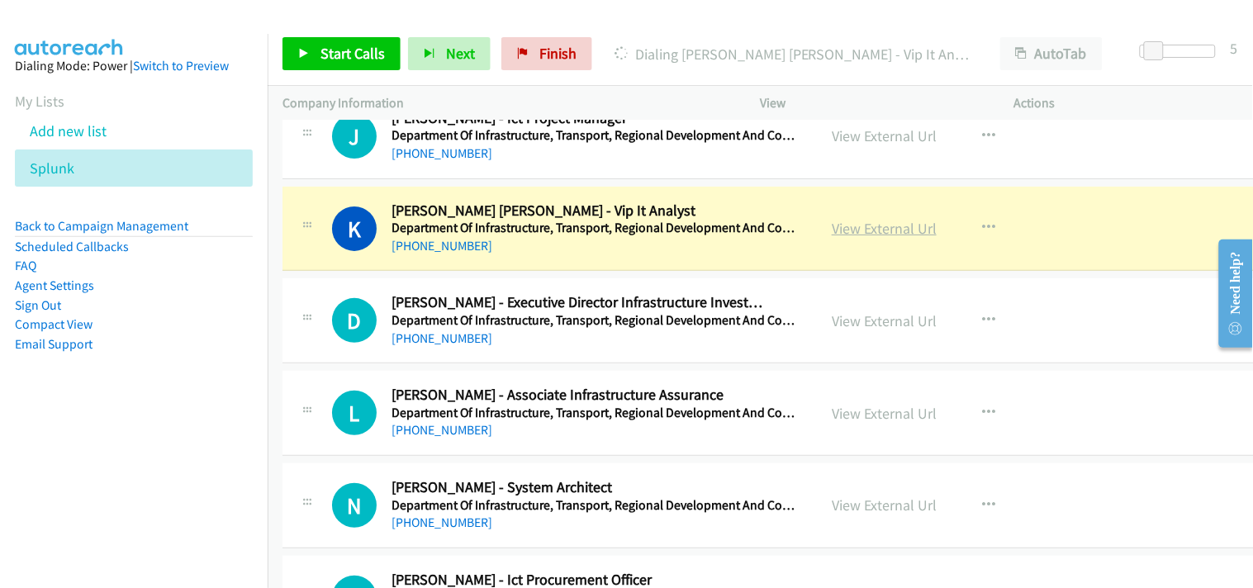
click at [854, 233] on link "View External Url" at bounding box center [884, 228] width 105 height 19
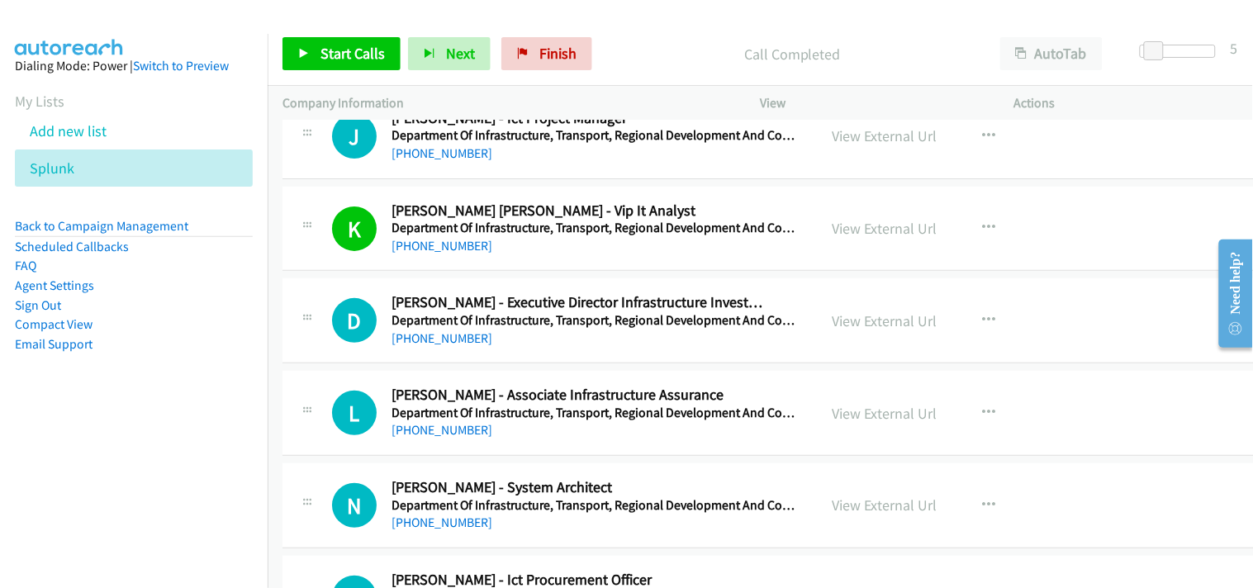
scroll to position [9914, 0]
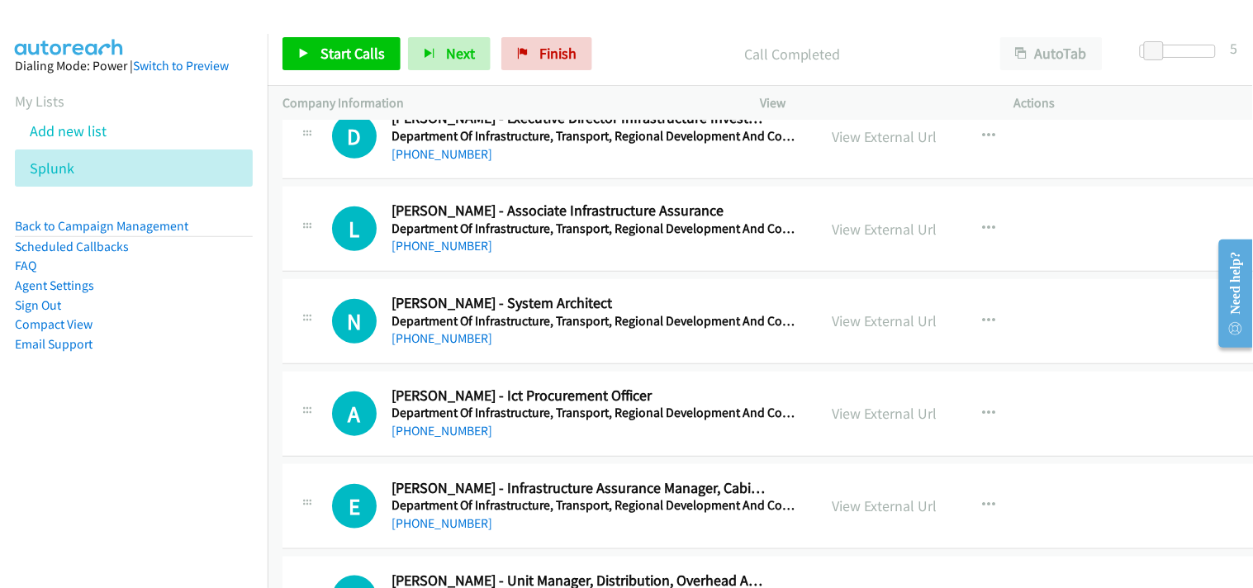
drag, startPoint x: 461, startPoint y: 516, endPoint x: 166, endPoint y: 448, distance: 302.6
click at [166, 448] on nav "Dialing Mode: Power | Switch to Preview My Lists Add new list Splunk Back to Ca…" at bounding box center [134, 328] width 268 height 588
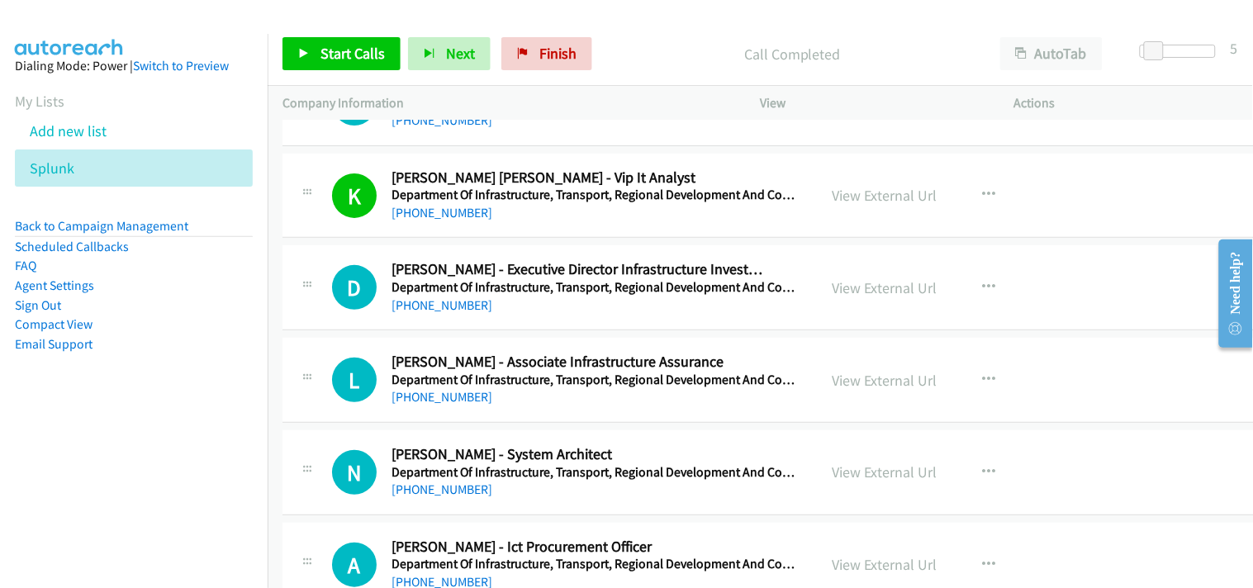
scroll to position [9730, 0]
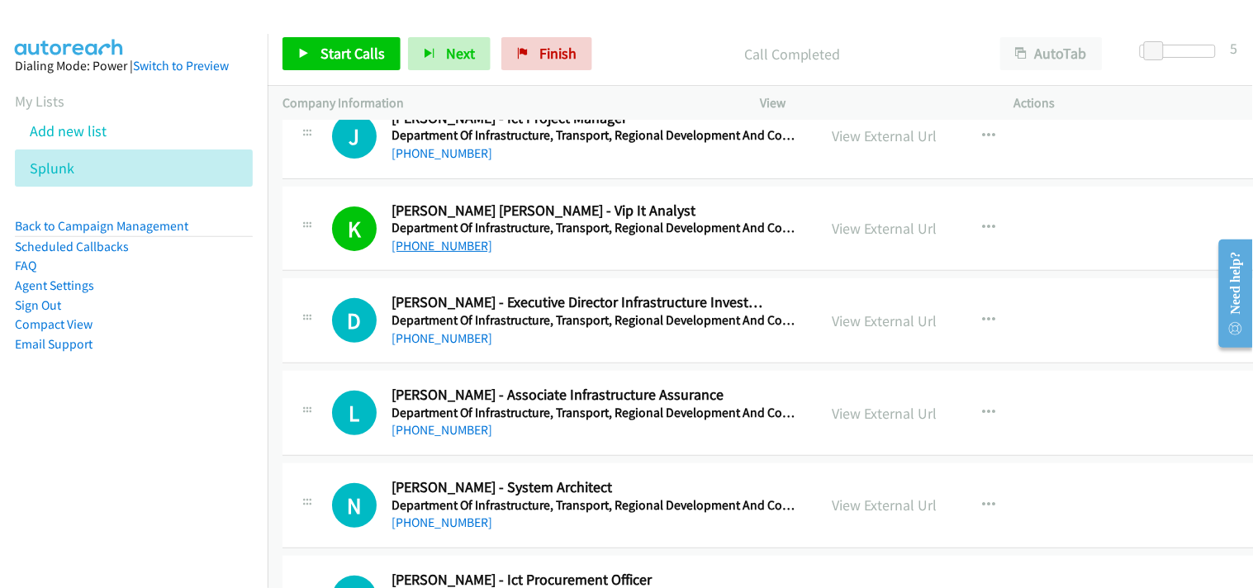
click at [425, 248] on link "[PHONE_NUMBER]" at bounding box center [442, 246] width 101 height 16
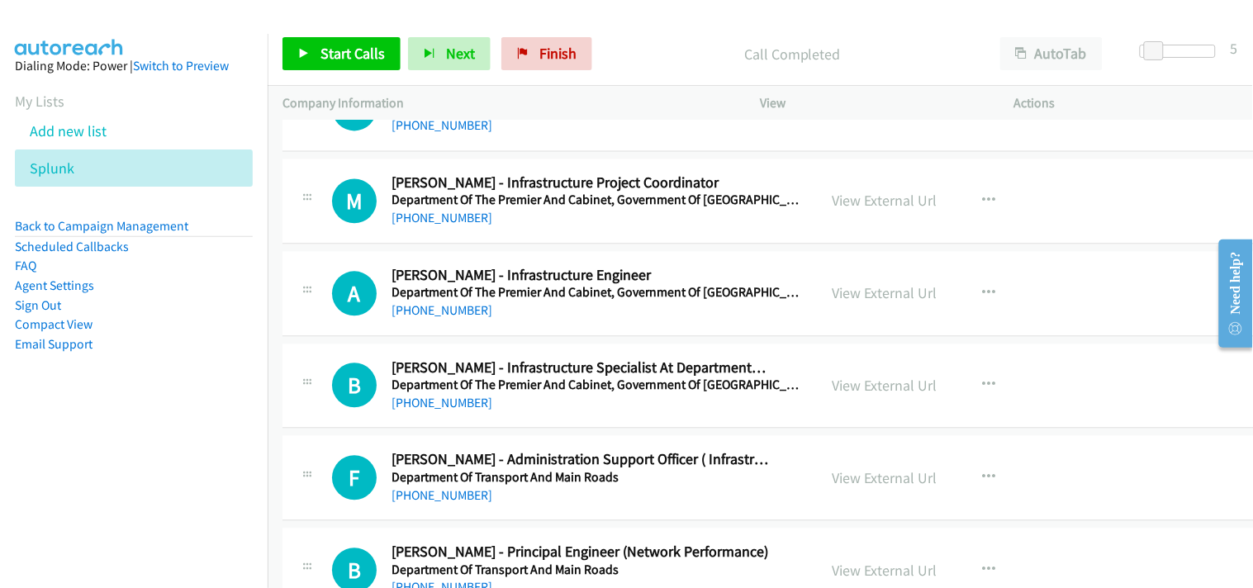
scroll to position [10556, 0]
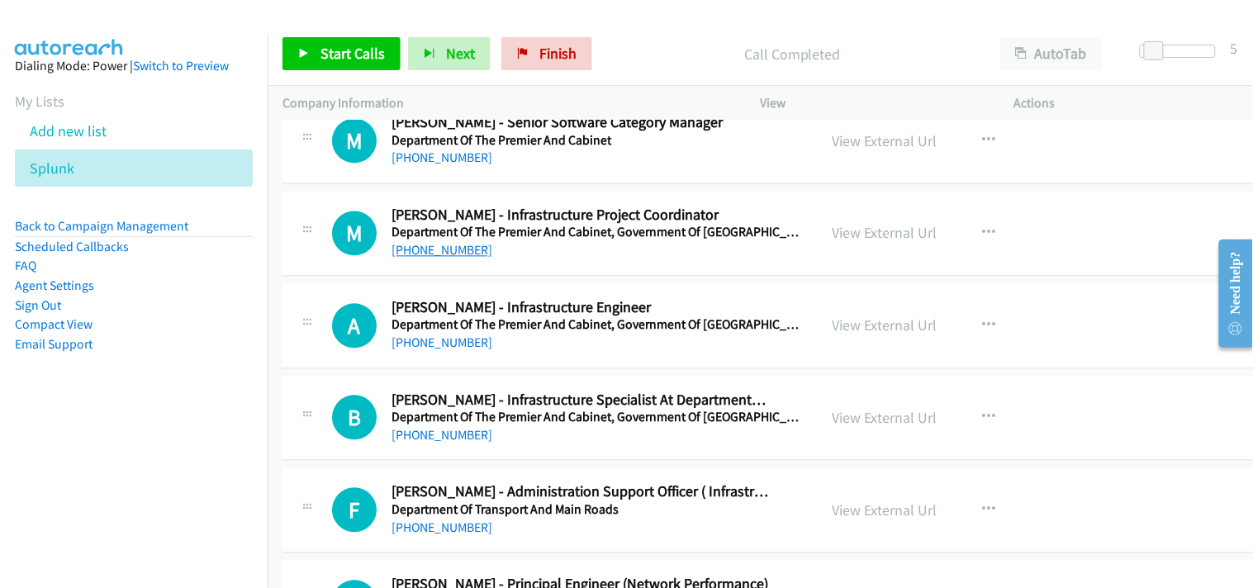
click at [430, 249] on link "[PHONE_NUMBER]" at bounding box center [442, 251] width 101 height 16
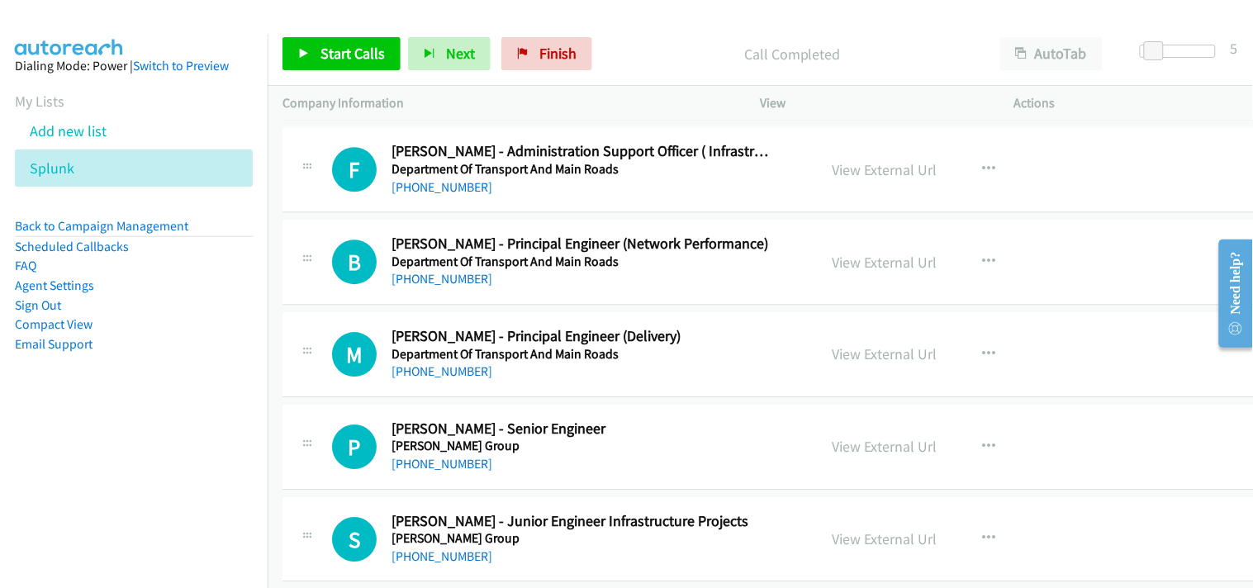
scroll to position [10923, 0]
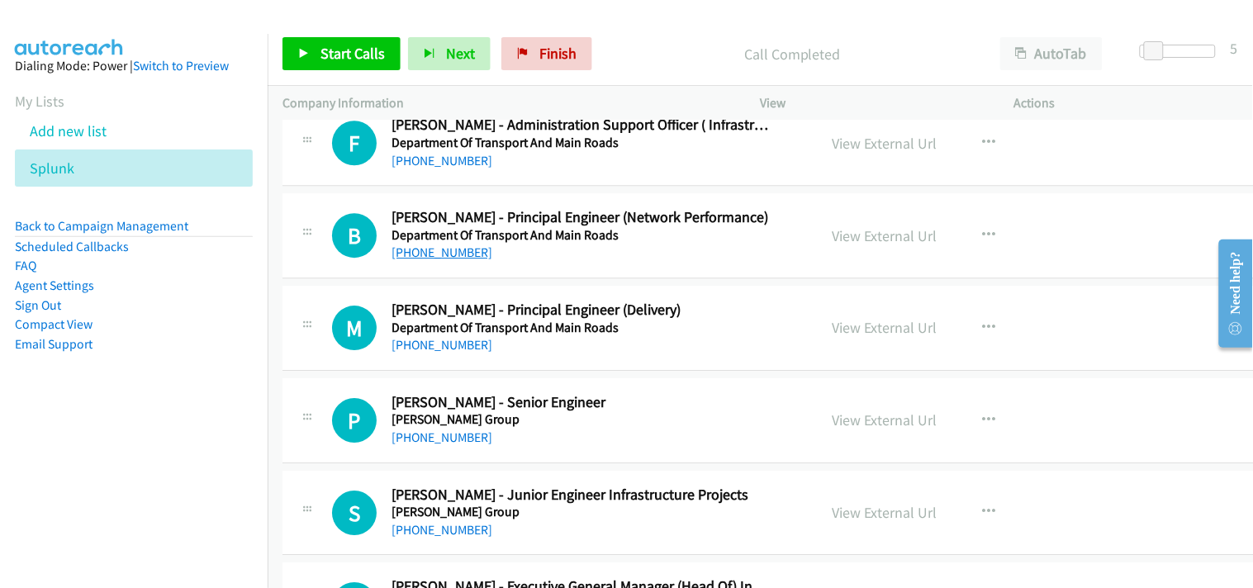
click at [427, 248] on link "[PHONE_NUMBER]" at bounding box center [442, 253] width 101 height 16
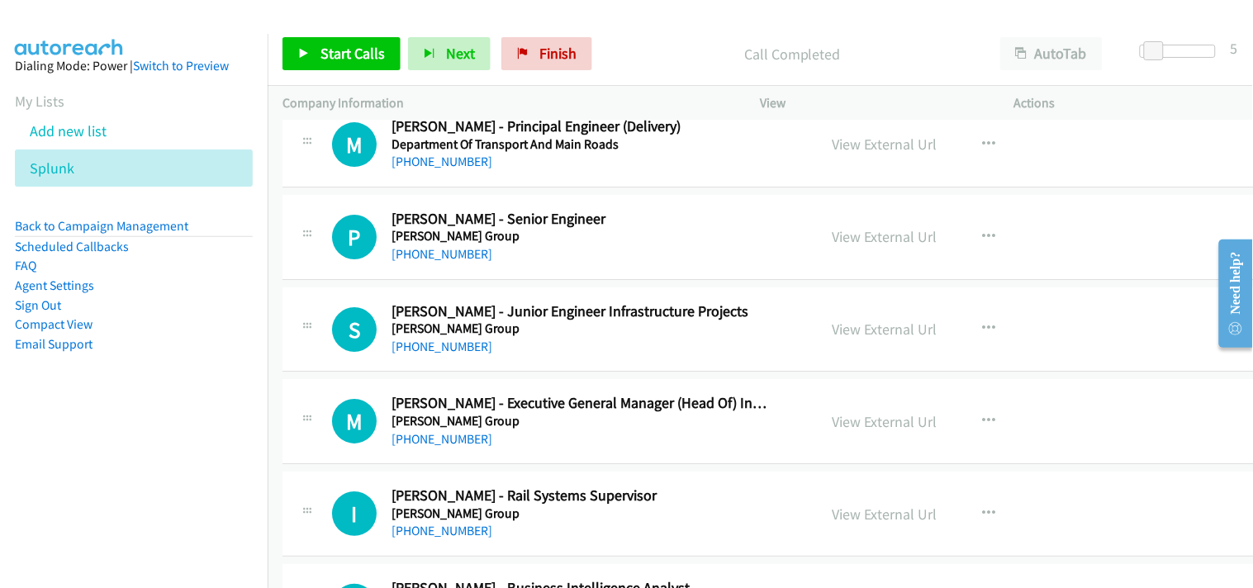
scroll to position [11199, 0]
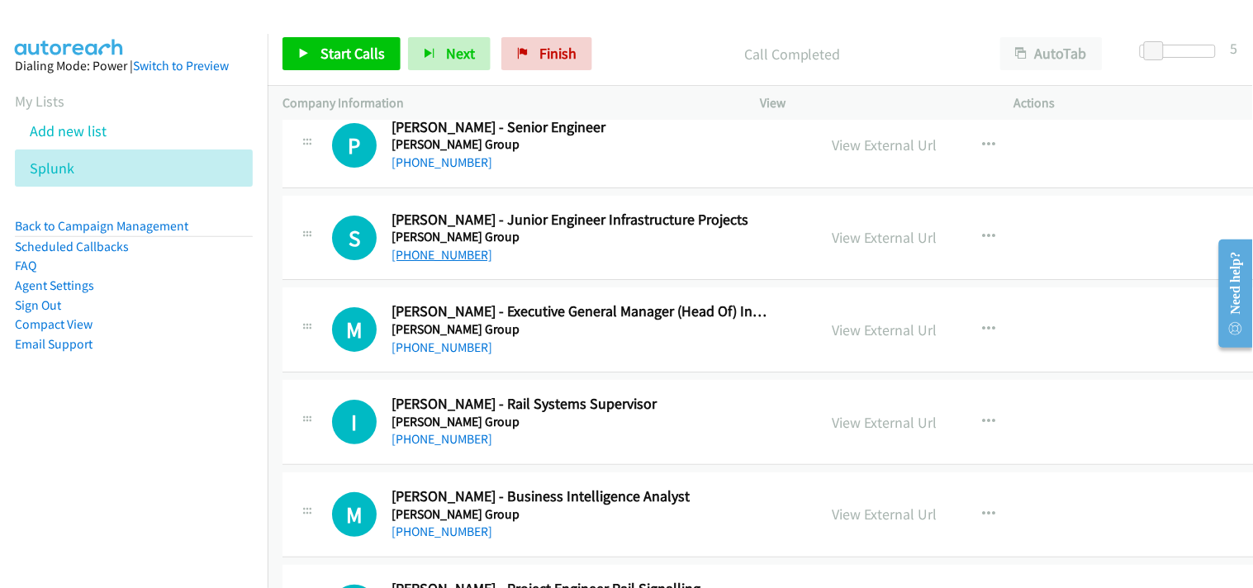
click at [433, 263] on link "[PHONE_NUMBER]" at bounding box center [442, 255] width 101 height 16
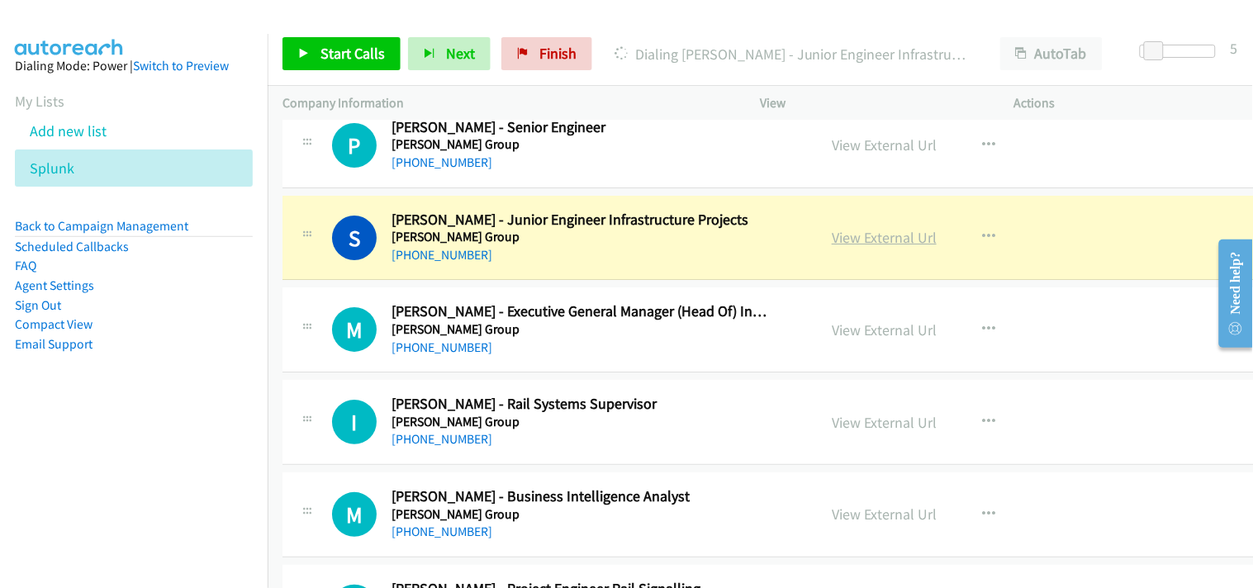
click at [859, 237] on link "View External Url" at bounding box center [884, 237] width 105 height 19
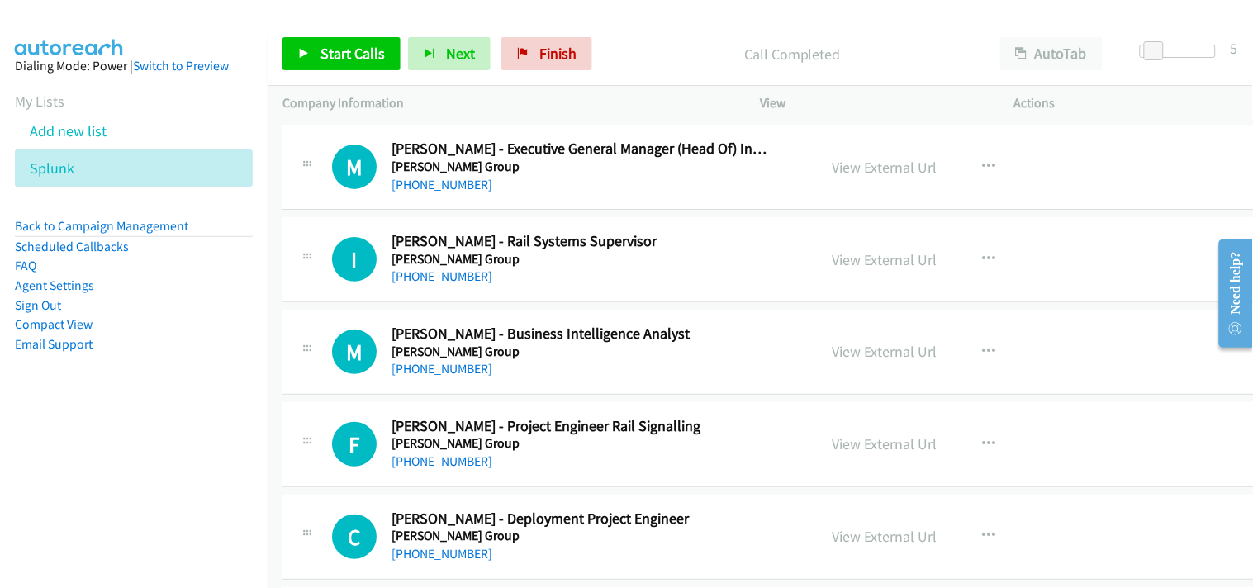
scroll to position [11382, 0]
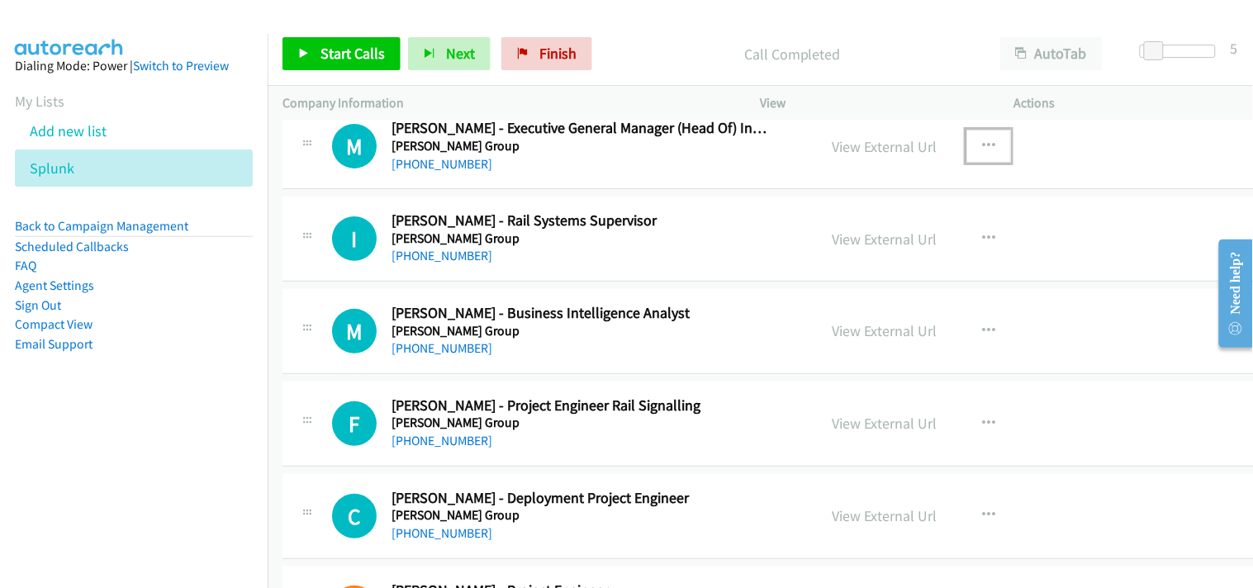
click at [992, 145] on icon "button" at bounding box center [988, 146] width 13 height 13
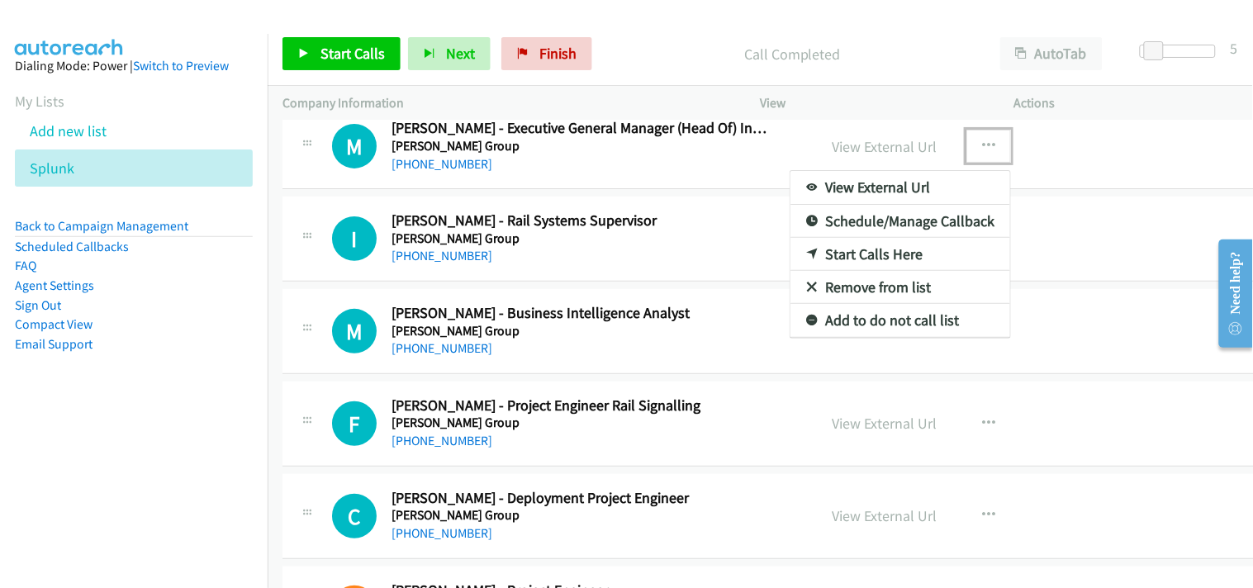
click at [857, 256] on link "Start Calls Here" at bounding box center [901, 254] width 220 height 33
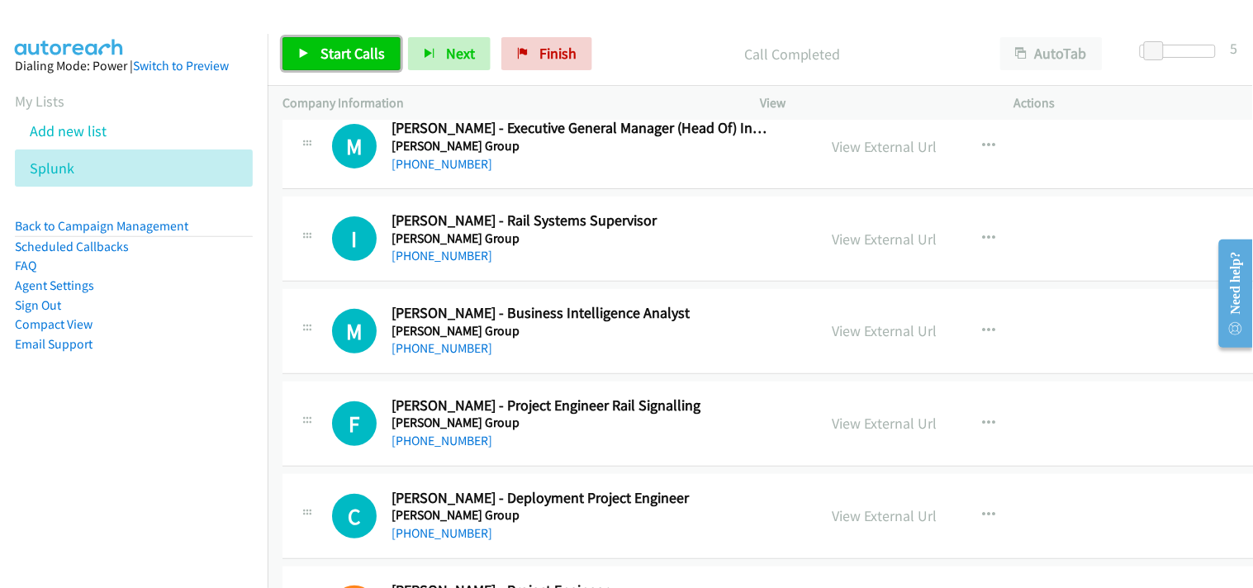
click at [354, 55] on span "Start Calls" at bounding box center [353, 53] width 64 height 19
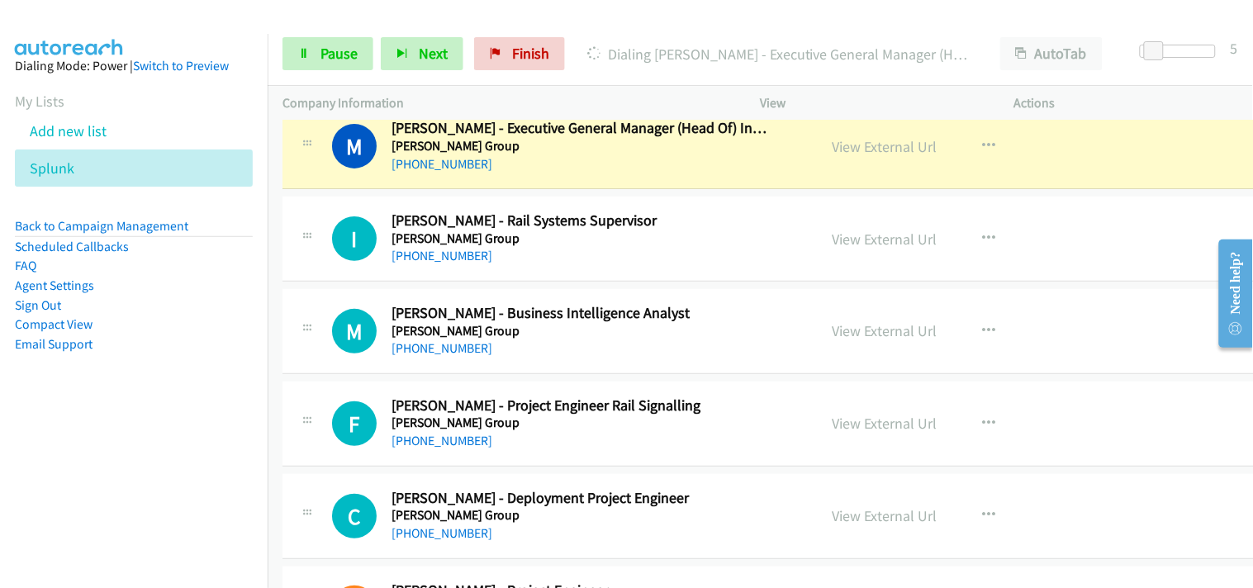
scroll to position [11290, 0]
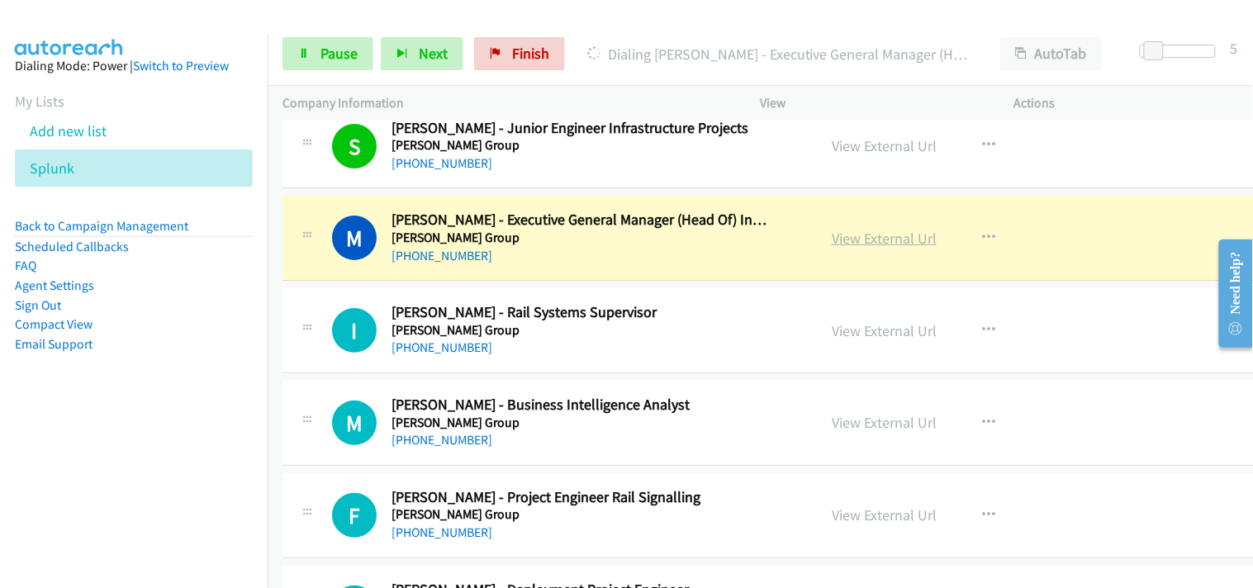
click at [882, 235] on link "View External Url" at bounding box center [884, 238] width 105 height 19
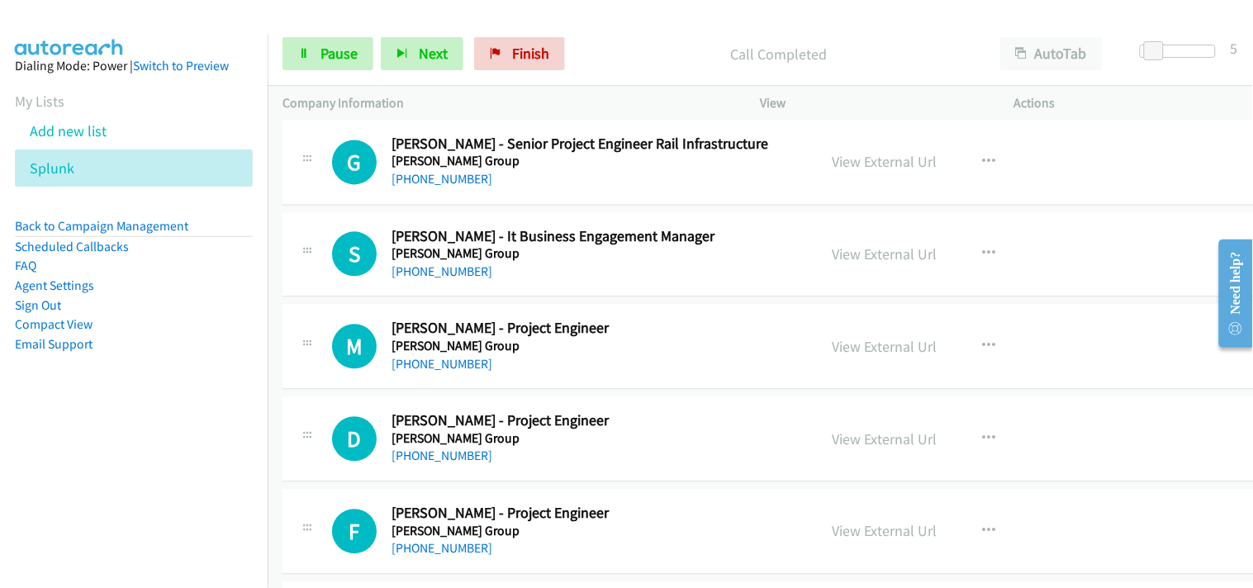
scroll to position [12208, 0]
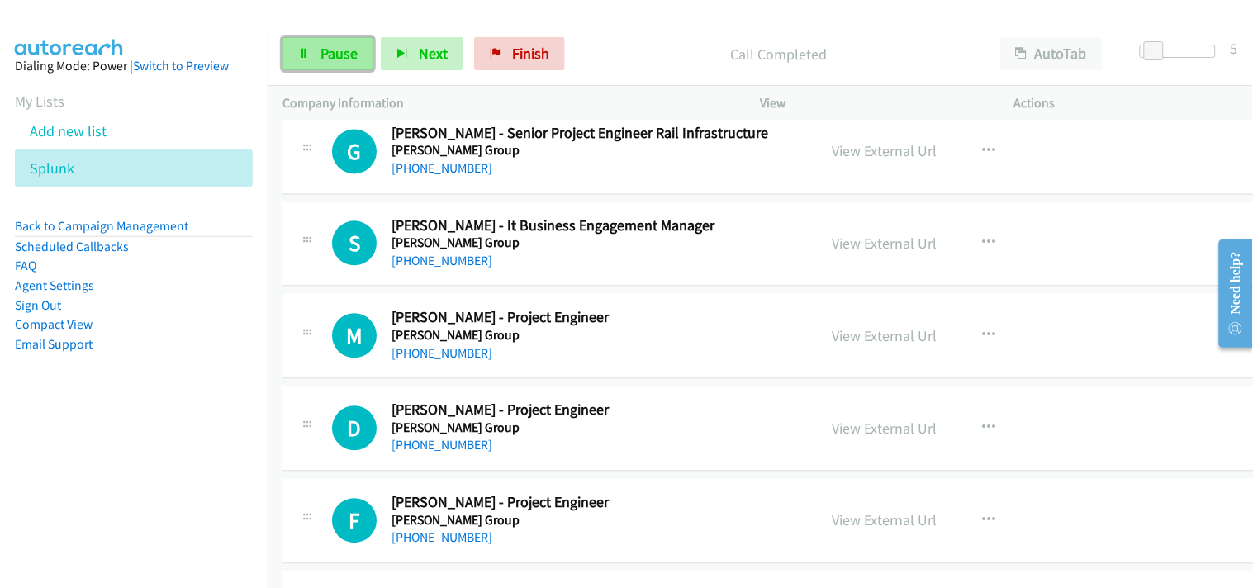
click at [322, 43] on link "Pause" at bounding box center [328, 53] width 91 height 33
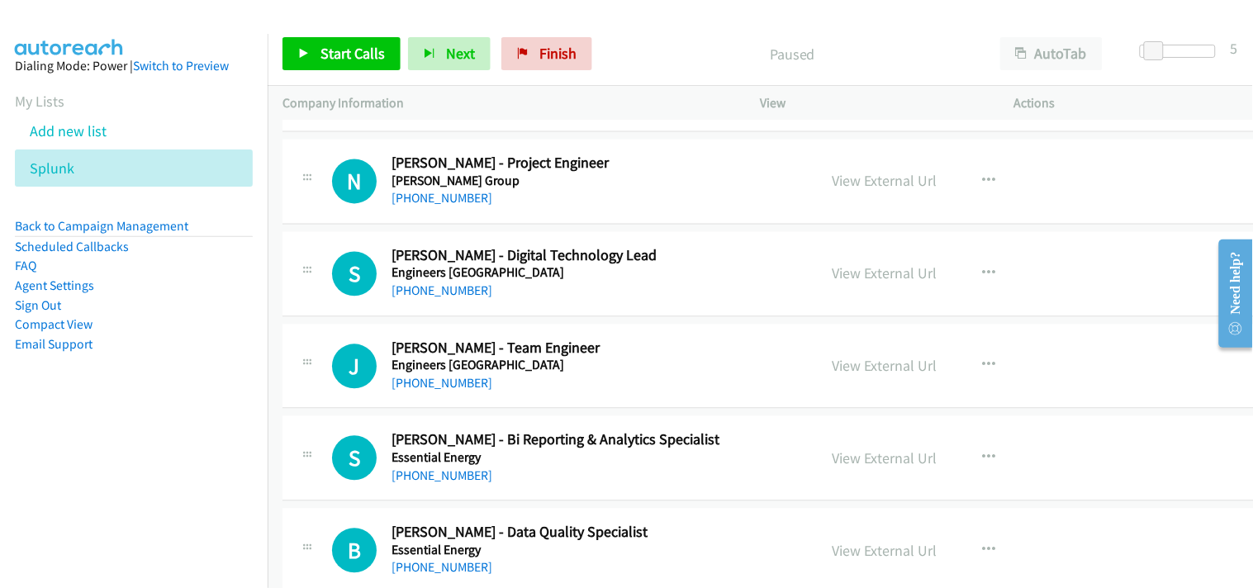
scroll to position [17073, 0]
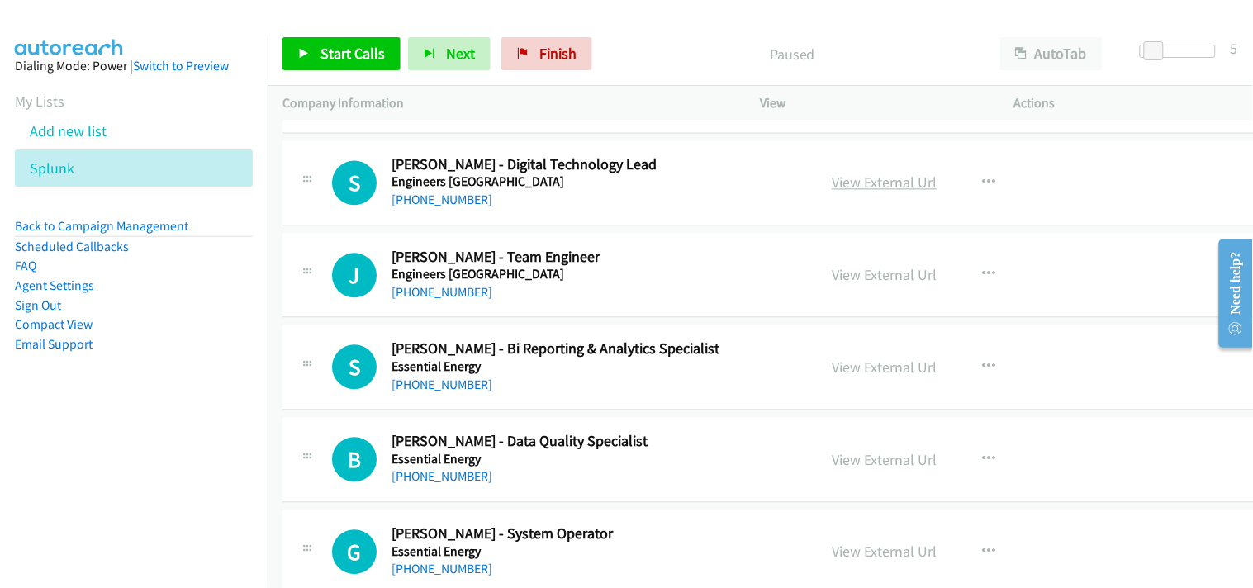
click at [874, 192] on link "View External Url" at bounding box center [884, 182] width 105 height 19
click at [345, 62] on span "Start Calls" at bounding box center [353, 53] width 64 height 19
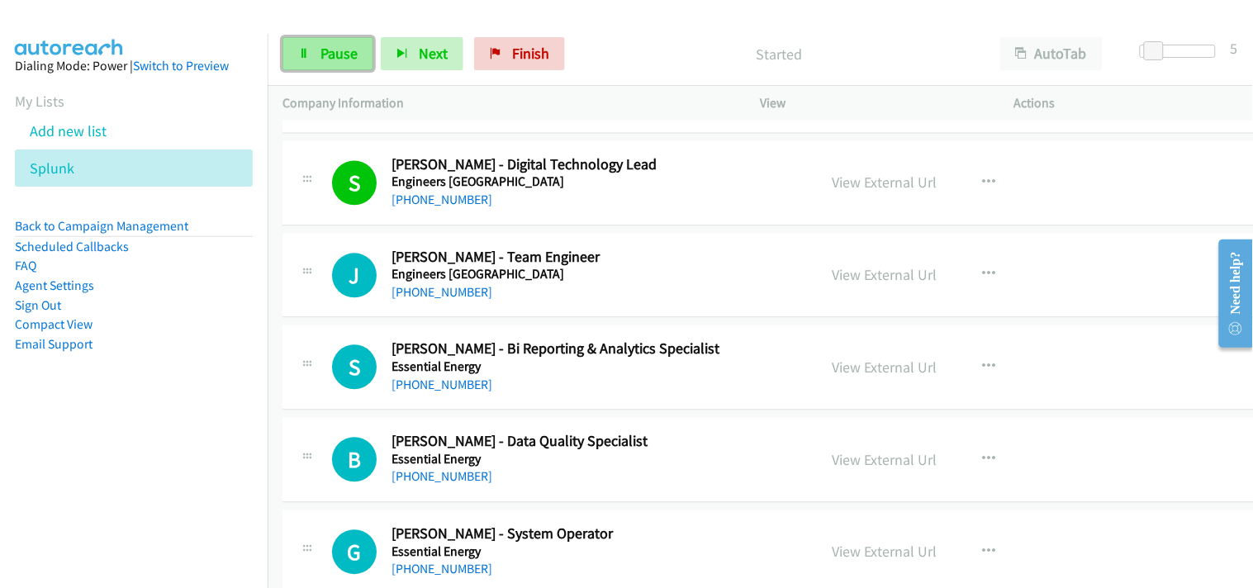
click at [317, 64] on link "Pause" at bounding box center [328, 53] width 91 height 33
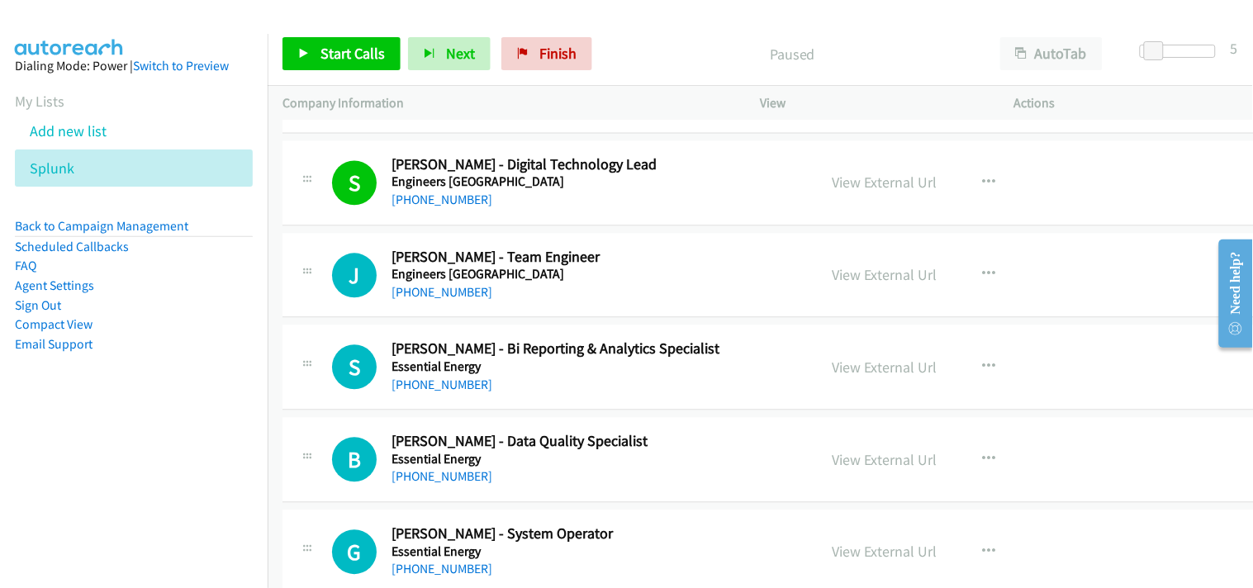
scroll to position [17165, 0]
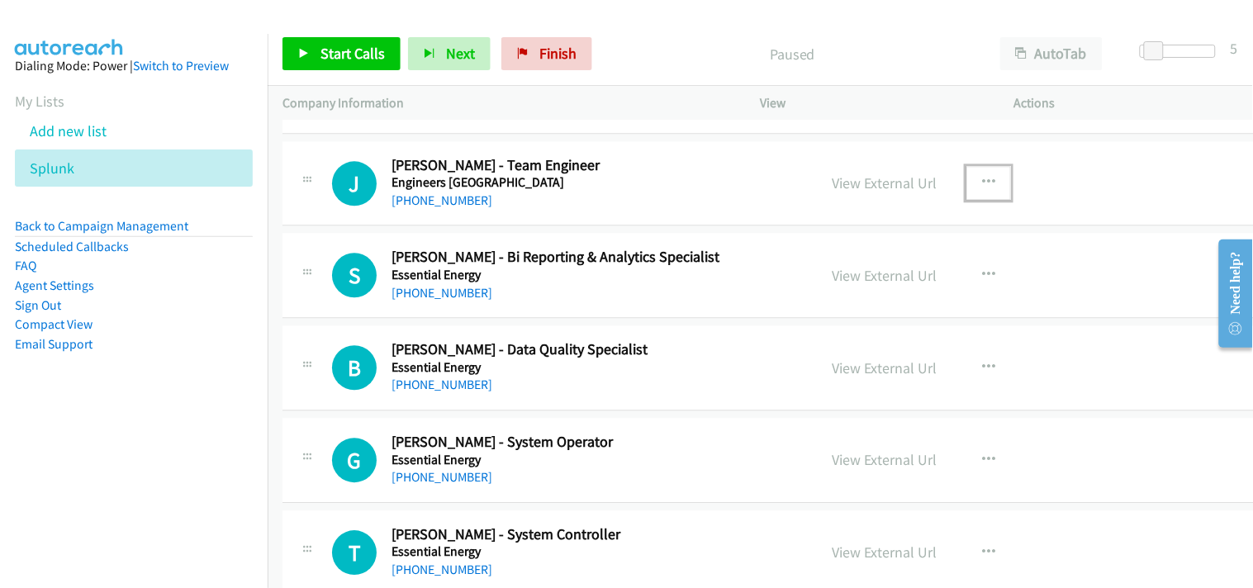
click at [986, 186] on icon "button" at bounding box center [988, 182] width 13 height 13
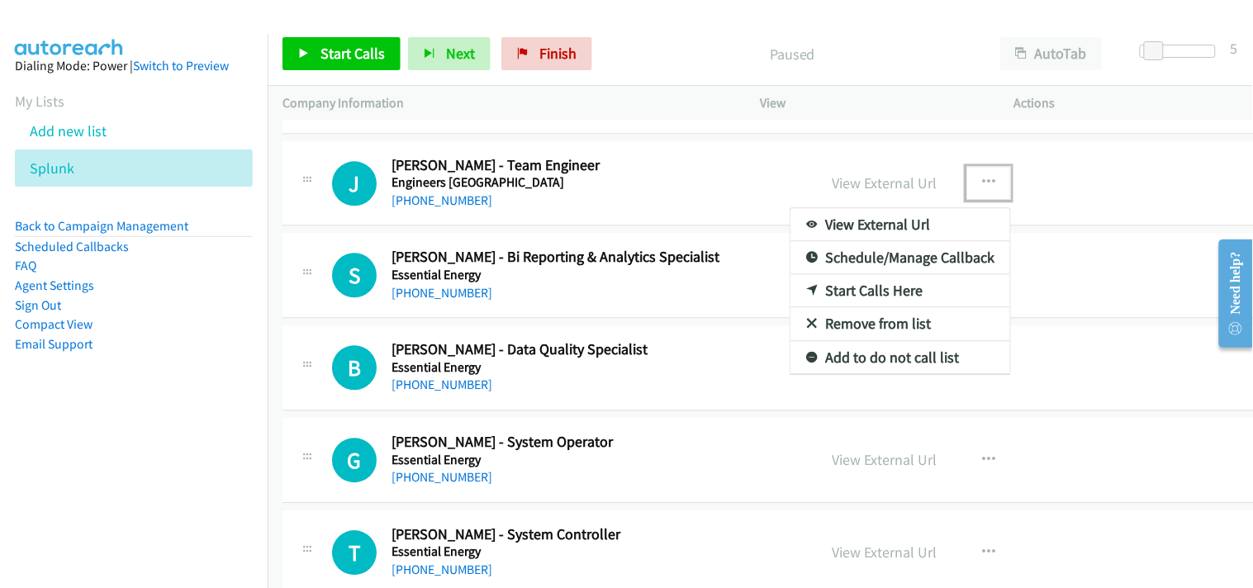
click at [866, 297] on link "Start Calls Here" at bounding box center [901, 290] width 220 height 33
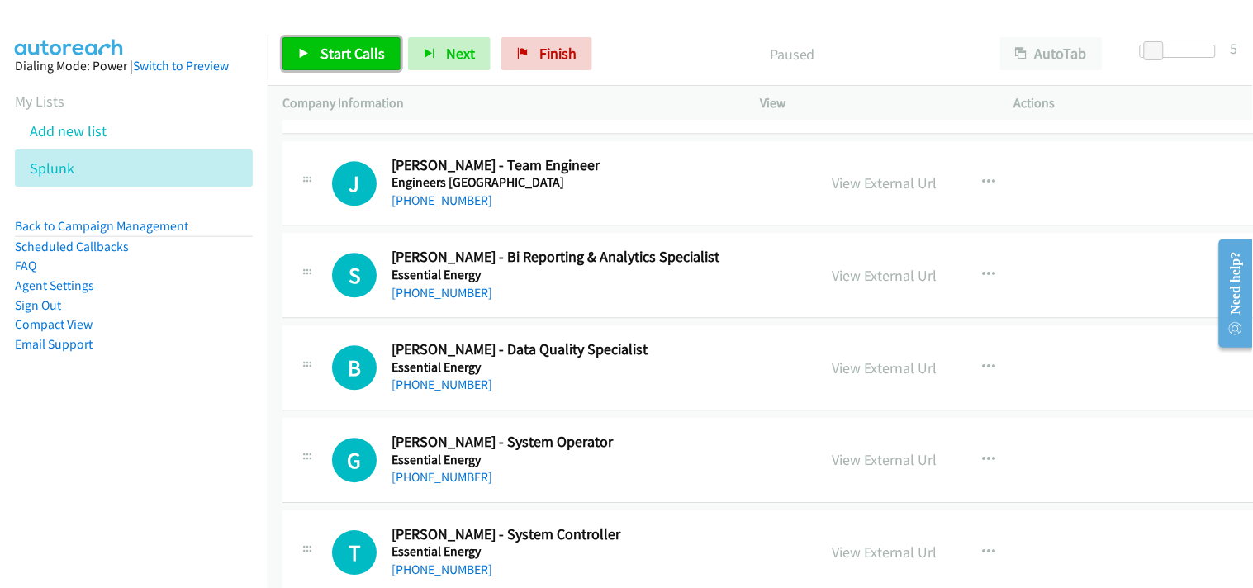
click at [353, 48] on span "Start Calls" at bounding box center [353, 53] width 64 height 19
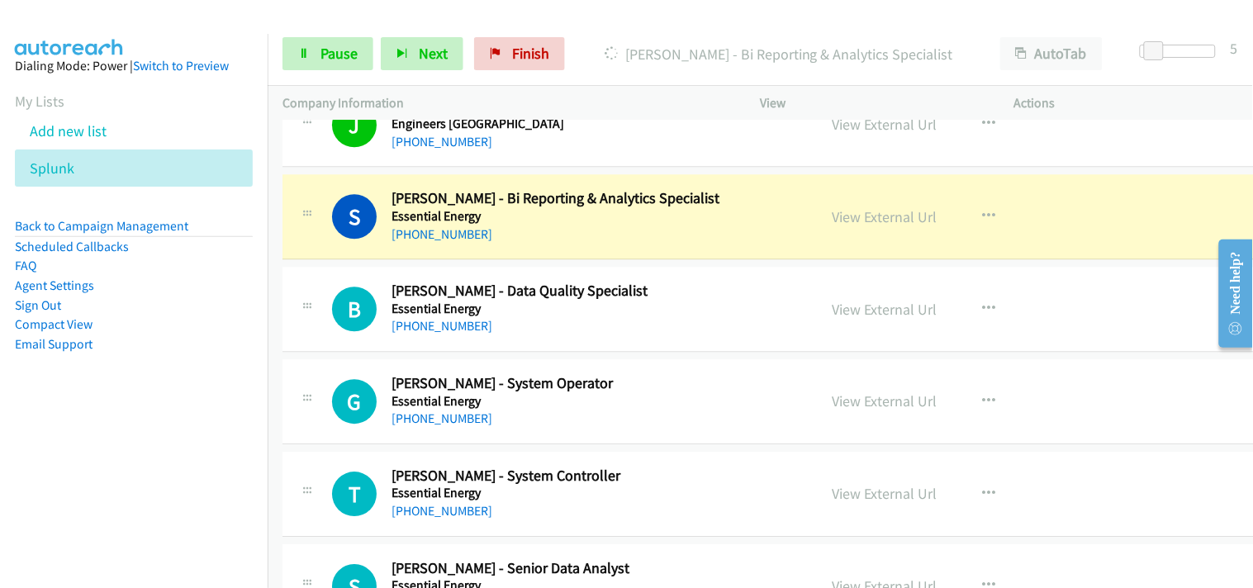
scroll to position [17257, 0]
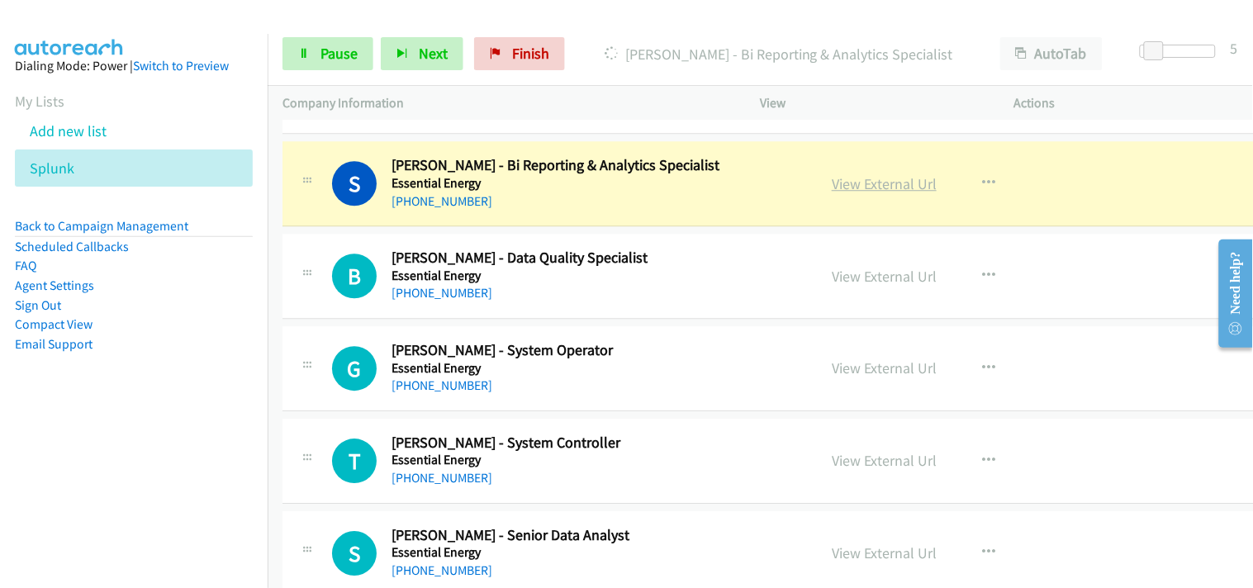
click at [899, 187] on link "View External Url" at bounding box center [884, 183] width 105 height 19
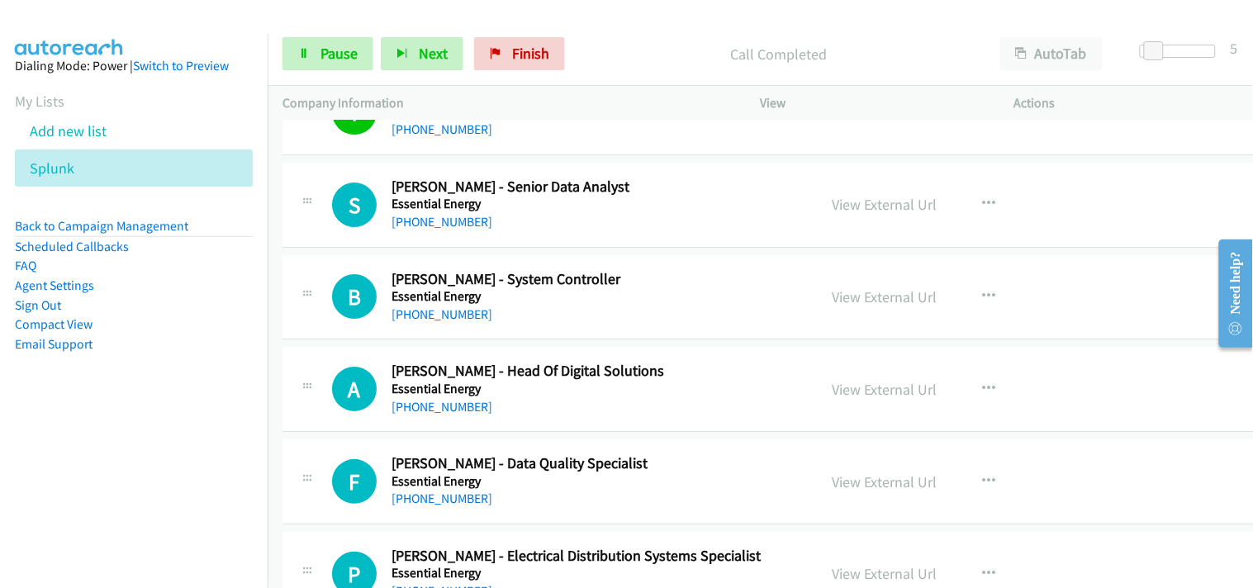
scroll to position [17624, 0]
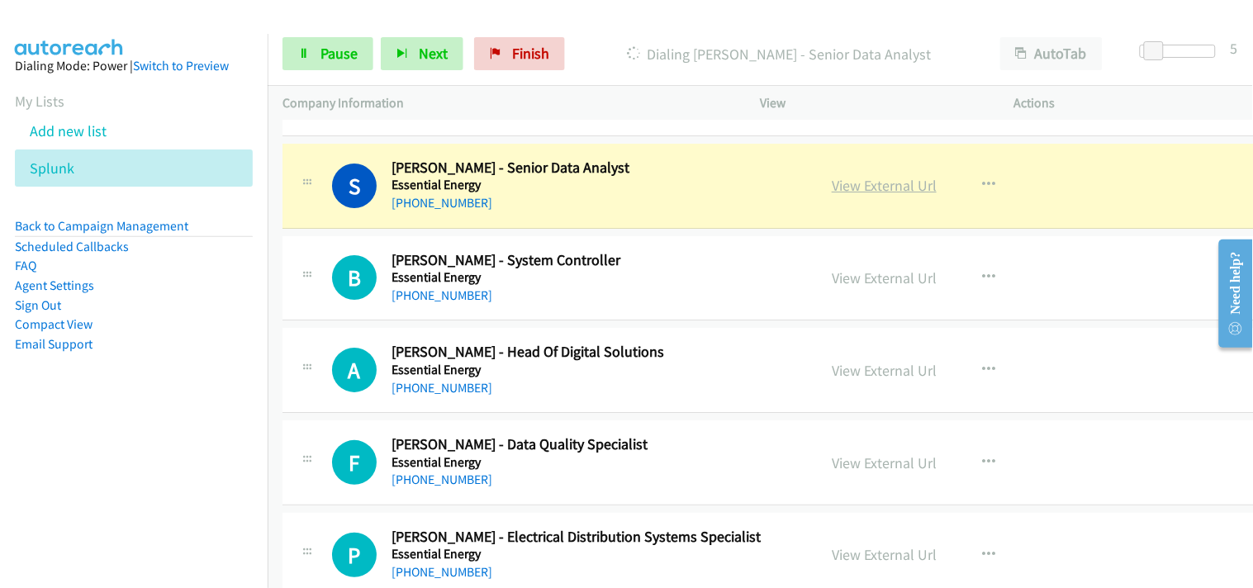
click at [901, 188] on link "View External Url" at bounding box center [884, 185] width 105 height 19
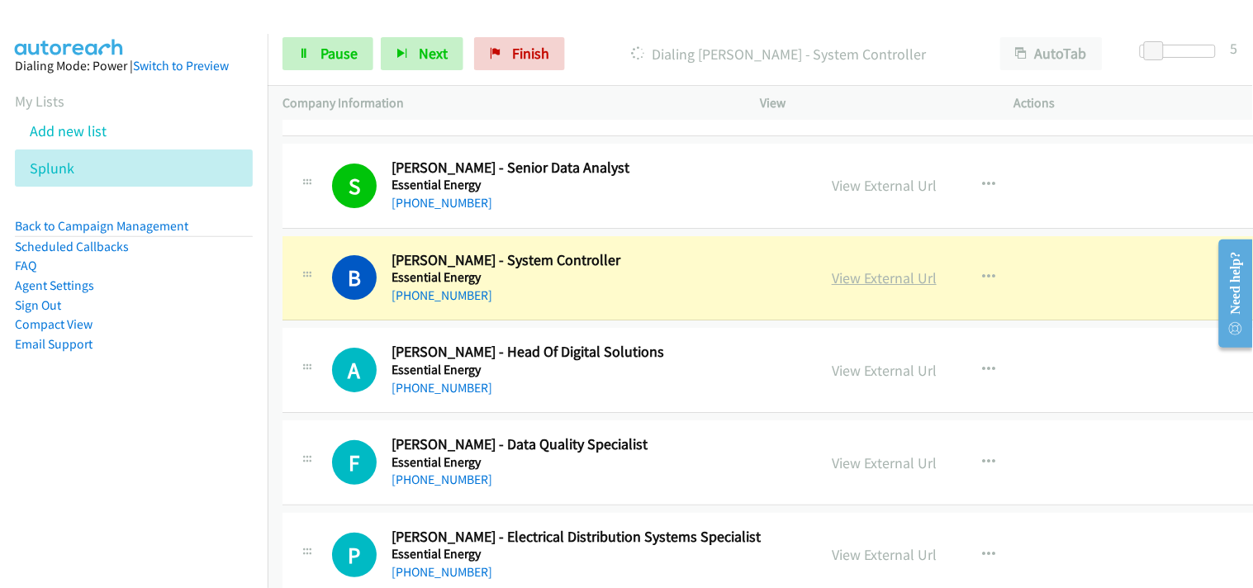
click at [892, 284] on link "View External Url" at bounding box center [884, 277] width 105 height 19
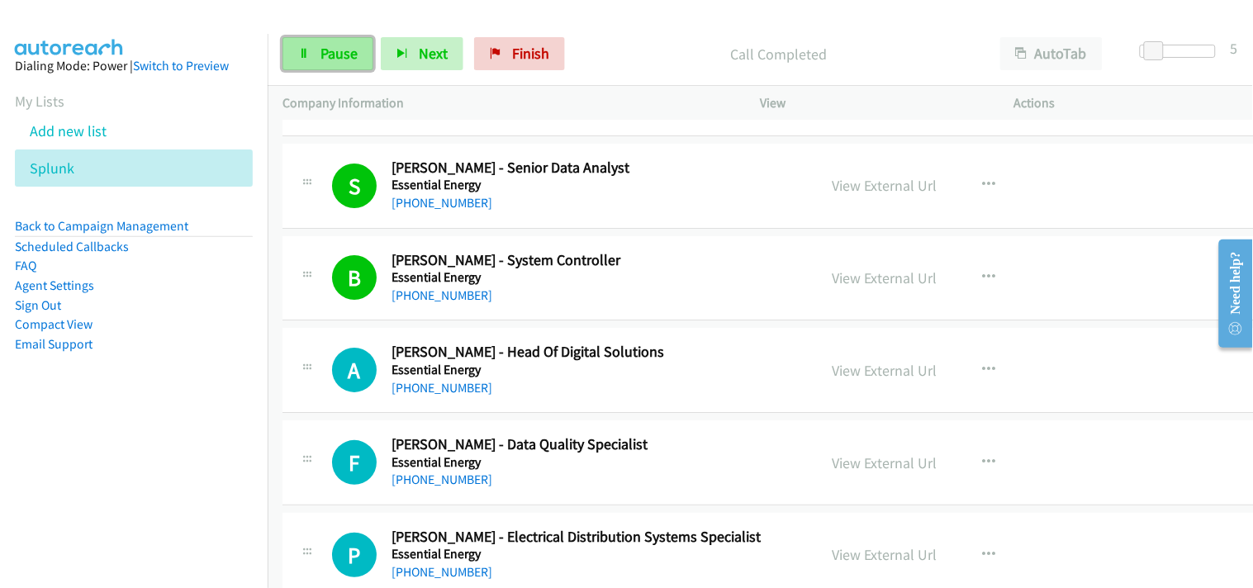
click at [359, 45] on link "Pause" at bounding box center [328, 53] width 91 height 33
